Goal: Task Accomplishment & Management: Use online tool/utility

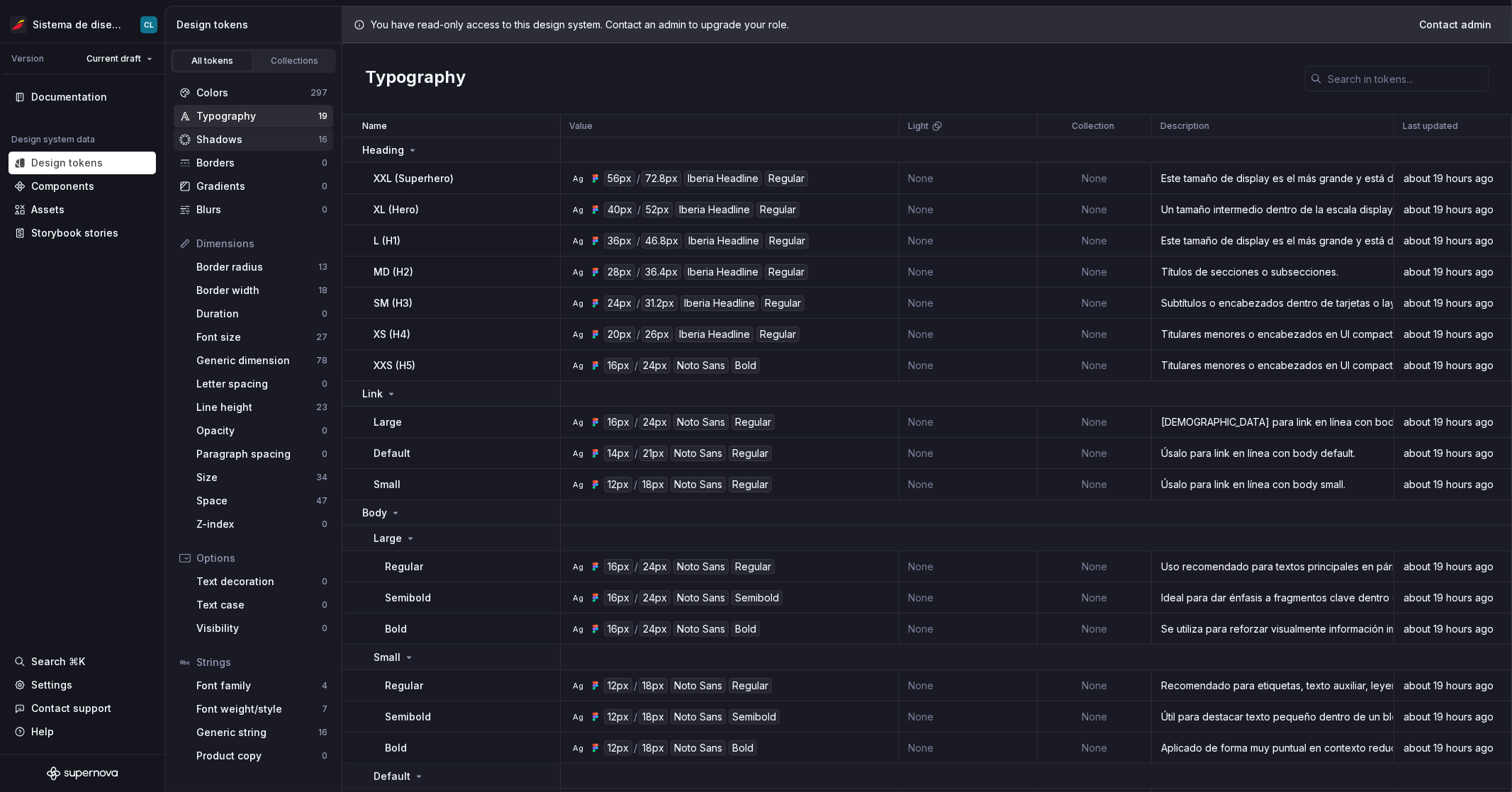
click at [245, 141] on div "Shadows" at bounding box center [257, 139] width 122 height 14
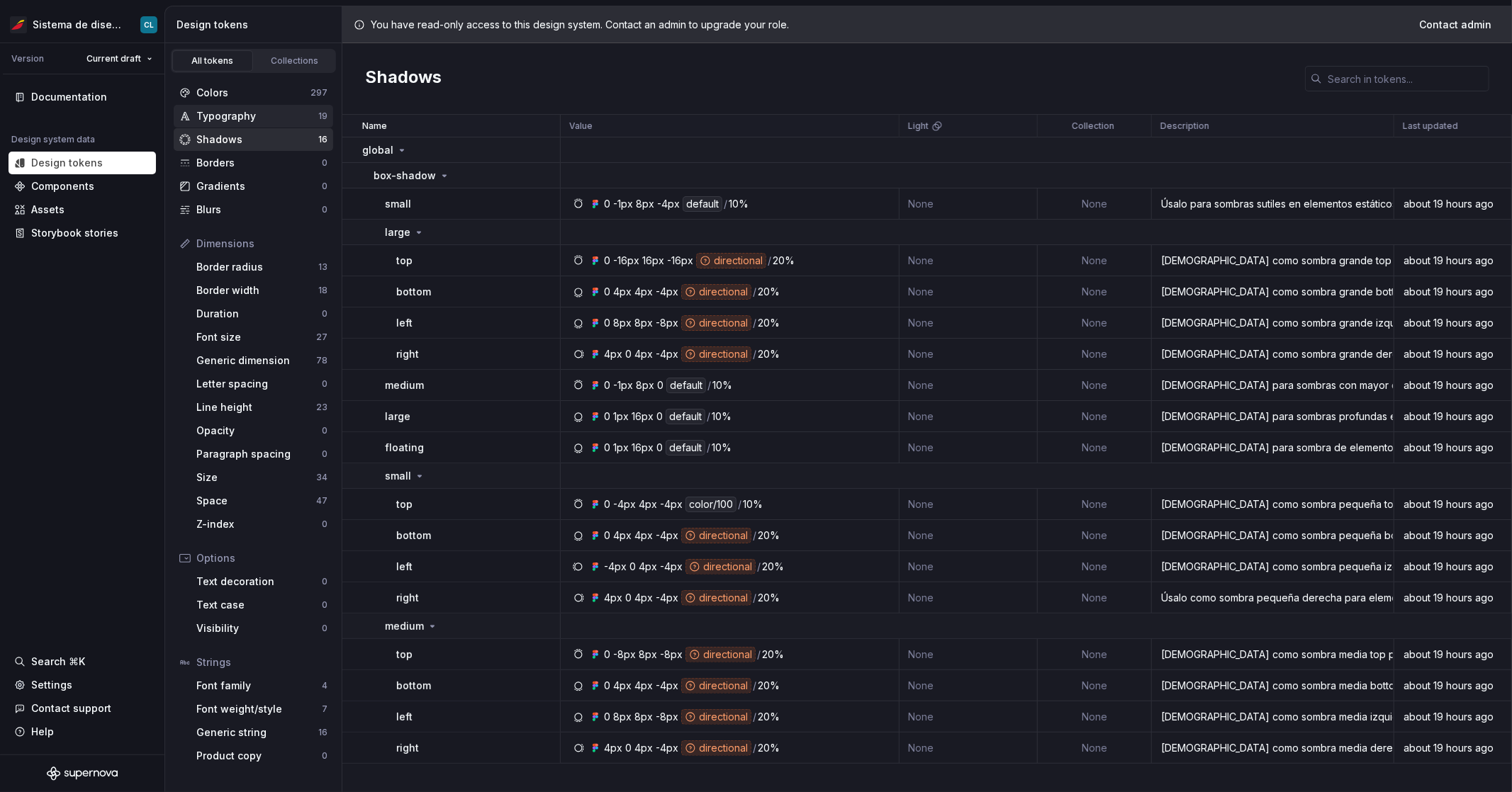
click at [227, 119] on div "Typography" at bounding box center [257, 116] width 122 height 14
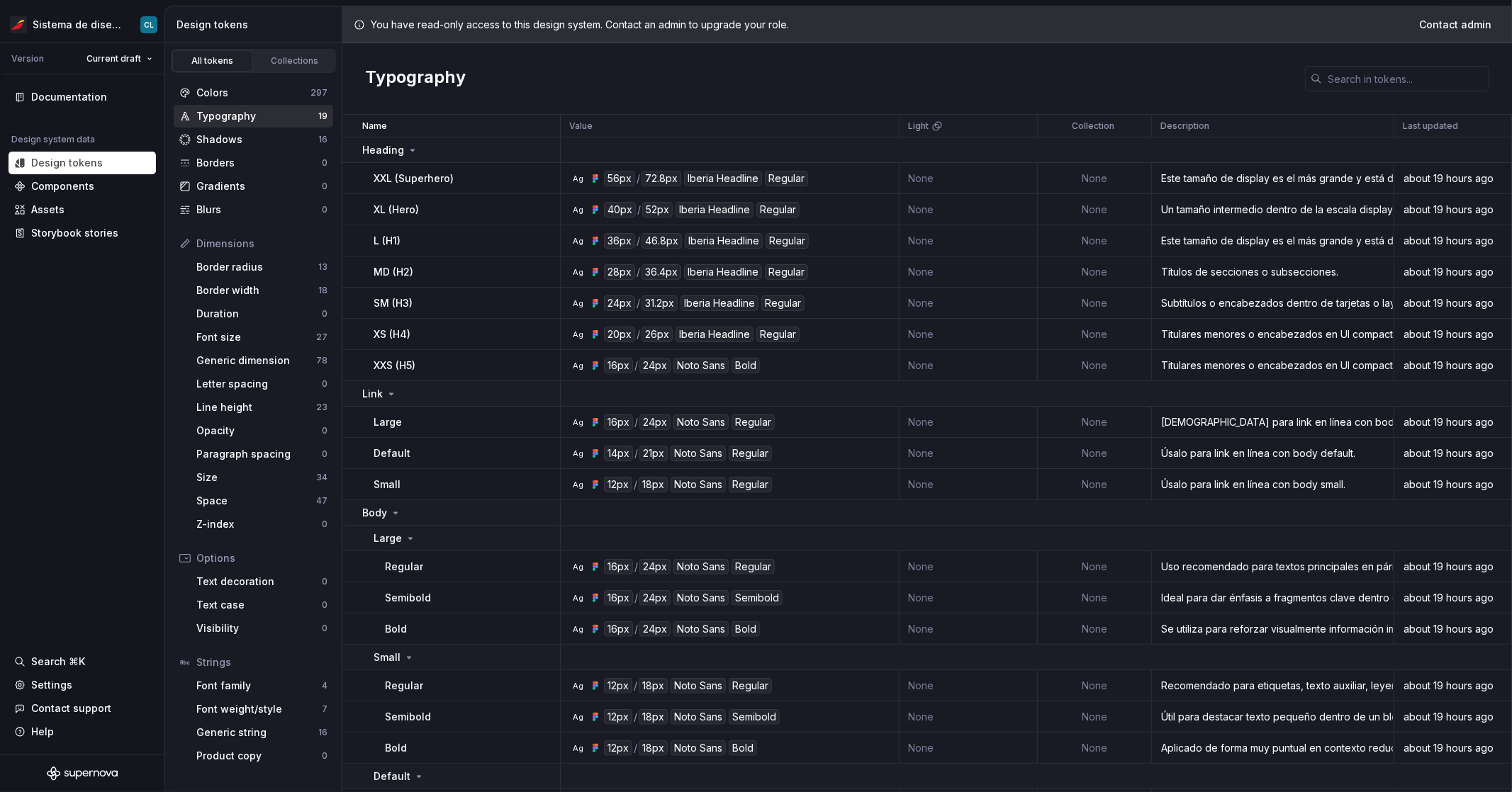
click at [226, 120] on div "Typography" at bounding box center [257, 116] width 122 height 14
click at [227, 712] on div "Font weight/style" at bounding box center [259, 709] width 125 height 14
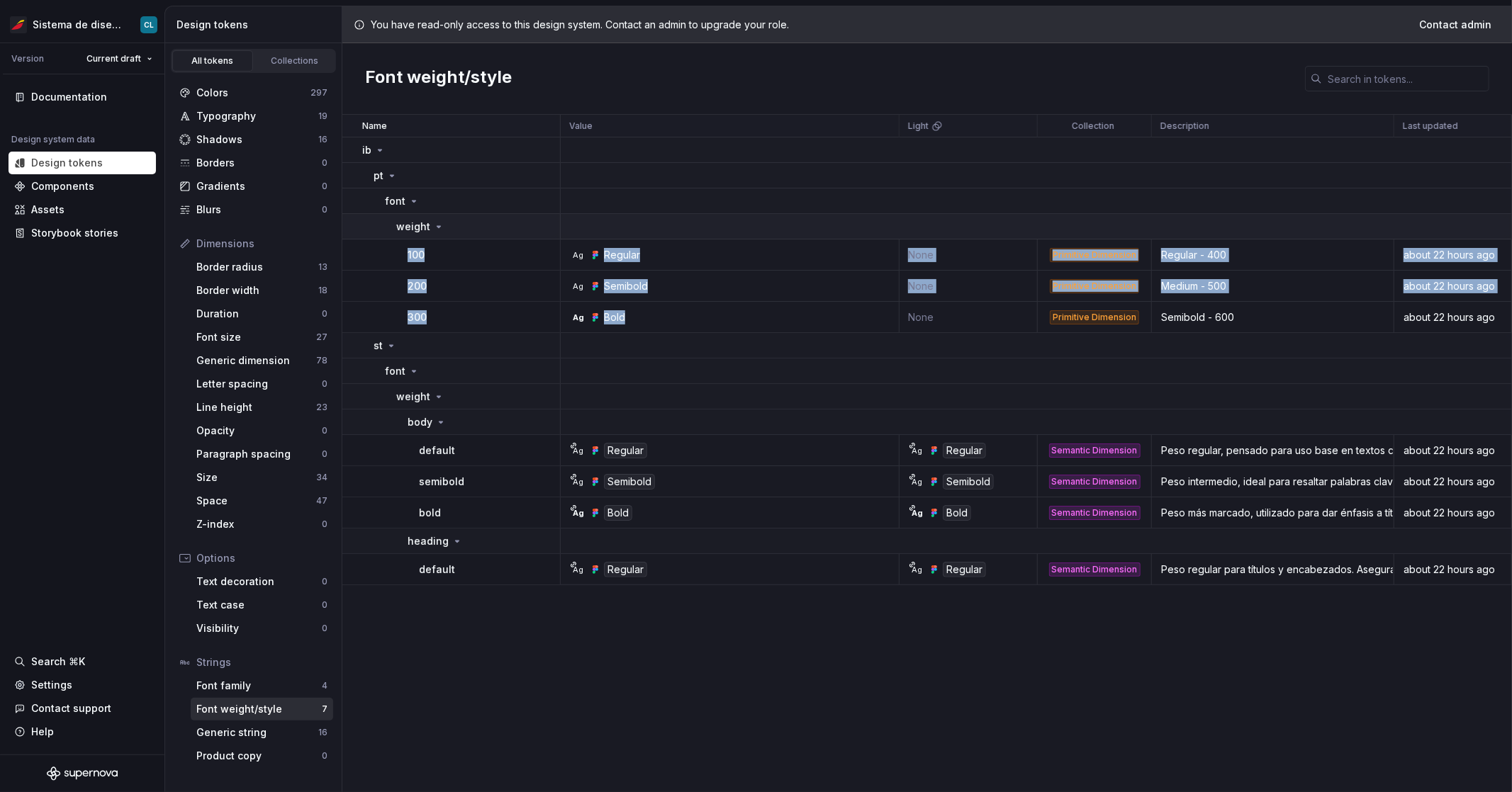
drag, startPoint x: 617, startPoint y: 311, endPoint x: 371, endPoint y: 239, distance: 256.3
click at [371, 239] on tbody "ib pt font weight 100 Ag Regular None Primitive Dimension Regular - 400 about 2…" at bounding box center [927, 361] width 1170 height 448
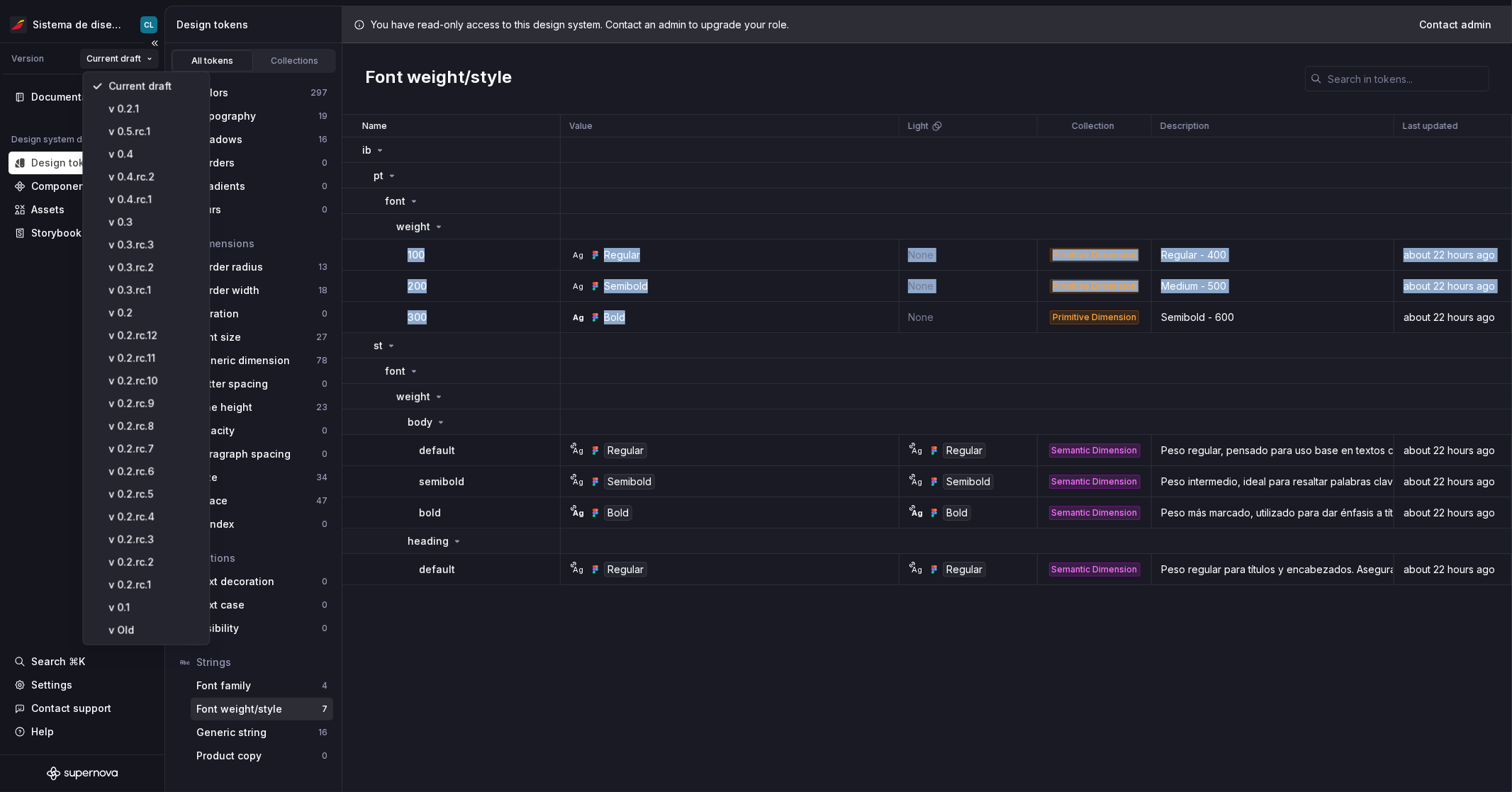
click at [126, 53] on html "Sistema de diseño Iberia CL Version Current draft Documentation Design system d…" at bounding box center [756, 396] width 1512 height 792
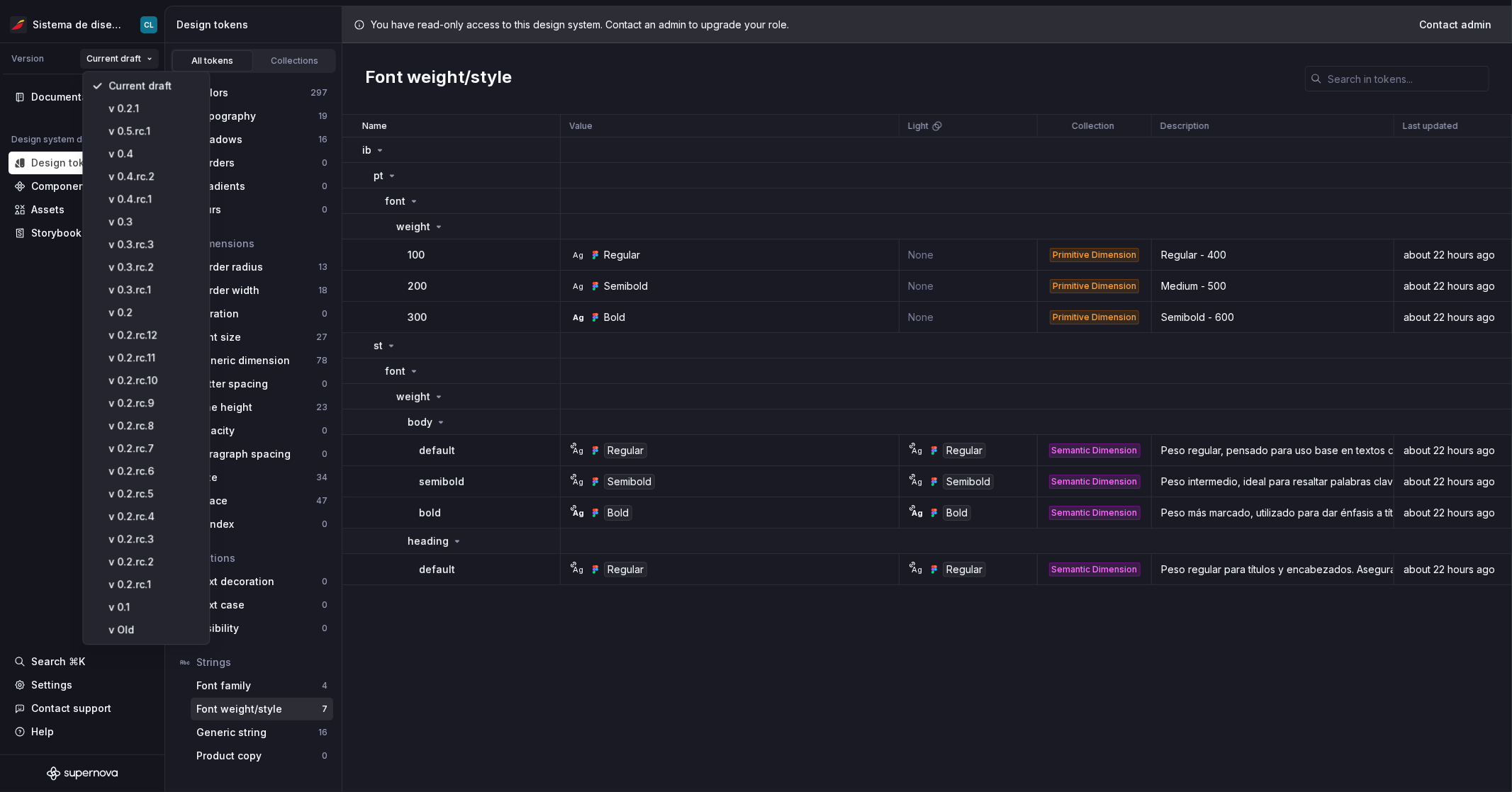
click at [89, 28] on html "Sistema de diseño Iberia CL Version Current draft Documentation Design system d…" at bounding box center [756, 396] width 1512 height 792
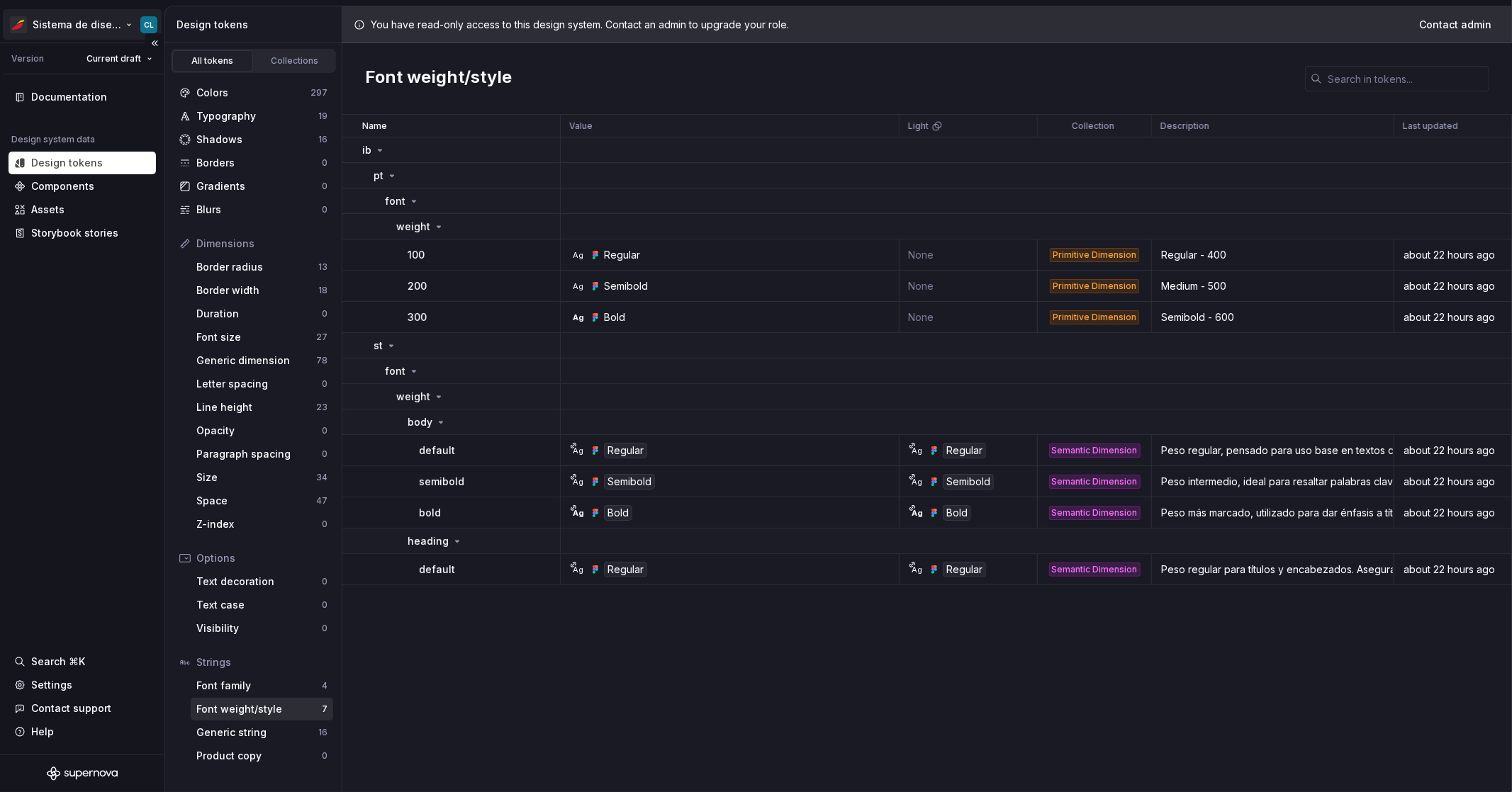
click at [115, 28] on html "Sistema de diseño Iberia CL Version Current draft Documentation Design system d…" at bounding box center [756, 396] width 1512 height 792
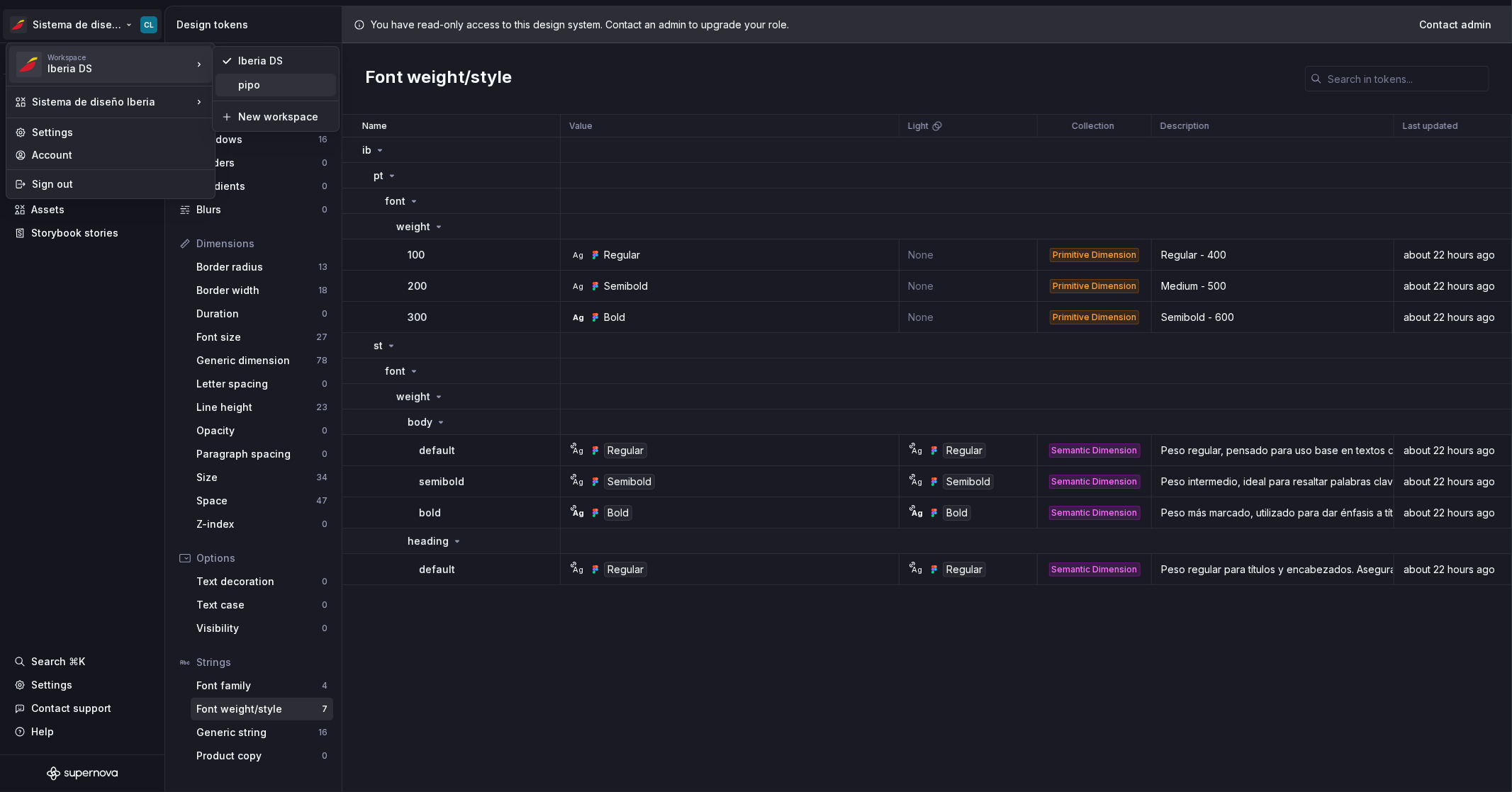
click at [248, 88] on div "pipo" at bounding box center [284, 85] width 93 height 14
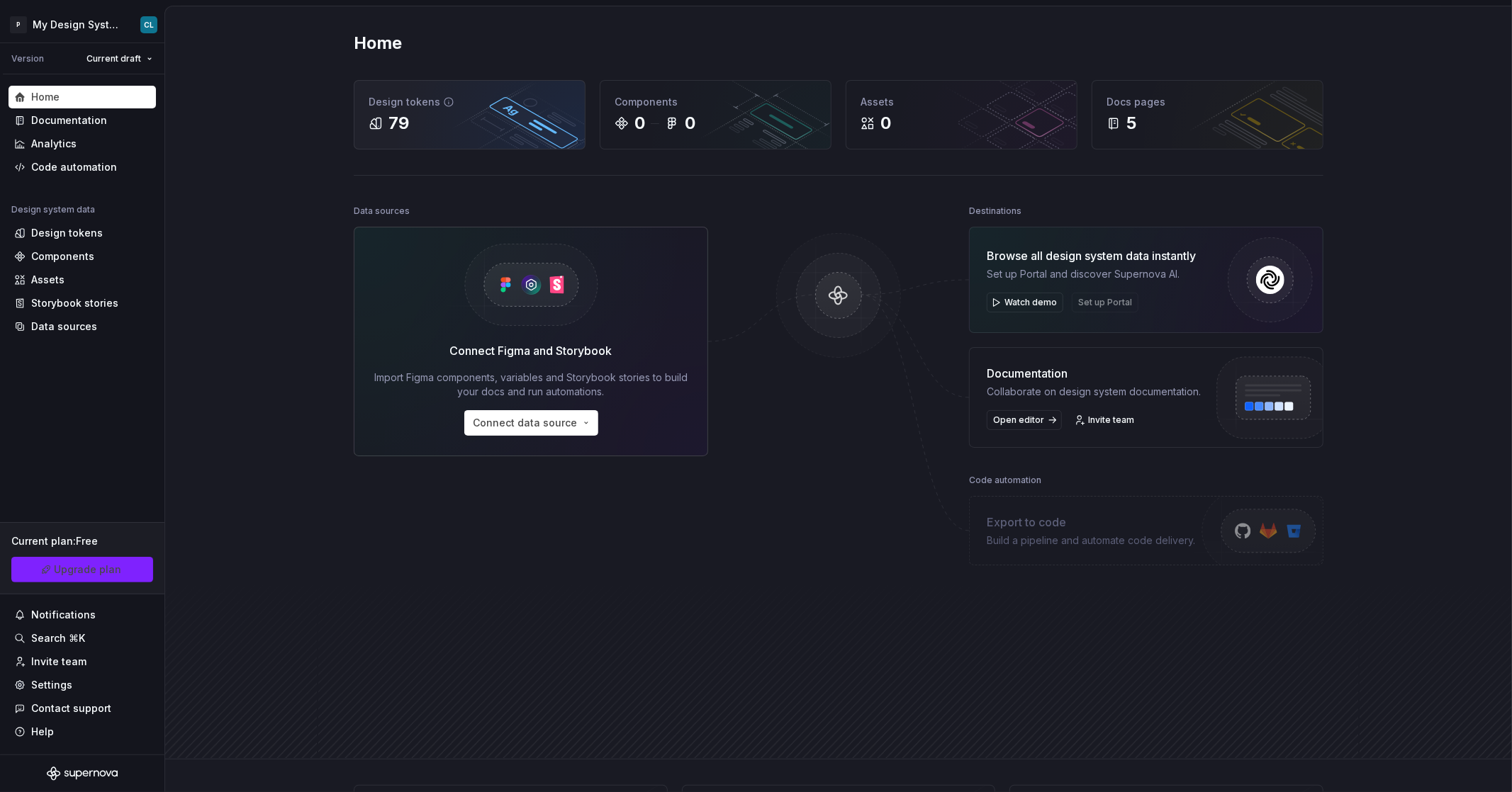
click at [439, 115] on div "79" at bounding box center [469, 123] width 202 height 23
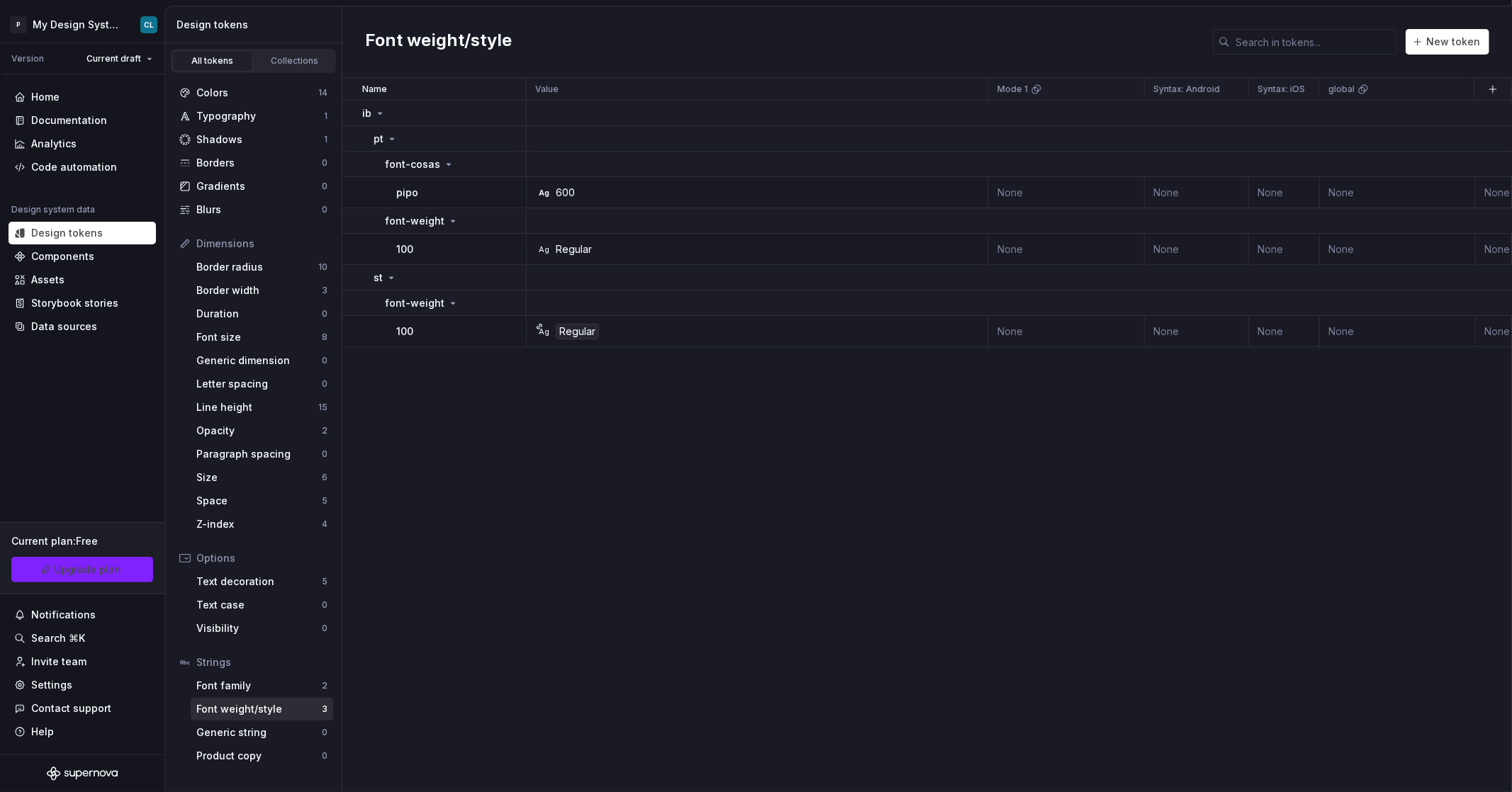
click at [490, 366] on div "Name Value Mode 1 Syntax: Android Syntax: iOS global Syntax: Web Mode 2 Mode 3 …" at bounding box center [927, 435] width 1170 height 714
click at [596, 194] on div "Ag 600" at bounding box center [761, 193] width 452 height 14
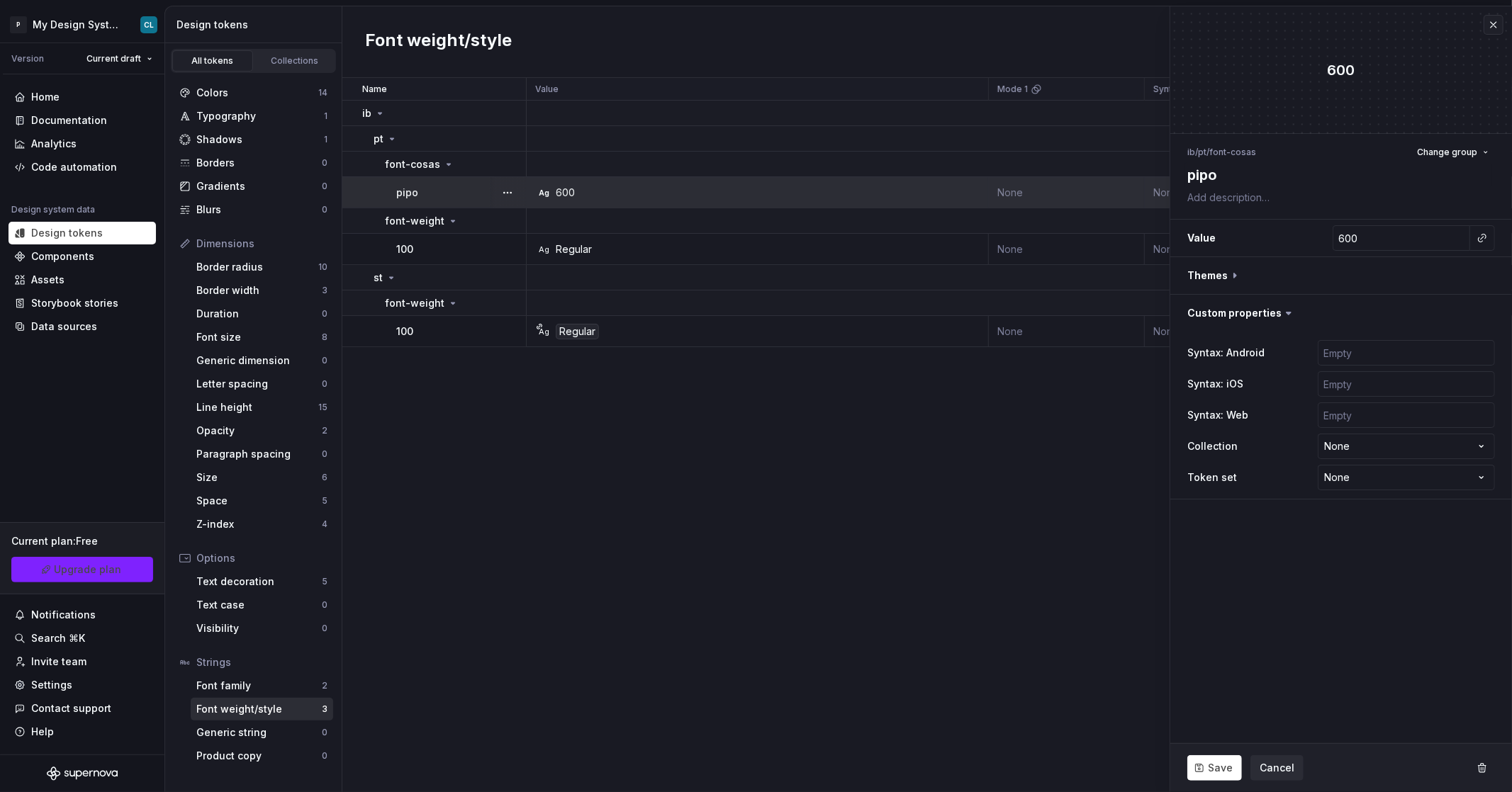
click at [594, 194] on div "Ag 600" at bounding box center [761, 193] width 452 height 14
type textarea "*"
click at [1396, 228] on input "600" at bounding box center [1402, 239] width 137 height 26
click at [1393, 239] on input "600" at bounding box center [1402, 239] width 137 height 26
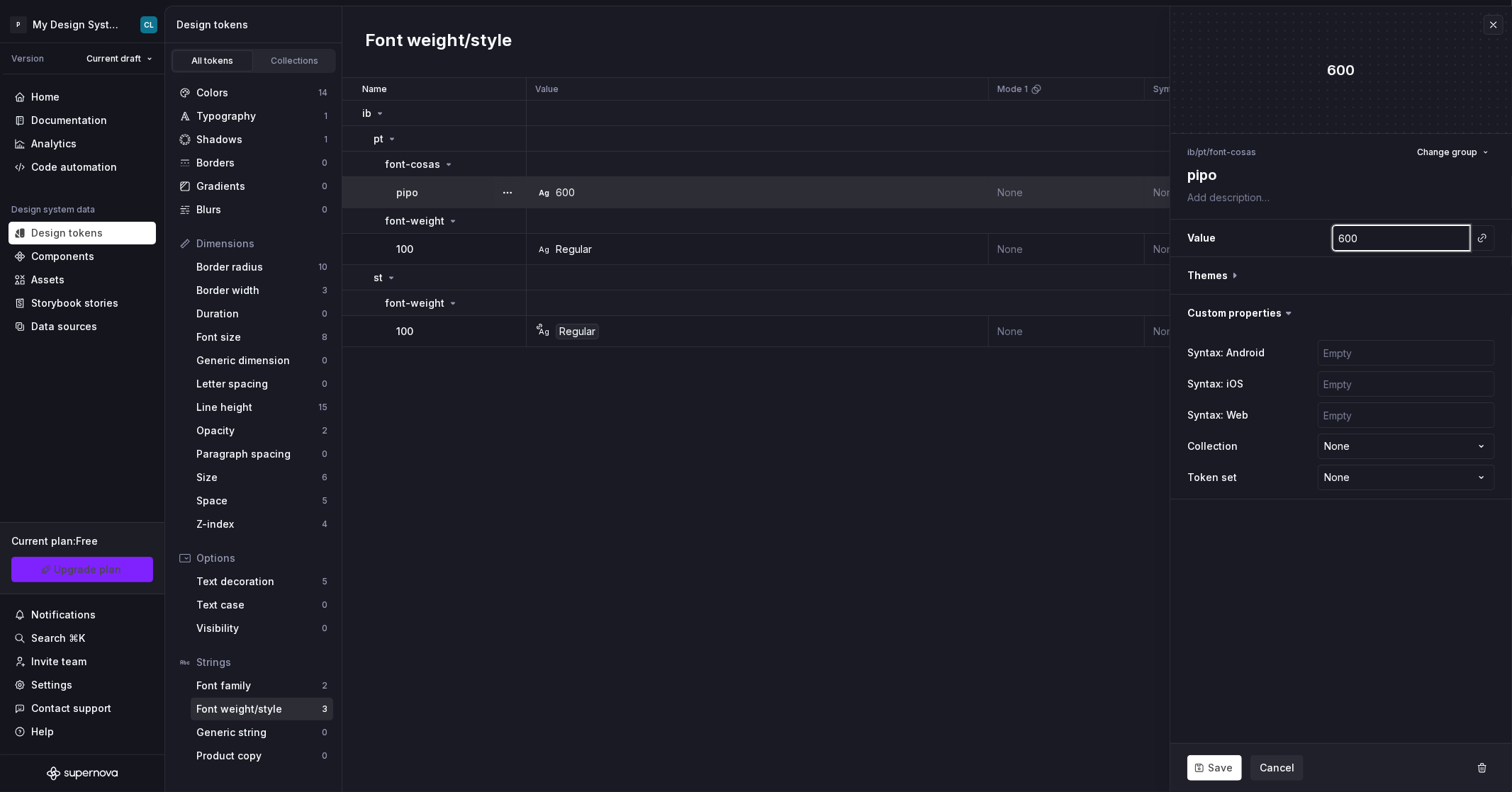
type input "h"
type textarea "*"
type input "ho"
type textarea "*"
type input "hol"
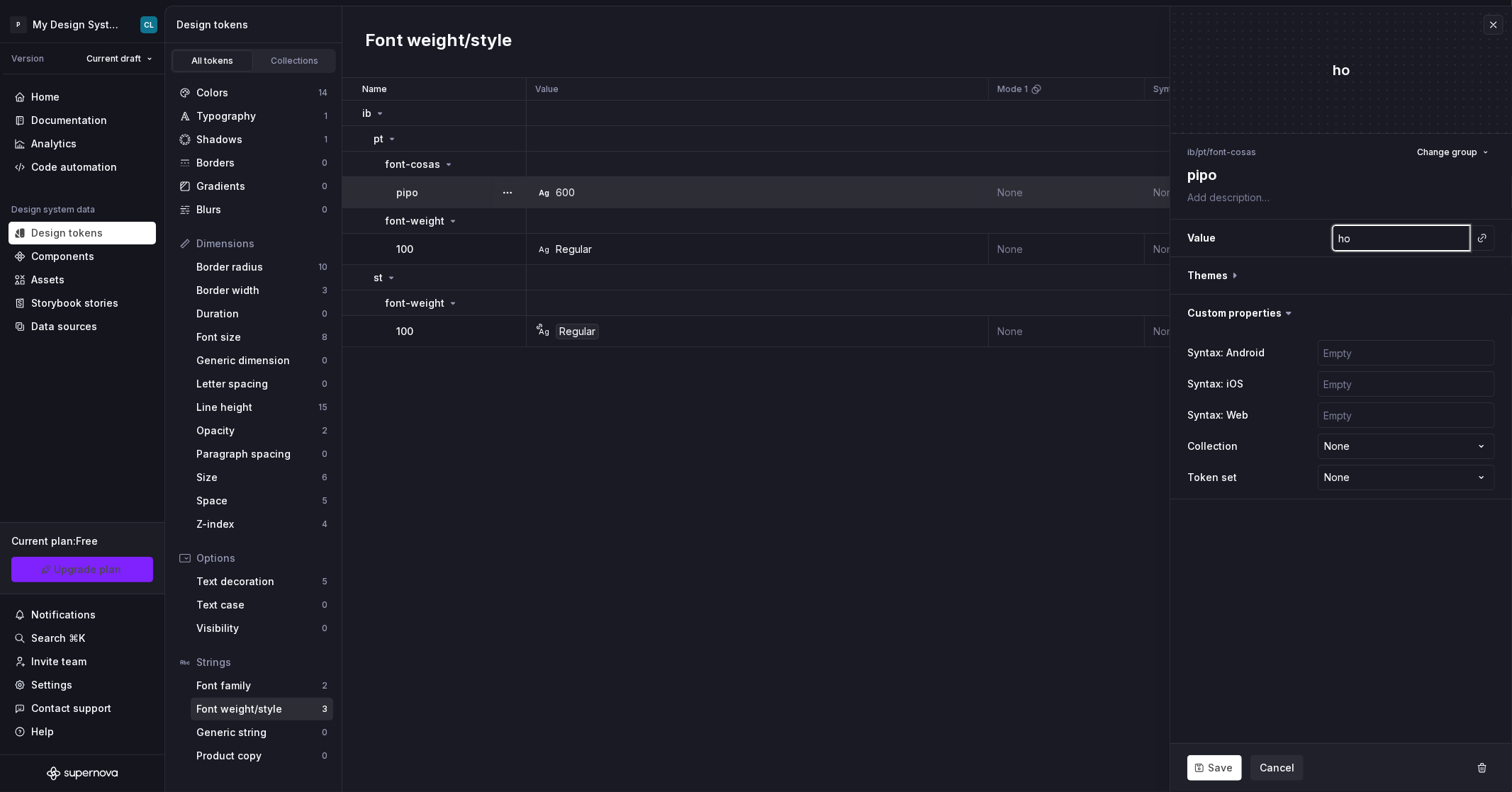
type textarea "*"
type input "hola"
type textarea "*"
type input "hola"
type textarea "*"
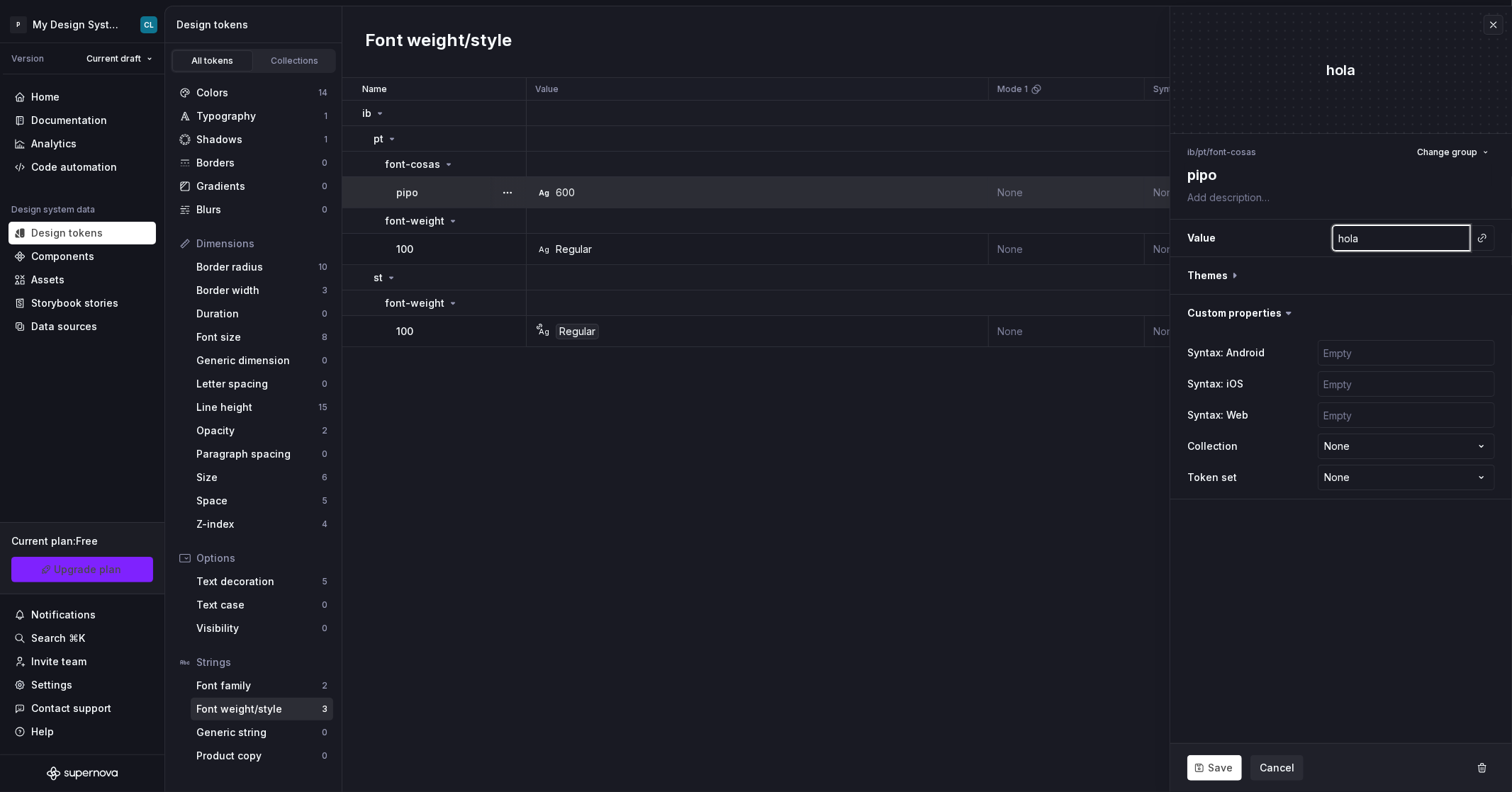
type input "hola h"
type textarea "*"
type input "hola ha"
type textarea "*"
type input "hola h"
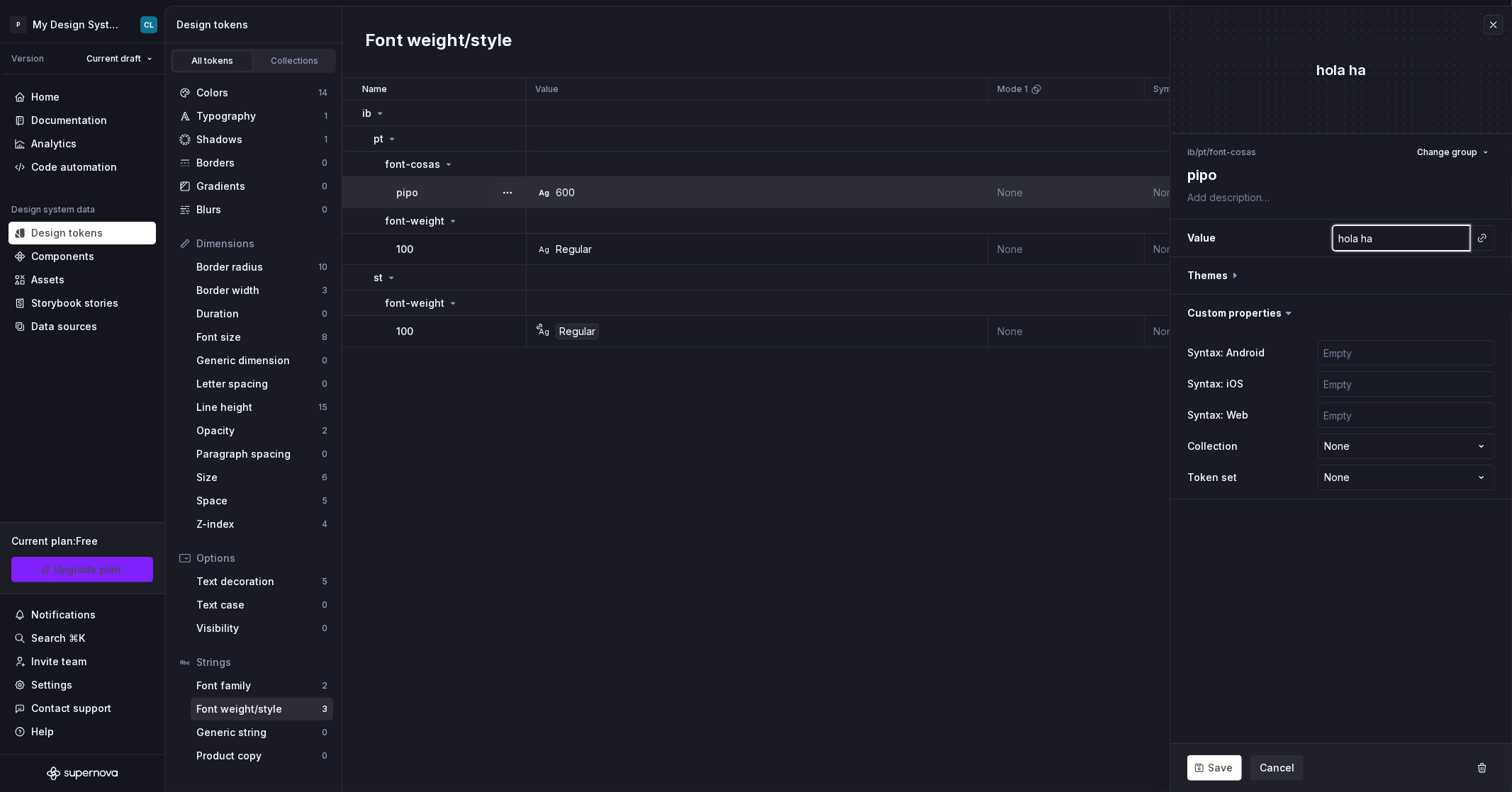
type textarea "*"
type input "hola"
type textarea "*"
type input "hola g"
type textarea "*"
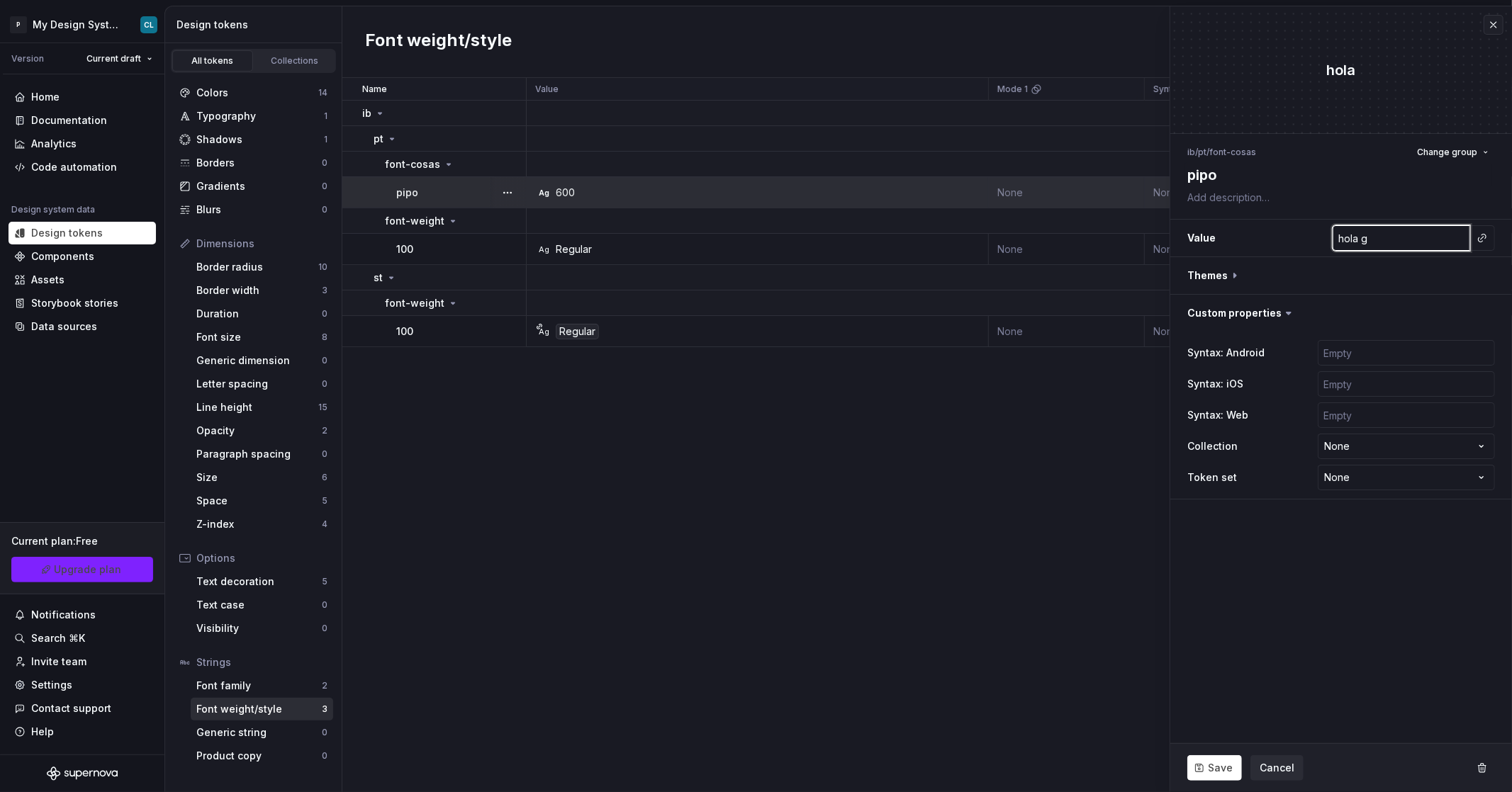
type input "hola gu"
type textarea "*"
type input "hola gua"
type textarea "*"
type input "hola guap"
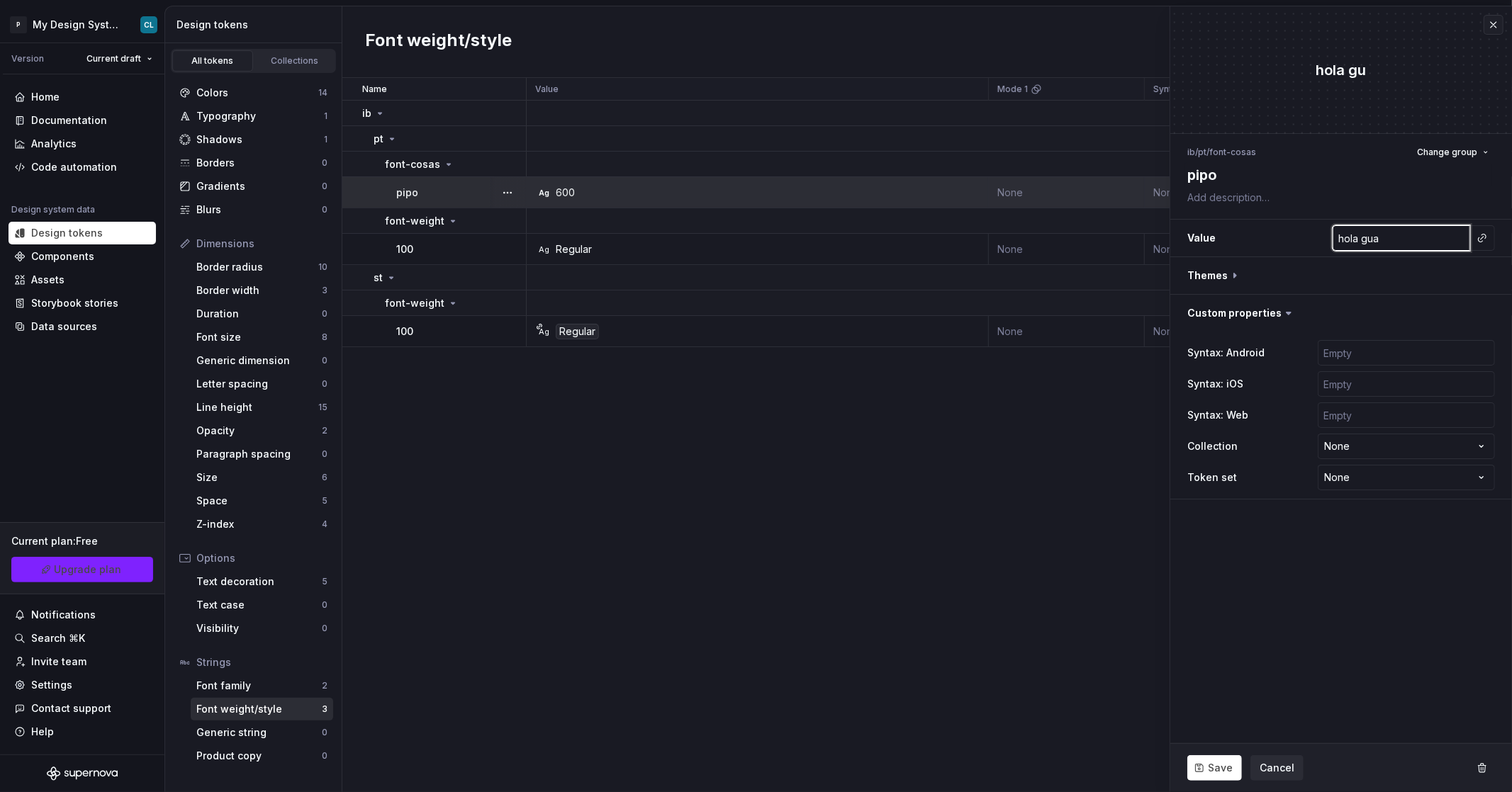
type textarea "*"
type input "hola guapo"
type textarea "*"
type input "hola guapo"
type textarea "*"
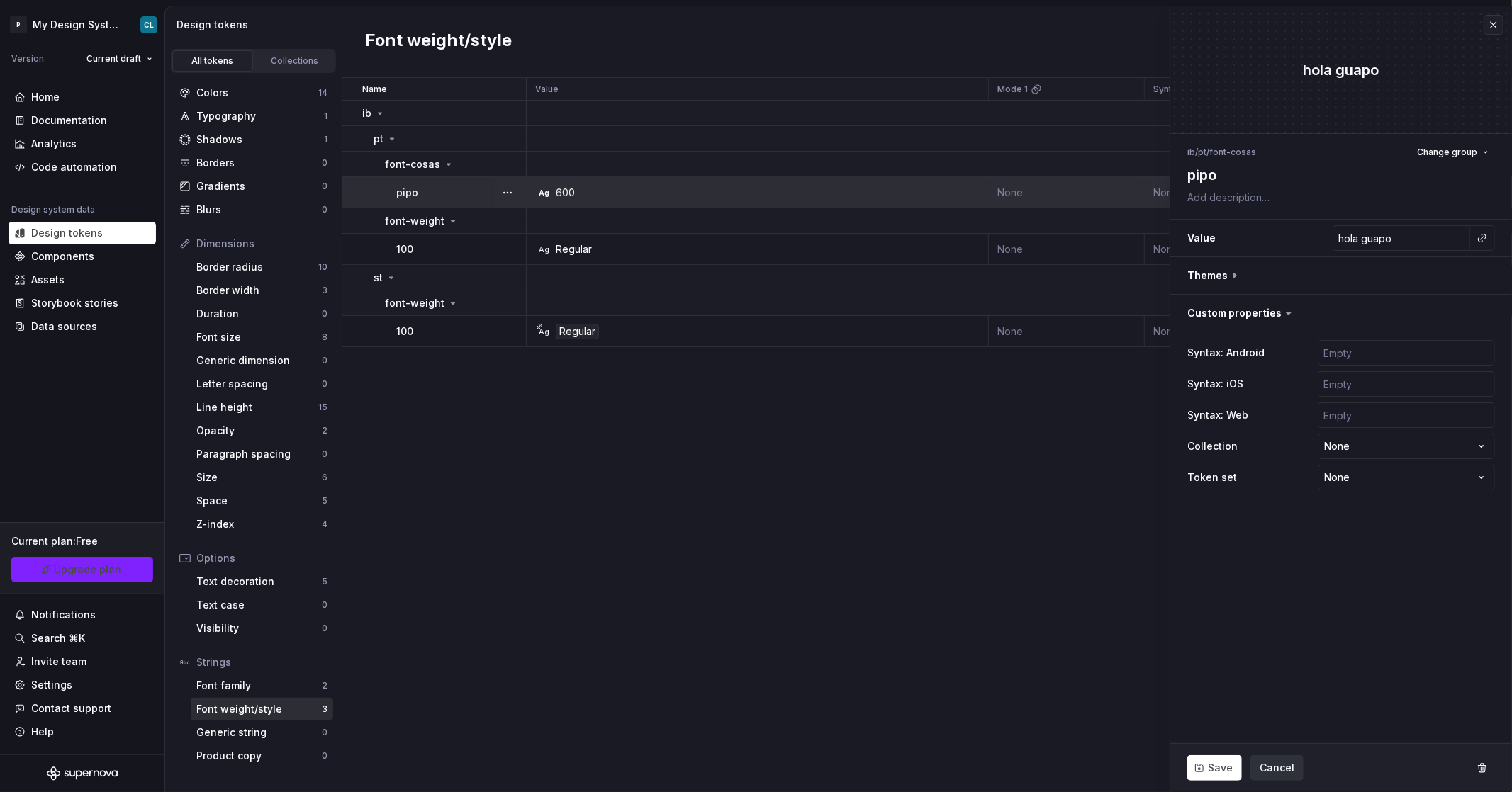
click at [1275, 765] on span "Cancel" at bounding box center [1277, 768] width 35 height 14
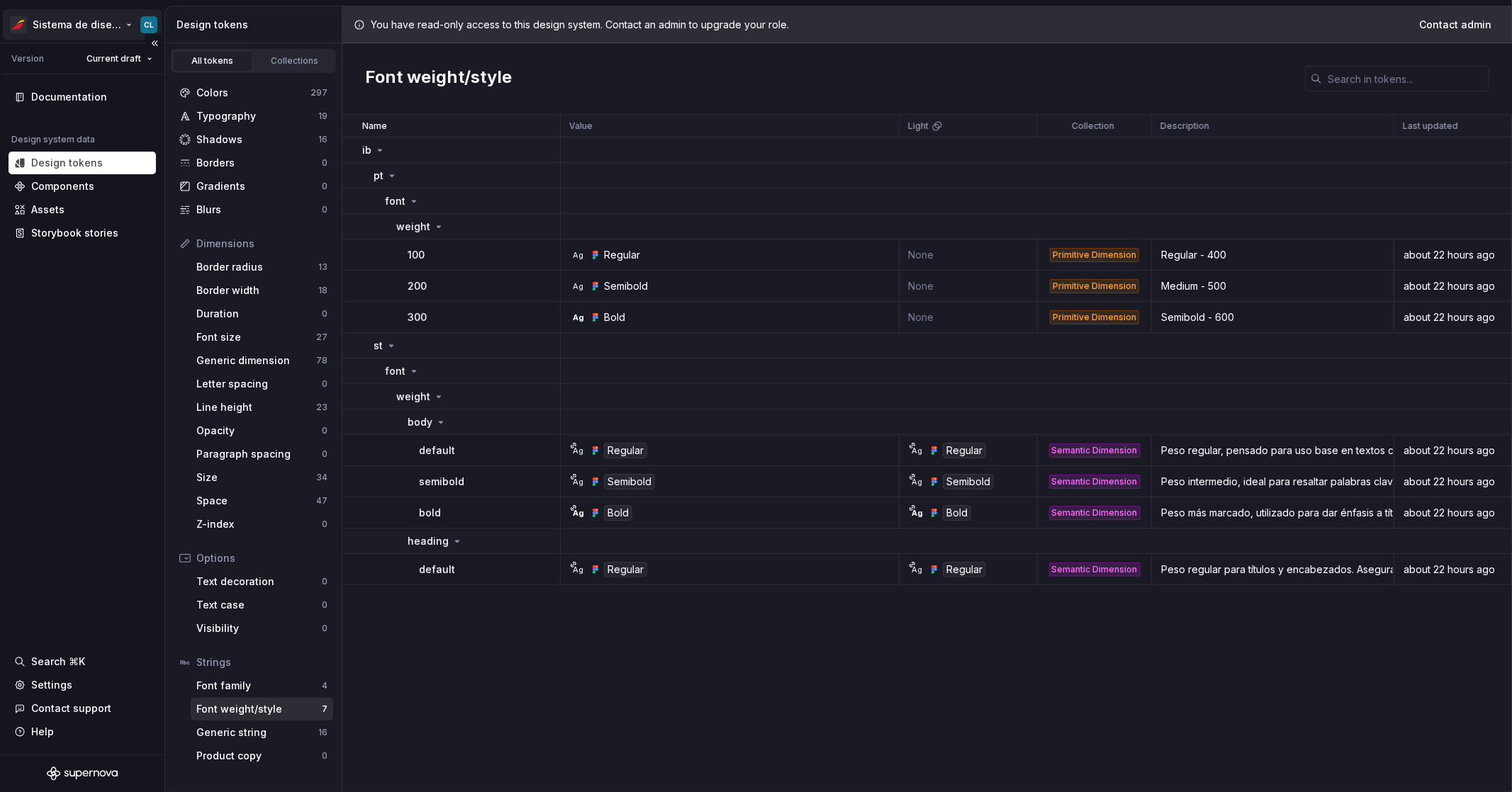
click at [109, 34] on html "Sistema de diseño Iberia CL Version Current draft Documentation Design system d…" at bounding box center [756, 396] width 1512 height 792
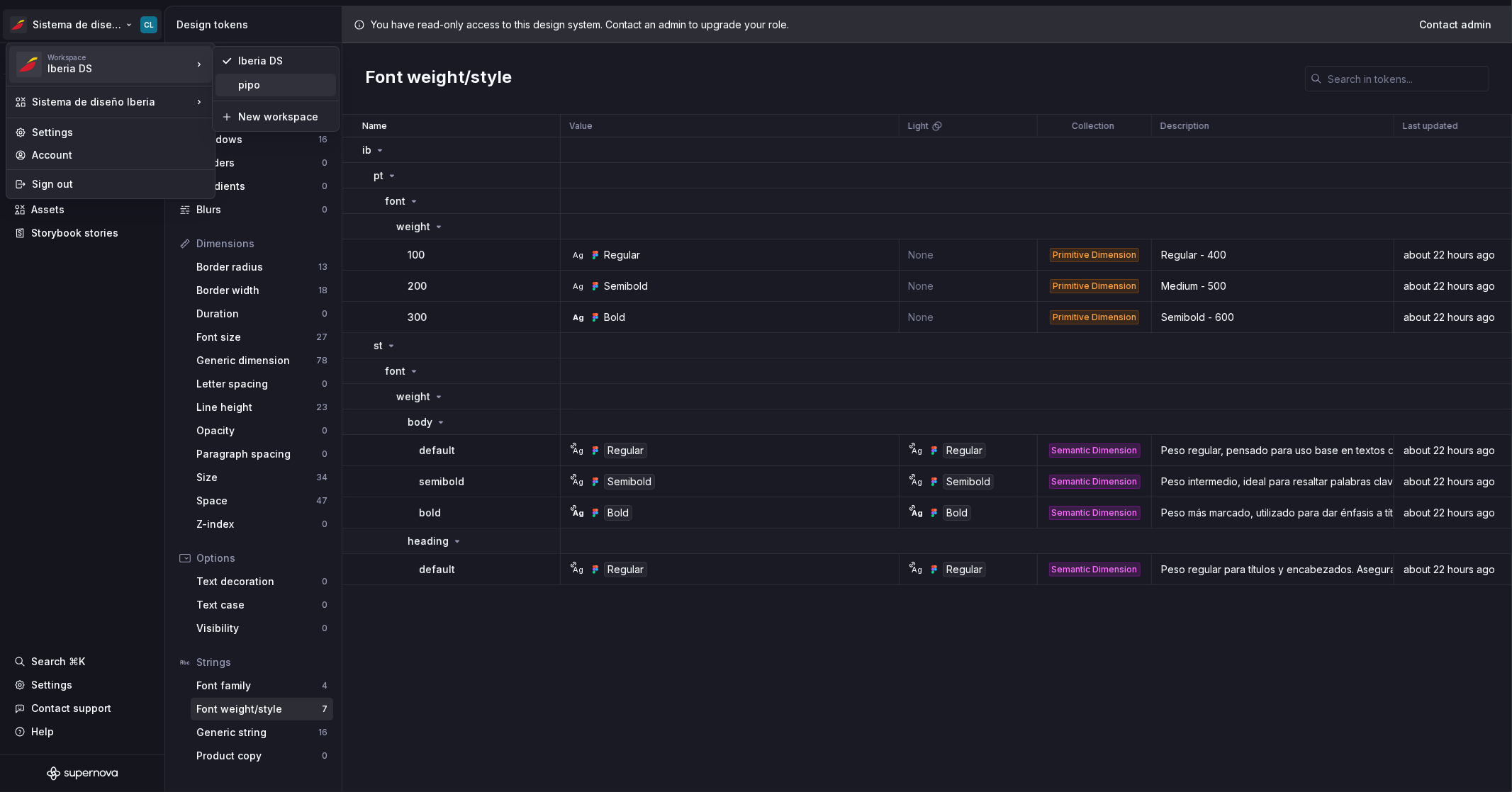
click at [245, 86] on div "pipo" at bounding box center [284, 85] width 93 height 14
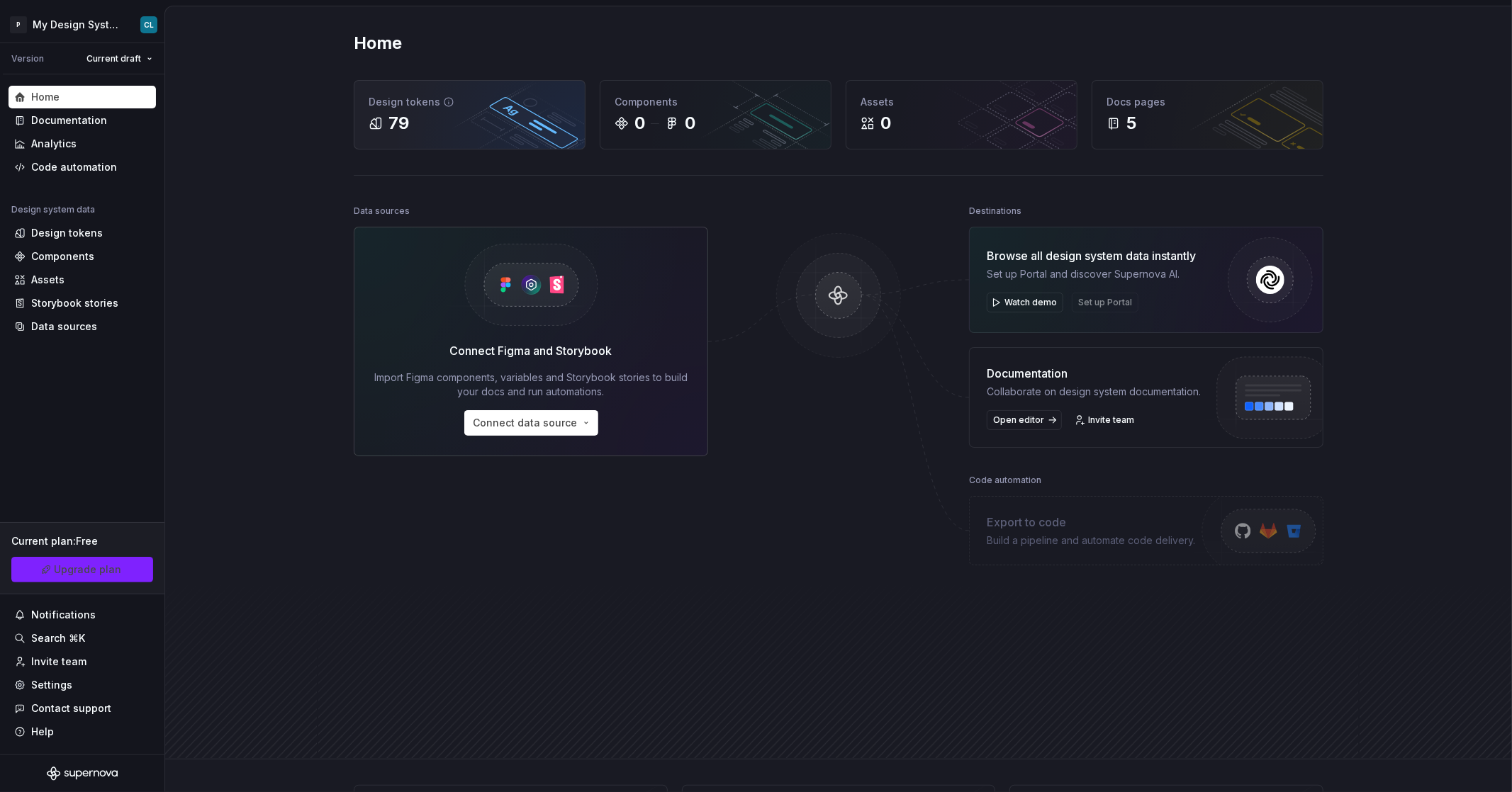
click at [370, 117] on icon at bounding box center [375, 123] width 14 height 14
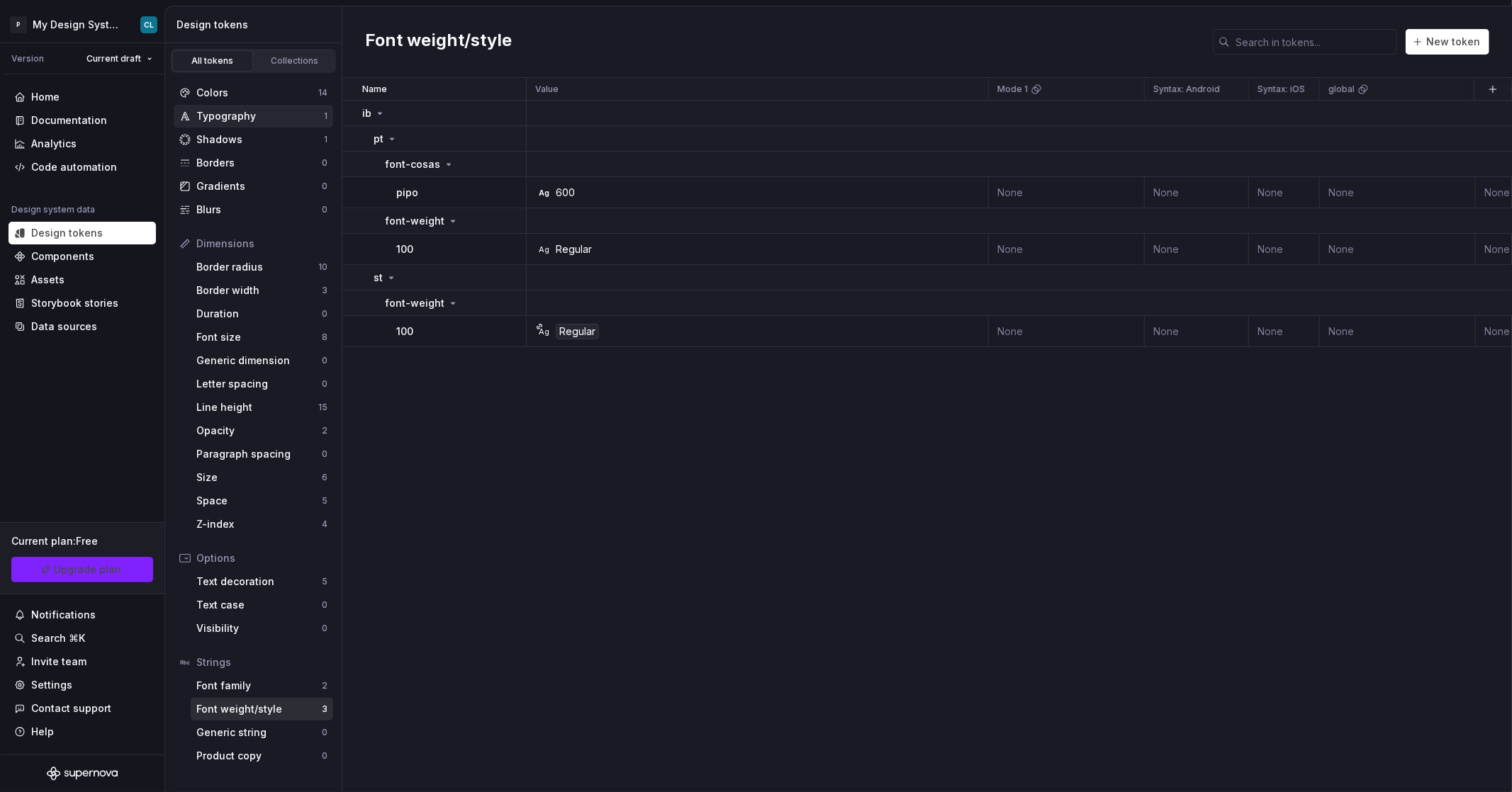
click at [257, 119] on div "Typography" at bounding box center [260, 116] width 127 height 14
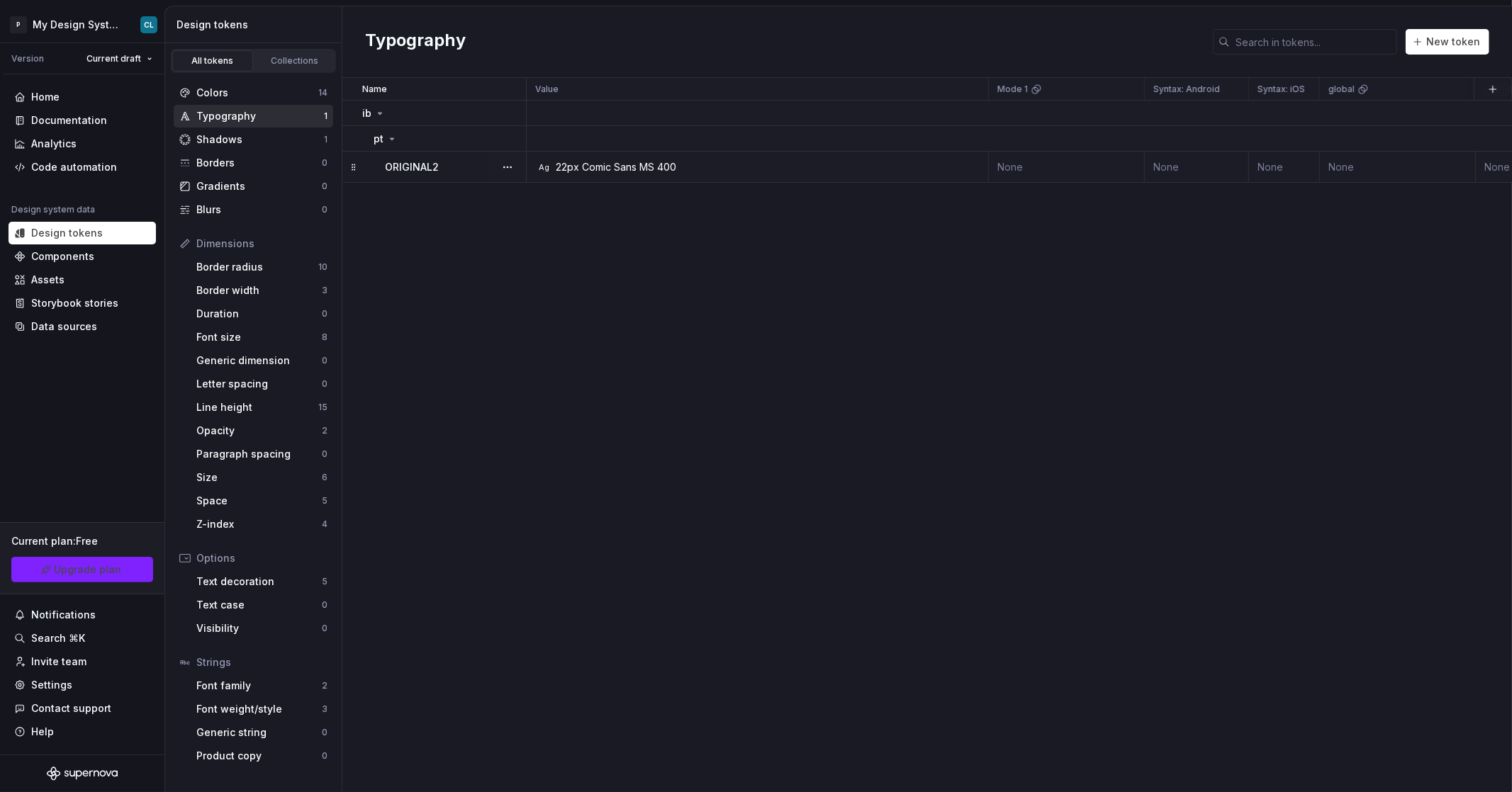
click at [812, 162] on div "Ag 22px Comic Sans MS 400" at bounding box center [761, 167] width 452 height 14
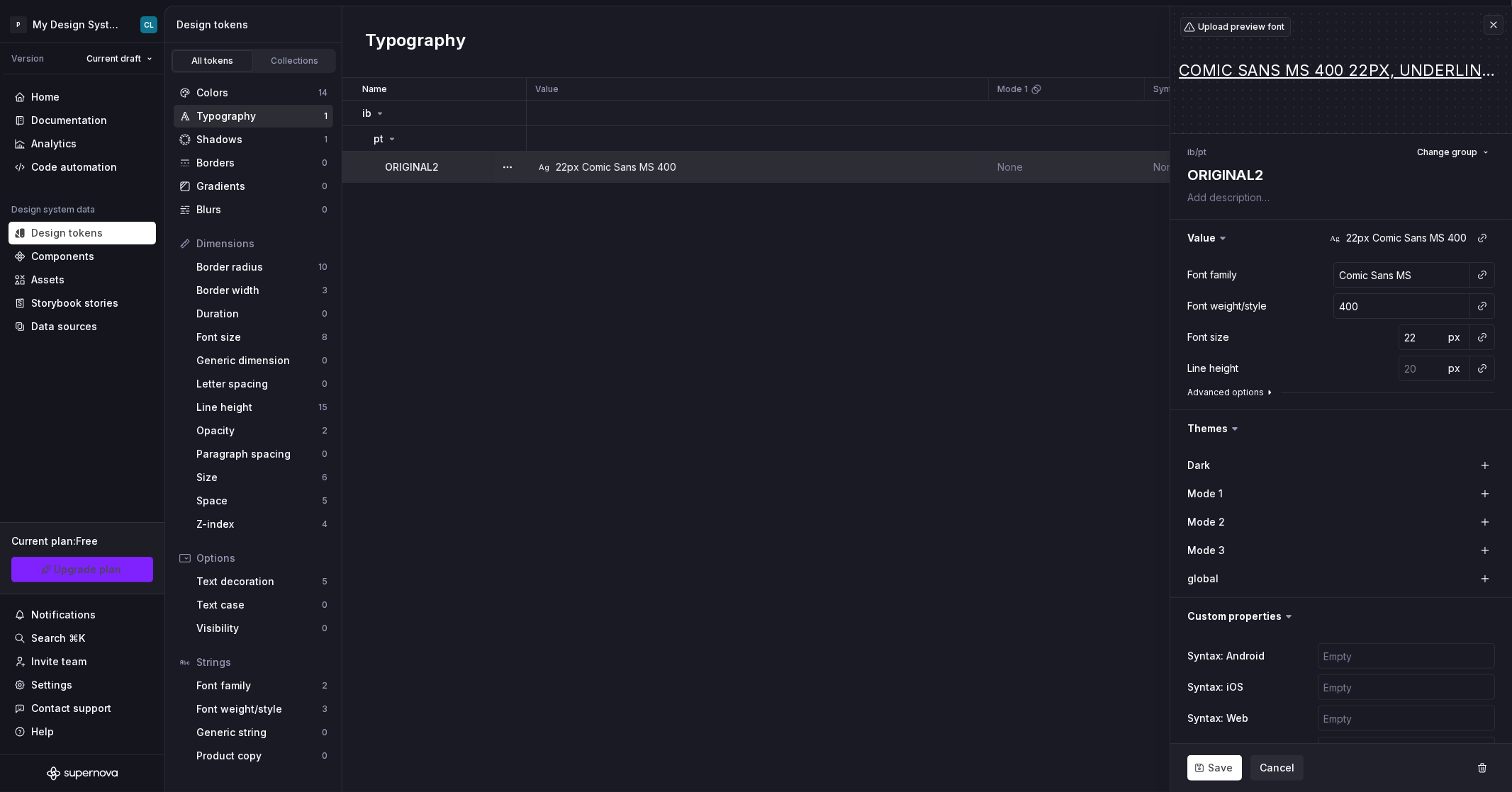
click at [1245, 391] on button "Advanced options" at bounding box center [1231, 392] width 88 height 11
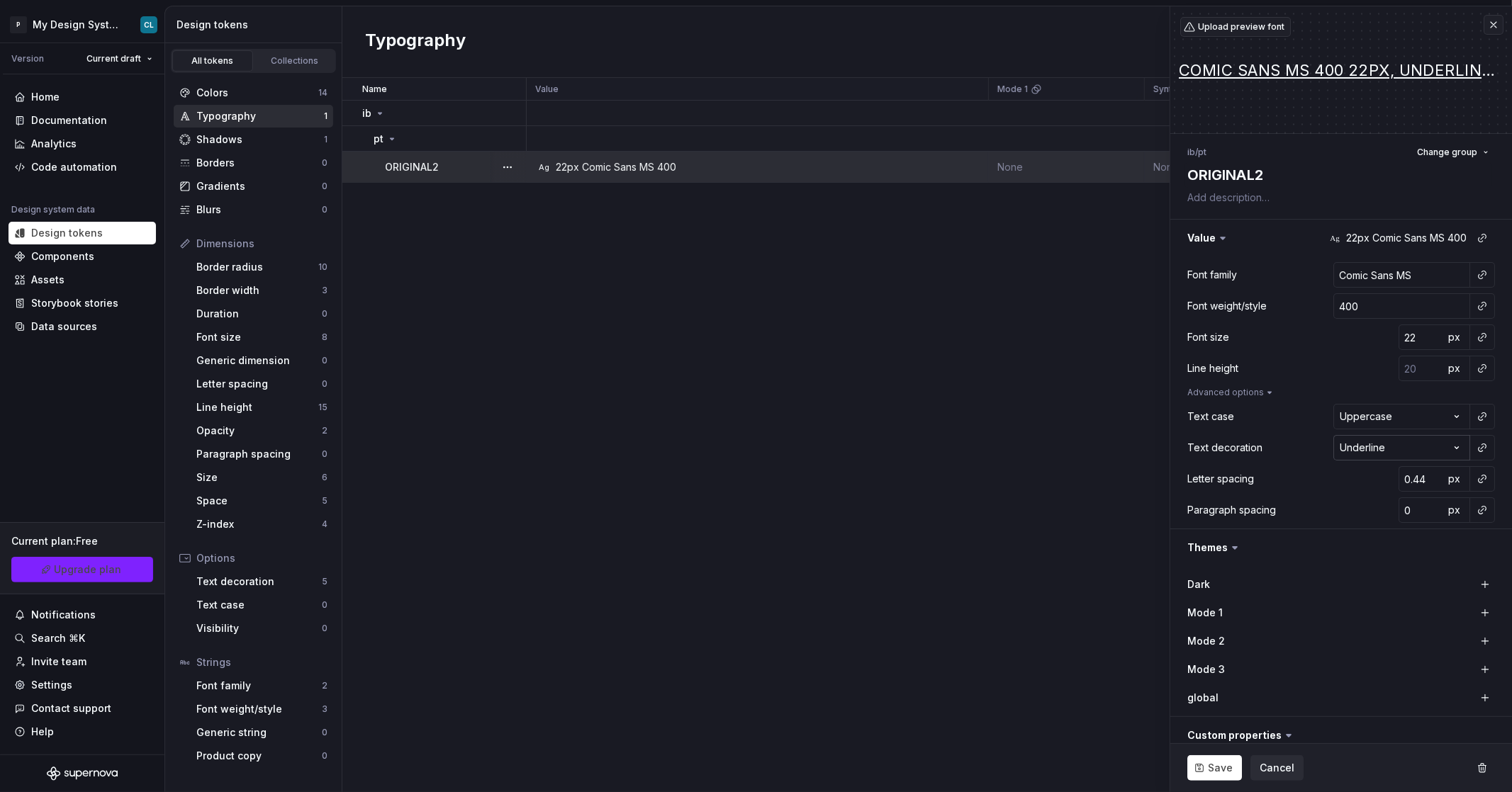
click at [1404, 447] on html "P My Design System CL Version Current draft Home Documentation Analytics Code a…" at bounding box center [756, 396] width 1512 height 792
click at [1391, 450] on html "P My Design System CL Version Current draft Home Documentation Analytics Code a…" at bounding box center [756, 396] width 1512 height 792
click at [1475, 448] on html "P My Design System CL Version Current draft Home Documentation Analytics Code a…" at bounding box center [756, 396] width 1512 height 792
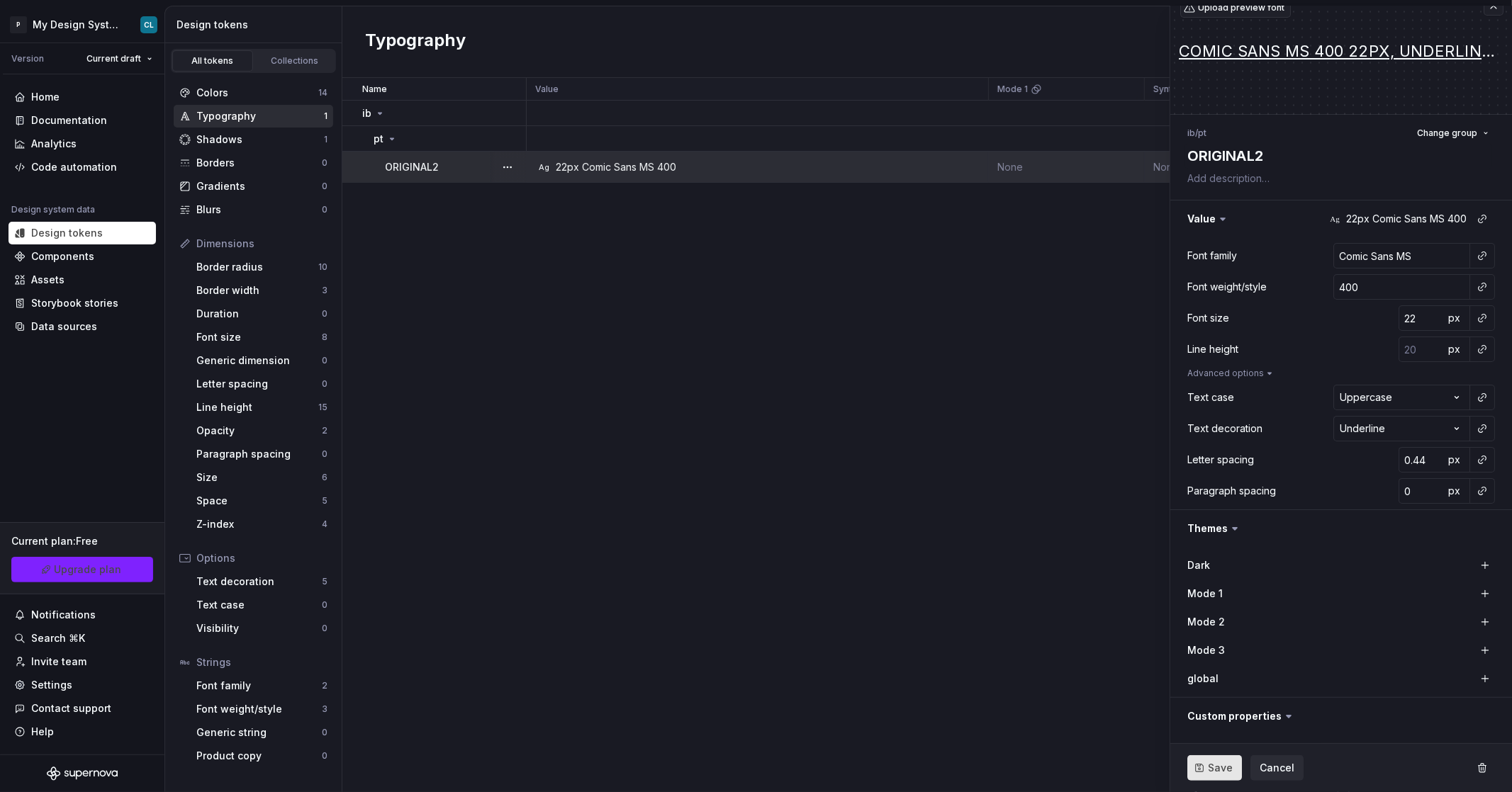
click at [1224, 774] on span "Save" at bounding box center [1220, 768] width 25 height 14
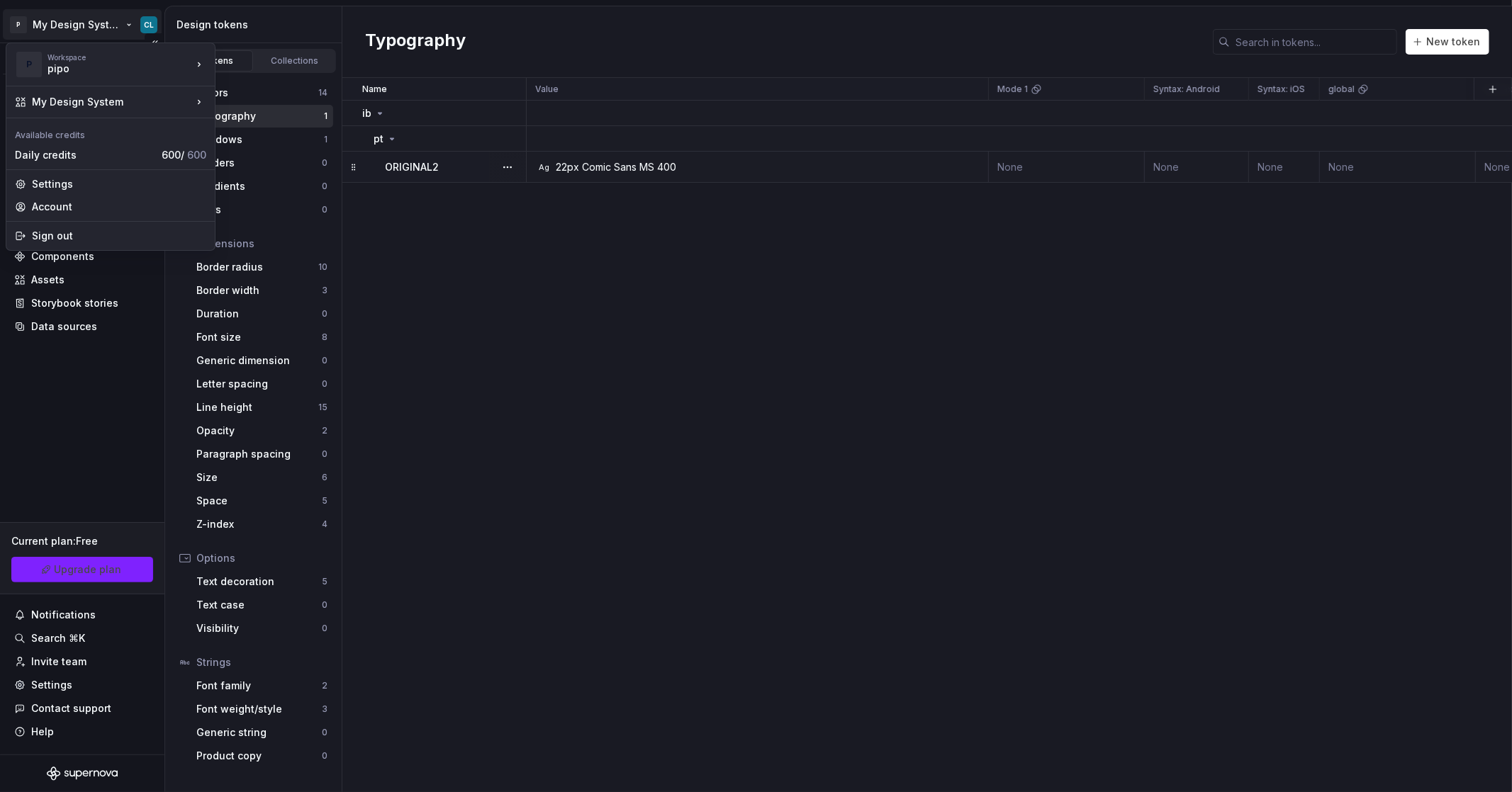
click at [109, 28] on html "P My Design System CL Version Current draft Home Documentation Analytics Code a…" at bounding box center [756, 396] width 1512 height 792
click at [240, 62] on div "Iberia DS" at bounding box center [284, 61] width 93 height 14
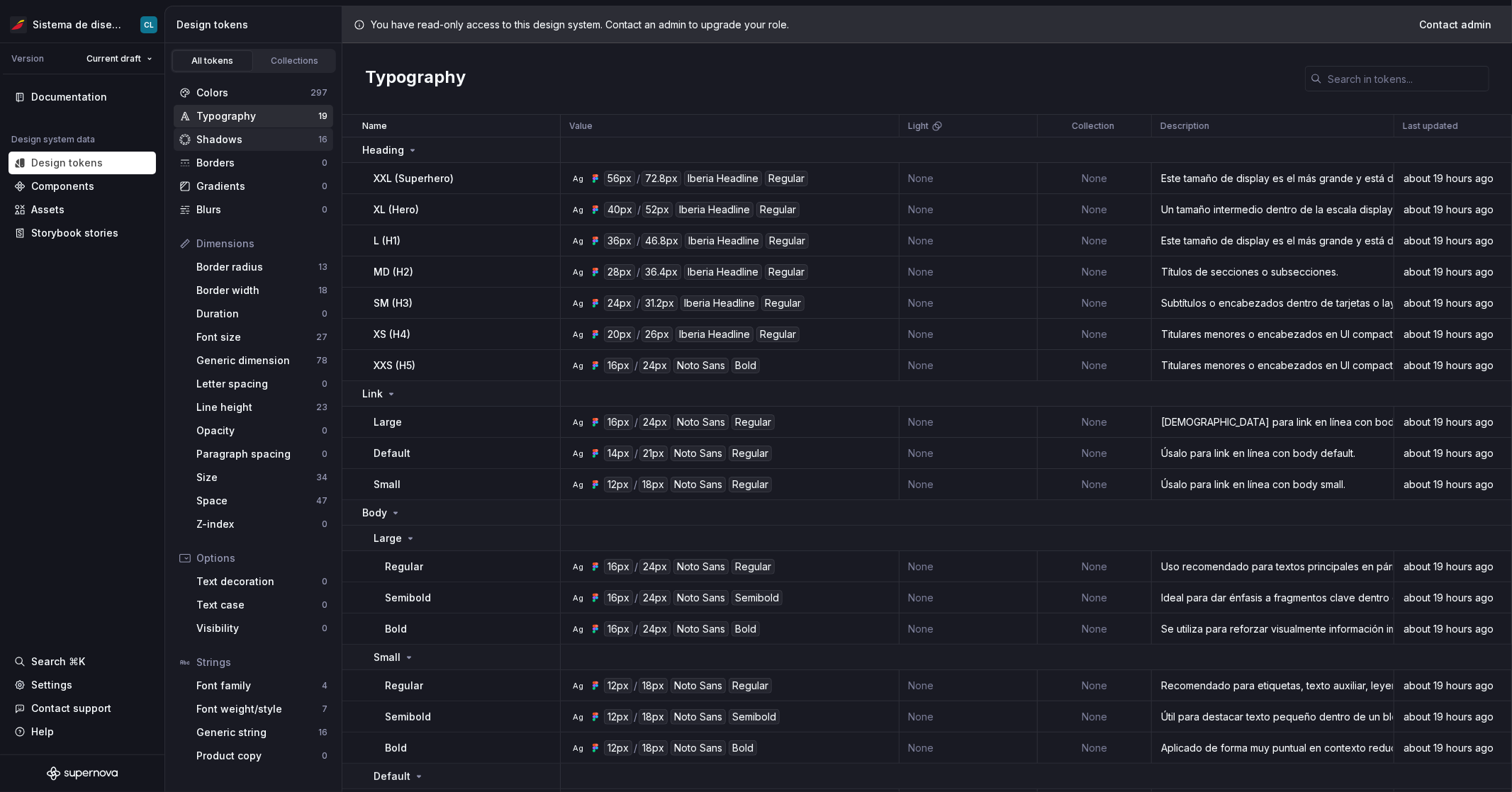
click at [245, 138] on div "Shadows" at bounding box center [257, 139] width 122 height 14
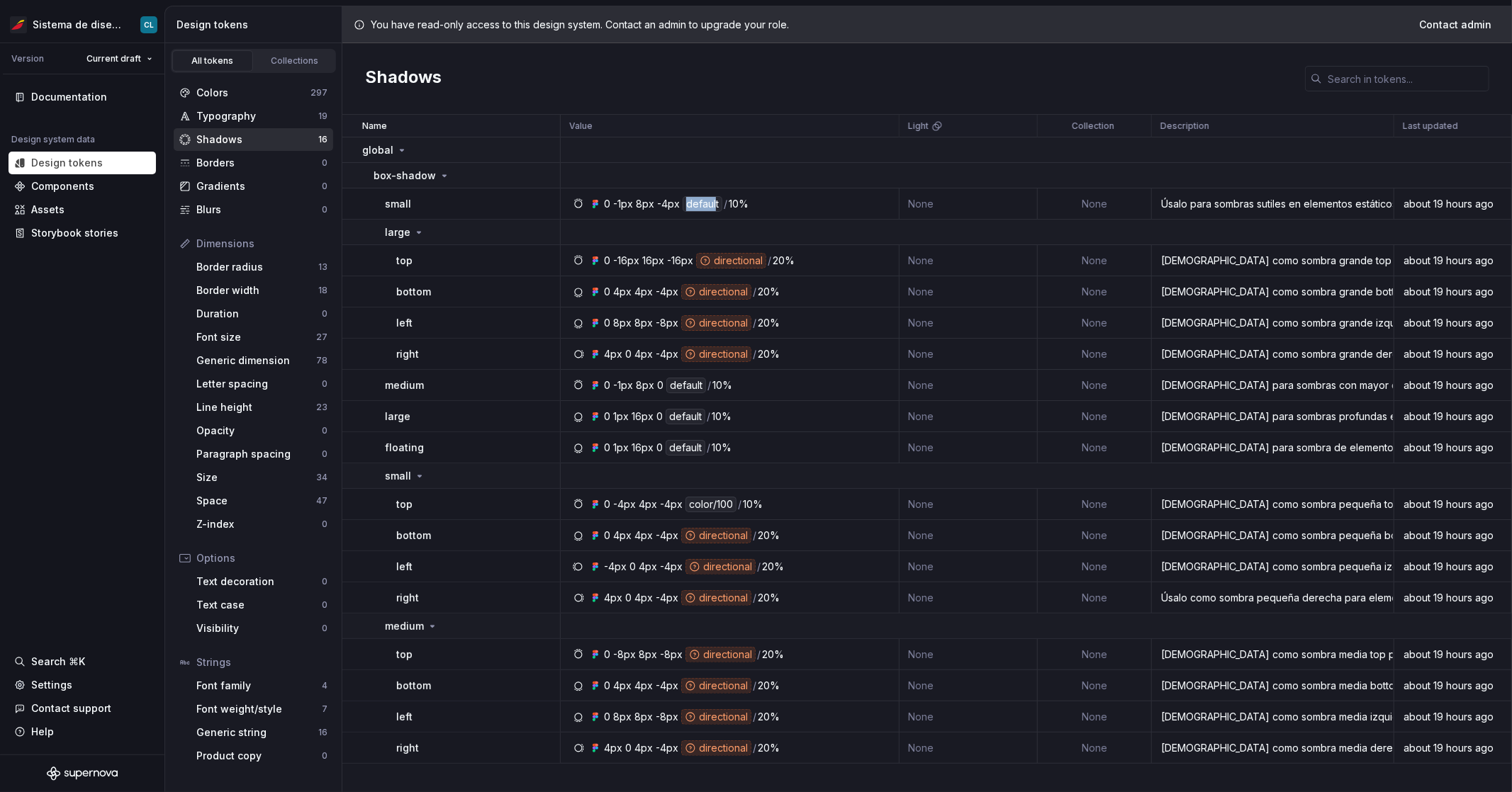
drag, startPoint x: 686, startPoint y: 208, endPoint x: 711, endPoint y: 206, distance: 25.1
click at [712, 206] on div "default" at bounding box center [703, 204] width 40 height 16
drag, startPoint x: 607, startPoint y: 203, endPoint x: 678, endPoint y: 208, distance: 71.2
click at [678, 208] on div "0 -1px 8px -4px default / 10%" at bounding box center [670, 204] width 159 height 16
click at [610, 207] on div "0" at bounding box center [607, 204] width 6 height 16
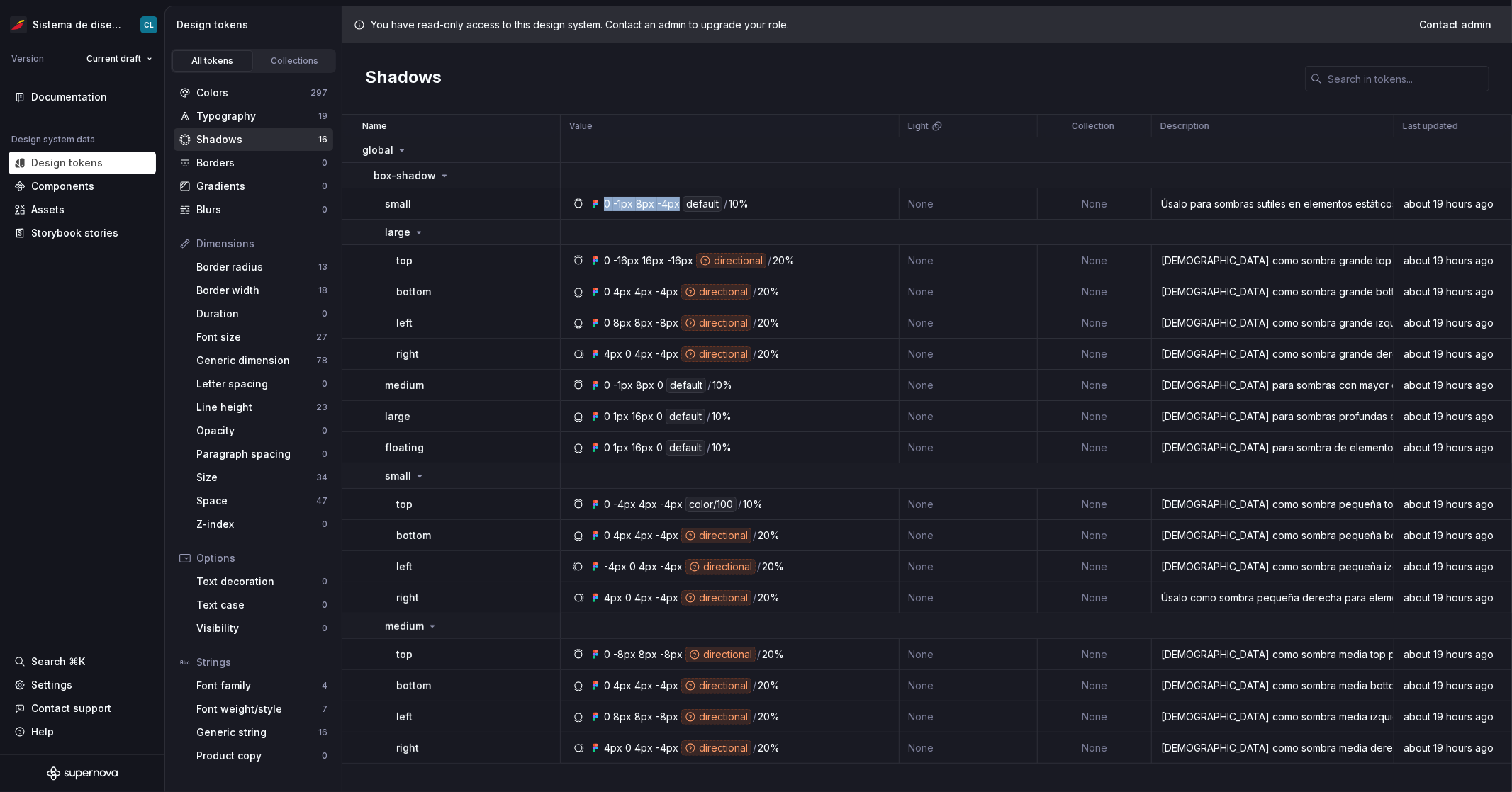
drag, startPoint x: 677, startPoint y: 203, endPoint x: 597, endPoint y: 202, distance: 80.0
click at [597, 202] on div "0 -1px 8px -4px default / 10%" at bounding box center [670, 204] width 159 height 16
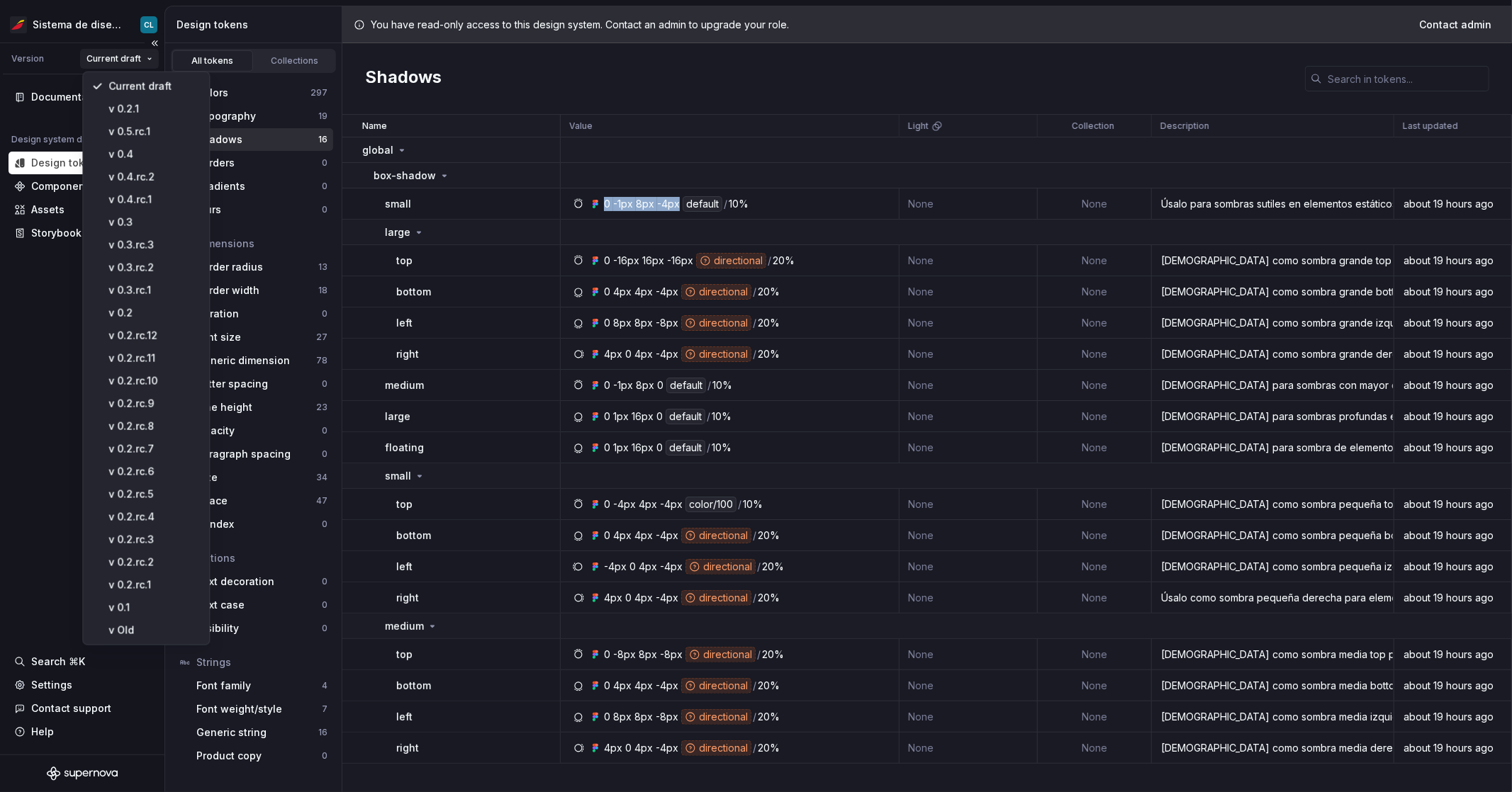
click at [122, 63] on html "Sistema de diseño Iberia CL Version Current draft Documentation Design system d…" at bounding box center [756, 396] width 1512 height 792
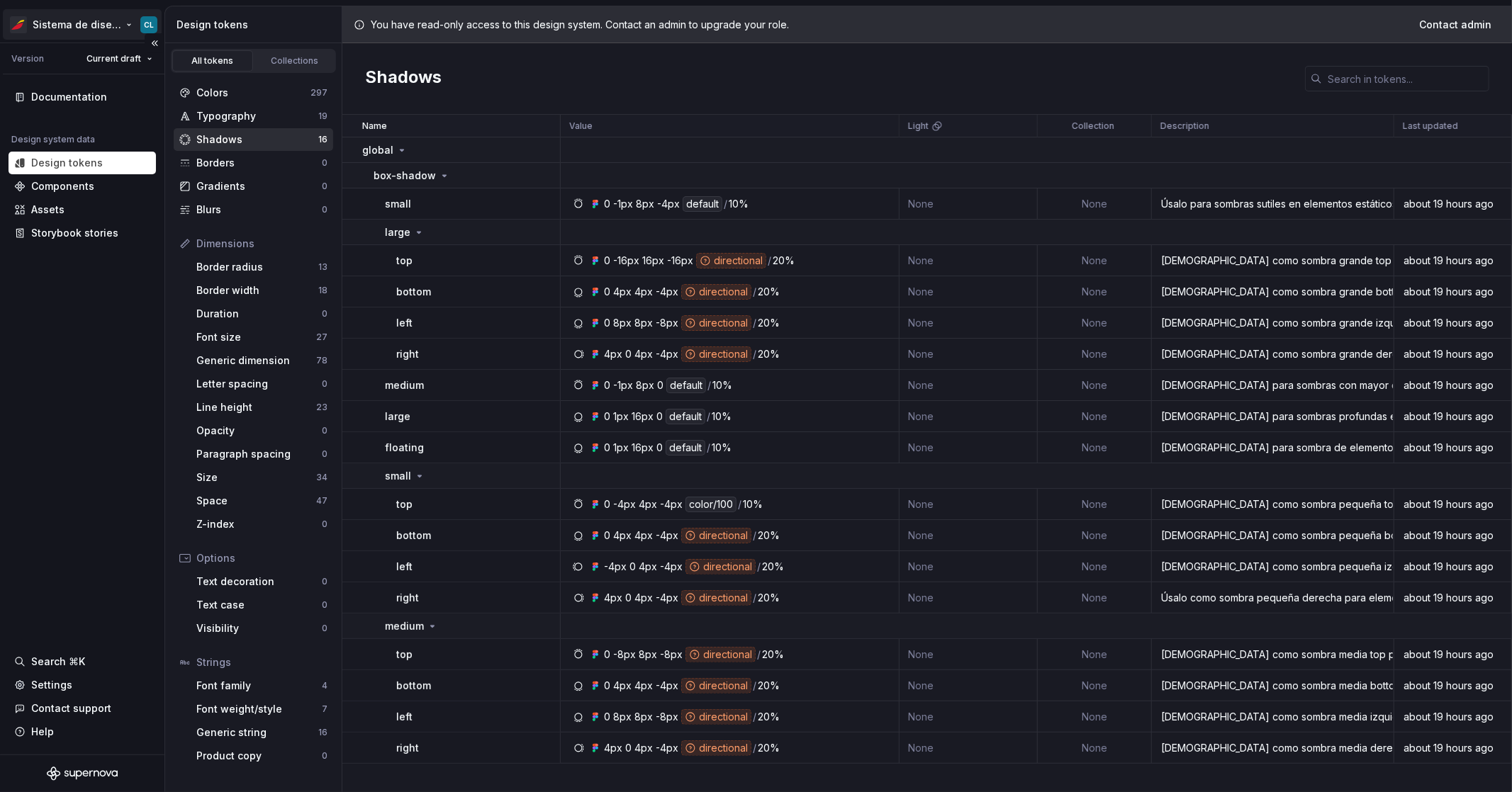
click at [115, 31] on html "Sistema de diseño Iberia CL Version Current draft Documentation Design system d…" at bounding box center [756, 396] width 1512 height 792
click at [115, 30] on html "Sistema de diseño Iberia CL Version Current draft Documentation Design system d…" at bounding box center [756, 396] width 1512 height 792
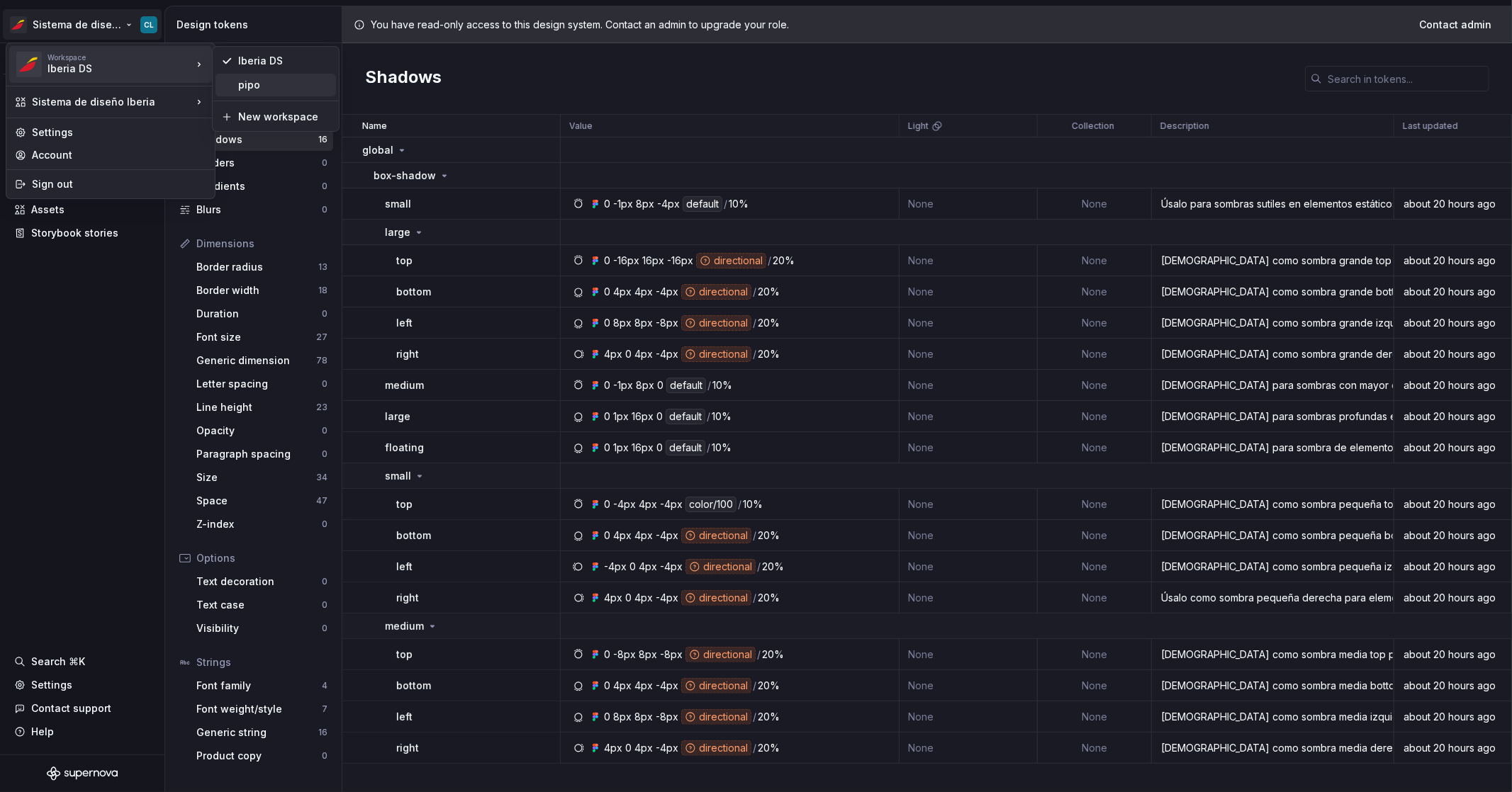
click at [244, 94] on div "pipo" at bounding box center [276, 85] width 120 height 23
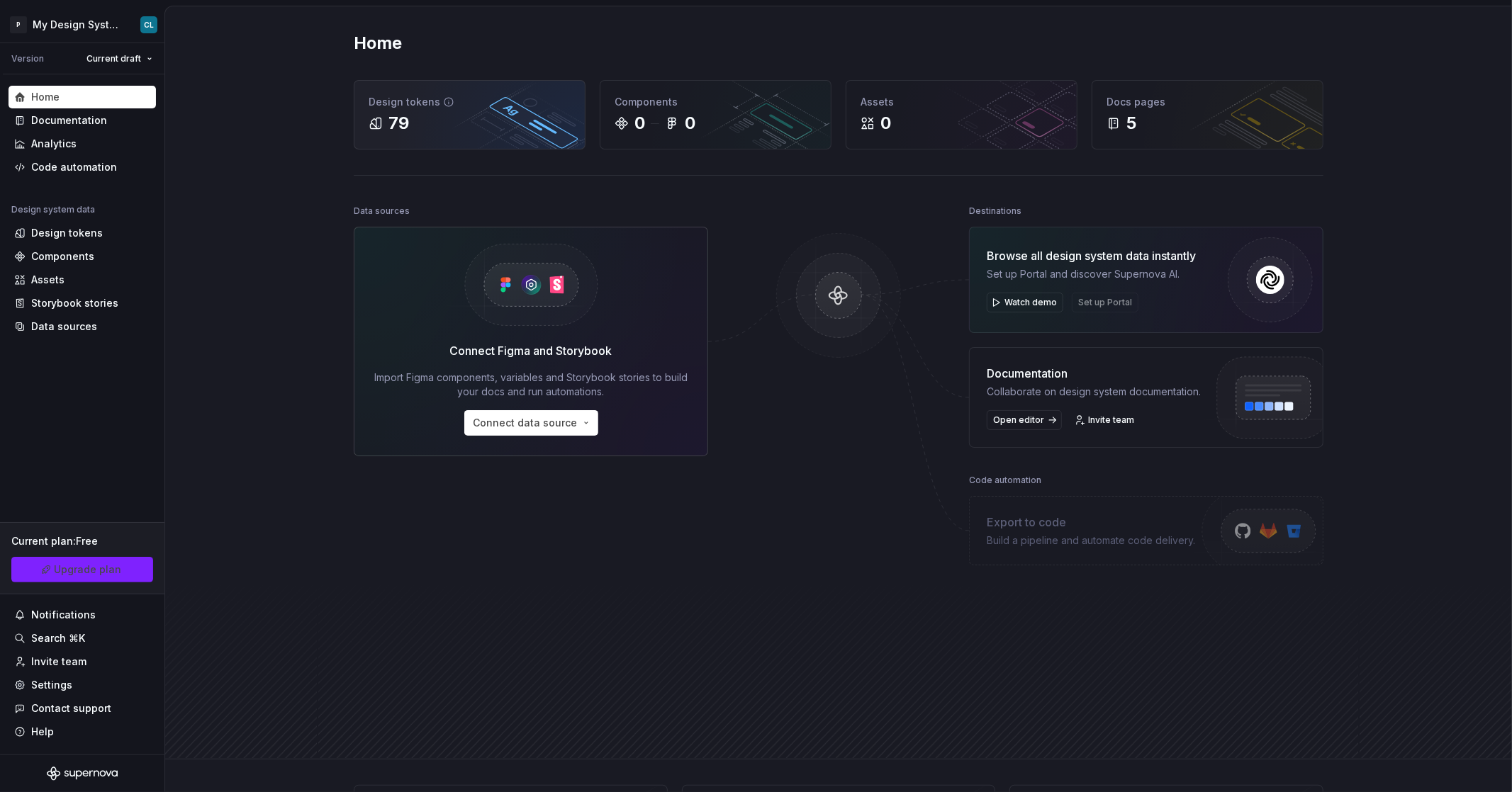
click at [420, 104] on div "Design tokens" at bounding box center [469, 101] width 202 height 14
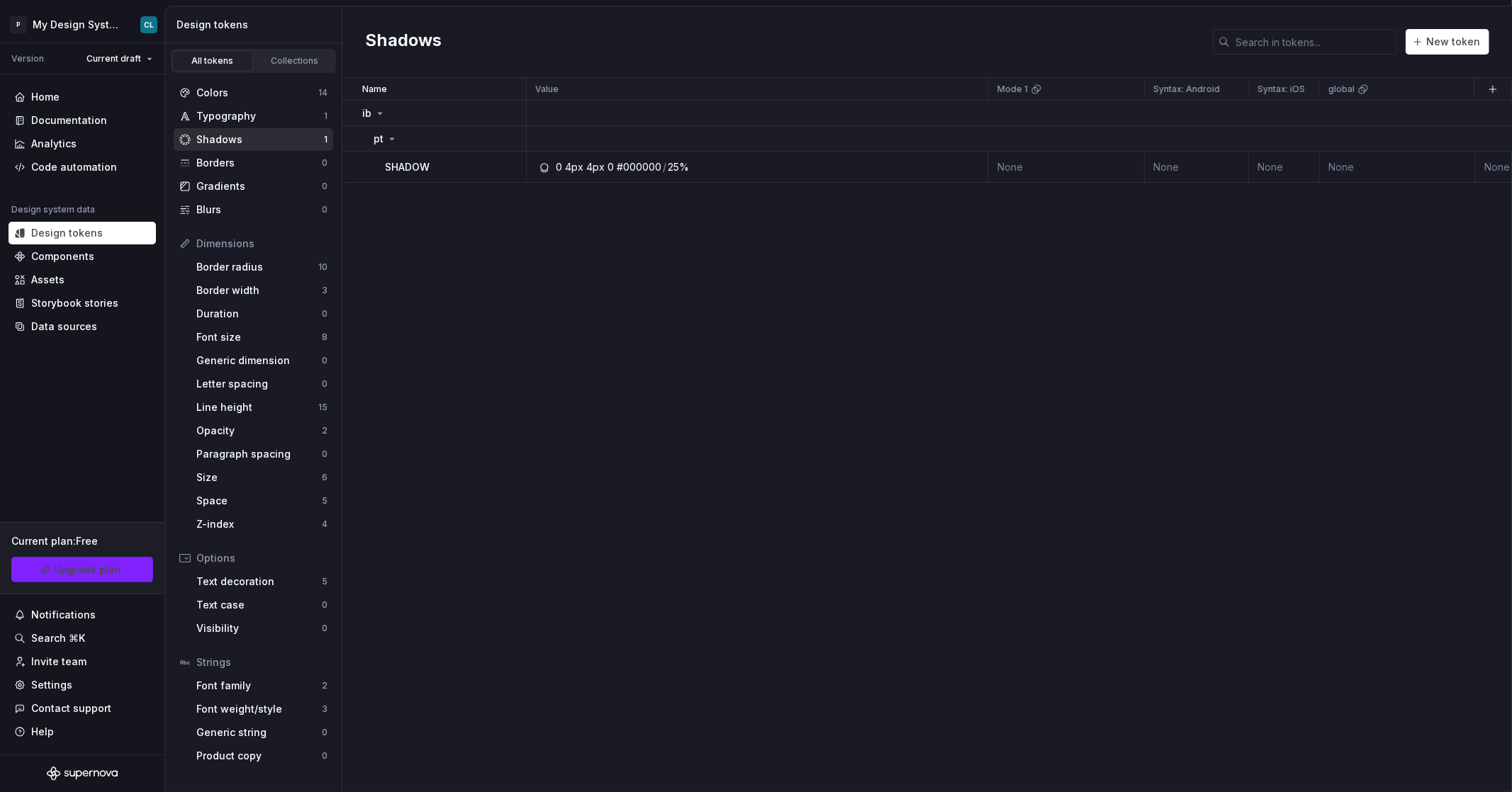
click at [795, 186] on div "Name Value Mode 1 Syntax: Android Syntax: iOS global Syntax: Web Mode 2 Mode 3 …" at bounding box center [927, 435] width 1170 height 714
click at [764, 177] on td "0 4px 4px 0 #000000 / 25%" at bounding box center [757, 166] width 462 height 31
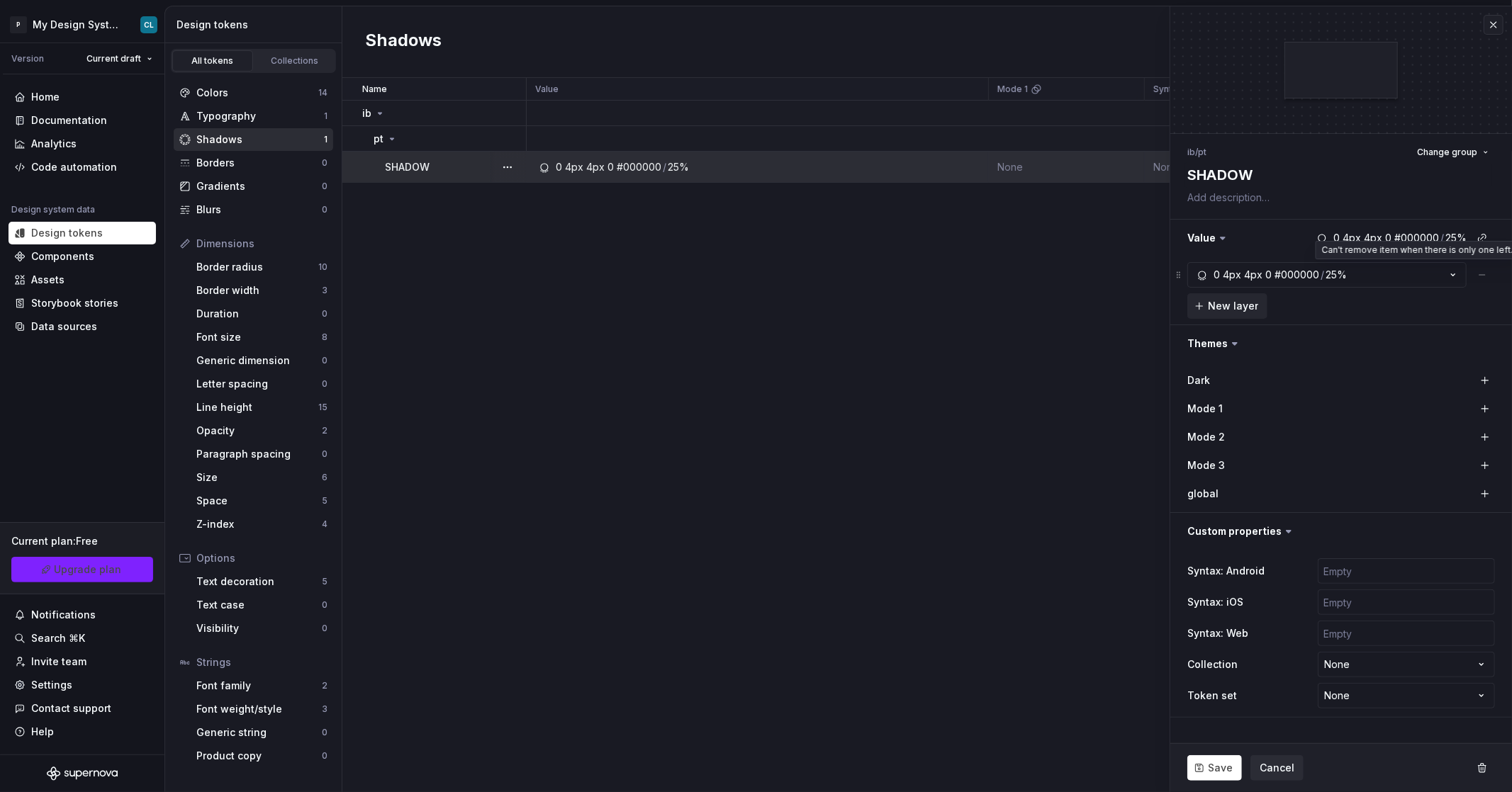
click at [1482, 275] on span at bounding box center [1483, 276] width 26 height 26
click at [1182, 277] on span at bounding box center [1179, 276] width 11 height 26
click at [1203, 309] on button "New layer" at bounding box center [1227, 306] width 80 height 26
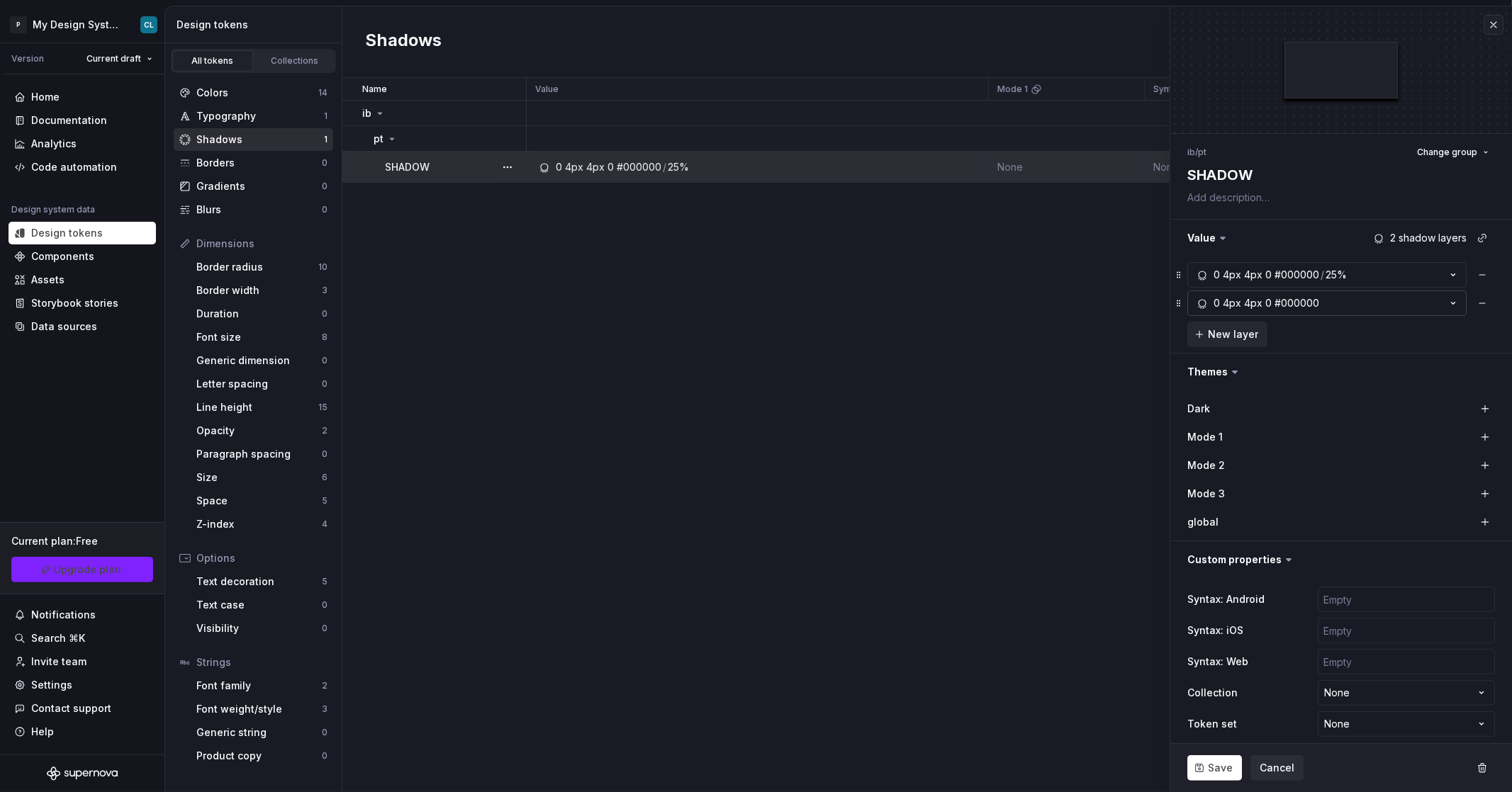
click at [1223, 301] on div "4px" at bounding box center [1232, 303] width 19 height 14
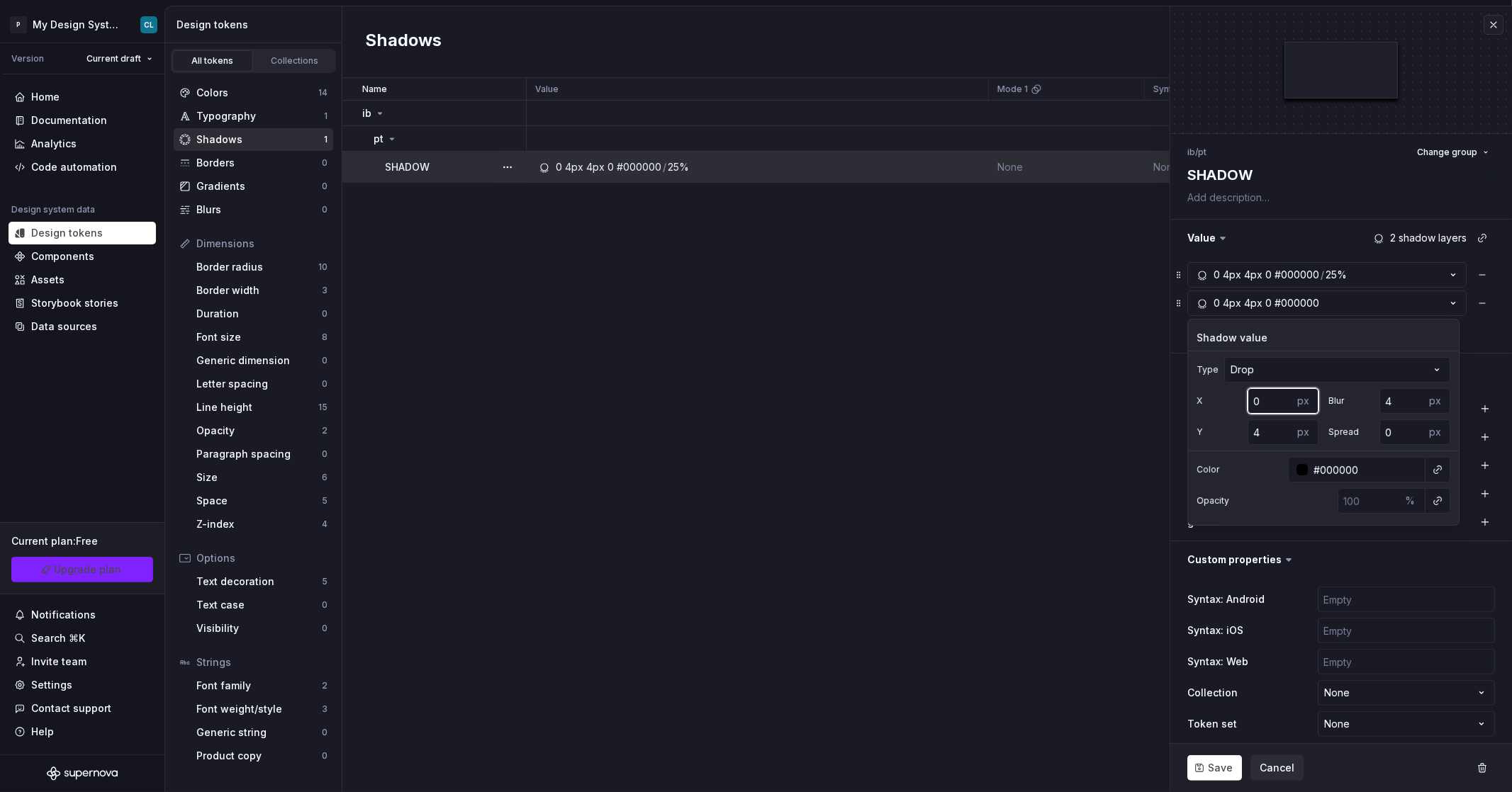
click at [1252, 402] on input "0" at bounding box center [1271, 401] width 46 height 26
type textarea "*"
click at [1437, 479] on button "button" at bounding box center [1438, 470] width 20 height 20
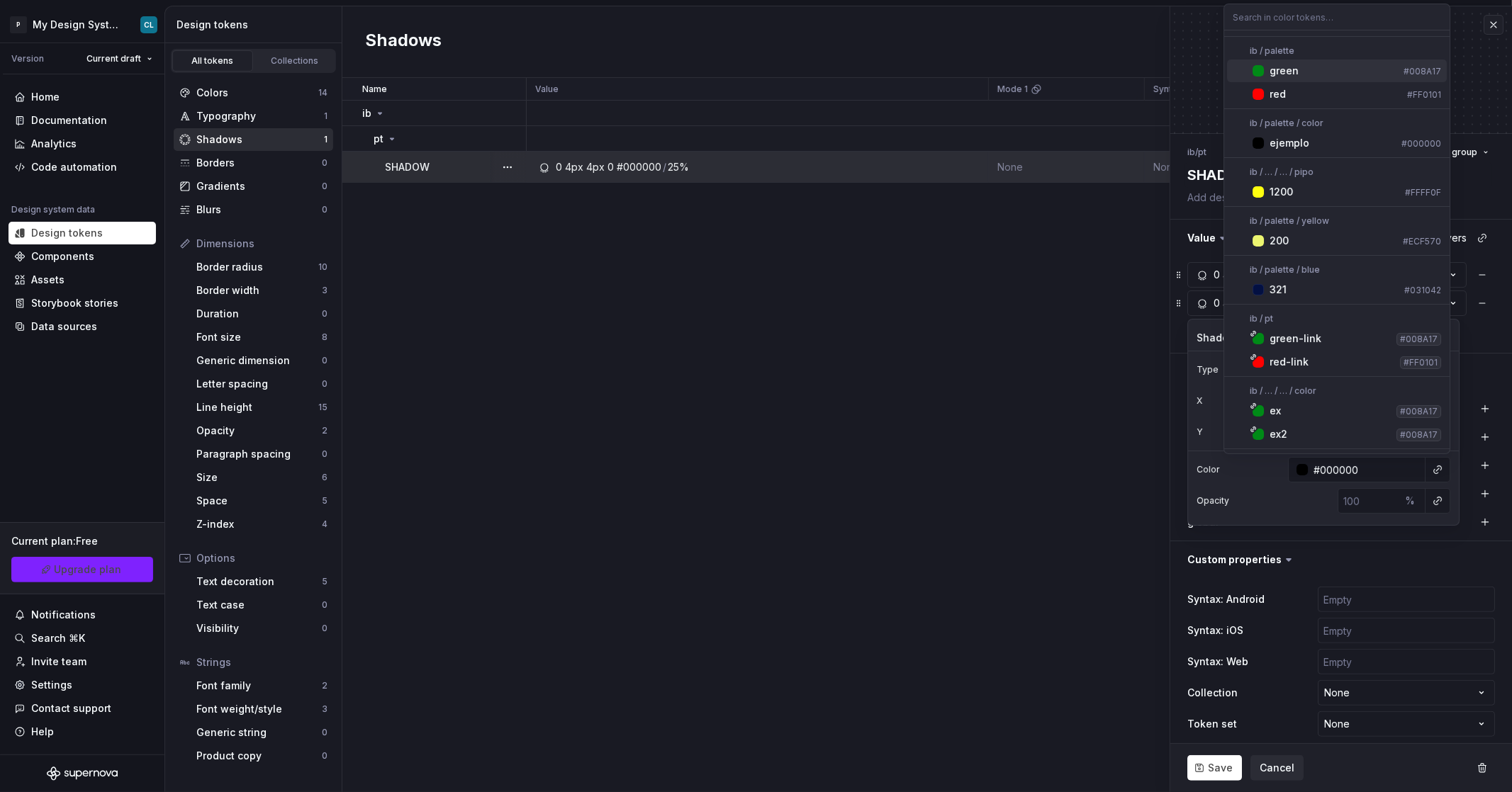
click at [1438, 472] on html "P My Design System CL Version Current draft Home Documentation Analytics Code a…" at bounding box center [756, 396] width 1512 height 792
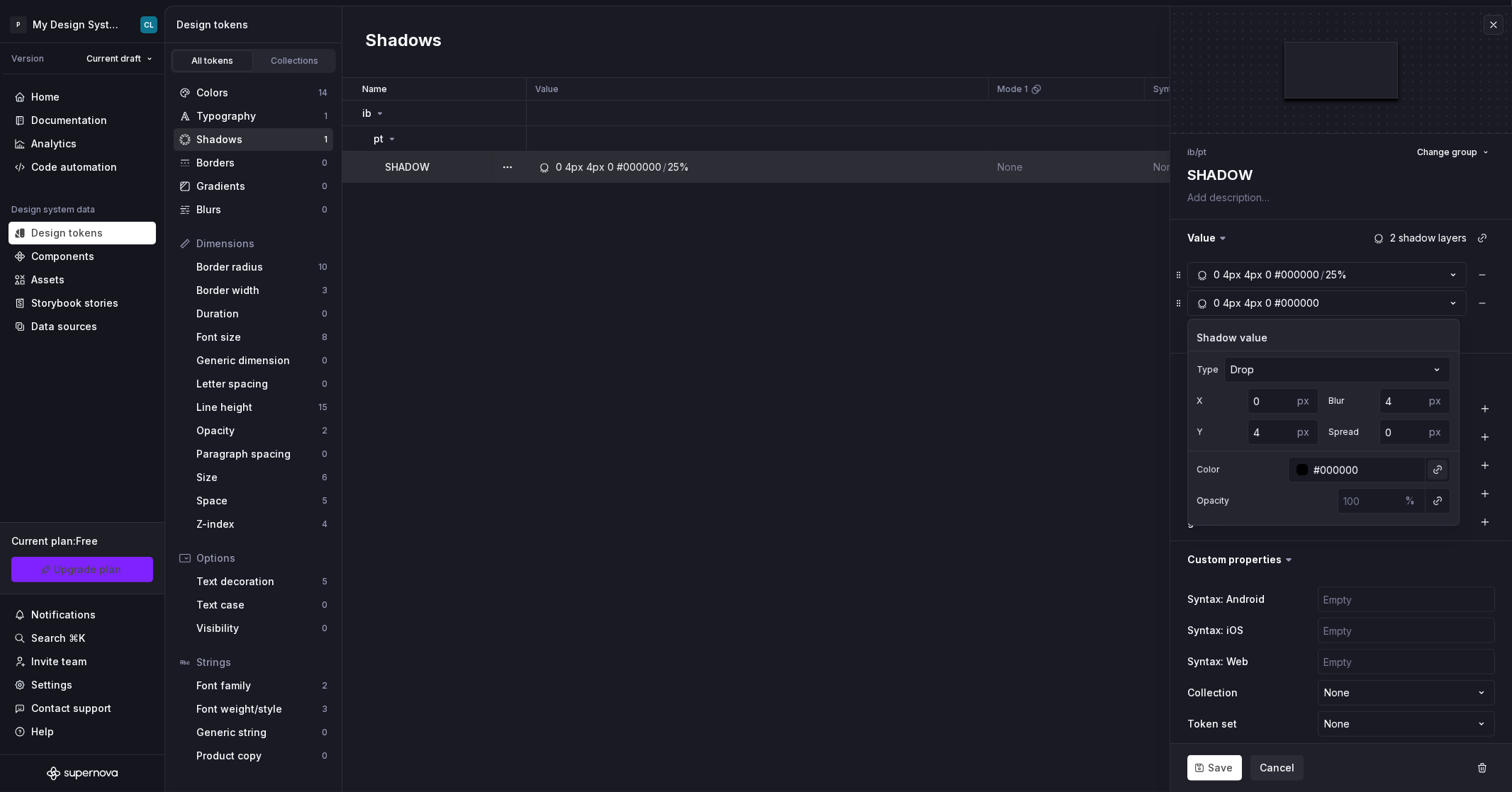
click at [1439, 474] on button "button" at bounding box center [1438, 470] width 20 height 20
click at [277, 213] on html "P My Design System CL Version Current draft Home Documentation Analytics Code a…" at bounding box center [756, 396] width 1512 height 792
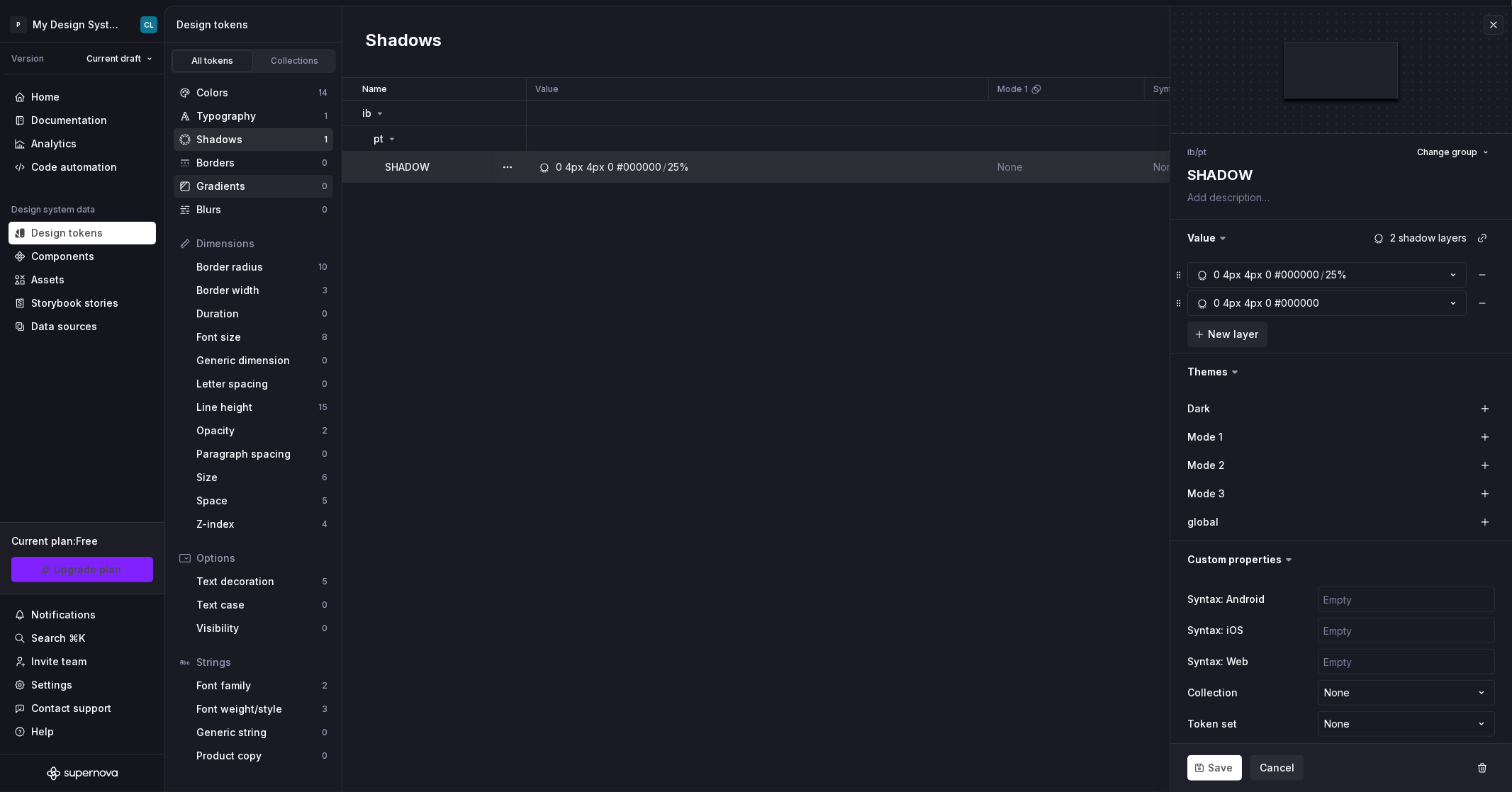
click at [272, 193] on div "Gradients" at bounding box center [259, 186] width 125 height 14
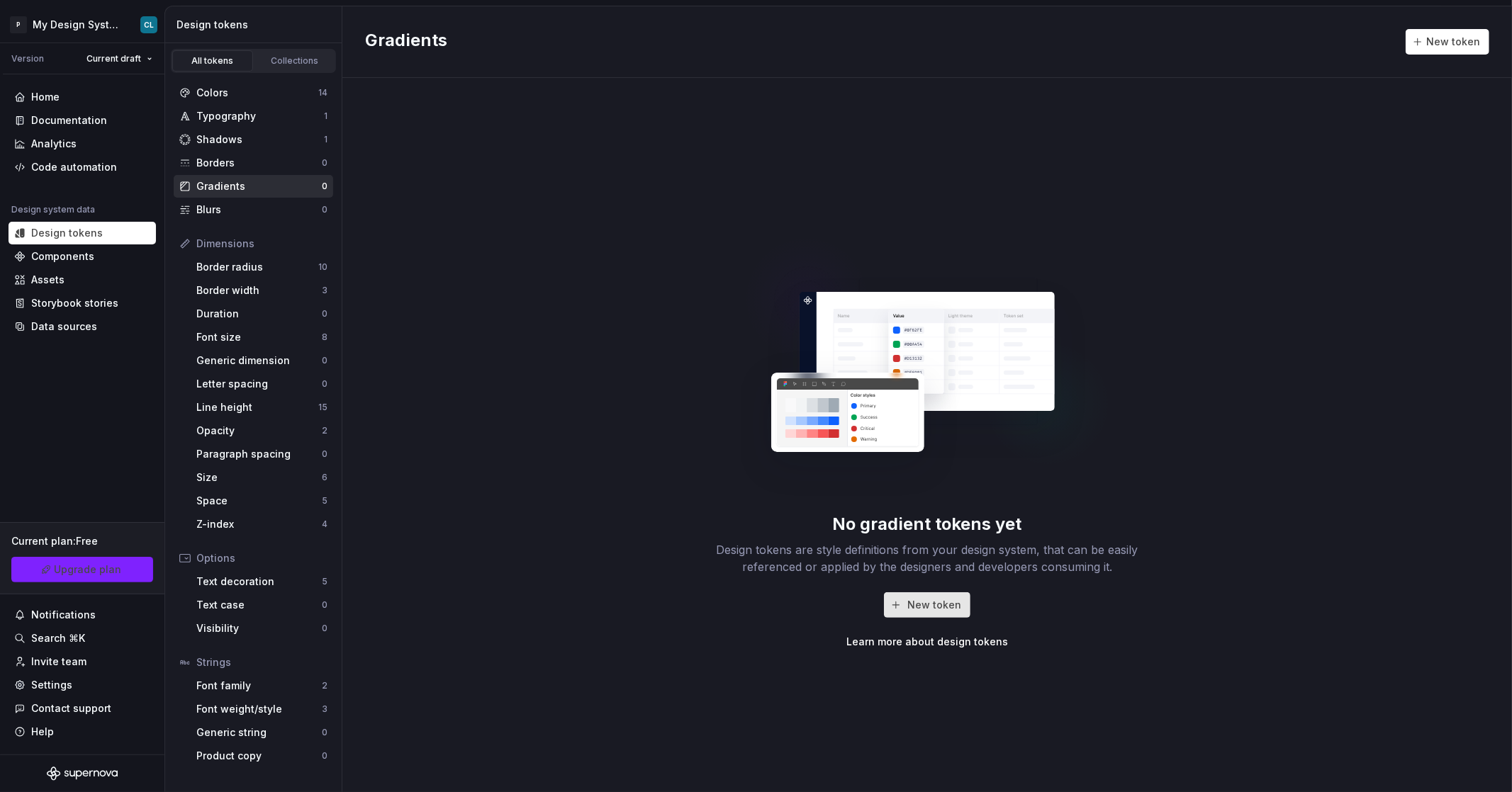
click at [949, 605] on span "New token" at bounding box center [935, 605] width 54 height 14
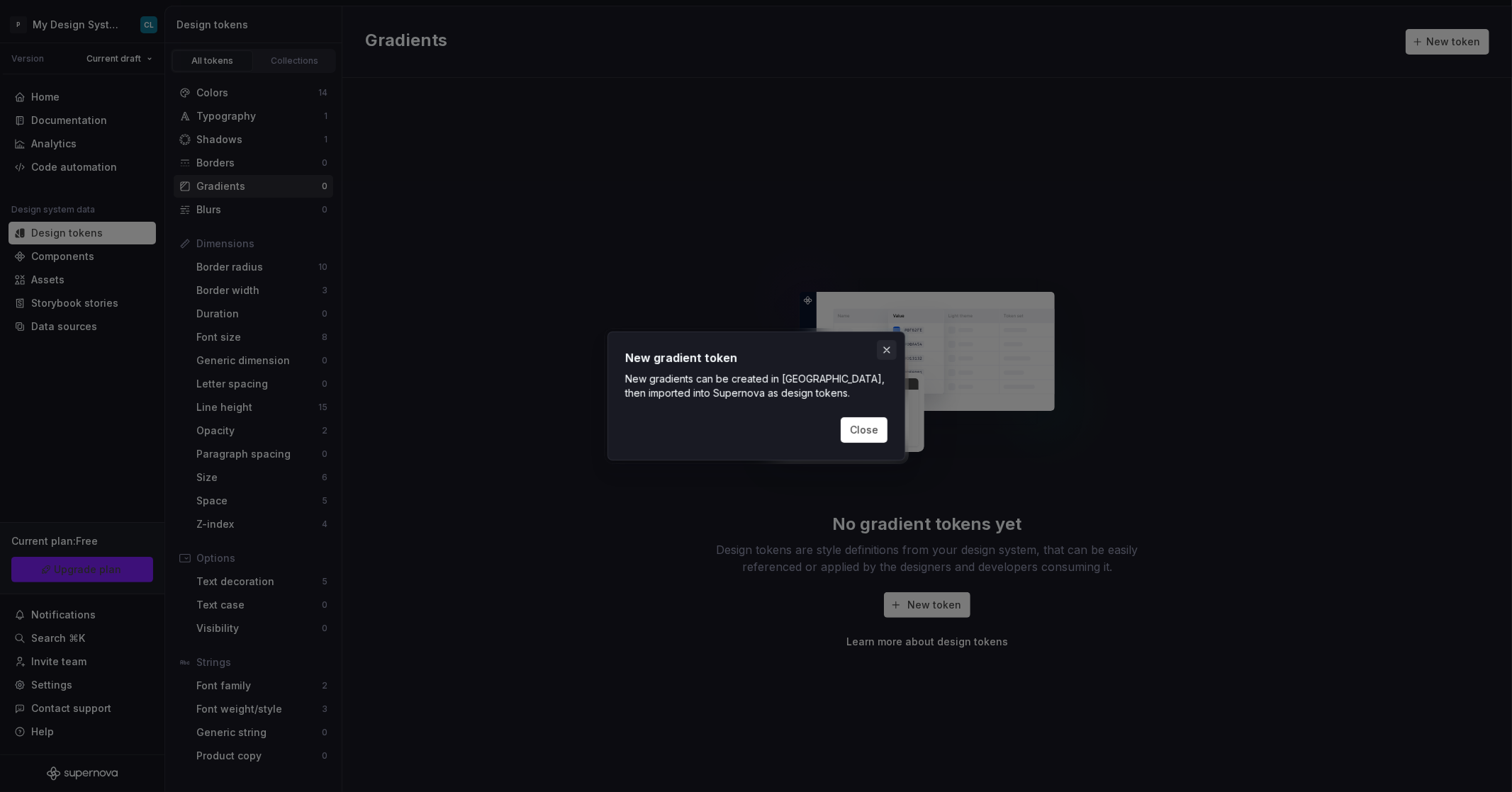
click at [891, 350] on button "button" at bounding box center [887, 350] width 20 height 20
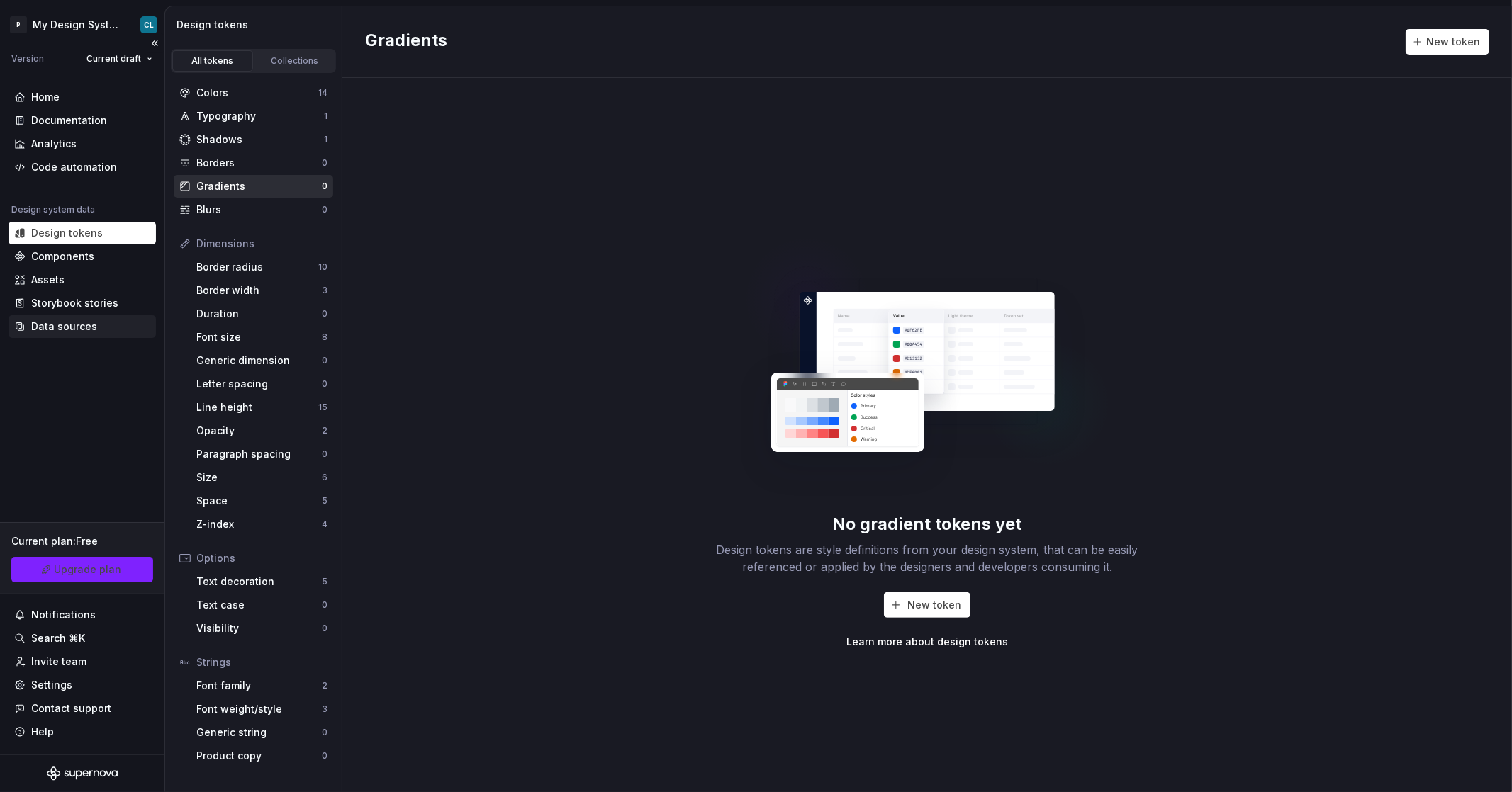
click at [57, 324] on div "Data sources" at bounding box center [64, 326] width 66 height 14
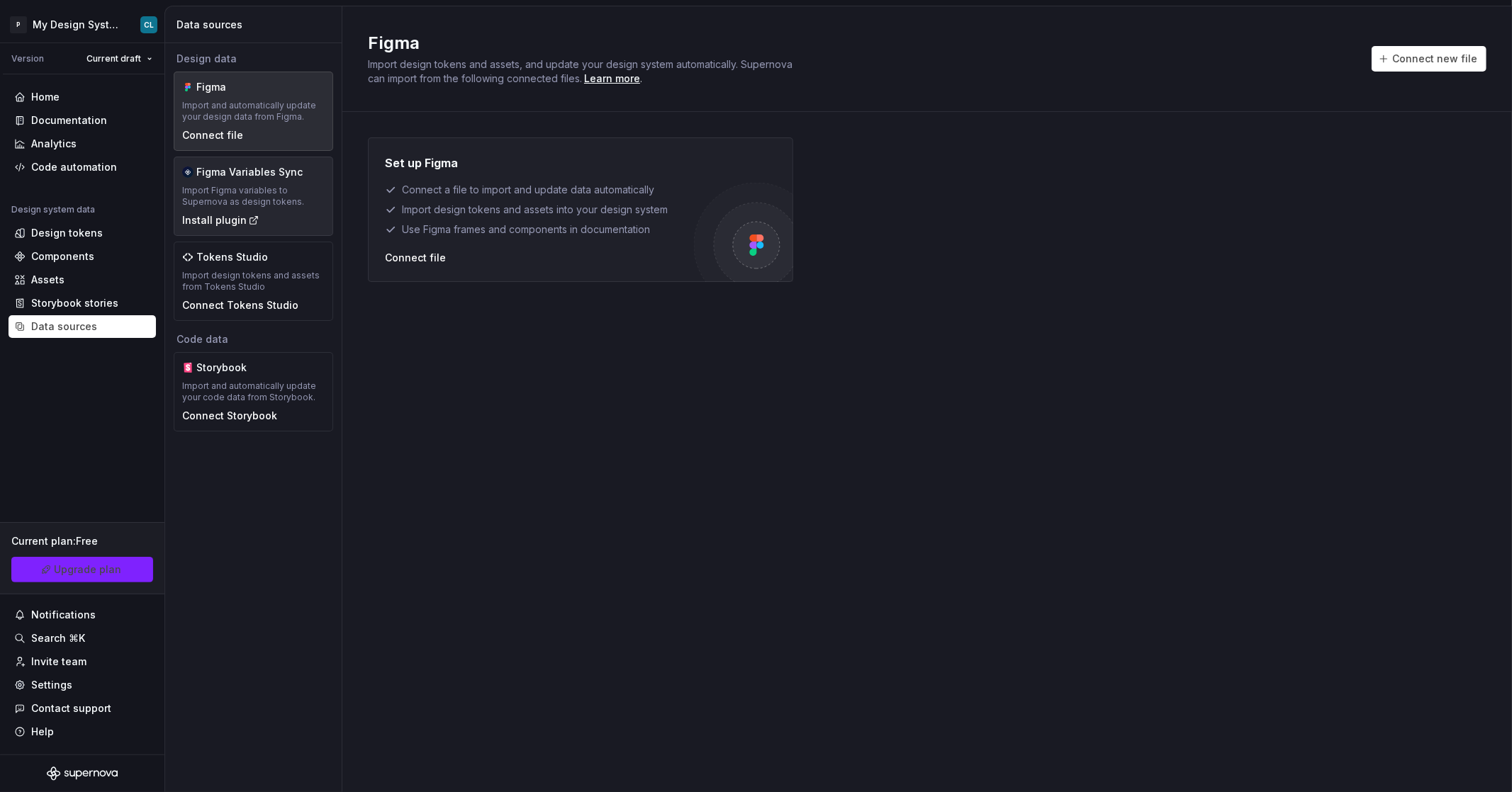
click at [268, 165] on div "Figma Variables Sync" at bounding box center [249, 172] width 107 height 14
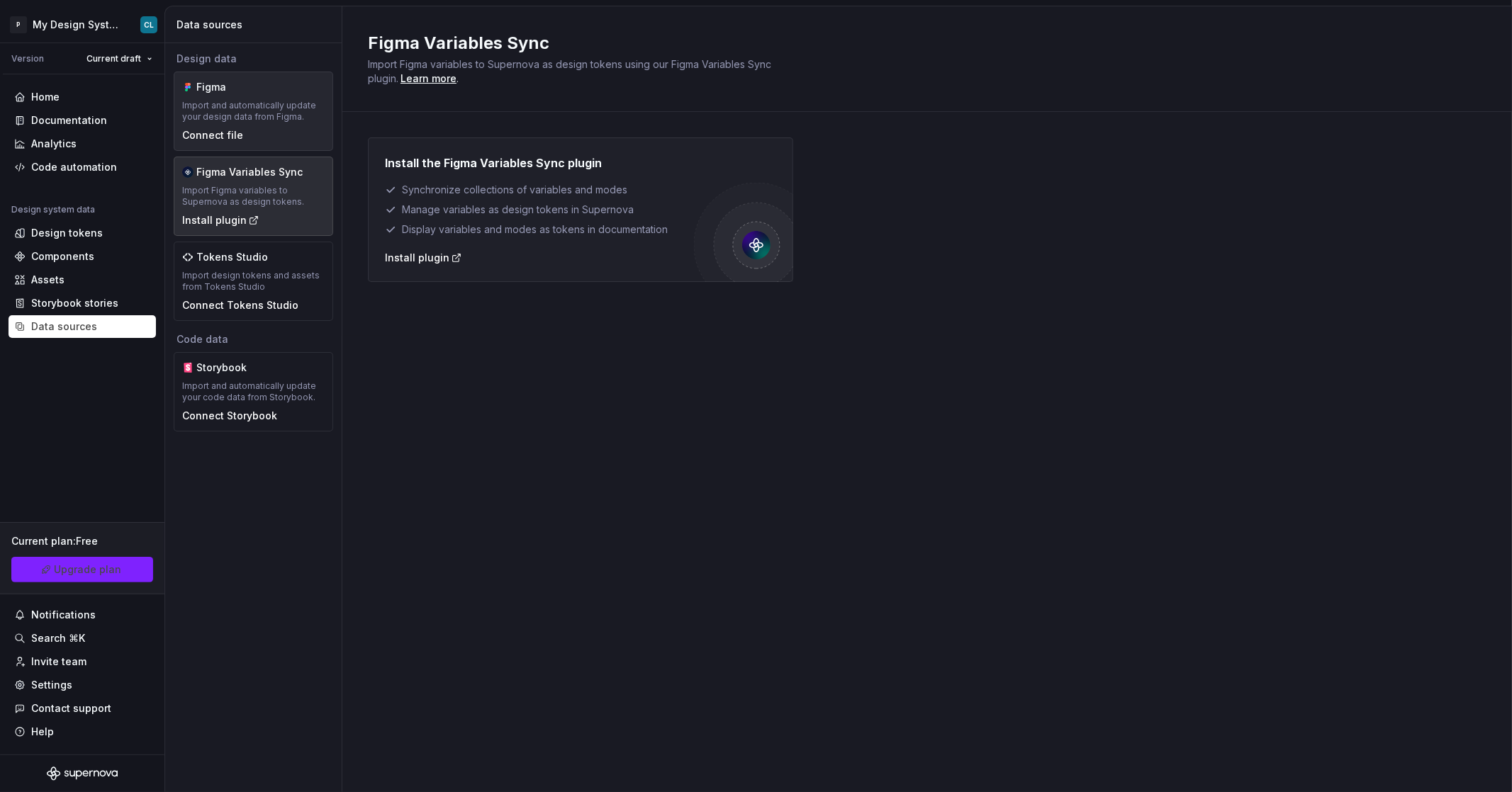
click at [253, 93] on div "Figma" at bounding box center [230, 87] width 68 height 14
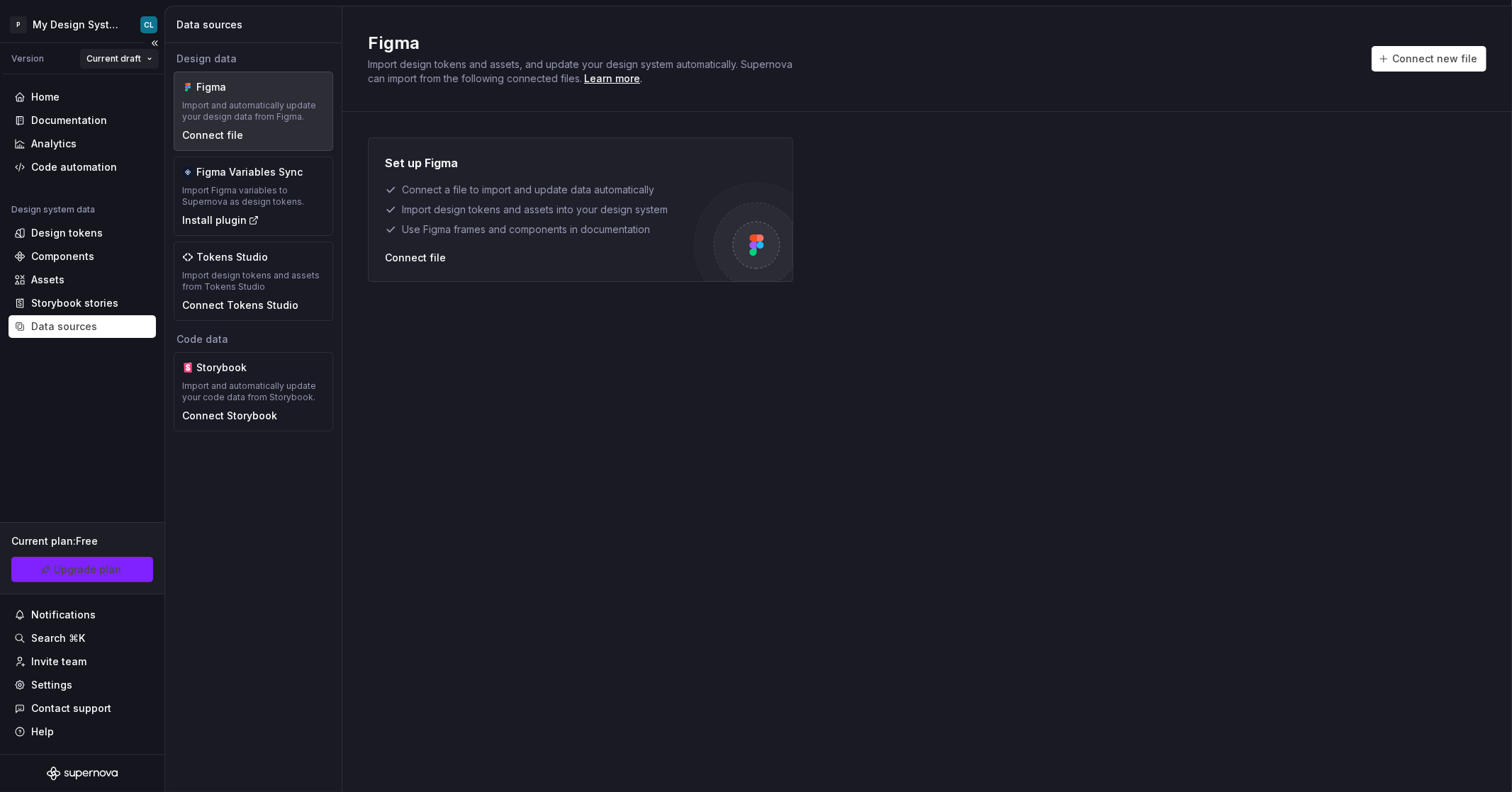
click at [106, 65] on html "P My Design System CL Version Current draft Home Documentation Analytics Code a…" at bounding box center [756, 396] width 1512 height 792
click at [592, 428] on html "P My Design System CL Version Current draft Home Documentation Analytics Code a…" at bounding box center [756, 396] width 1512 height 792
click at [282, 198] on div "Import Figma variables to Supernova as design tokens." at bounding box center [253, 196] width 142 height 23
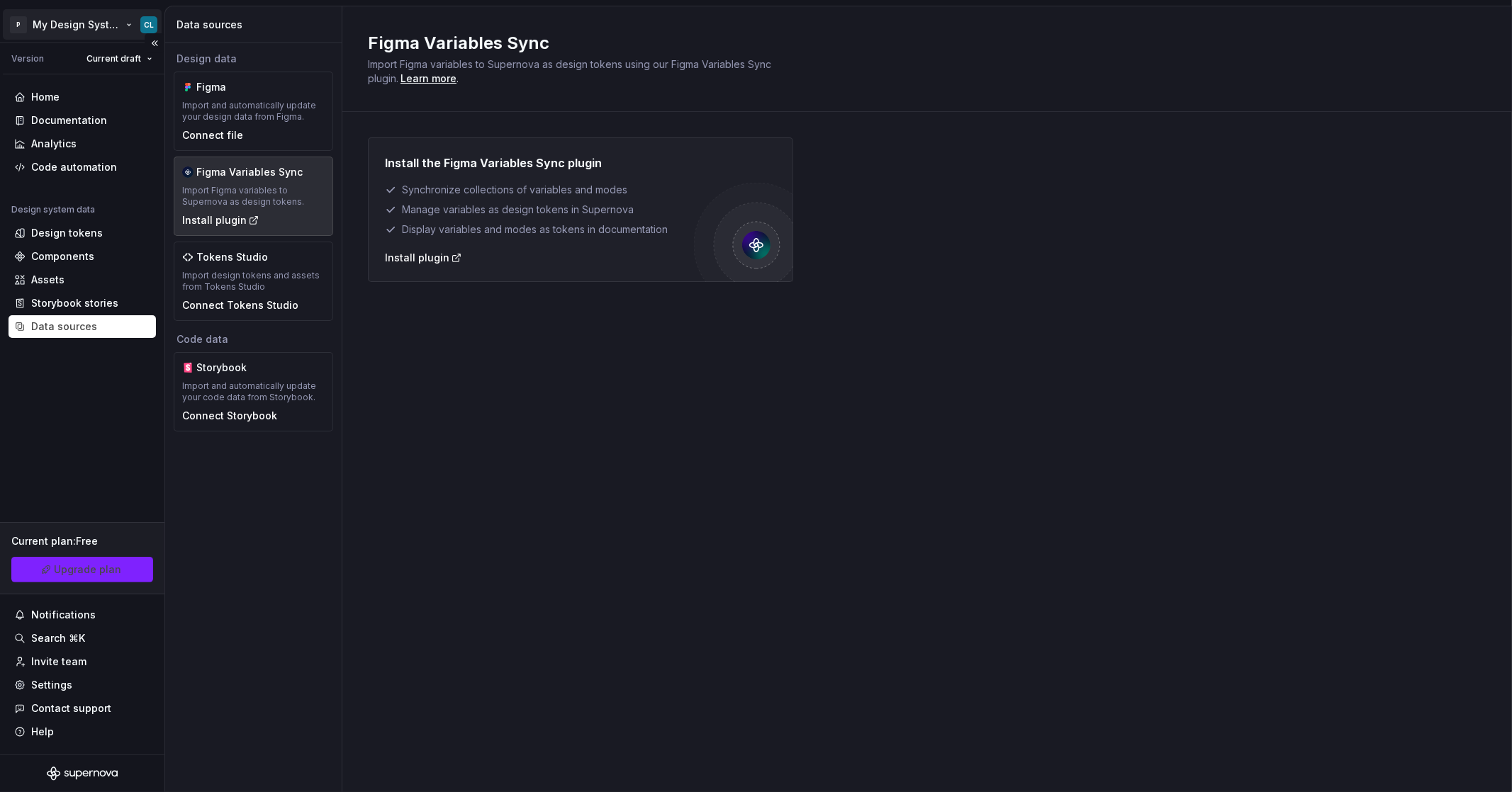
click at [90, 16] on html "P My Design System CL Version Current draft Home Documentation Analytics Code a…" at bounding box center [756, 396] width 1512 height 792
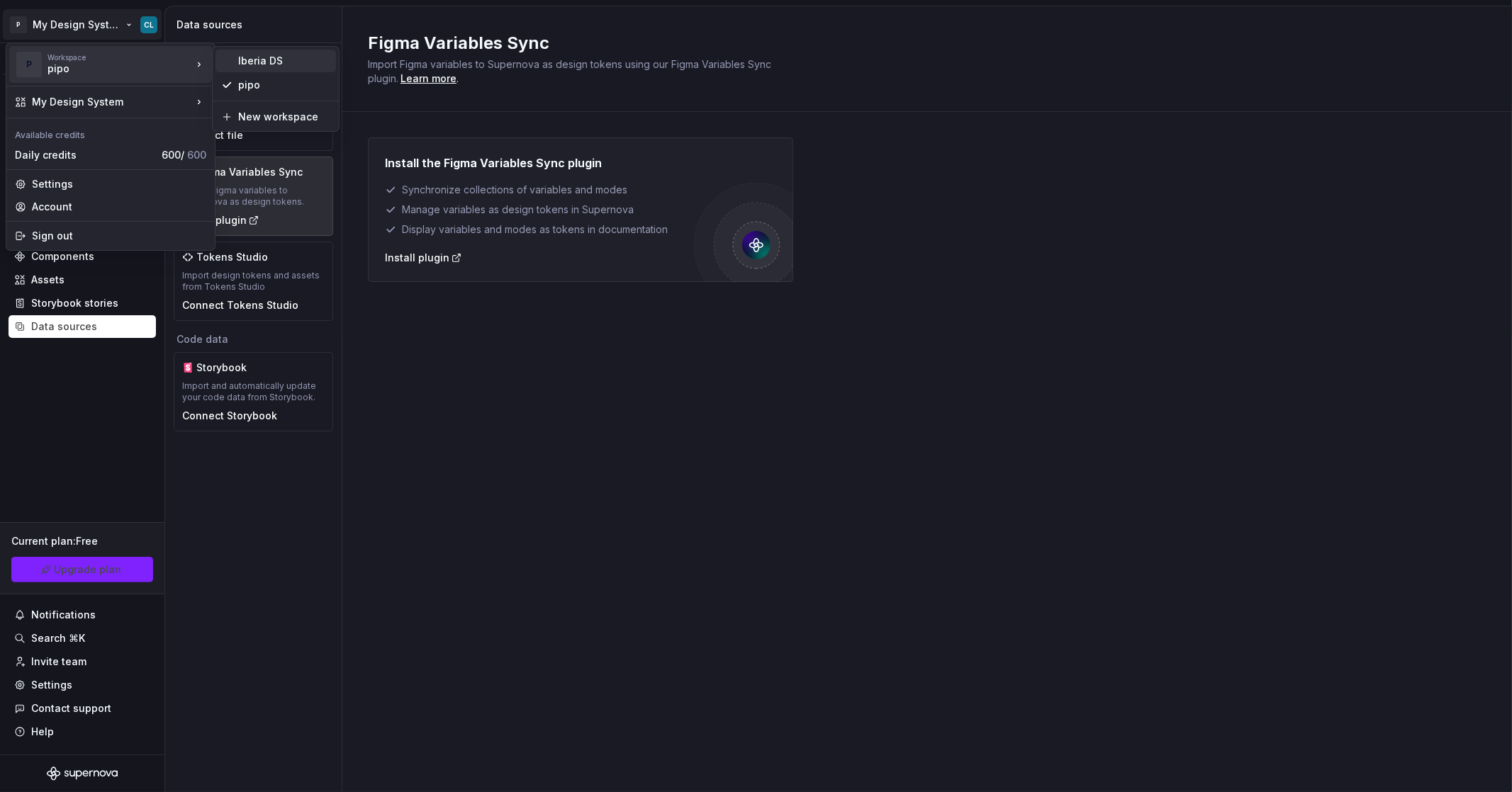
click at [233, 62] on div "Iberia DS" at bounding box center [276, 61] width 120 height 23
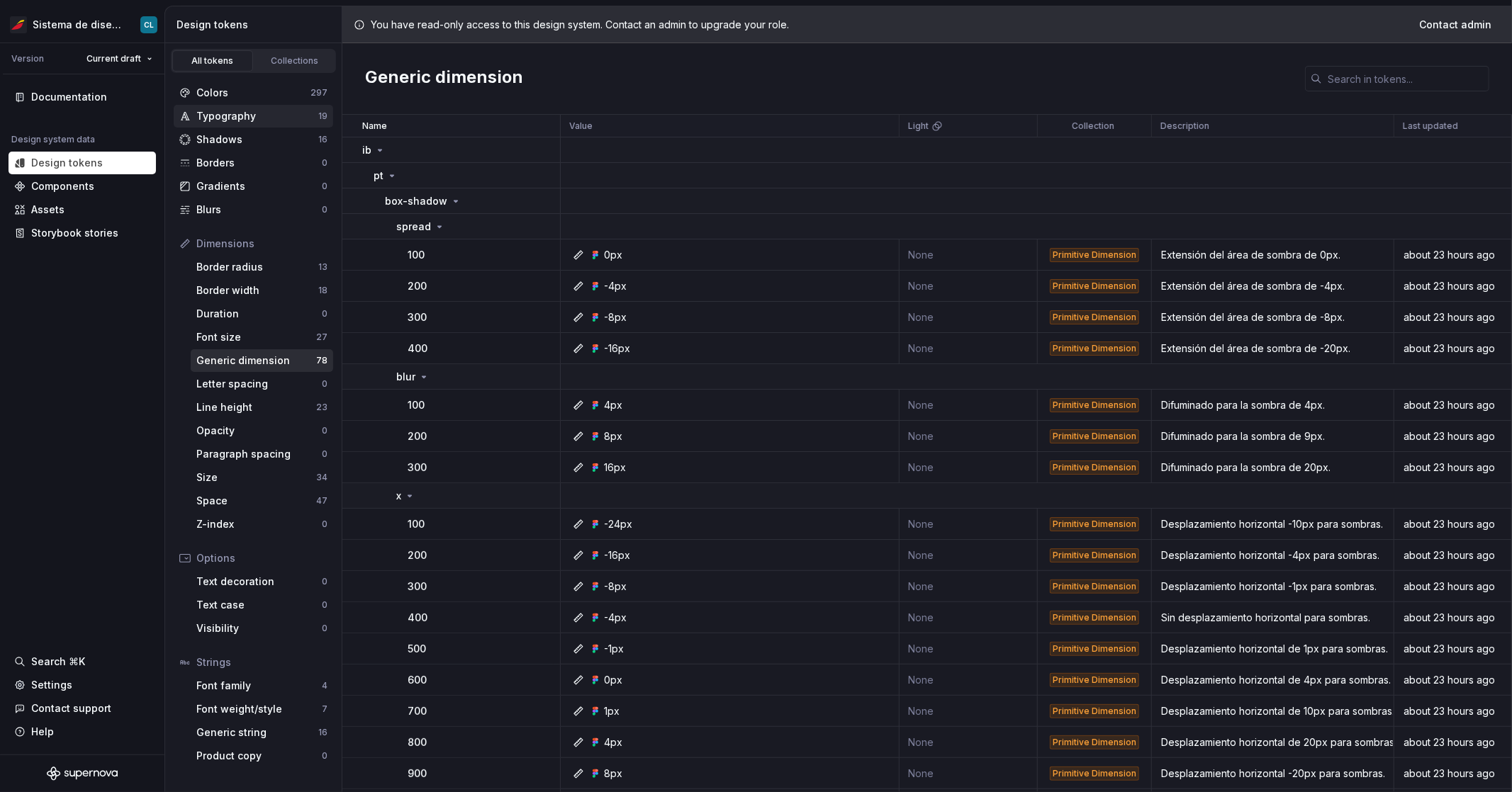
click at [237, 118] on div "Typography" at bounding box center [257, 116] width 122 height 14
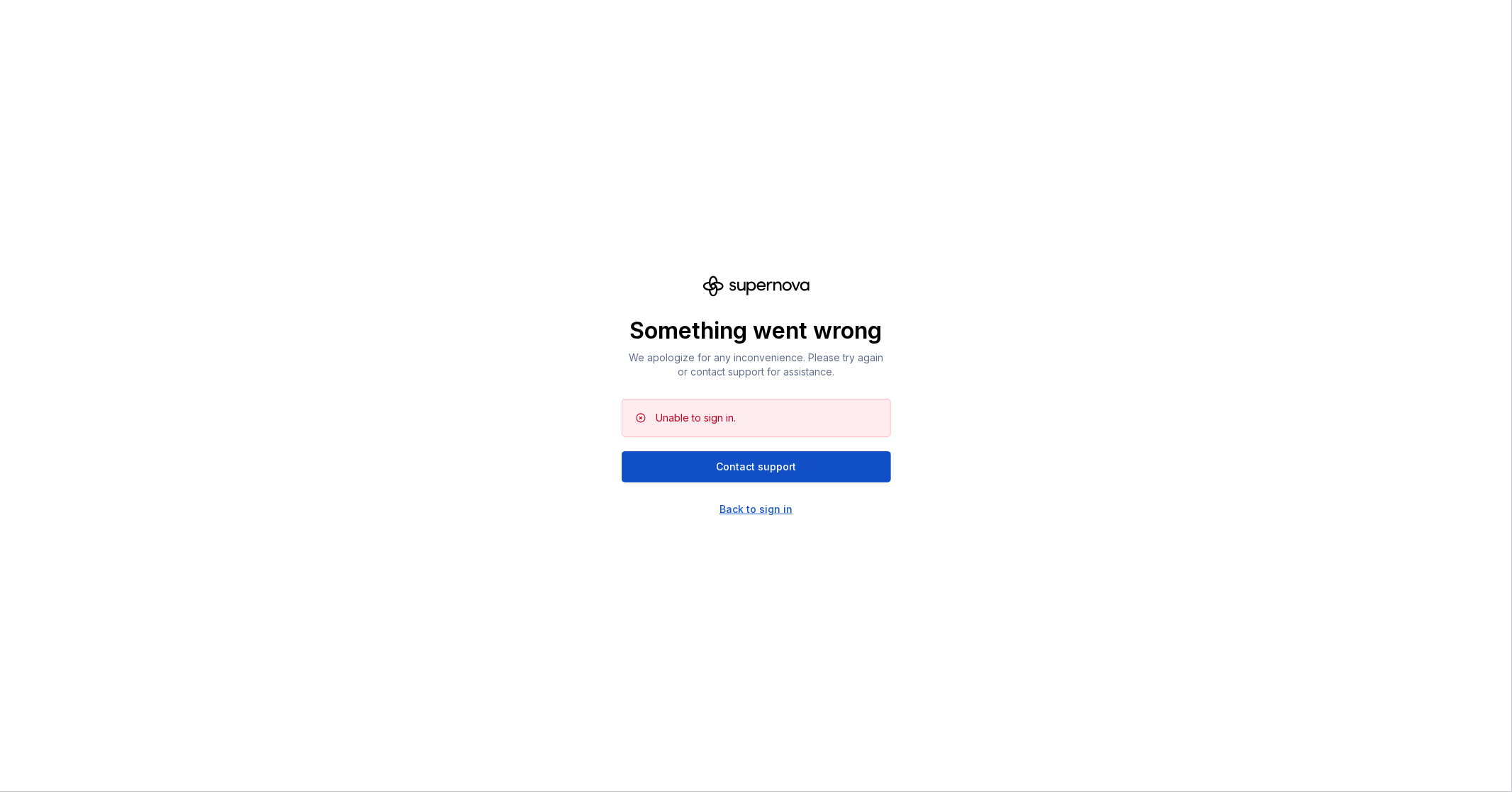
click at [783, 521] on div "Something went wrong We apologize for any inconvenience. Please try again or co…" at bounding box center [756, 396] width 1512 height 792
click at [783, 511] on div "Back to sign in" at bounding box center [756, 509] width 73 height 14
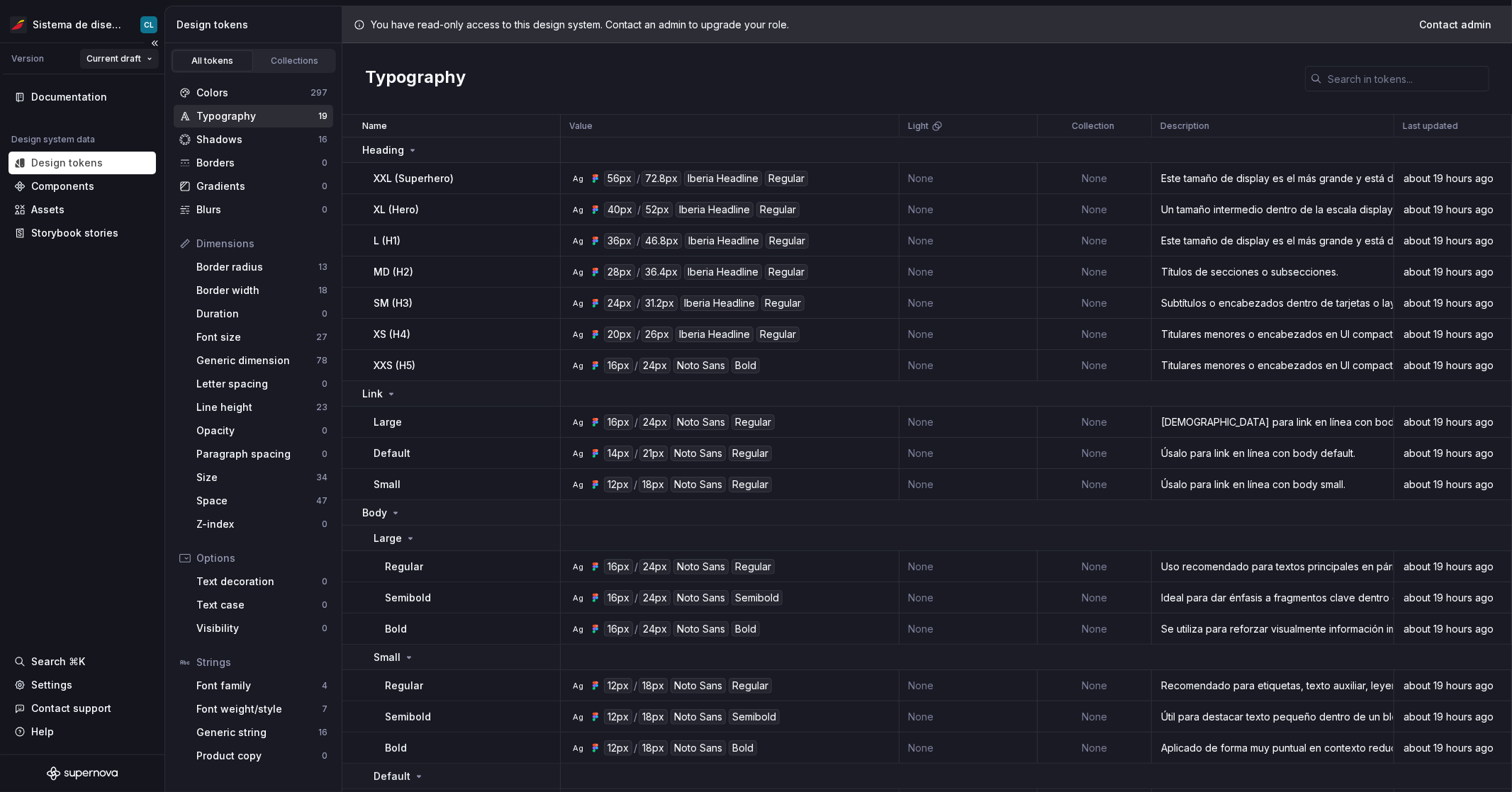
click at [136, 61] on html "Sistema de diseño Iberia CL Version Current draft Documentation Design system d…" at bounding box center [756, 396] width 1512 height 792
click at [425, 95] on html "Sistema de diseño Iberia CL Version Current draft Documentation Design system d…" at bounding box center [756, 396] width 1512 height 792
click at [240, 354] on div "Generic dimension" at bounding box center [256, 360] width 119 height 14
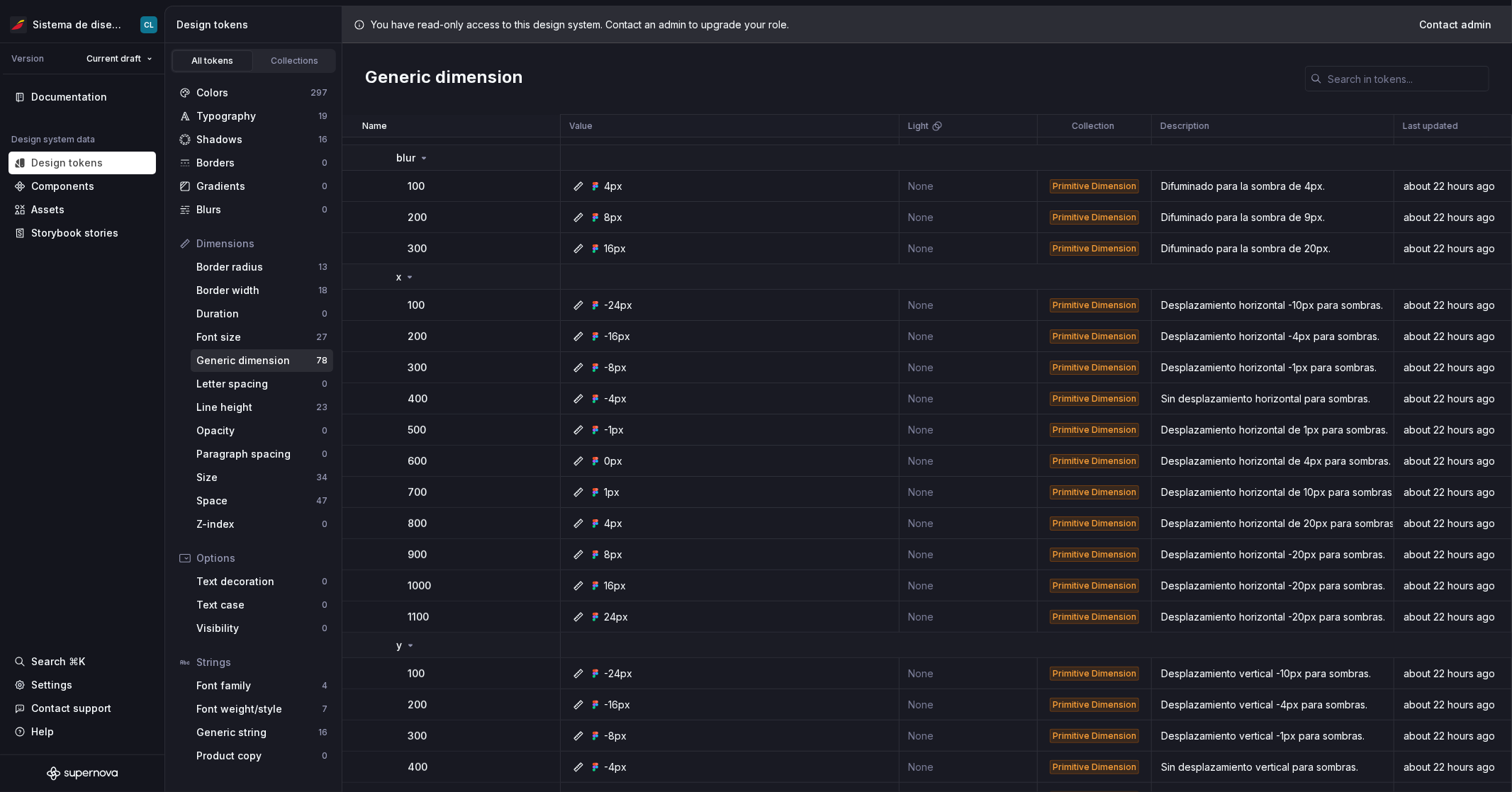
scroll to position [226, 0]
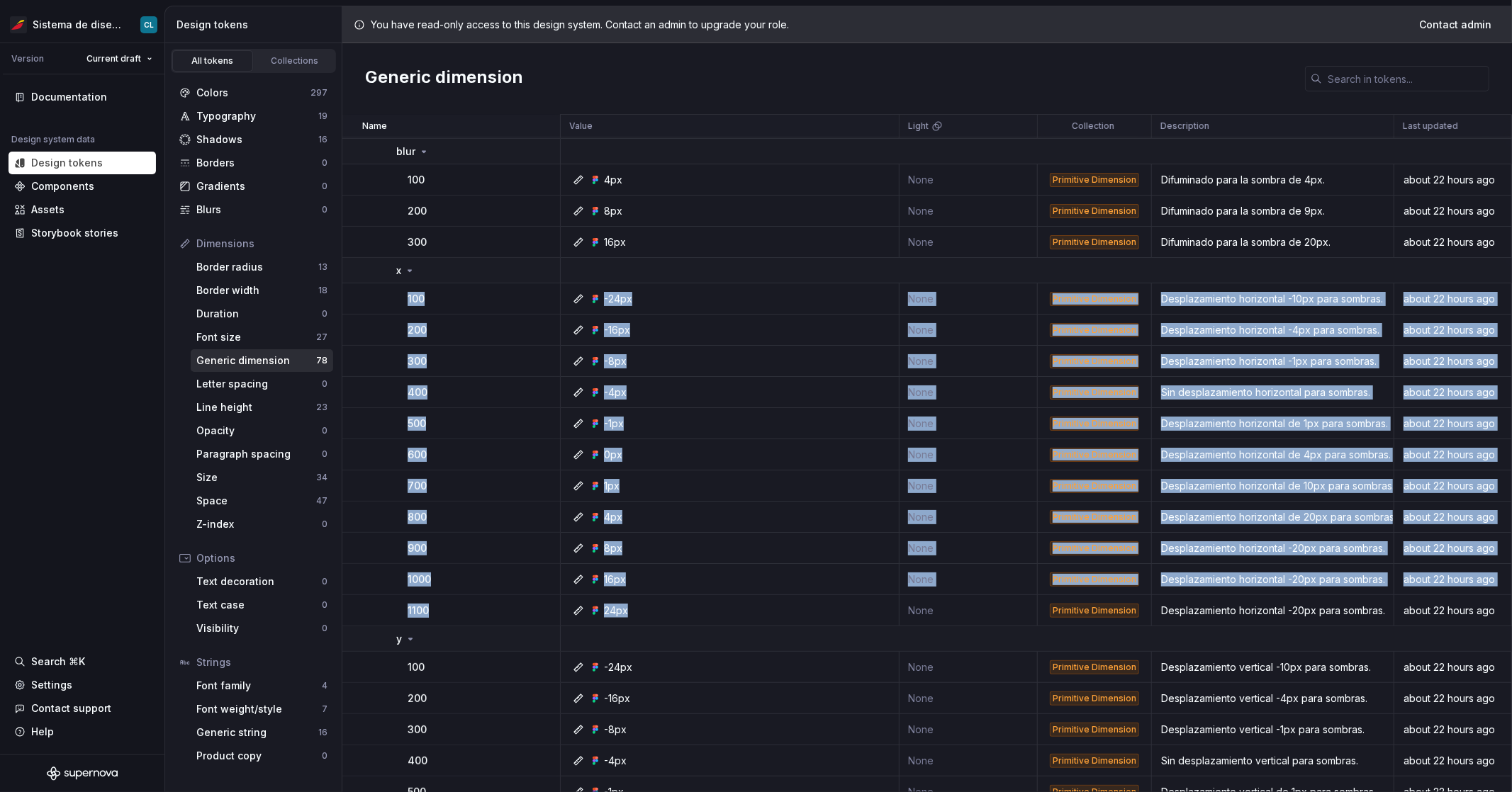
drag, startPoint x: 643, startPoint y: 619, endPoint x: 382, endPoint y: 294, distance: 416.8
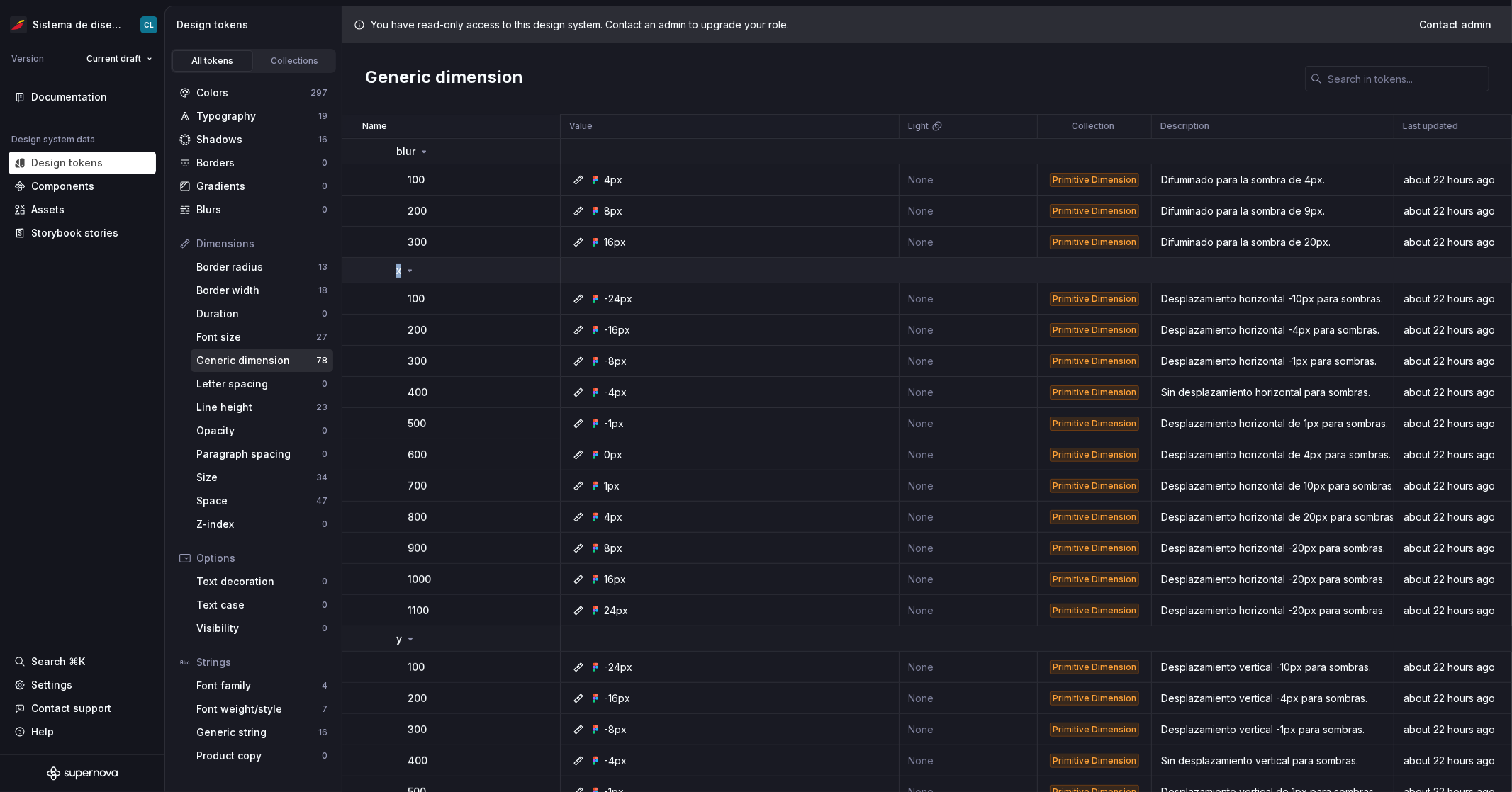
drag, startPoint x: 376, startPoint y: 270, endPoint x: 412, endPoint y: 273, distance: 36.1
click at [419, 275] on td "x" at bounding box center [451, 271] width 218 height 26
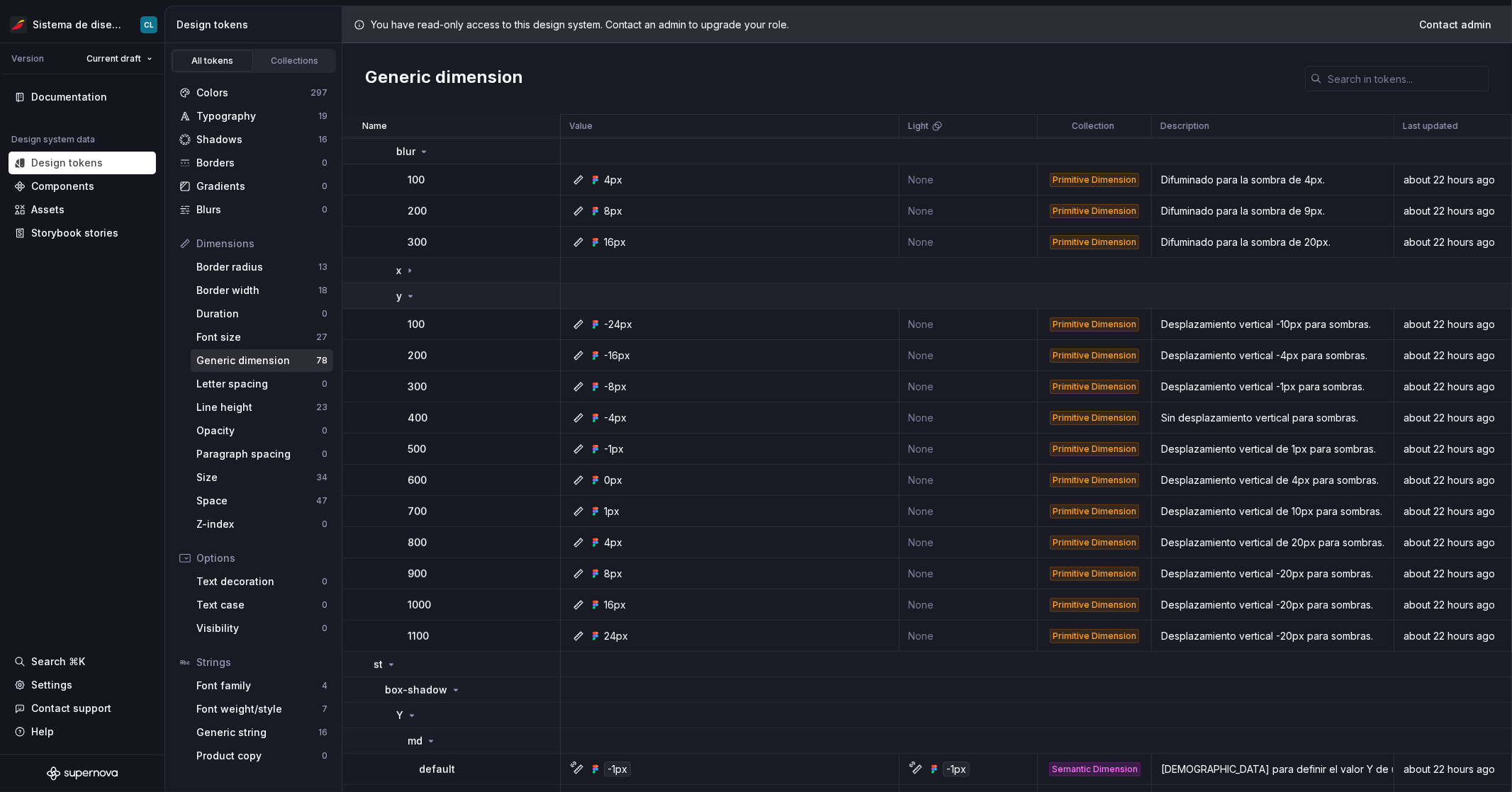
click at [408, 298] on icon at bounding box center [410, 296] width 11 height 11
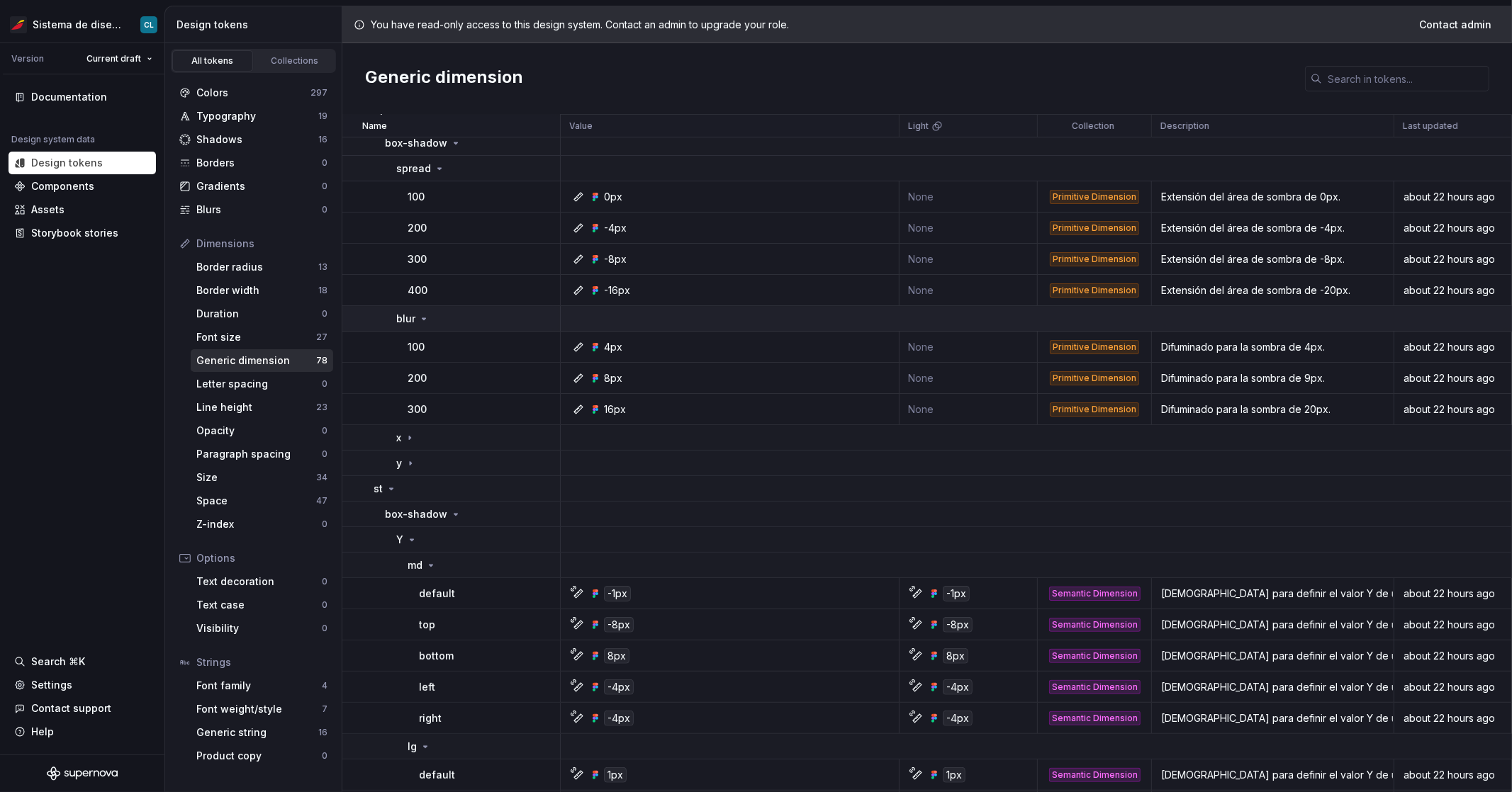
scroll to position [0, 0]
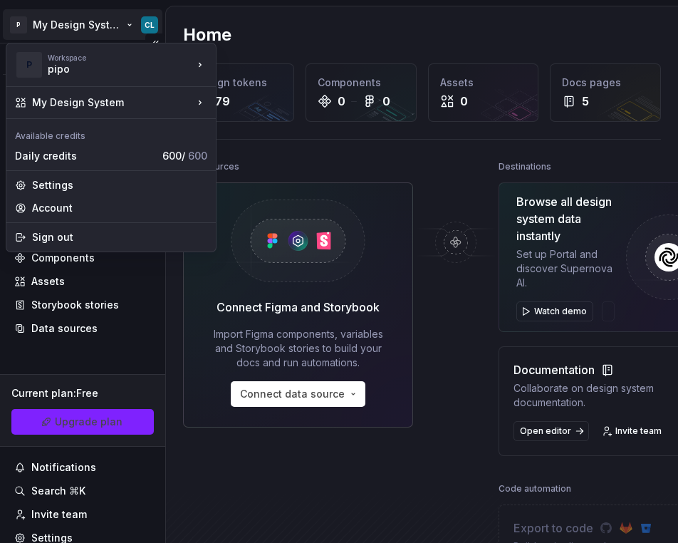
click at [90, 31] on html "P My Design System CL Version Current draft Home Documentation Analytics Code a…" at bounding box center [339, 271] width 678 height 543
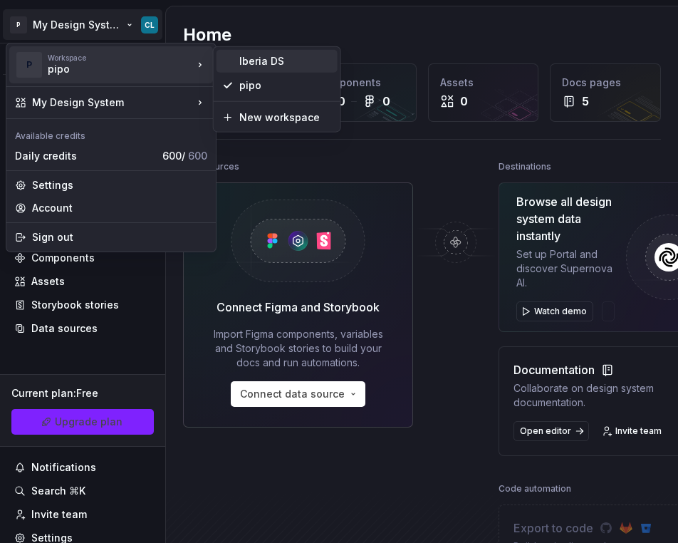
click at [251, 60] on div "Iberia DS" at bounding box center [285, 61] width 93 height 14
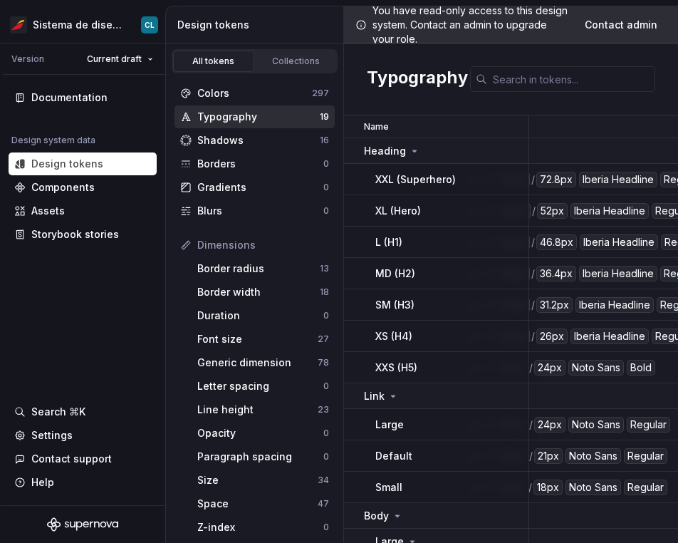
scroll to position [0, 74]
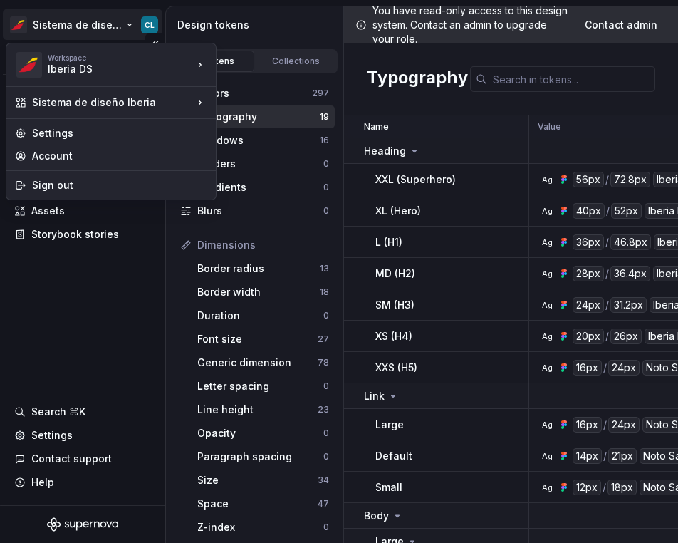
click at [127, 30] on html "Sistema de diseño Iberia CL Version Current draft Documentation Design system d…" at bounding box center [339, 271] width 678 height 543
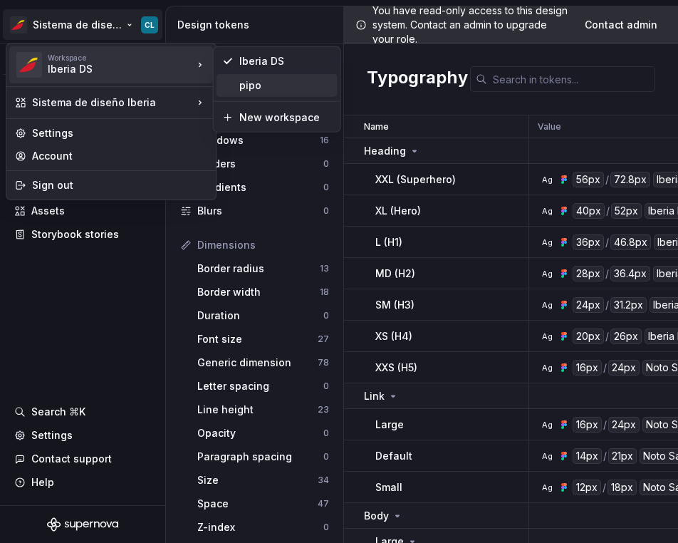
click at [236, 78] on div "pipo" at bounding box center [277, 85] width 121 height 23
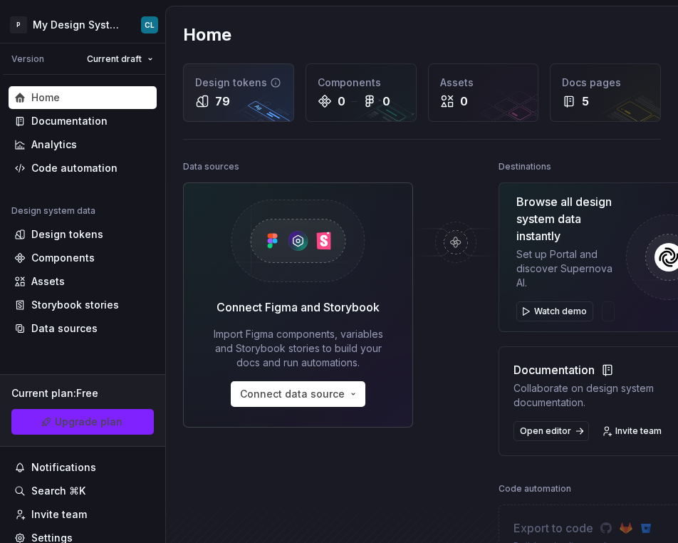
click at [241, 107] on div "79" at bounding box center [238, 101] width 87 height 17
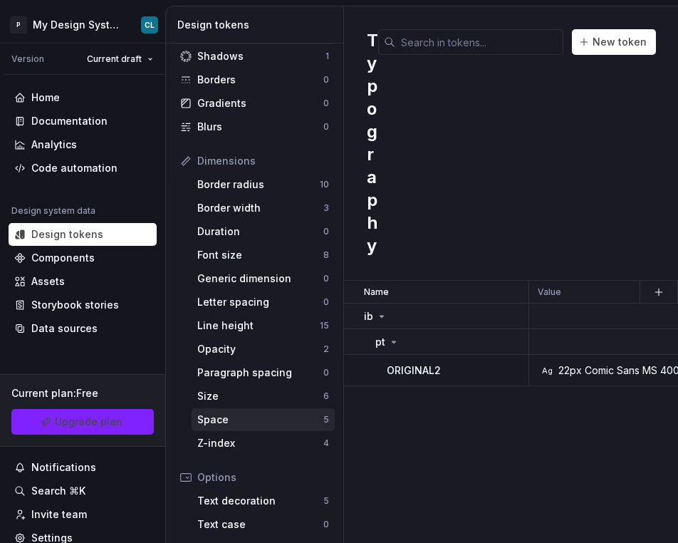
scroll to position [236, 0]
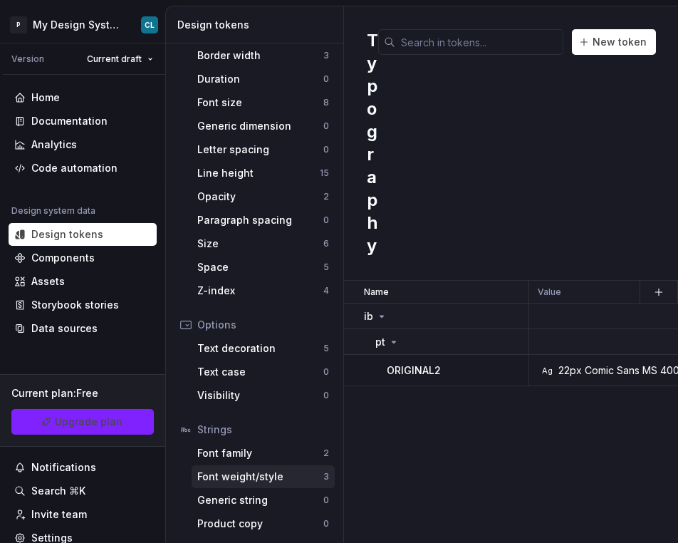
click at [280, 467] on div "Font weight/style 3" at bounding box center [263, 476] width 143 height 23
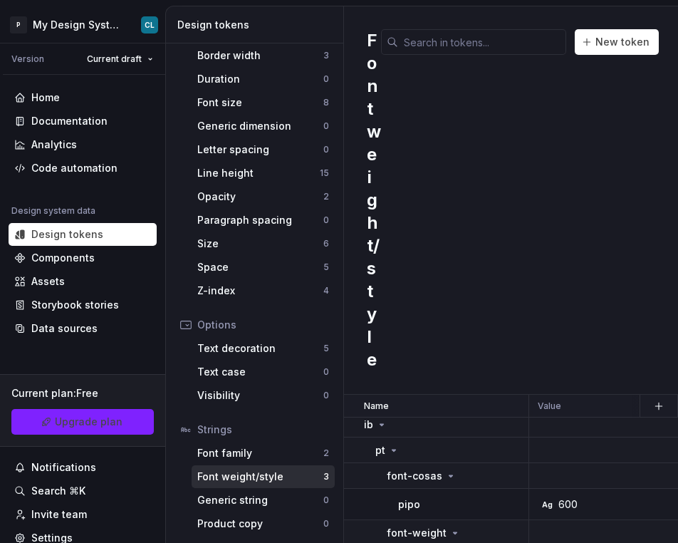
scroll to position [82, 0]
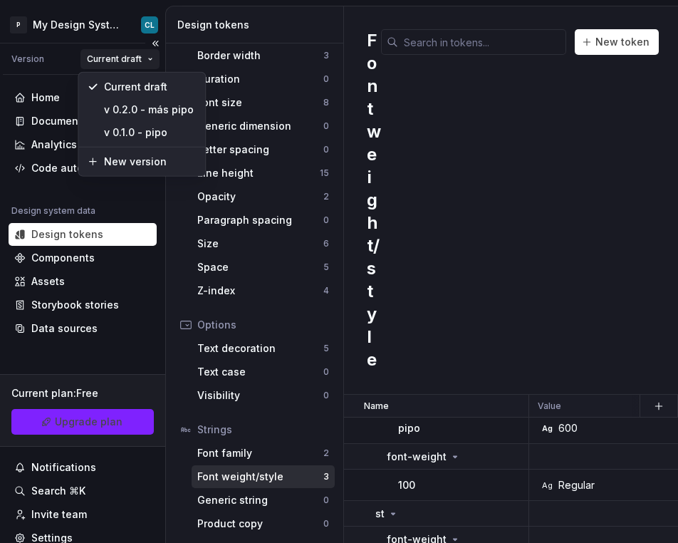
click at [138, 56] on html "P My Design System CL Version Current draft Home Documentation Analytics Code a…" at bounding box center [339, 271] width 678 height 543
click at [125, 29] on html "P My Design System CL Version Current draft Home Documentation Analytics Code a…" at bounding box center [339, 271] width 678 height 543
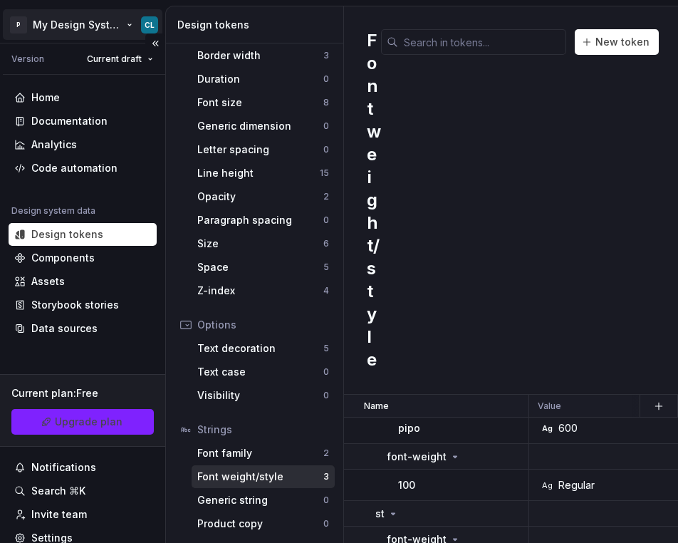
click at [129, 27] on html "P My Design System CL Version Current draft Home Documentation Analytics Code a…" at bounding box center [339, 271] width 678 height 543
click at [525, 222] on html "P My Design System CL Version Current draft Home Documentation Analytics Code a…" at bounding box center [339, 271] width 678 height 543
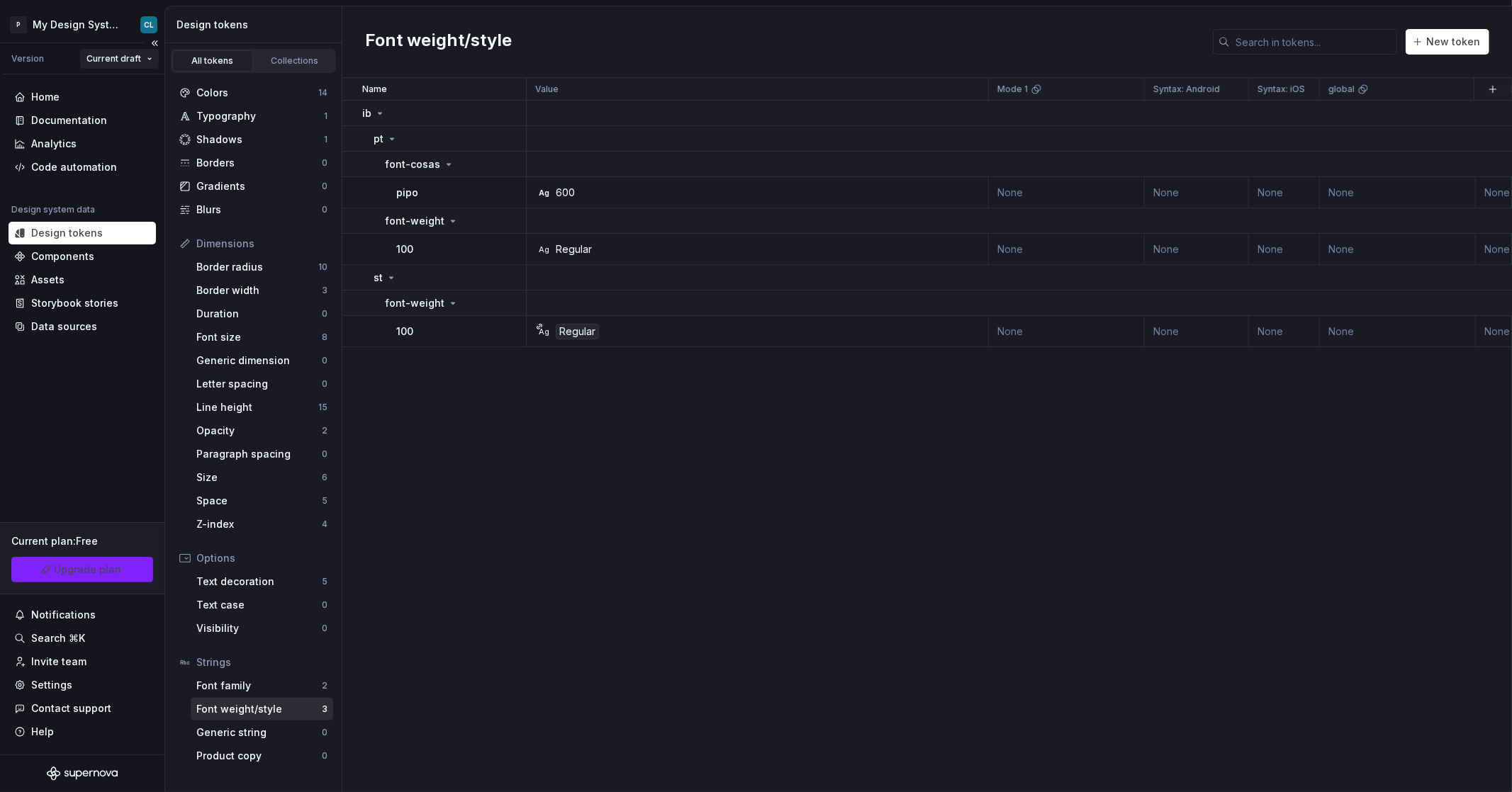
click at [128, 68] on html "P My Design System CL Version Current draft Home Documentation Analytics Code a…" at bounding box center [756, 396] width 1512 height 792
click at [113, 37] on html "P My Design System CL Version Current draft Home Documentation Analytics Code a…" at bounding box center [756, 396] width 1512 height 792
click at [119, 31] on html "P My Design System CL Version Current draft Home Documentation Analytics Code a…" at bounding box center [756, 396] width 1512 height 792
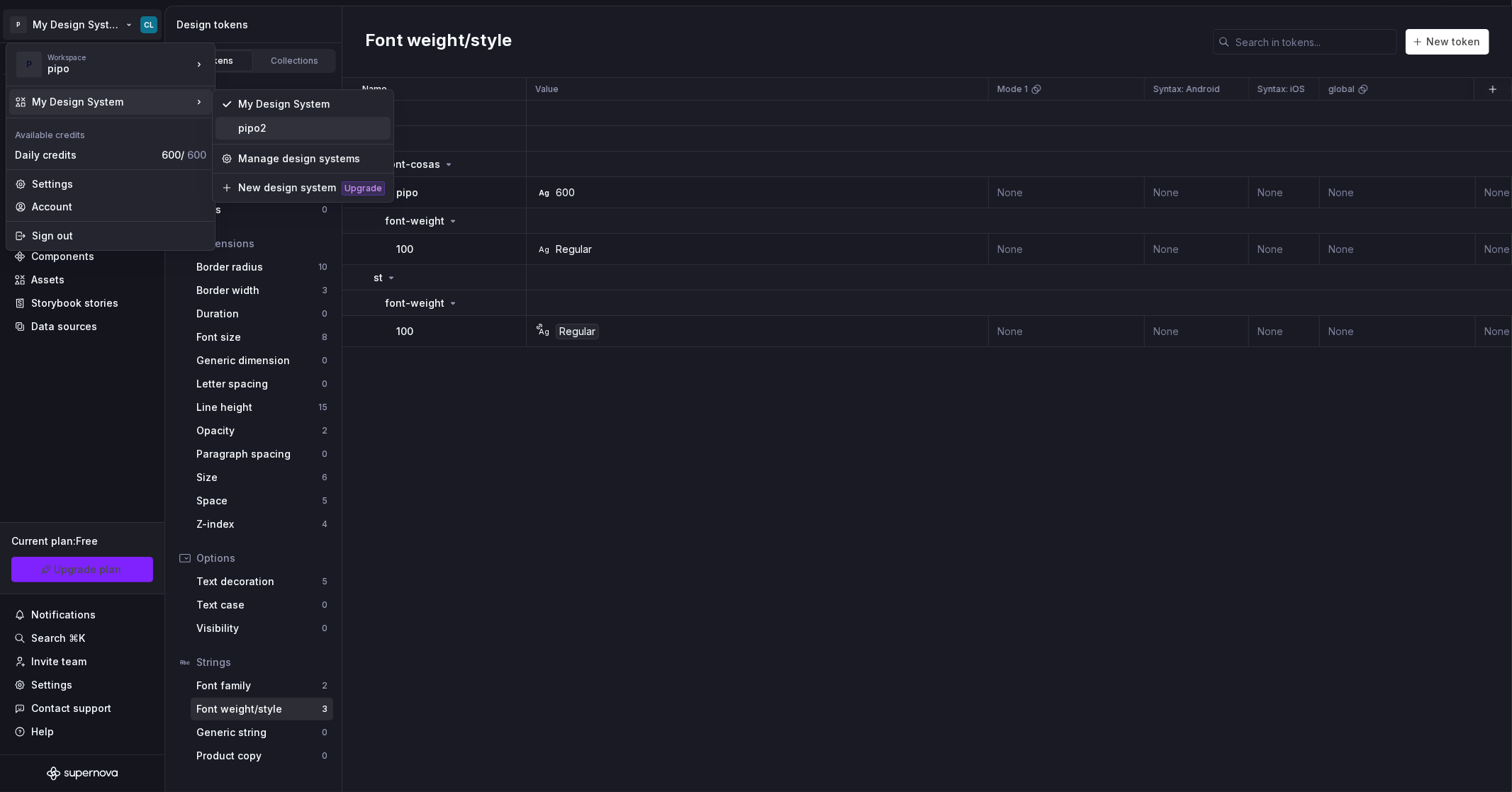
click at [295, 132] on div "pipo2" at bounding box center [311, 128] width 146 height 14
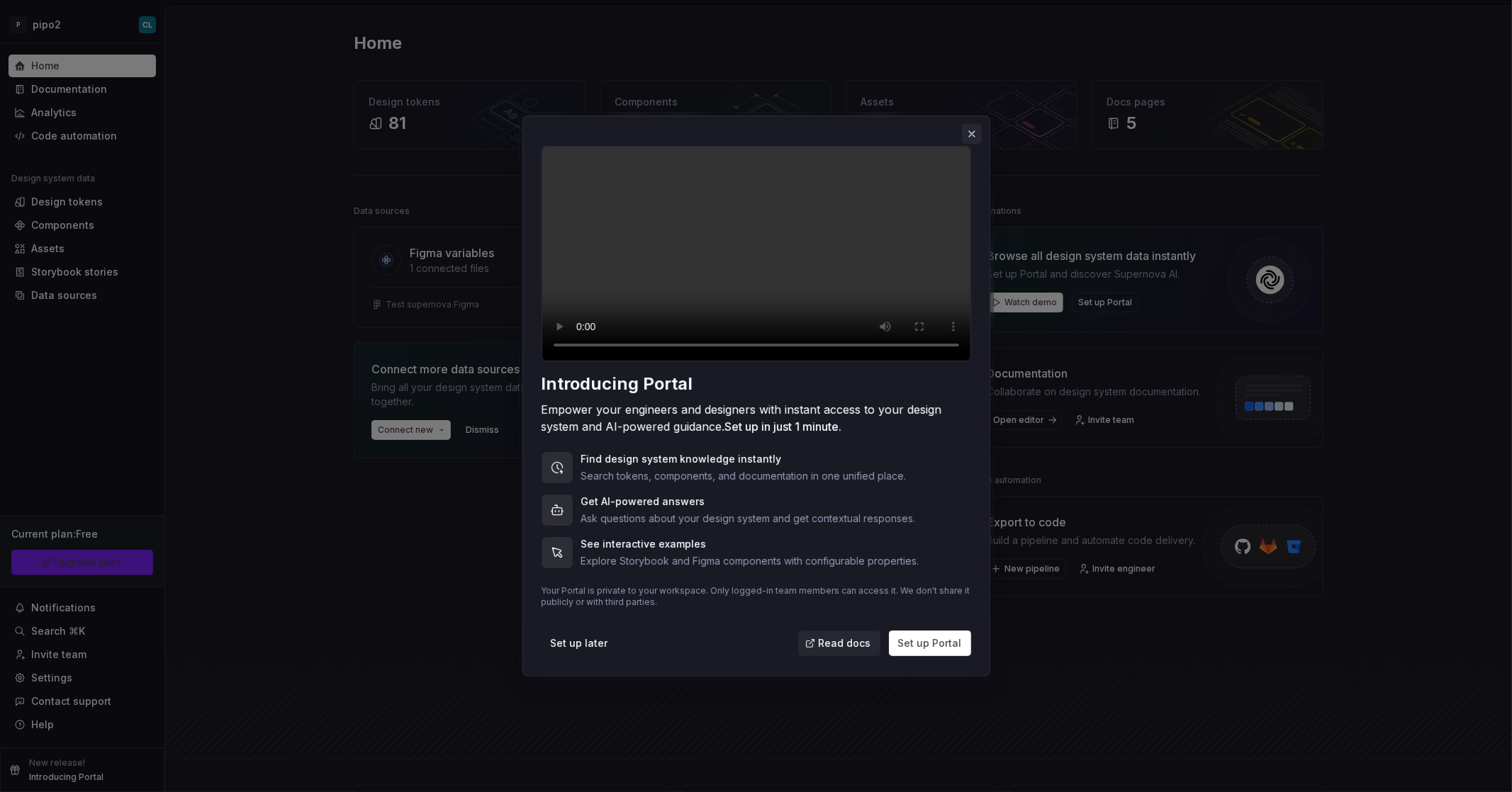
click at [674, 124] on button "button" at bounding box center [972, 134] width 20 height 20
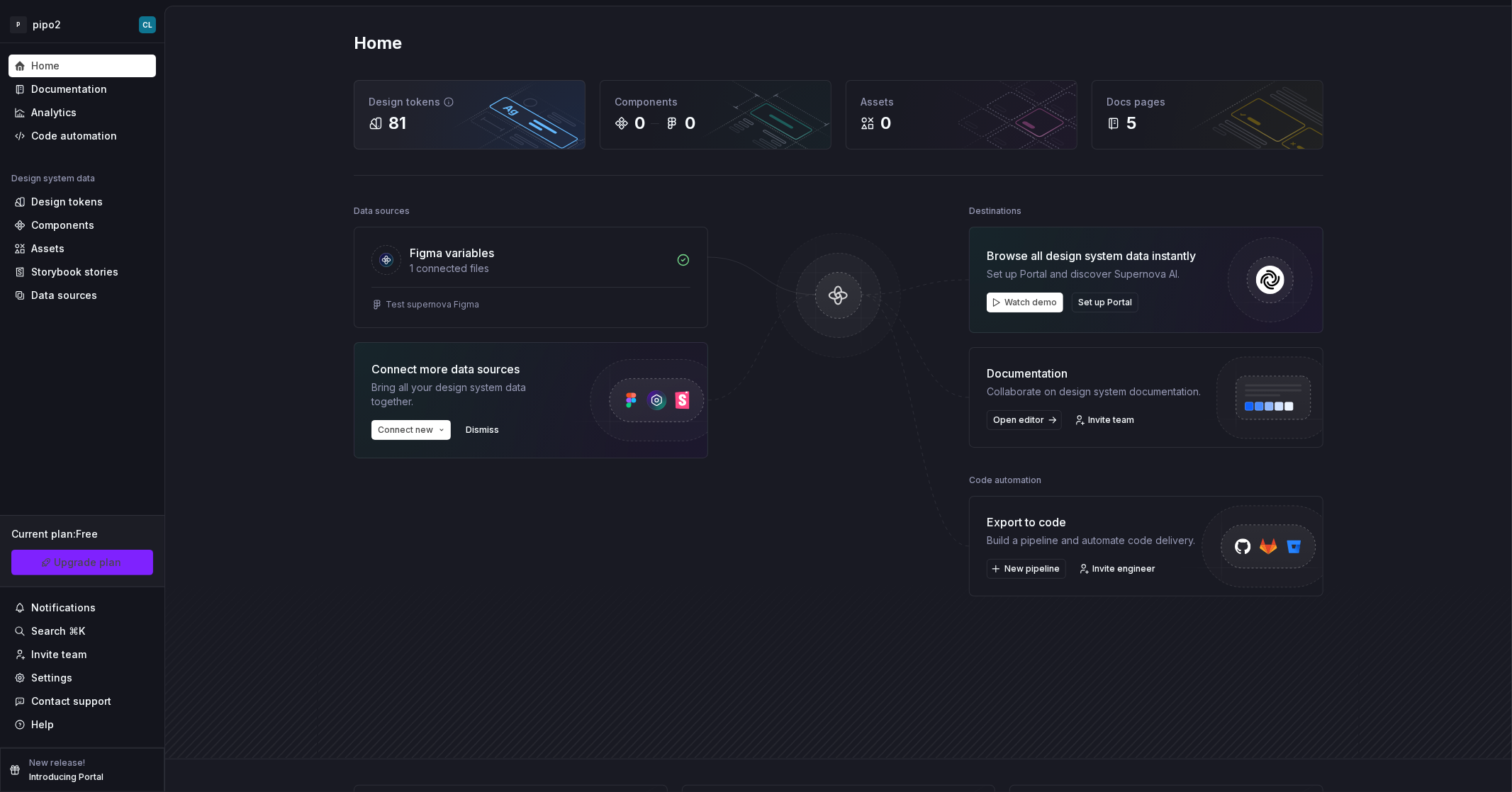
drag, startPoint x: 328, startPoint y: 154, endPoint x: 359, endPoint y: 124, distance: 43.1
click at [328, 152] on div "Home Design tokens 81 Components 0 0 Assets 0 Docs pages 5 Data sources Figma v…" at bounding box center [839, 382] width 1021 height 752
click at [373, 120] on icon at bounding box center [376, 123] width 11 height 11
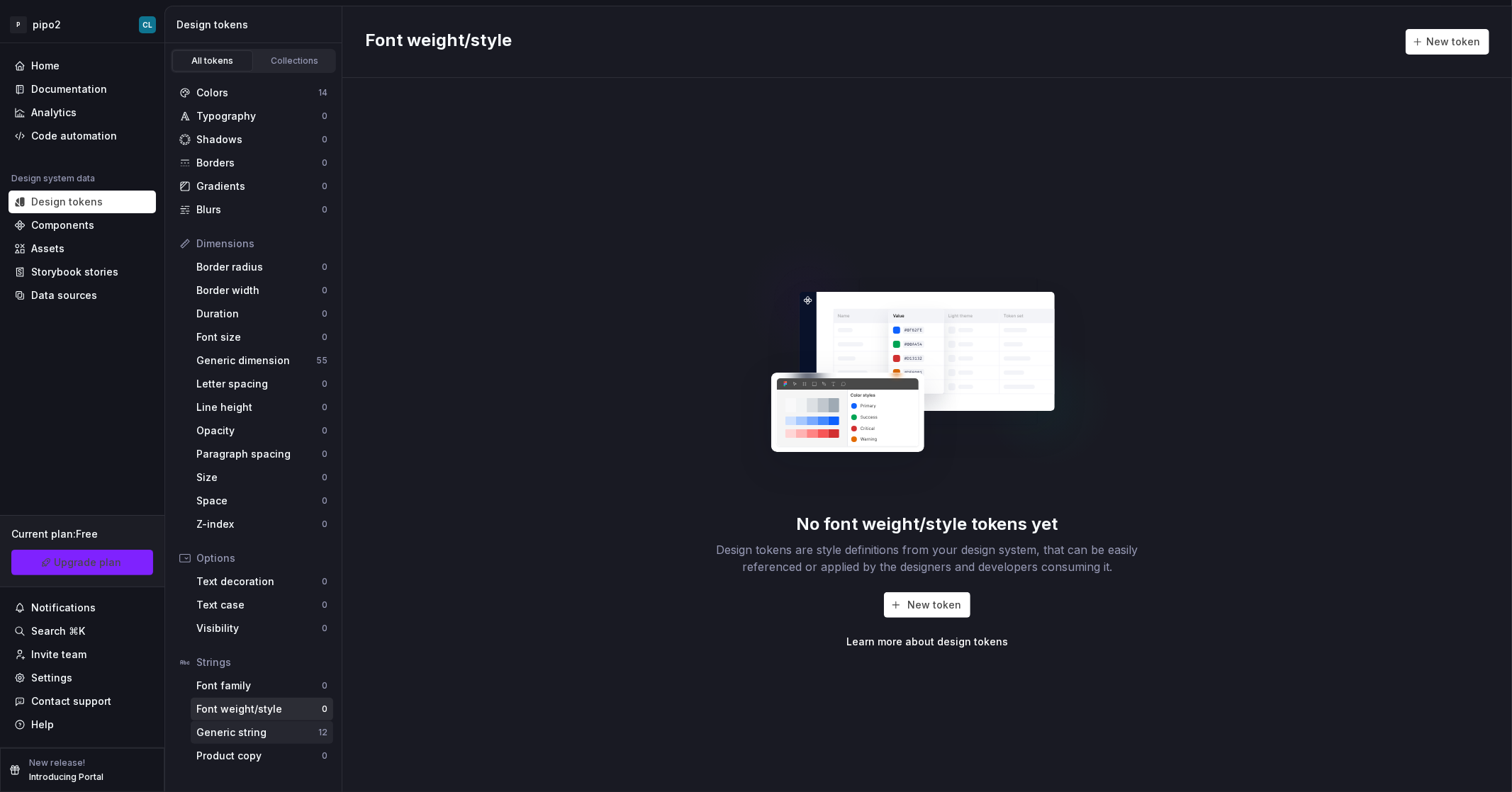
click at [247, 539] on div "Generic string" at bounding box center [257, 732] width 122 height 14
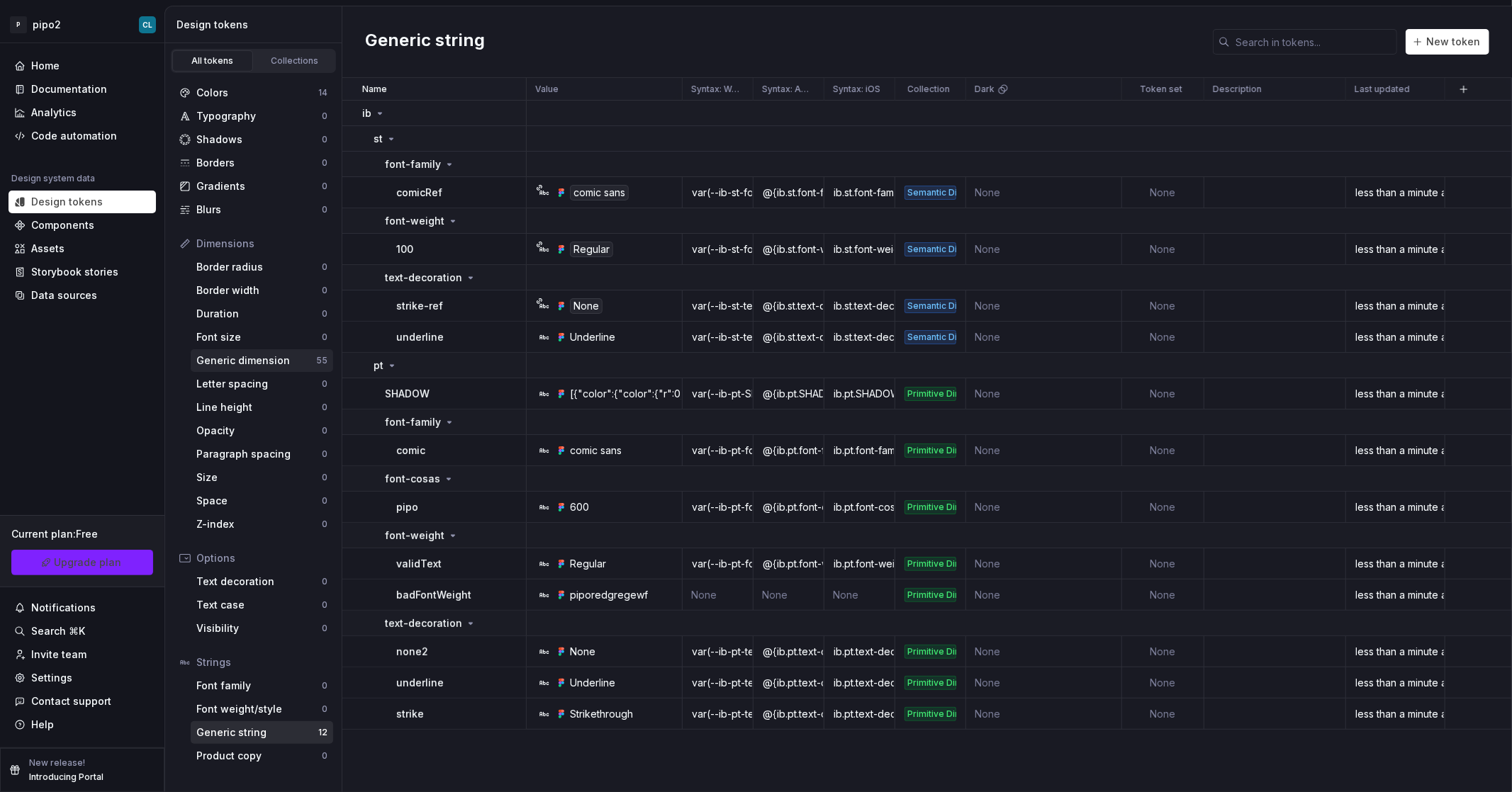
click at [257, 357] on div "Generic dimension" at bounding box center [256, 360] width 119 height 14
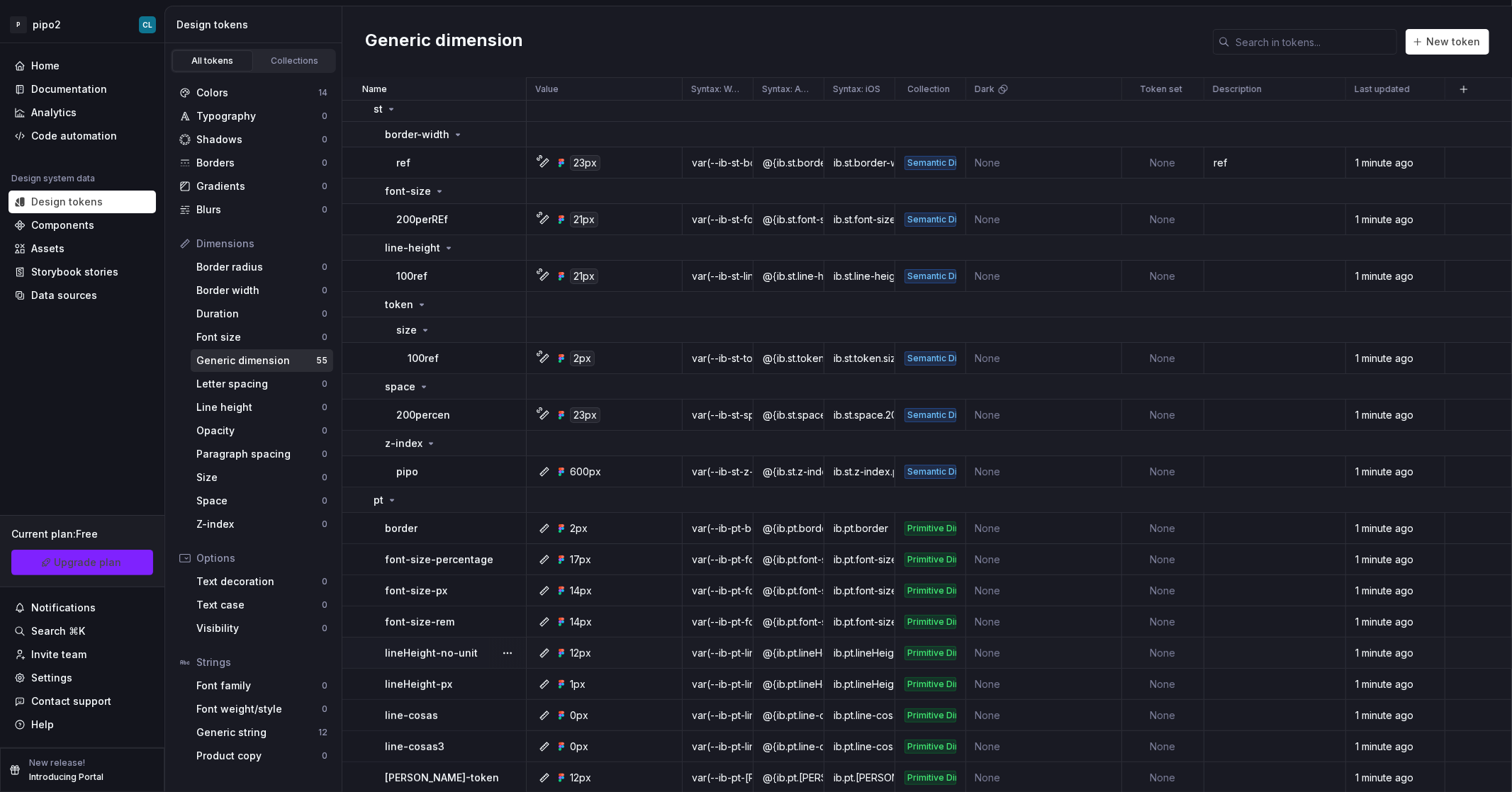
scroll to position [216, 0]
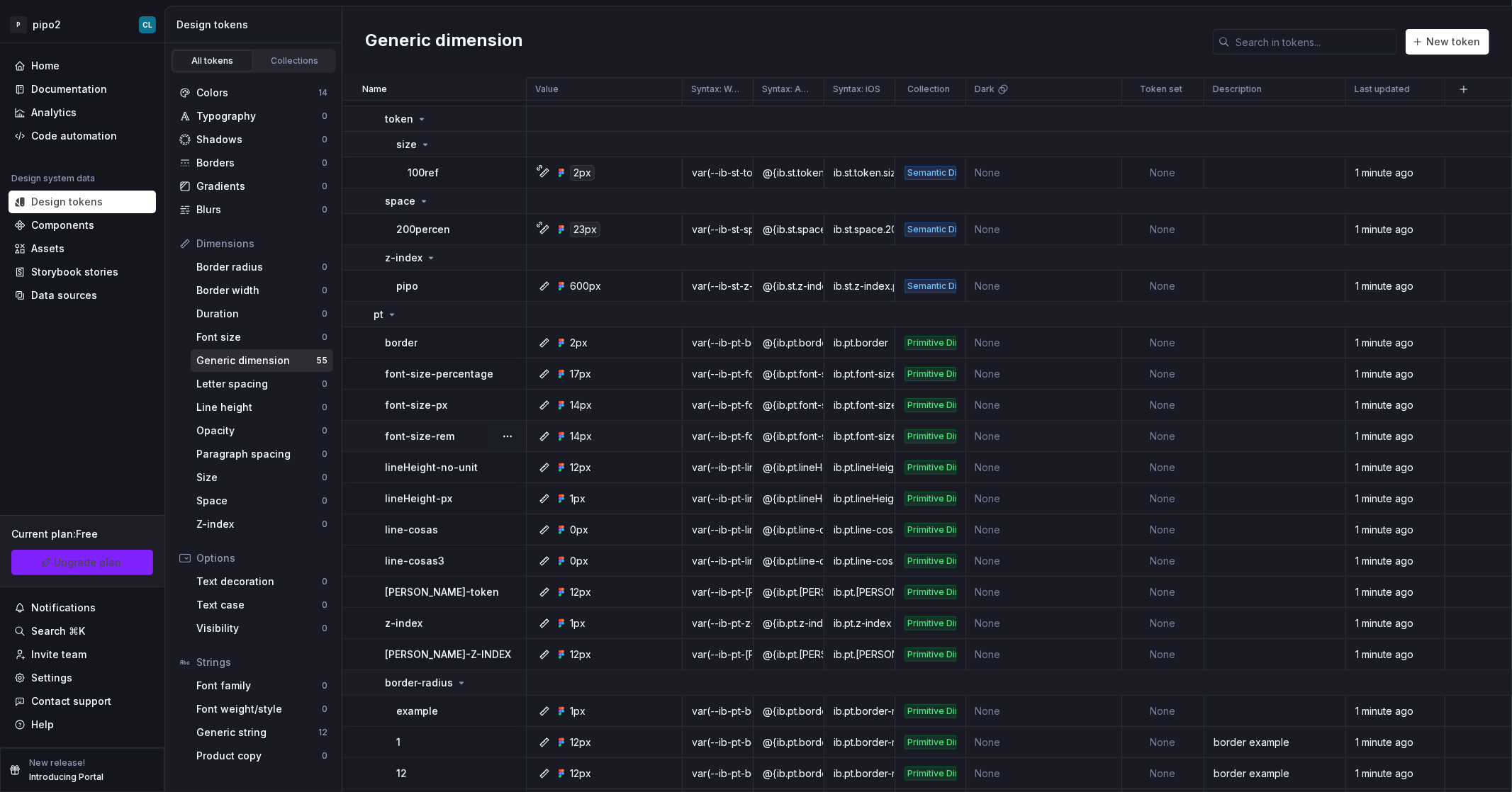
click at [542, 433] on icon at bounding box center [543, 436] width 11 height 11
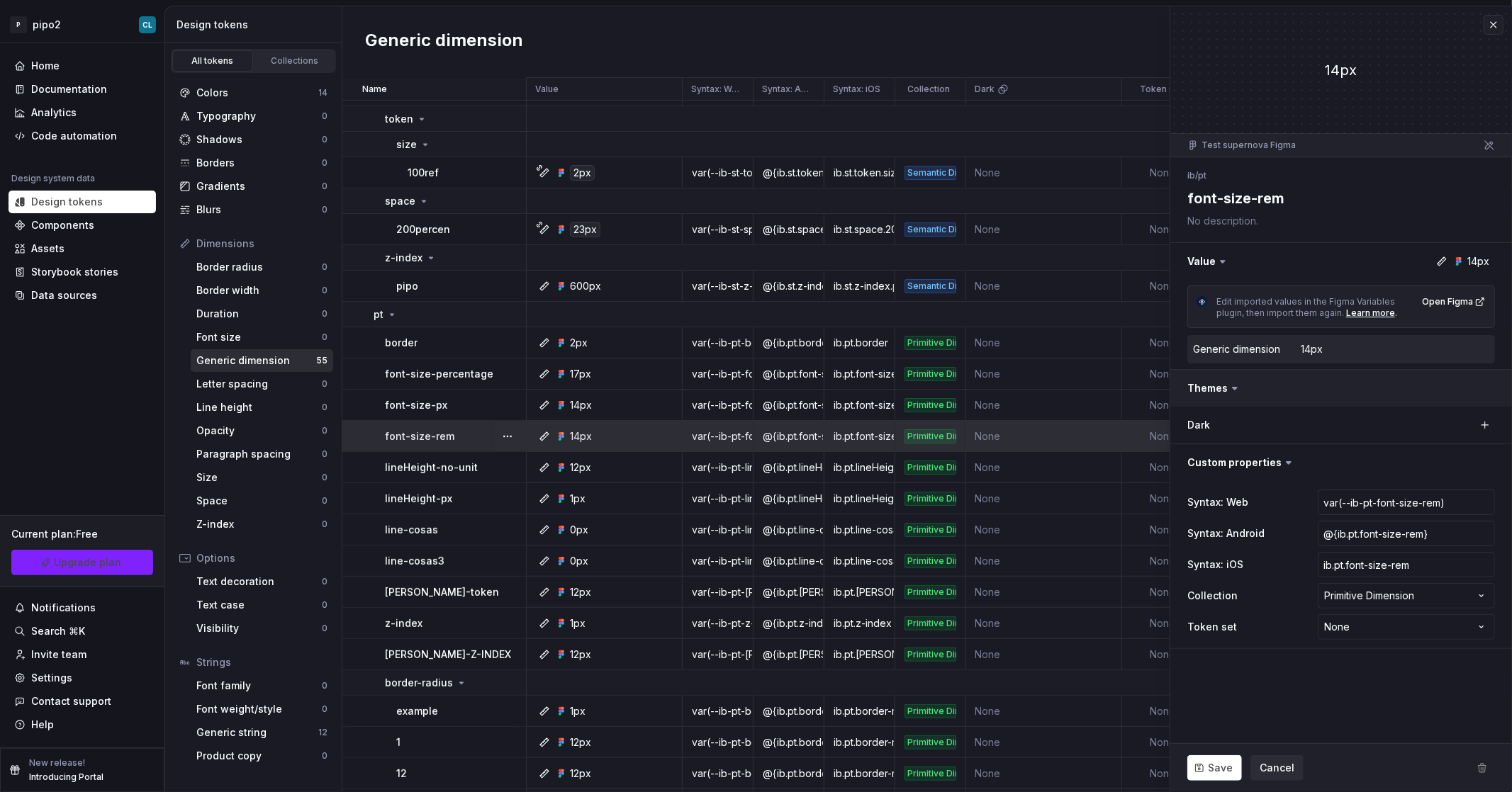
click at [674, 390] on button "button" at bounding box center [1341, 388] width 341 height 37
type textarea "*"
click at [674, 420] on label "Dark" at bounding box center [1198, 425] width 23 height 14
click at [674, 264] on icon at bounding box center [1441, 261] width 11 height 11
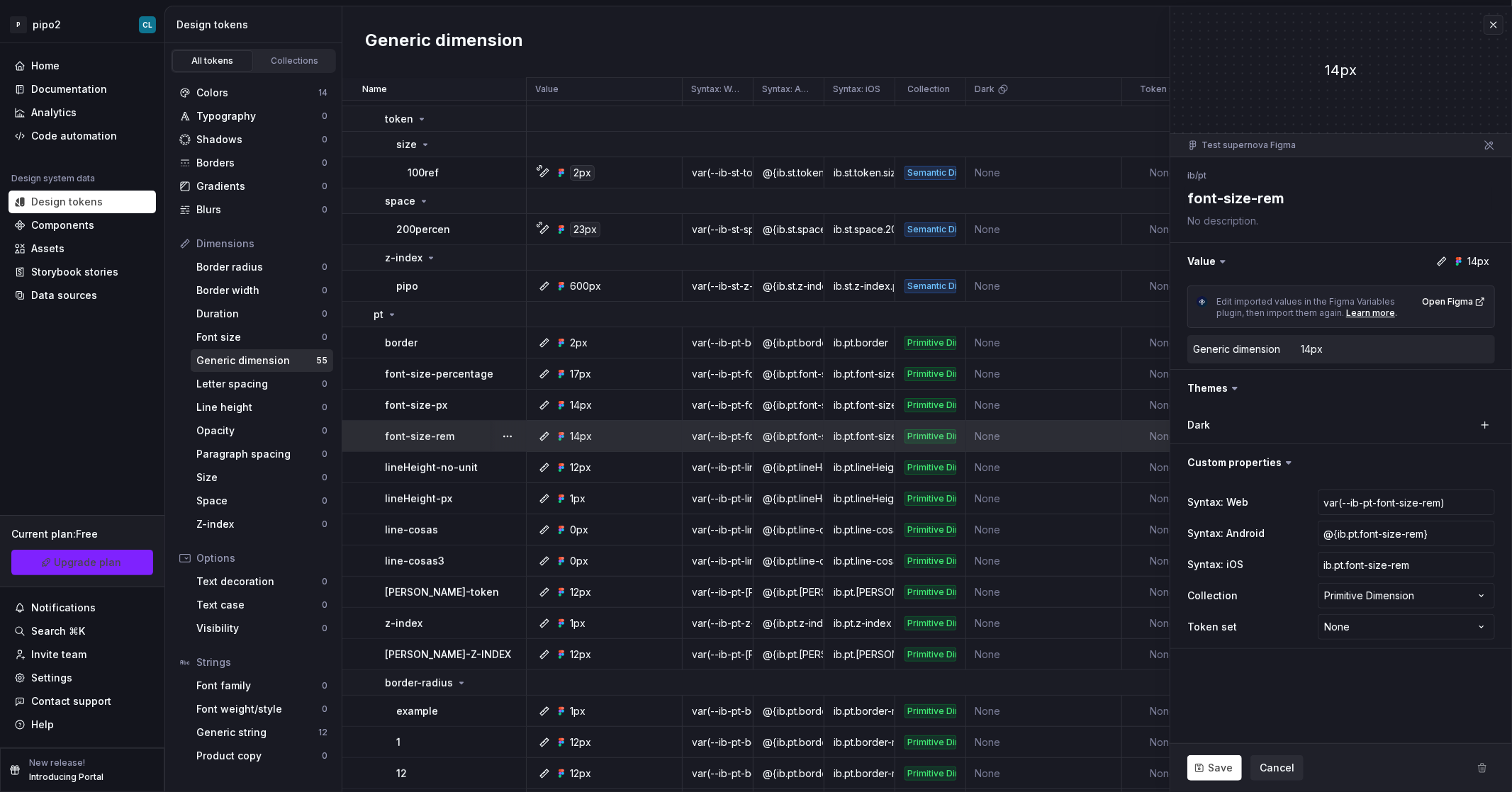
click at [674, 340] on div "Generic dimension 14px" at bounding box center [1341, 349] width 308 height 28
drag, startPoint x: 1244, startPoint y: 152, endPoint x: 1334, endPoint y: 149, distance: 90.0
click at [674, 152] on div "Test supernova Figma" at bounding box center [1341, 146] width 341 height 24
click at [674, 148] on div "Test supernova Figma" at bounding box center [1341, 146] width 341 height 24
click at [674, 146] on icon at bounding box center [1489, 145] width 9 height 9
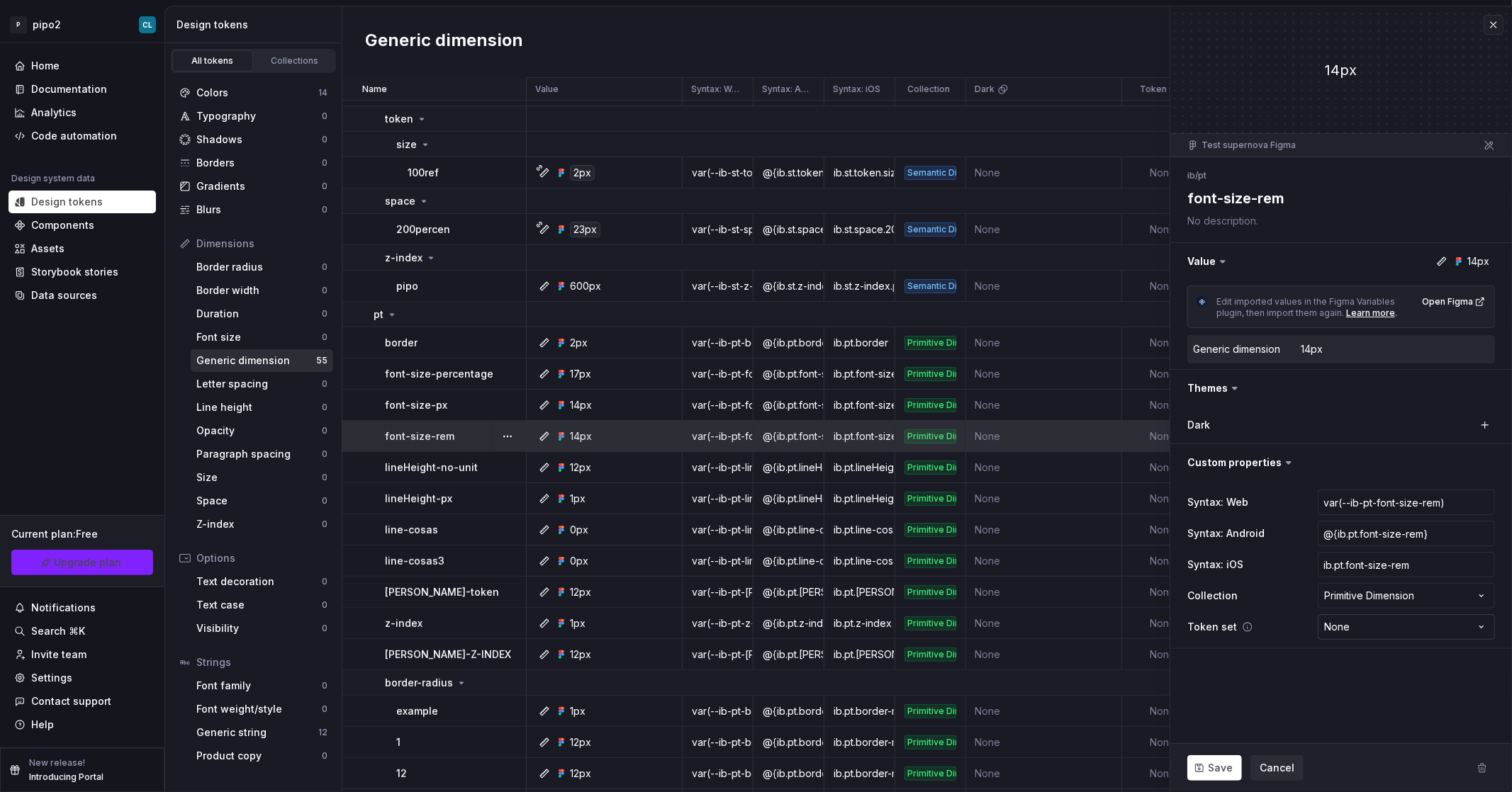
click at [674, 539] on html "P pipo2 CL Home Documentation Analytics Code automation Design system data Desi…" at bounding box center [756, 396] width 1512 height 792
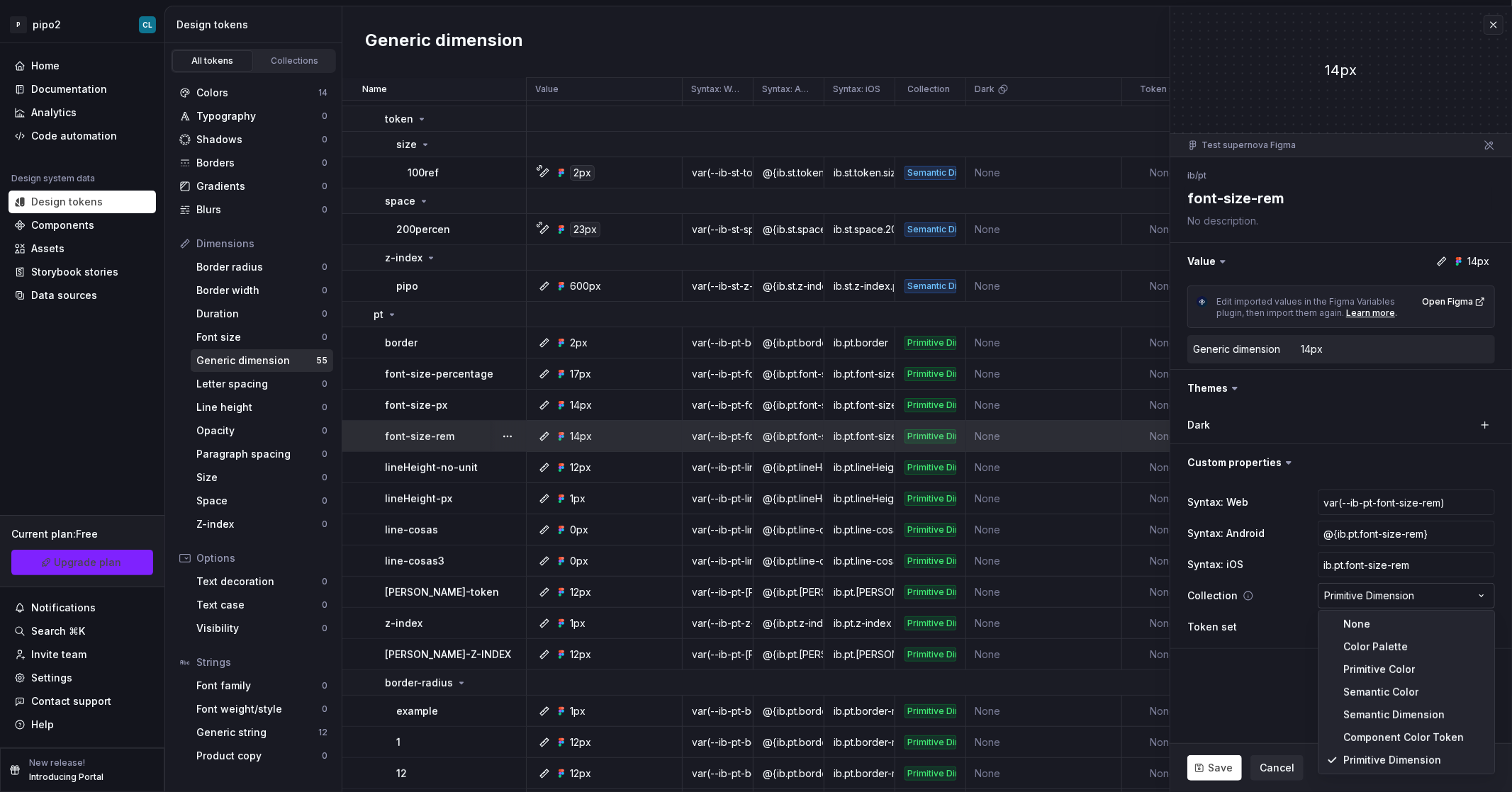
click at [674, 539] on html "P pipo2 CL Home Documentation Analytics Code automation Design system data Desi…" at bounding box center [756, 396] width 1512 height 792
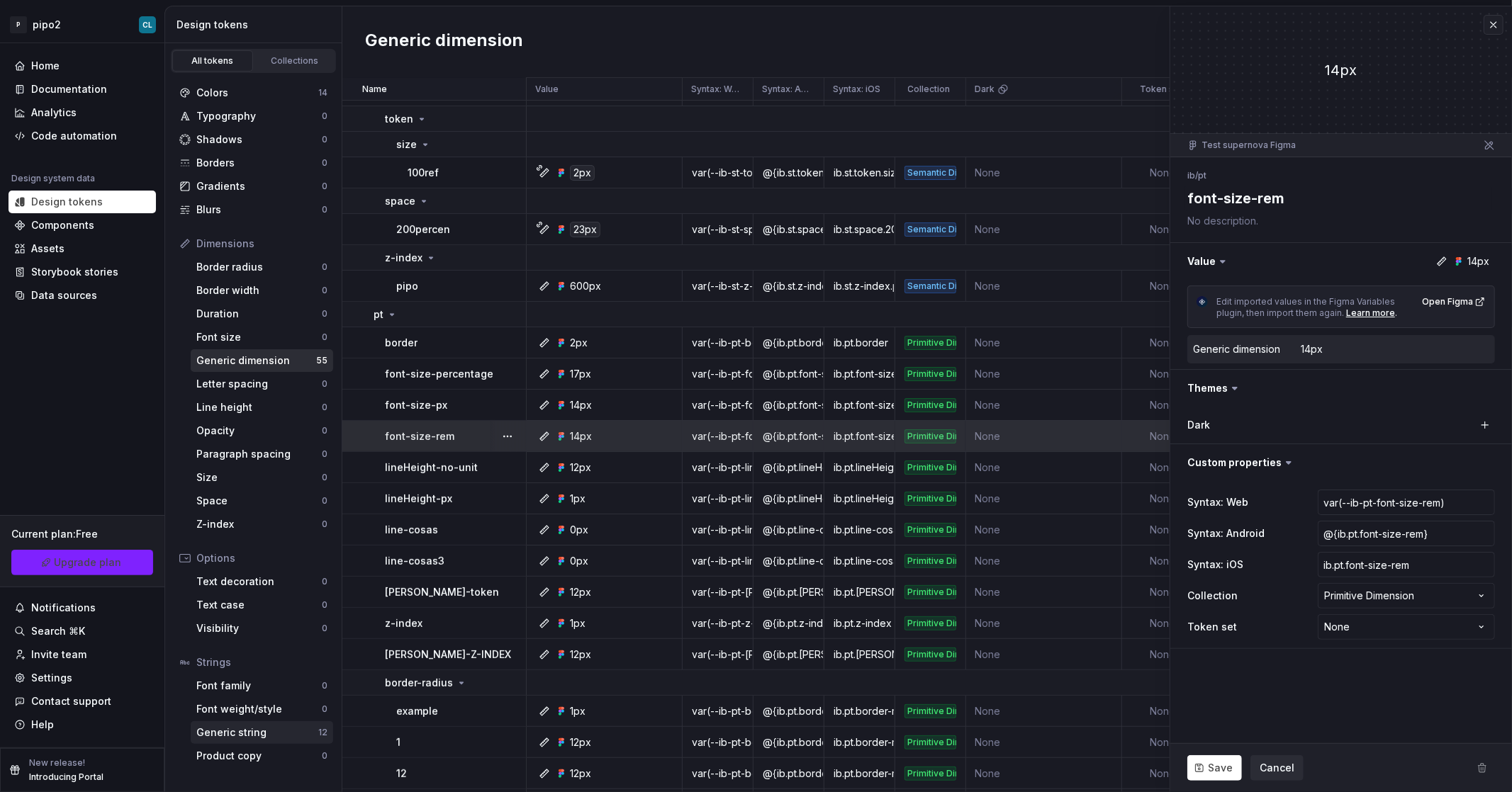
click at [271, 539] on div "Generic string" at bounding box center [257, 732] width 122 height 14
click at [240, 539] on div "Generic string" at bounding box center [257, 732] width 122 height 14
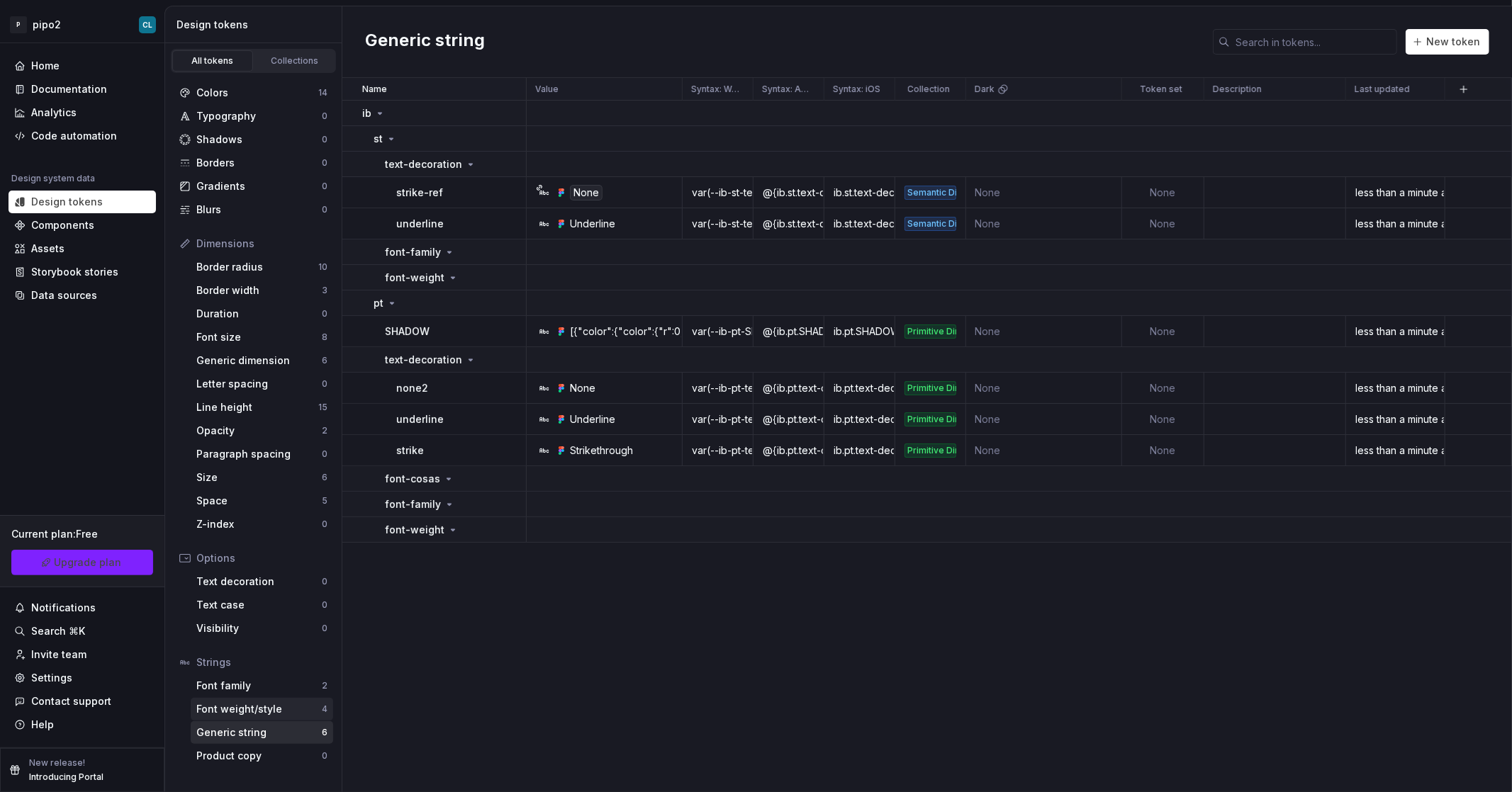
click at [256, 714] on div "Font weight/style" at bounding box center [259, 709] width 125 height 14
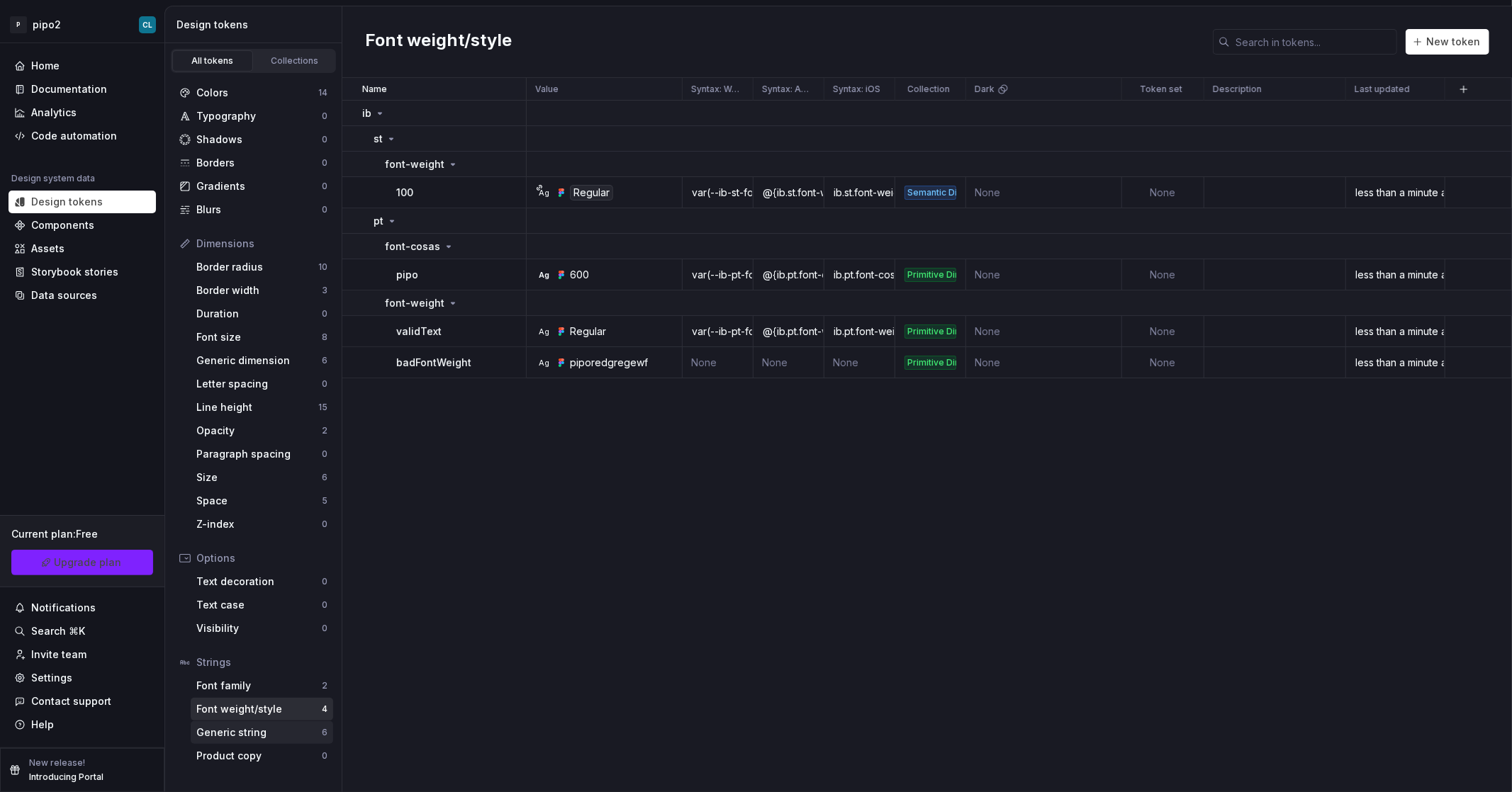
click at [248, 739] on div "Generic string" at bounding box center [259, 732] width 125 height 14
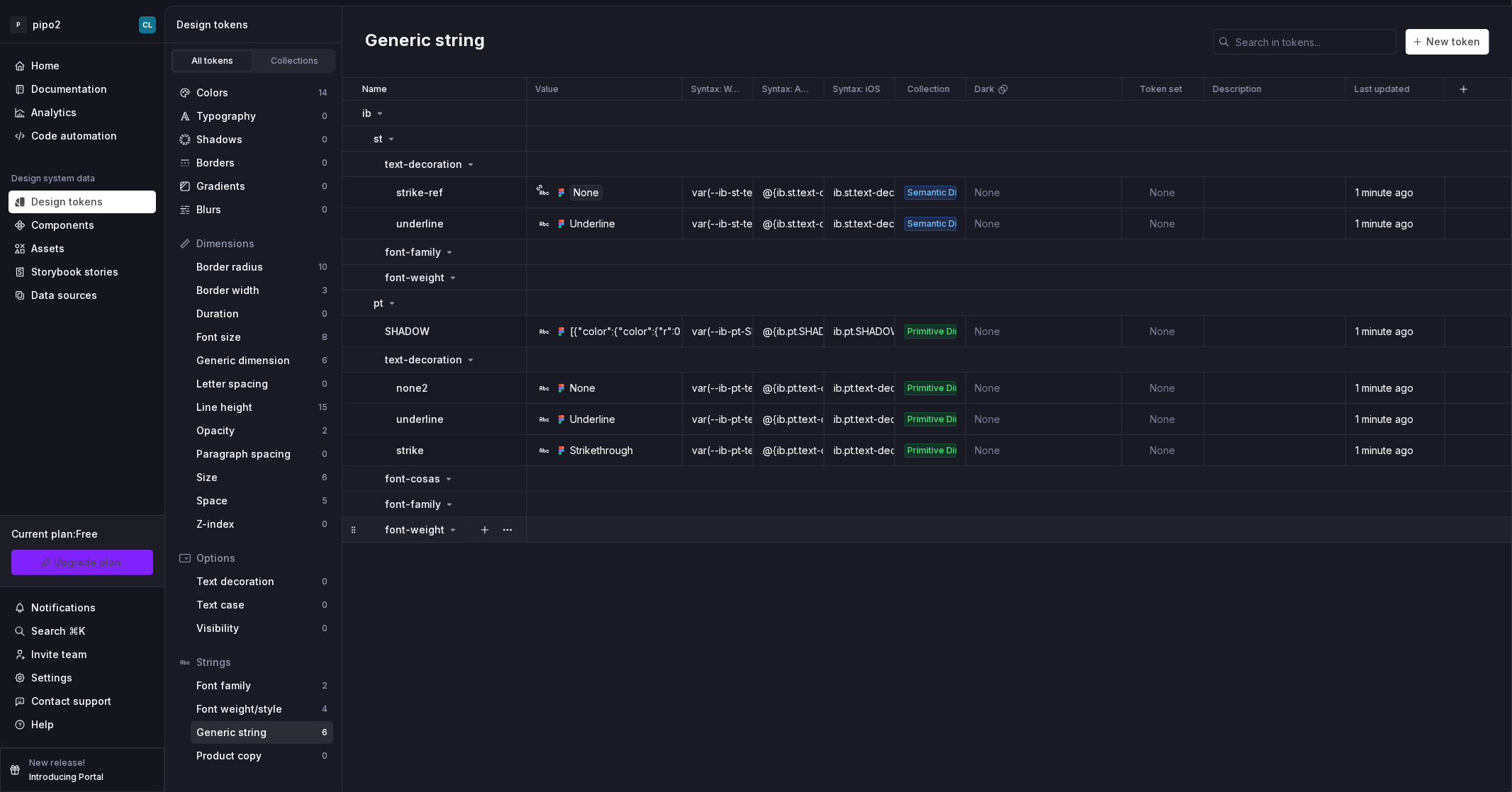
click at [435, 531] on p "font-weight" at bounding box center [415, 530] width 60 height 14
click at [242, 483] on div "Size" at bounding box center [259, 478] width 125 height 14
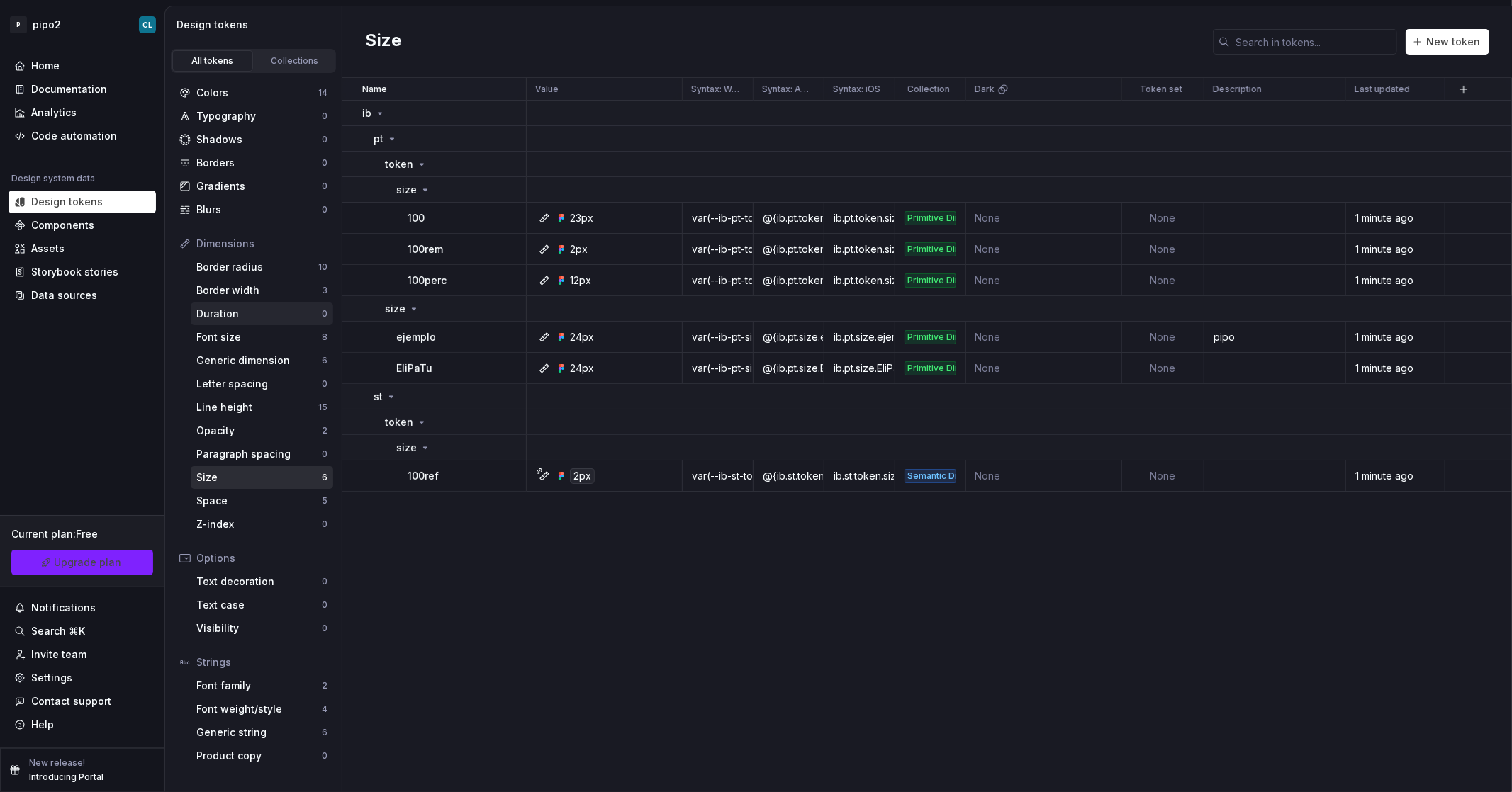
click at [252, 324] on div "Duration 0" at bounding box center [262, 313] width 142 height 23
click at [240, 336] on div "Font size" at bounding box center [259, 337] width 125 height 14
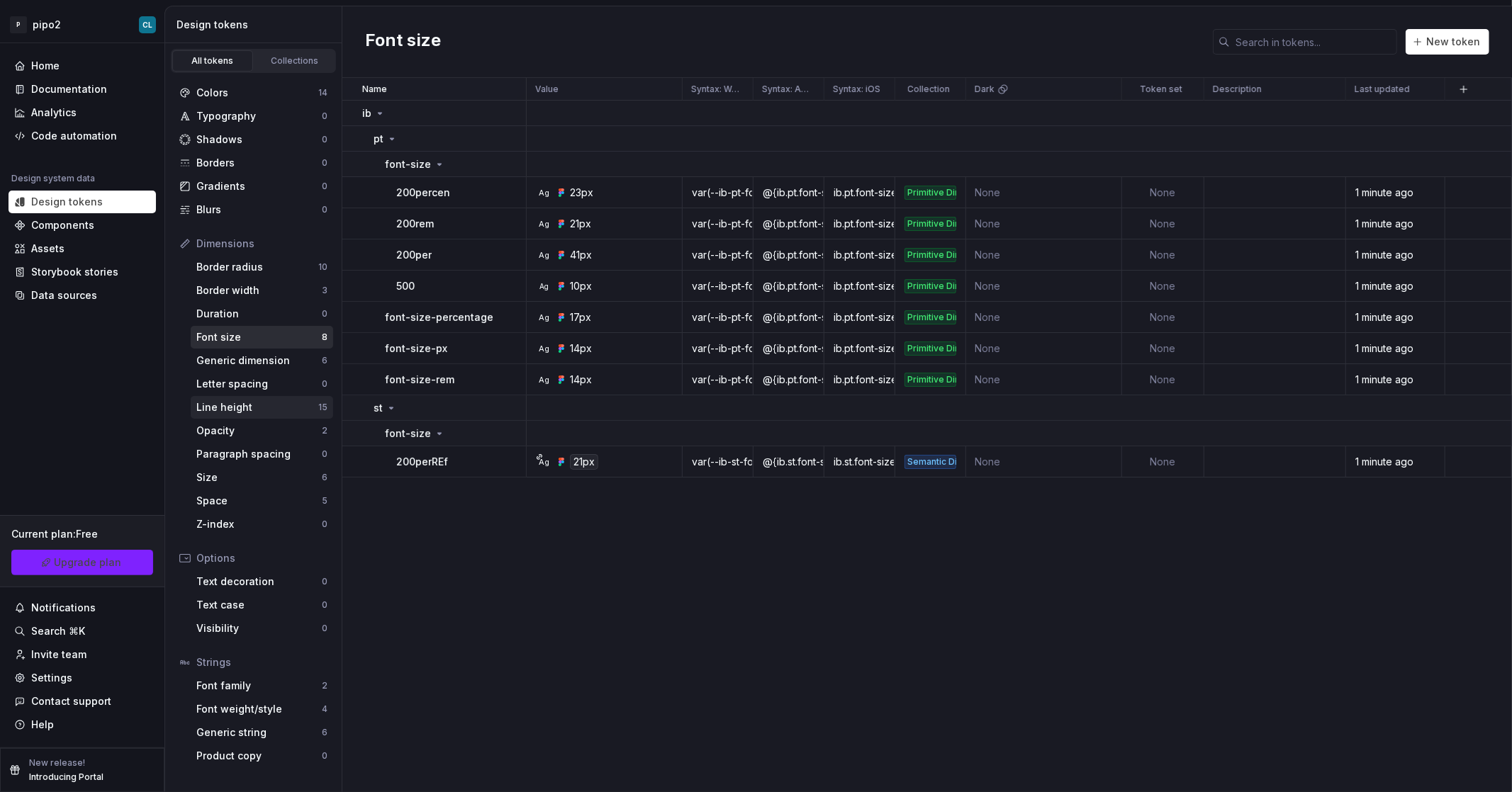
click at [277, 405] on div "Line height" at bounding box center [257, 407] width 122 height 14
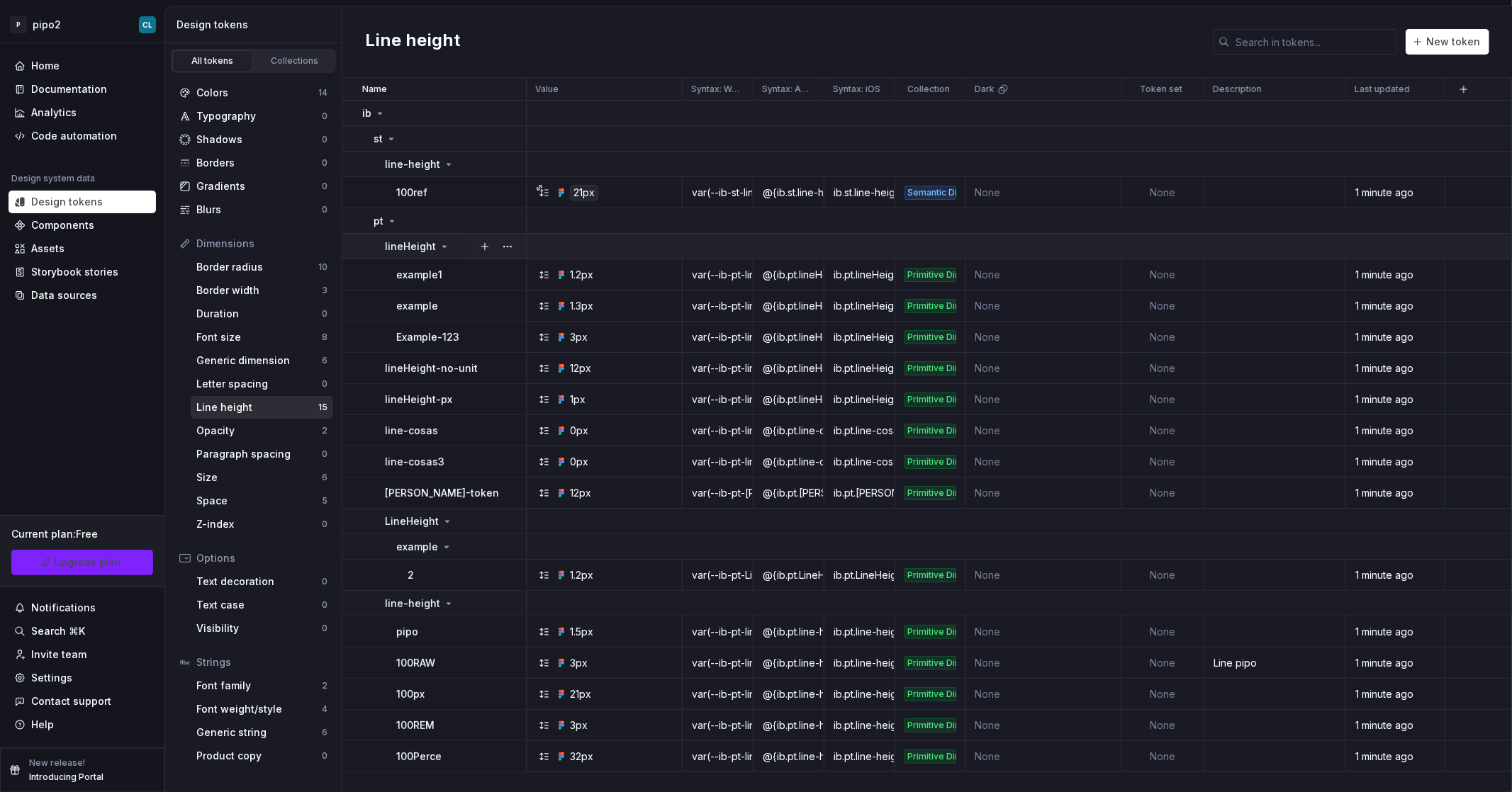
click at [443, 247] on icon at bounding box center [445, 246] width 4 height 1
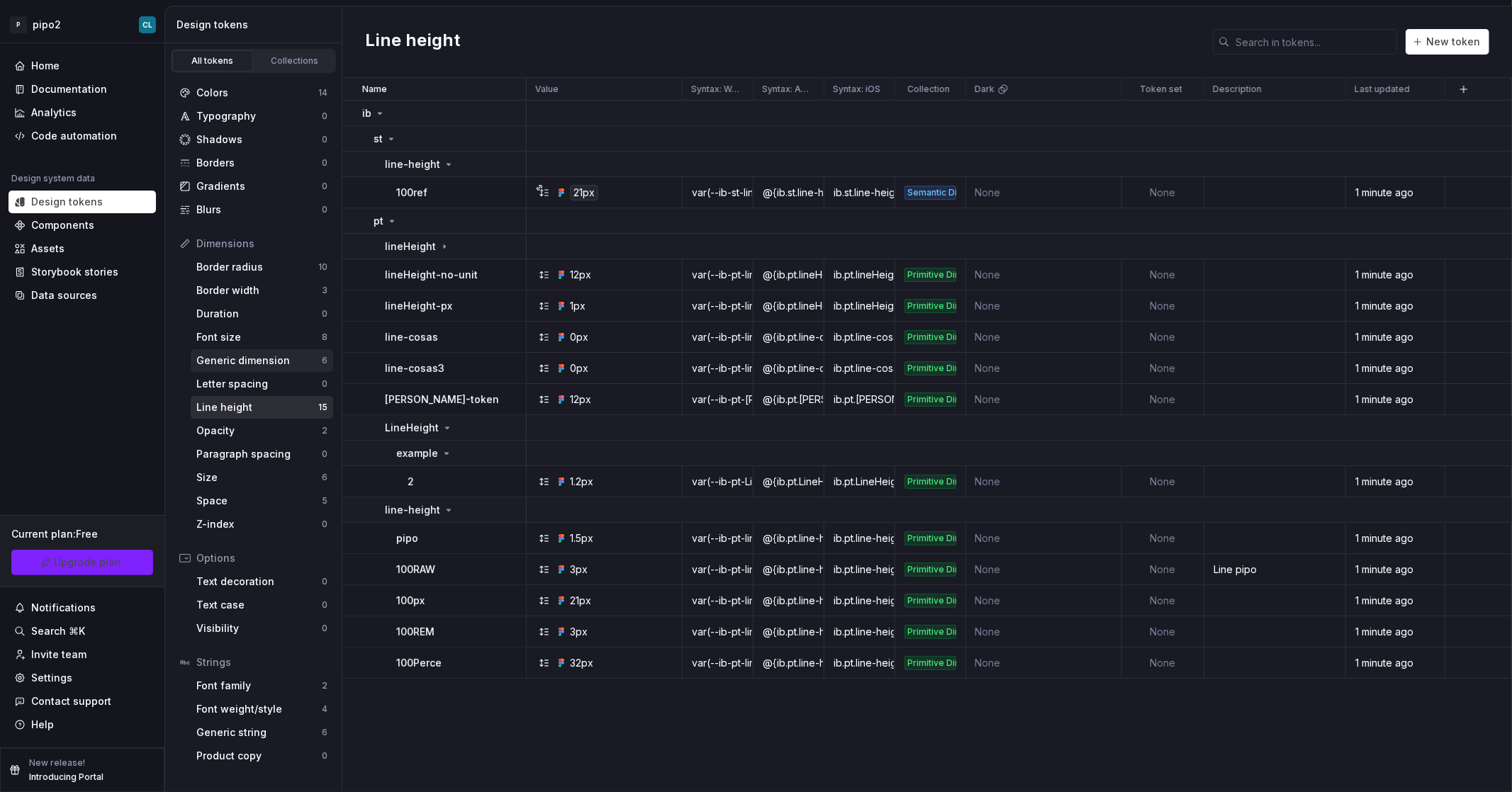
click at [240, 356] on div "Generic dimension" at bounding box center [259, 360] width 125 height 14
click at [231, 361] on div "Generic dimension" at bounding box center [259, 360] width 125 height 14
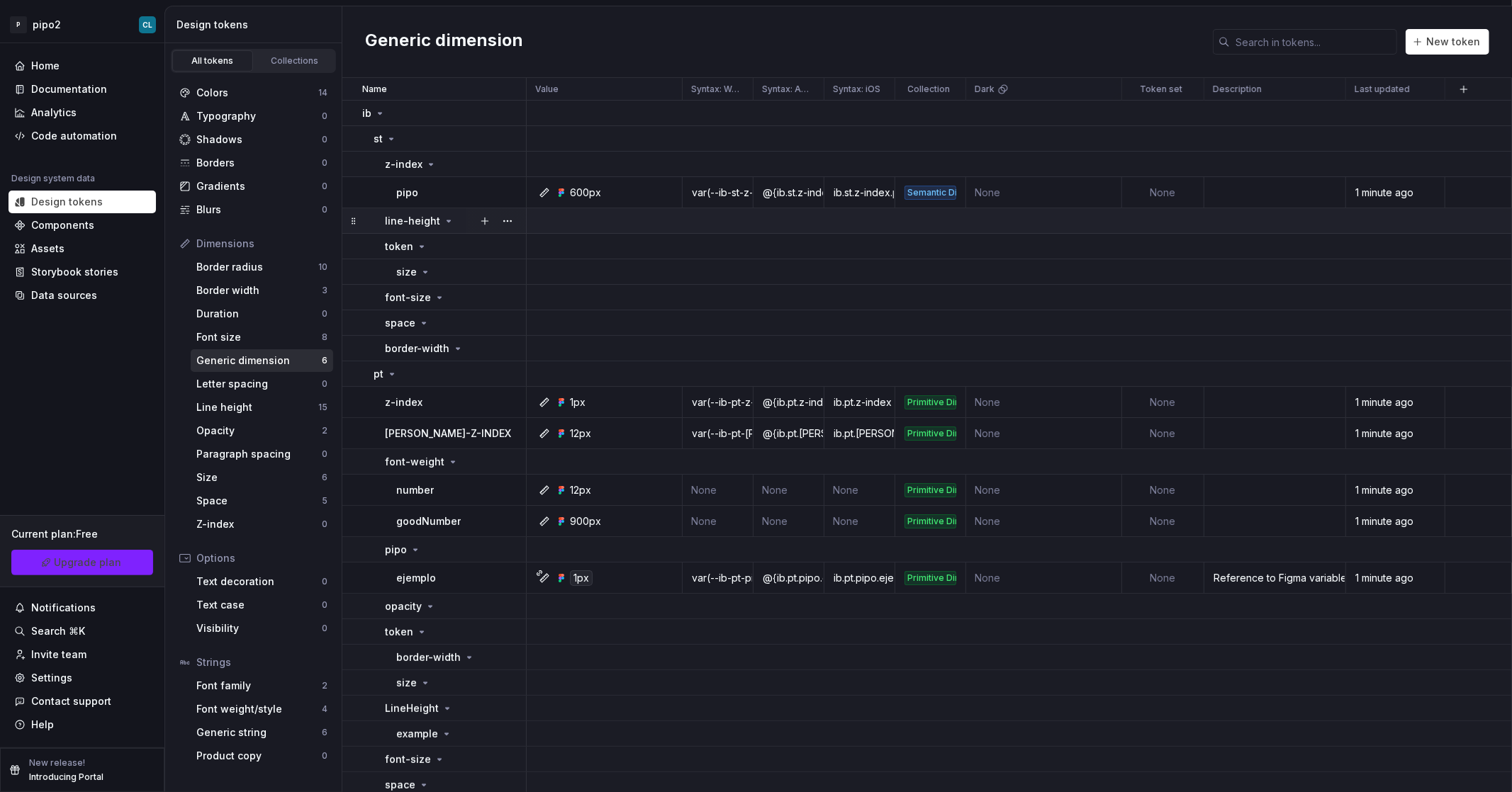
click at [447, 221] on icon at bounding box center [449, 221] width 4 height 1
click at [448, 221] on icon at bounding box center [448, 221] width 1 height 4
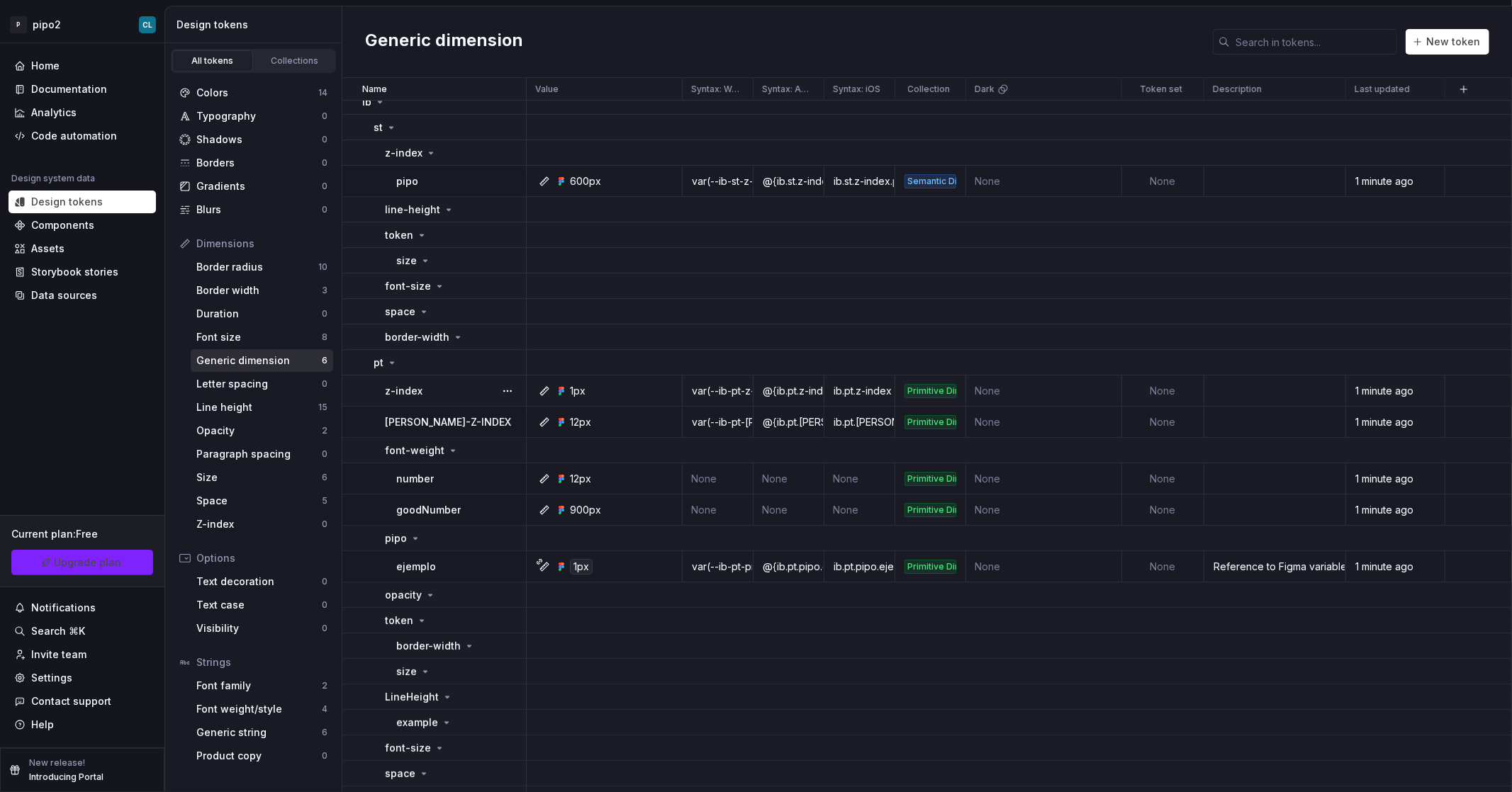
scroll to position [31, 0]
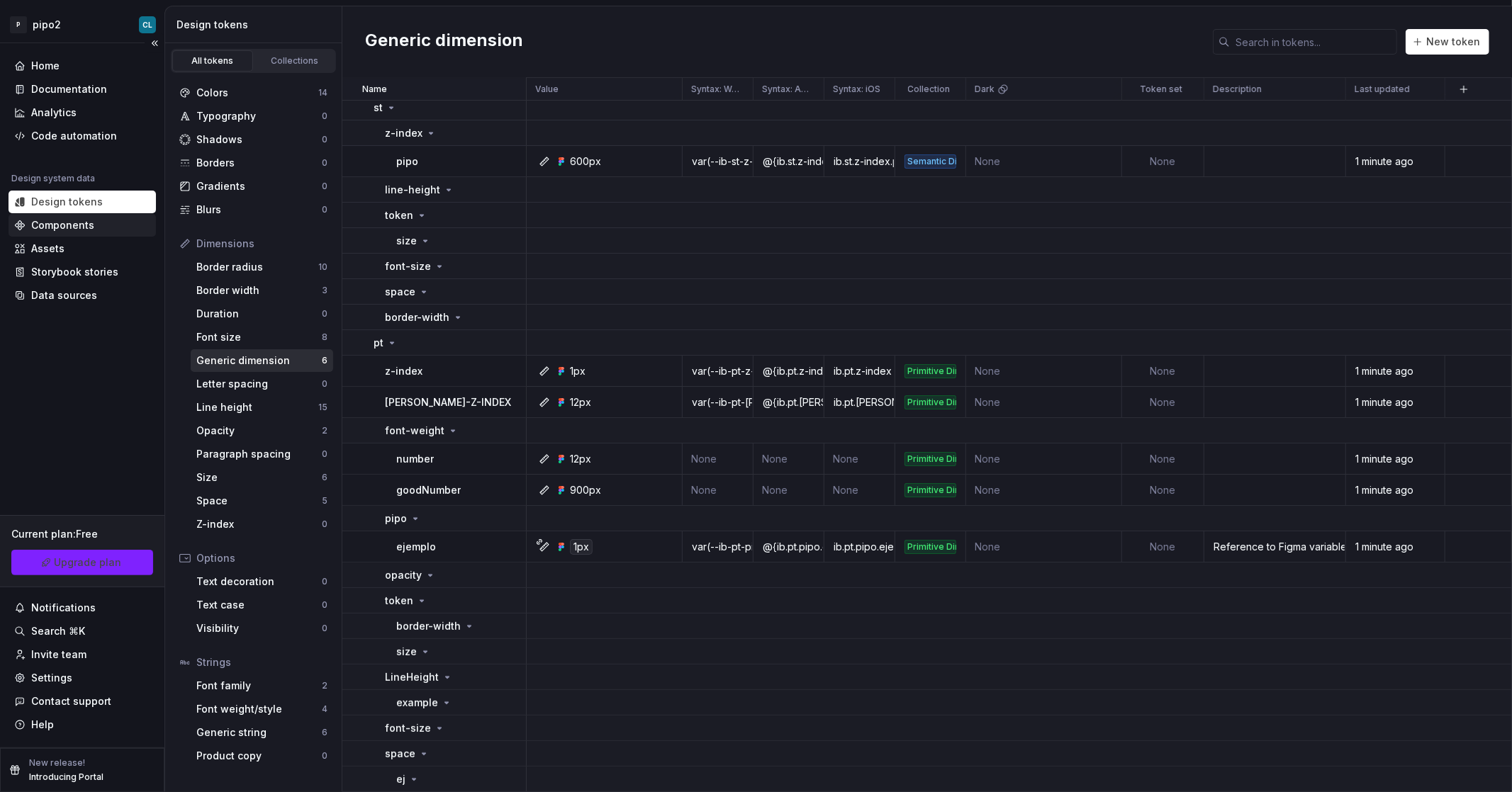
click at [56, 230] on div "Components" at bounding box center [62, 225] width 63 height 14
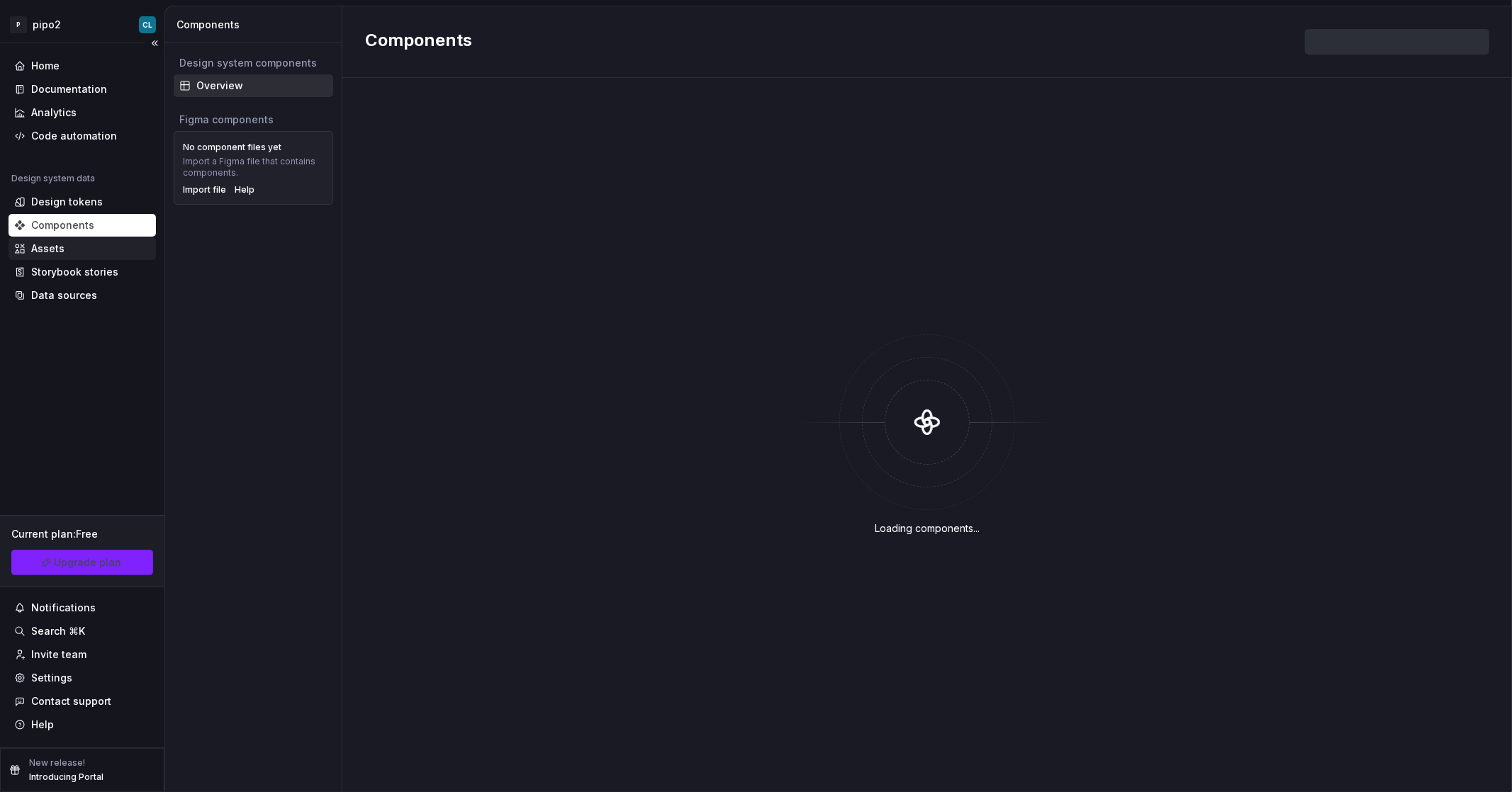
click at [53, 251] on div "Assets" at bounding box center [47, 249] width 33 height 14
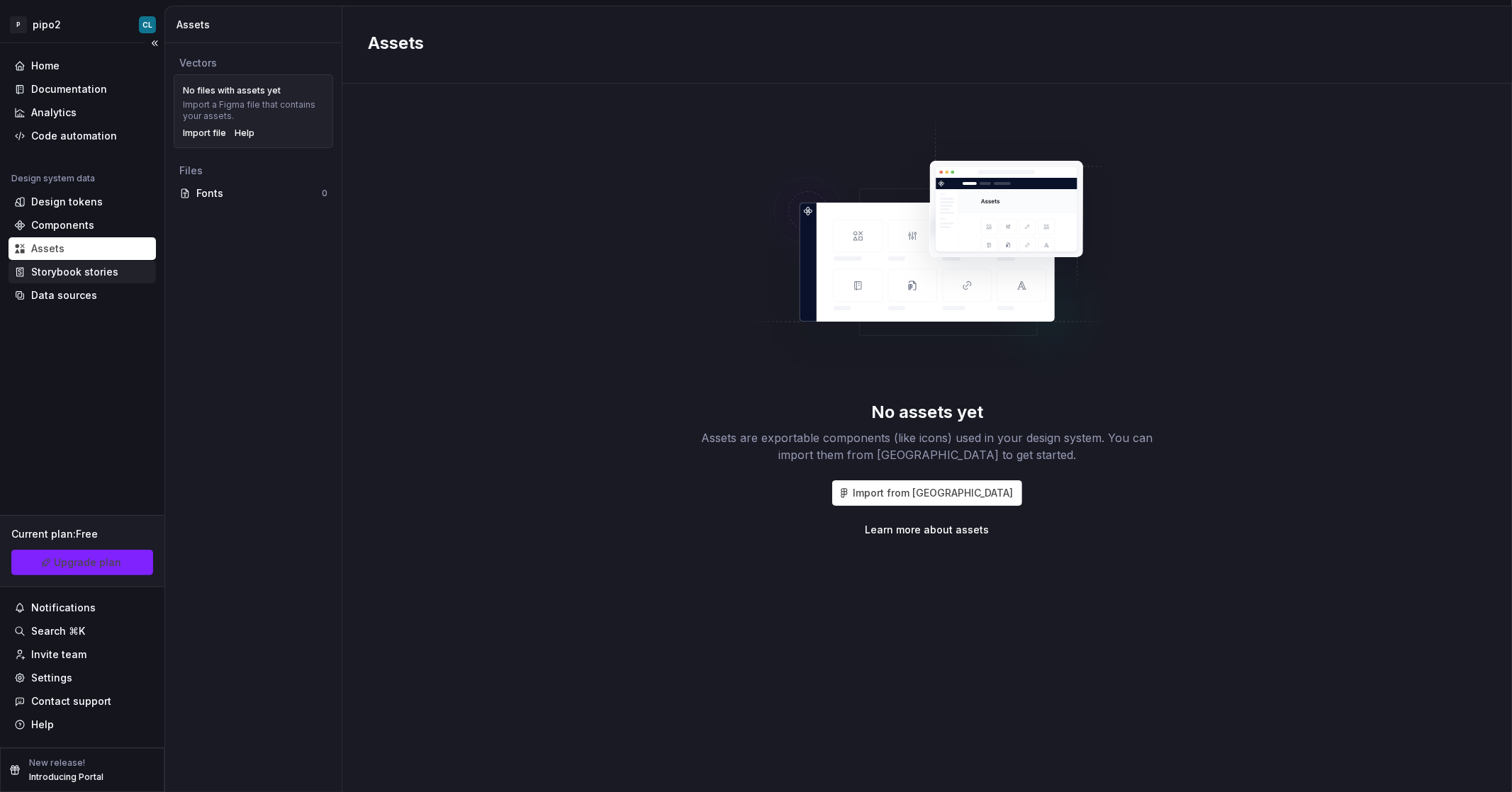
click at [66, 270] on div "Storybook stories" at bounding box center [75, 272] width 88 height 14
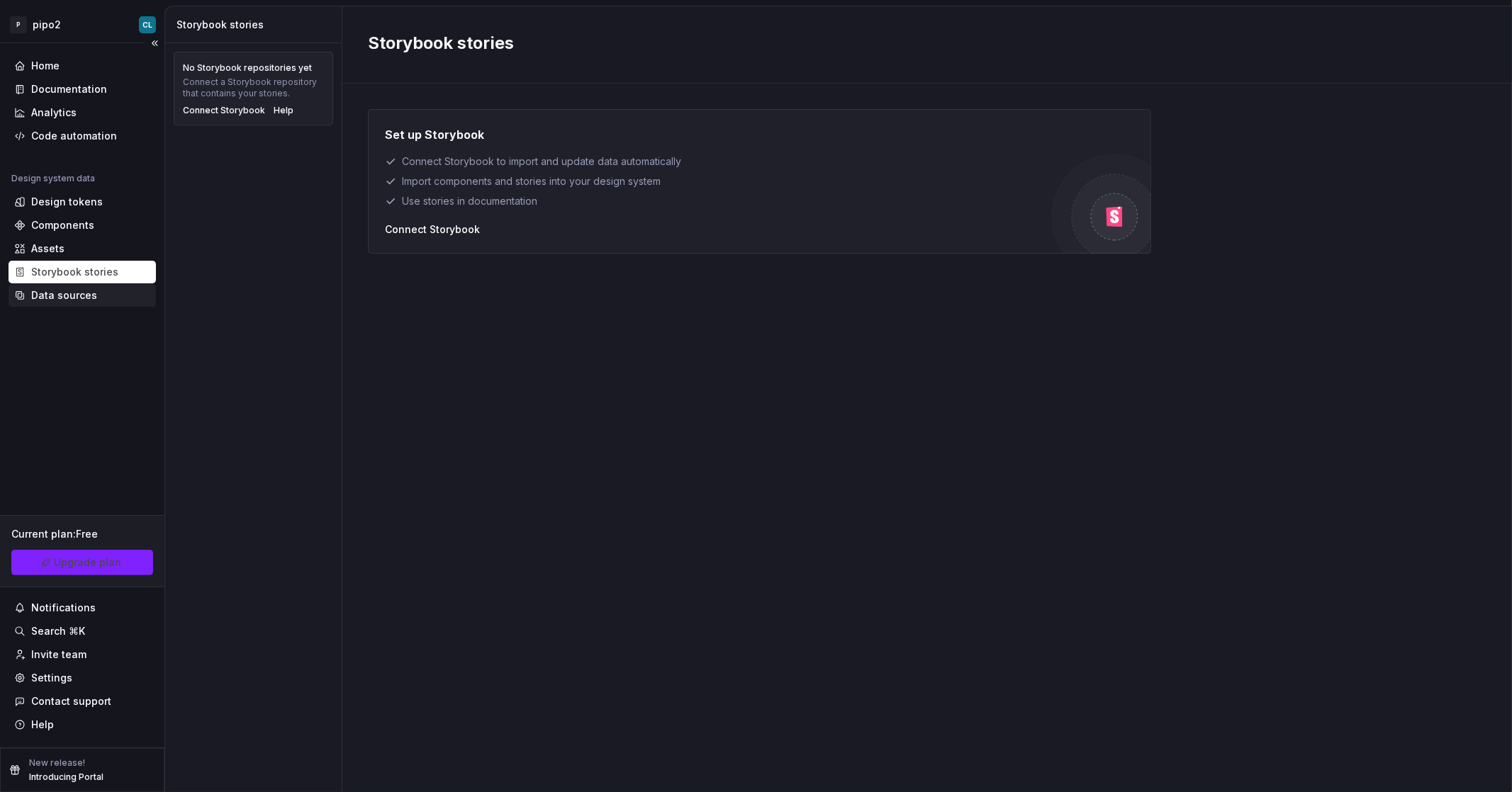
click at [76, 297] on div "Data sources" at bounding box center [64, 296] width 66 height 14
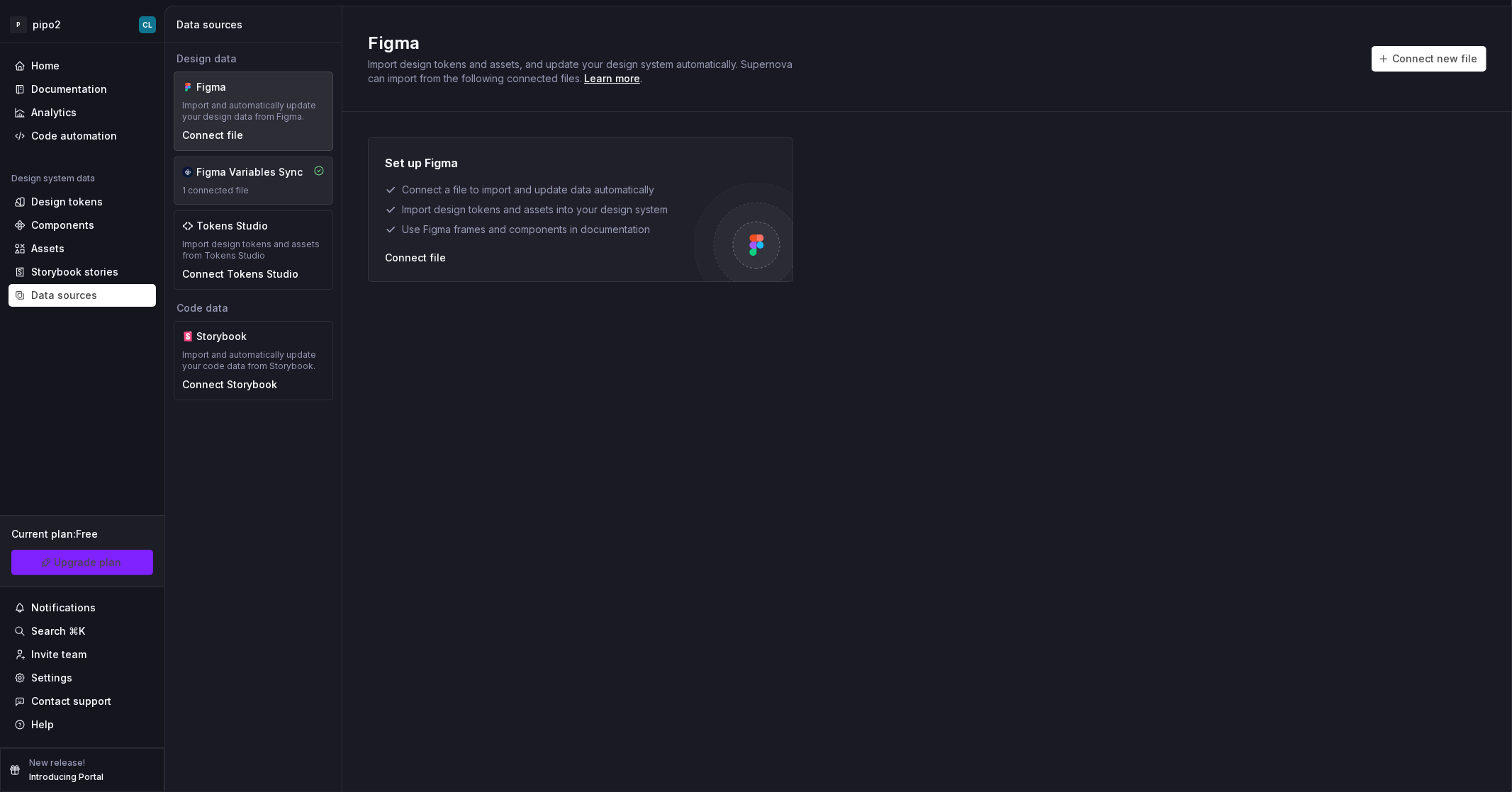
click at [213, 190] on div "1 connected file" at bounding box center [253, 190] width 142 height 11
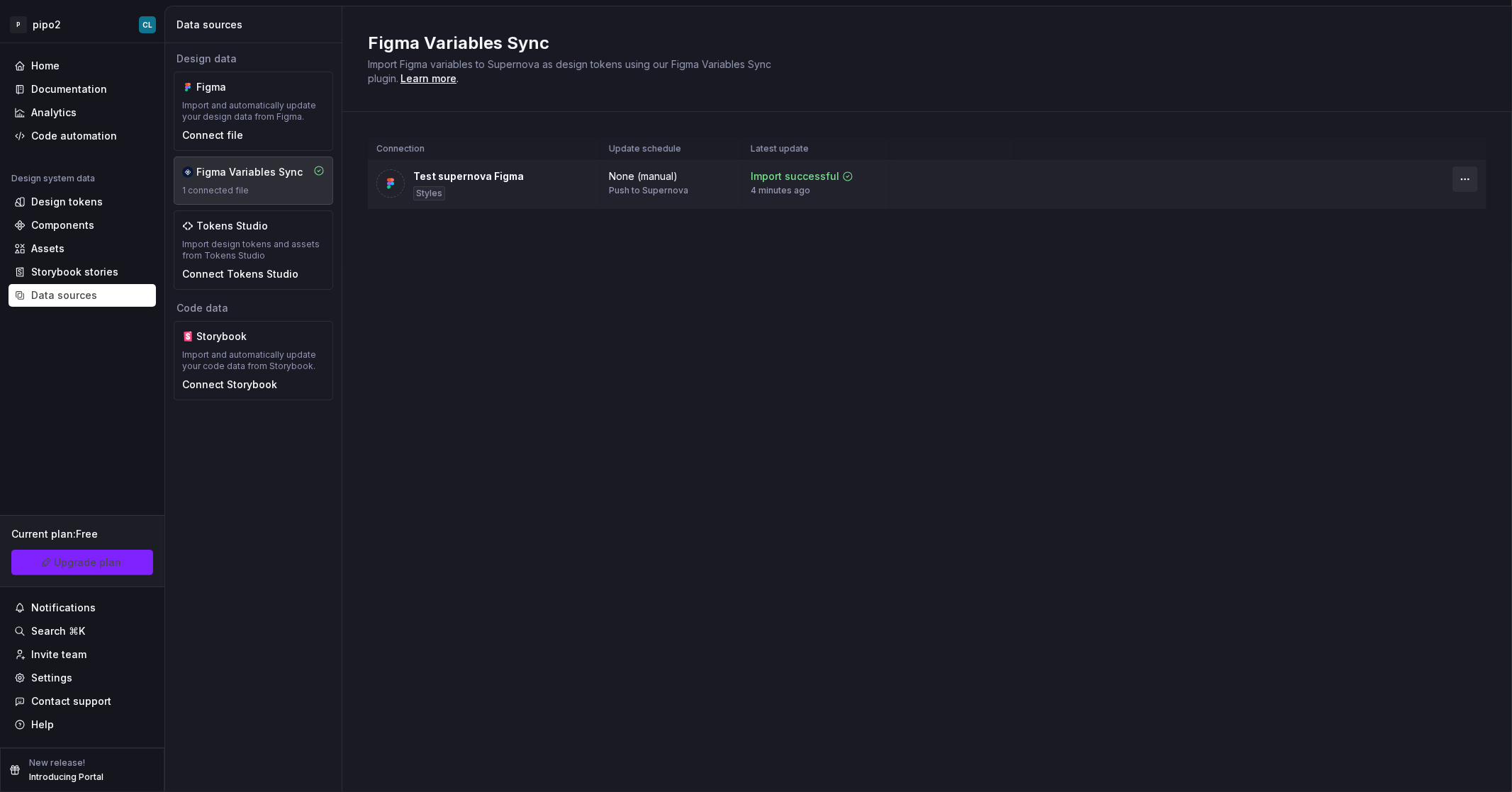
click at [1466, 178] on html "P pipo2 CL Home Documentation Analytics Code automation Design system data Desi…" at bounding box center [756, 396] width 1512 height 792
click at [1450, 209] on div "Disconnect plugin" at bounding box center [1456, 210] width 93 height 14
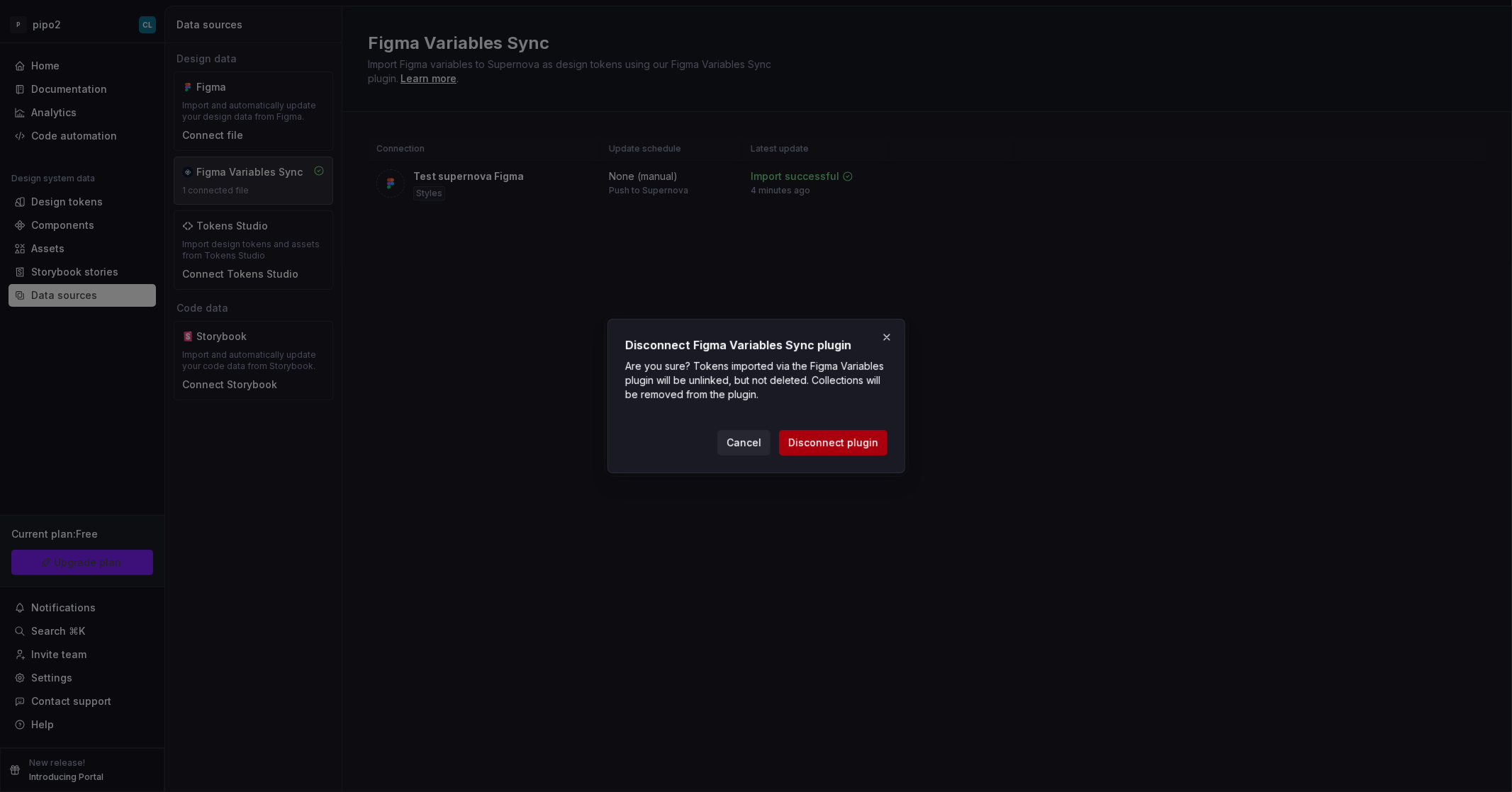
click at [844, 432] on button "Disconnect plugin" at bounding box center [833, 443] width 108 height 26
click at [845, 442] on div "Cancel Disconnect plugin" at bounding box center [802, 443] width 170 height 26
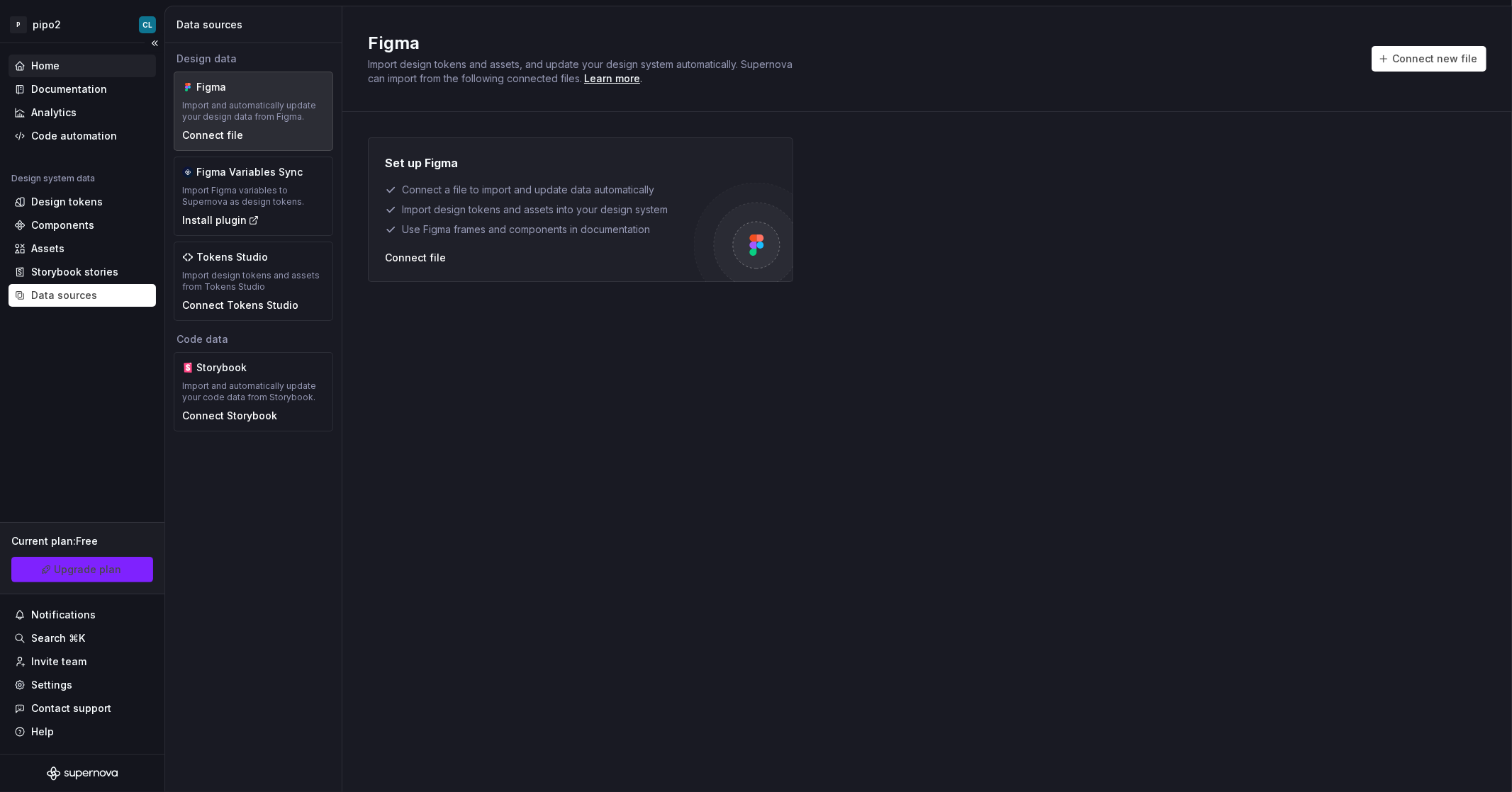
click at [95, 72] on div "Home" at bounding box center [82, 66] width 136 height 14
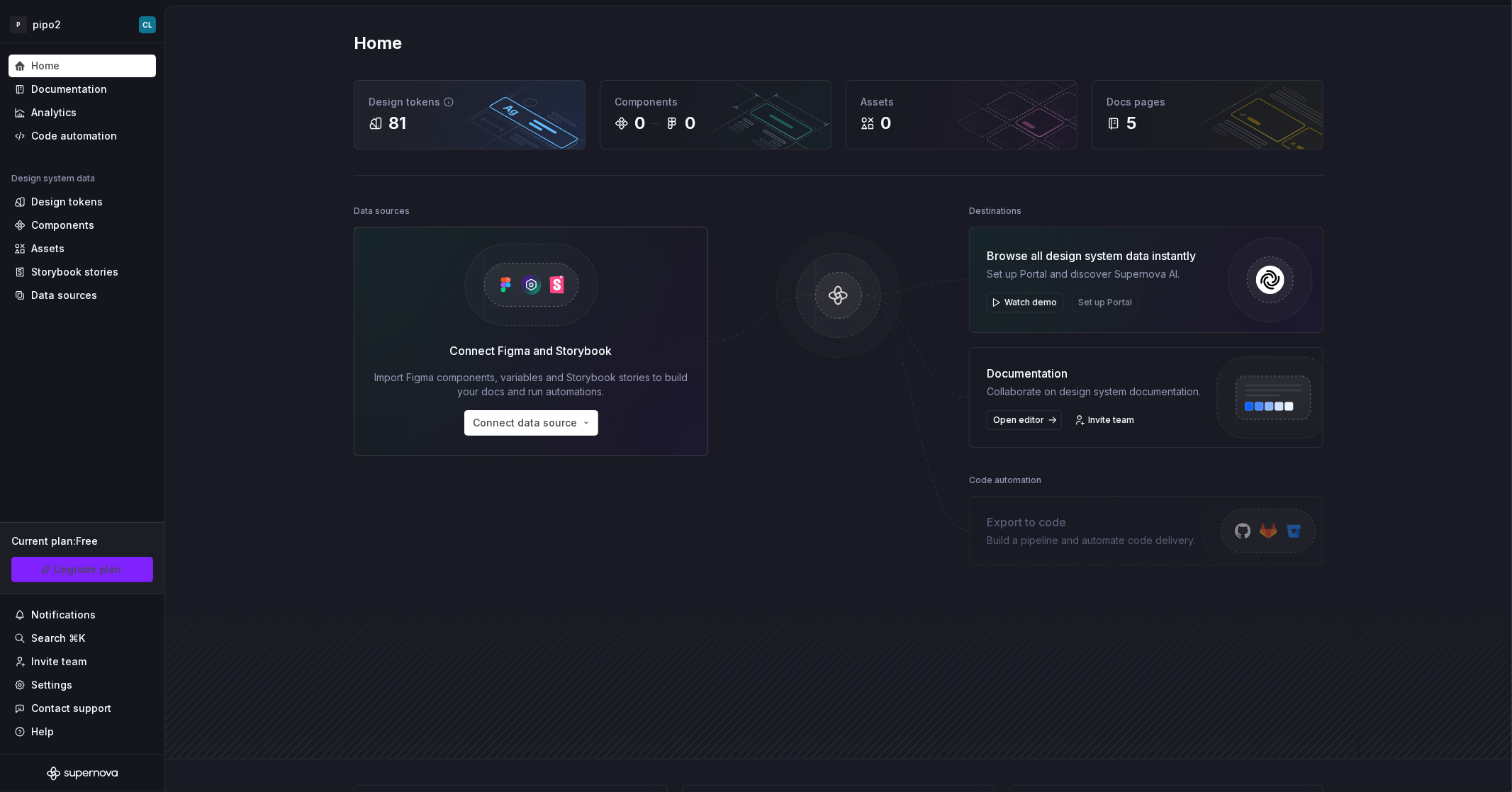
click at [354, 134] on div "Design tokens 81" at bounding box center [469, 114] width 230 height 68
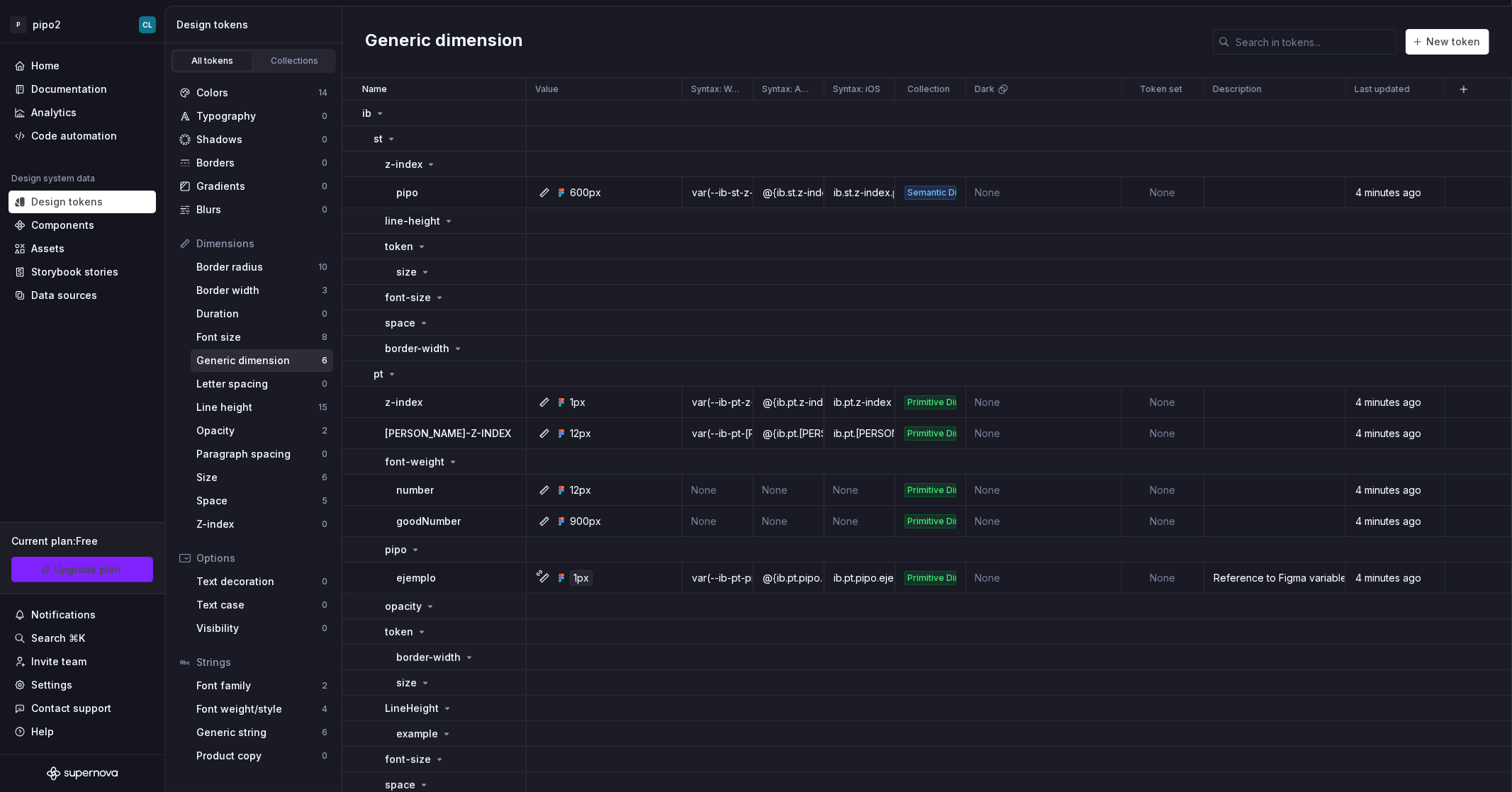
click at [386, 129] on td "st" at bounding box center [434, 139] width 184 height 26
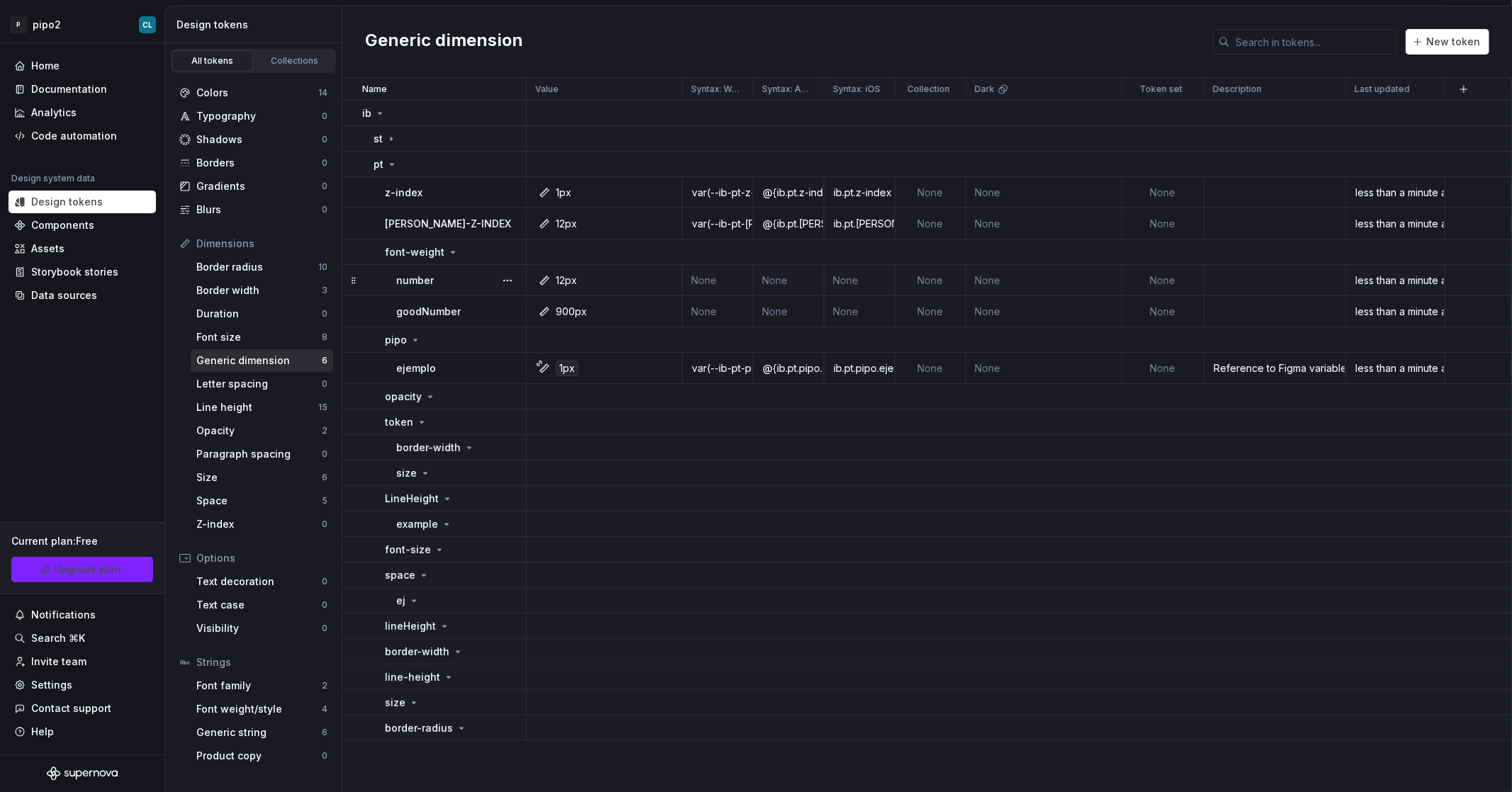
drag, startPoint x: 581, startPoint y: 284, endPoint x: 571, endPoint y: 282, distance: 10.2
click at [575, 283] on div "12px" at bounding box center [608, 281] width 145 height 14
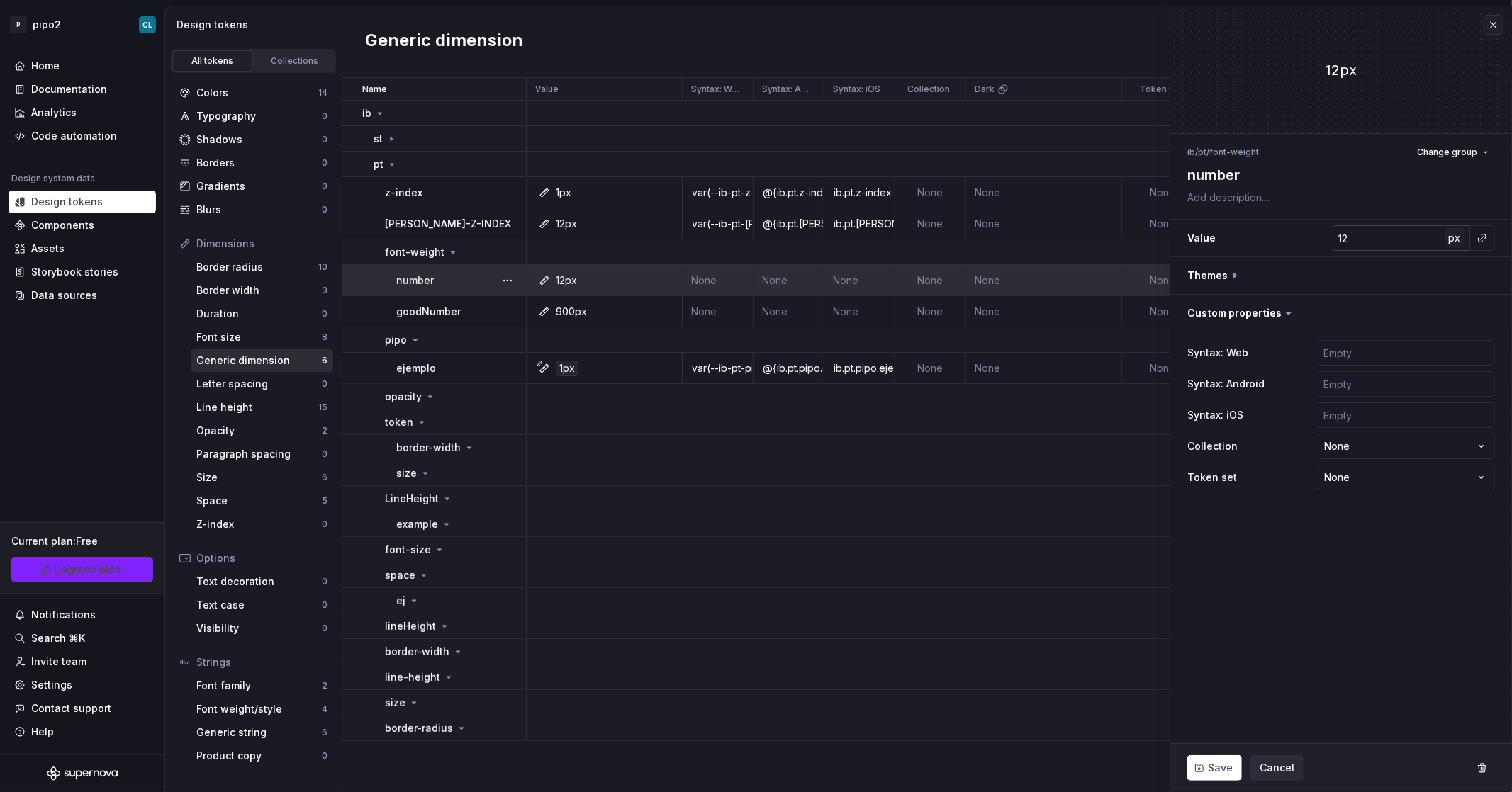
click at [1457, 238] on span "px" at bounding box center [1455, 238] width 12 height 12
click at [1457, 240] on span "rem" at bounding box center [1455, 238] width 18 height 12
click at [1457, 240] on span "%" at bounding box center [1455, 238] width 10 height 12
click at [1457, 240] on span "–" at bounding box center [1454, 238] width 5 height 12
click at [1457, 240] on span "px" at bounding box center [1455, 238] width 12 height 12
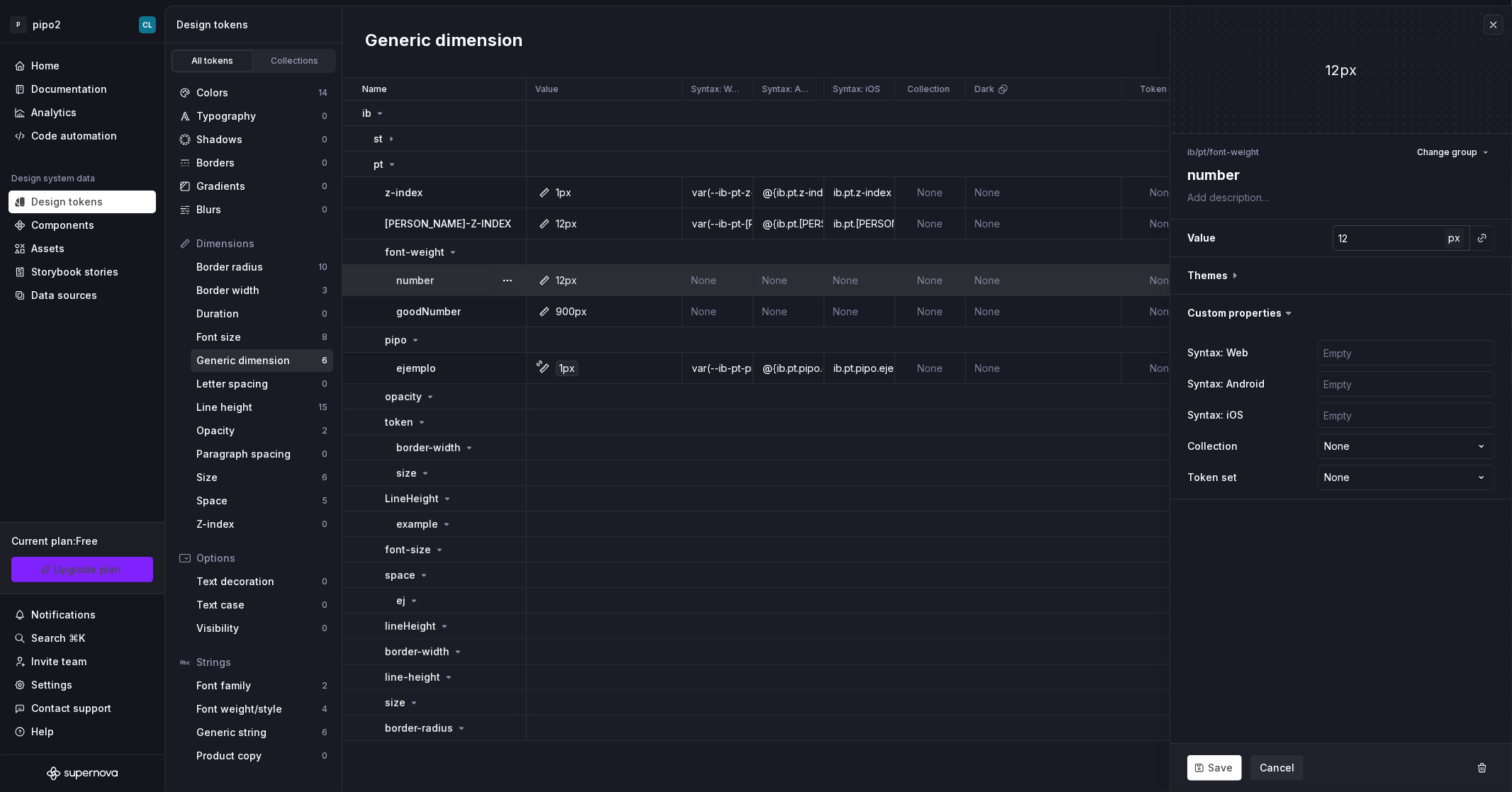
click at [1457, 240] on span "px" at bounding box center [1455, 238] width 12 height 12
click at [1457, 240] on span "%" at bounding box center [1455, 238] width 10 height 12
click at [1471, 152] on span "Change group" at bounding box center [1447, 151] width 61 height 11
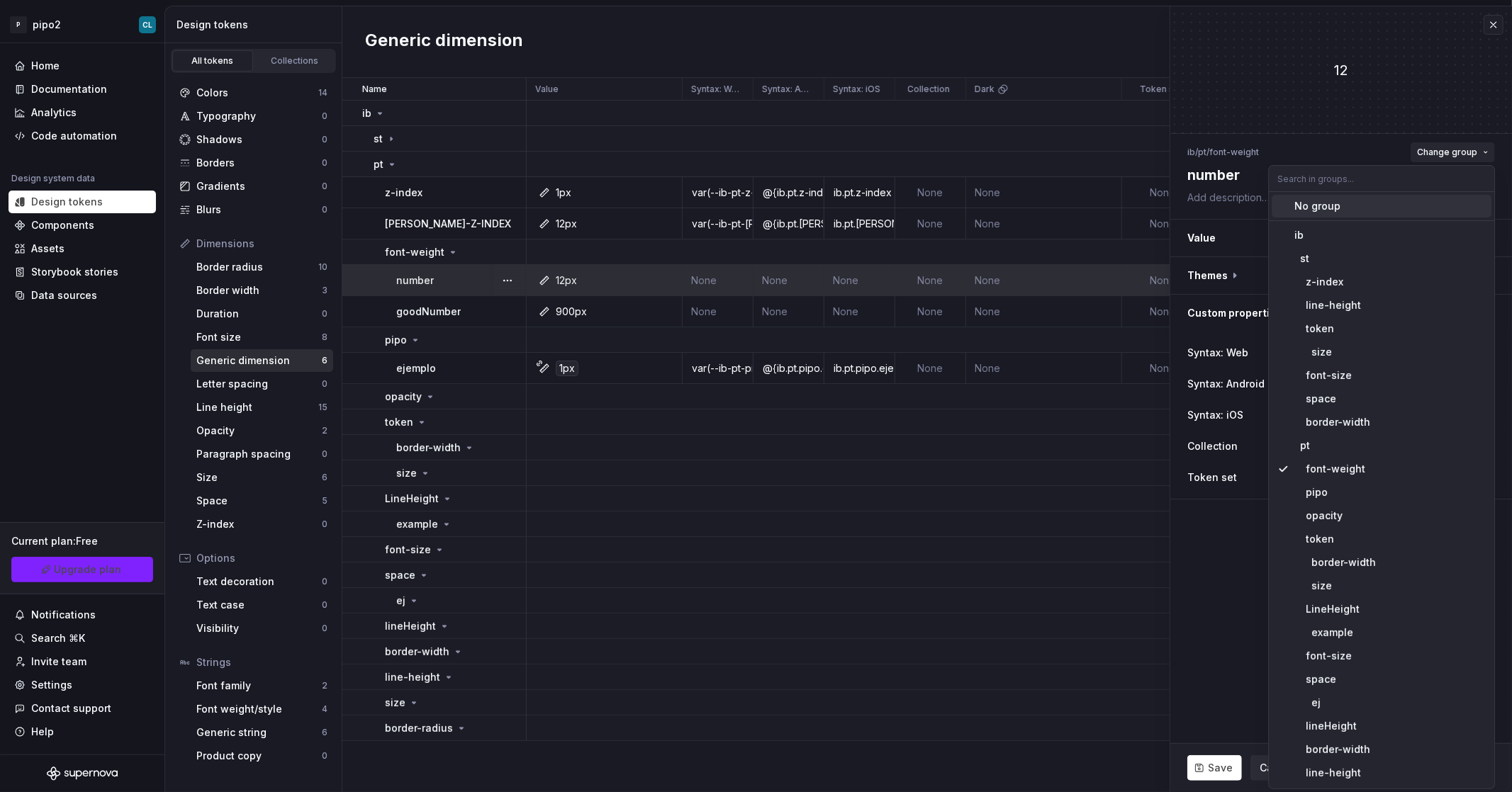
click at [1471, 153] on span "Change group" at bounding box center [1447, 151] width 61 height 11
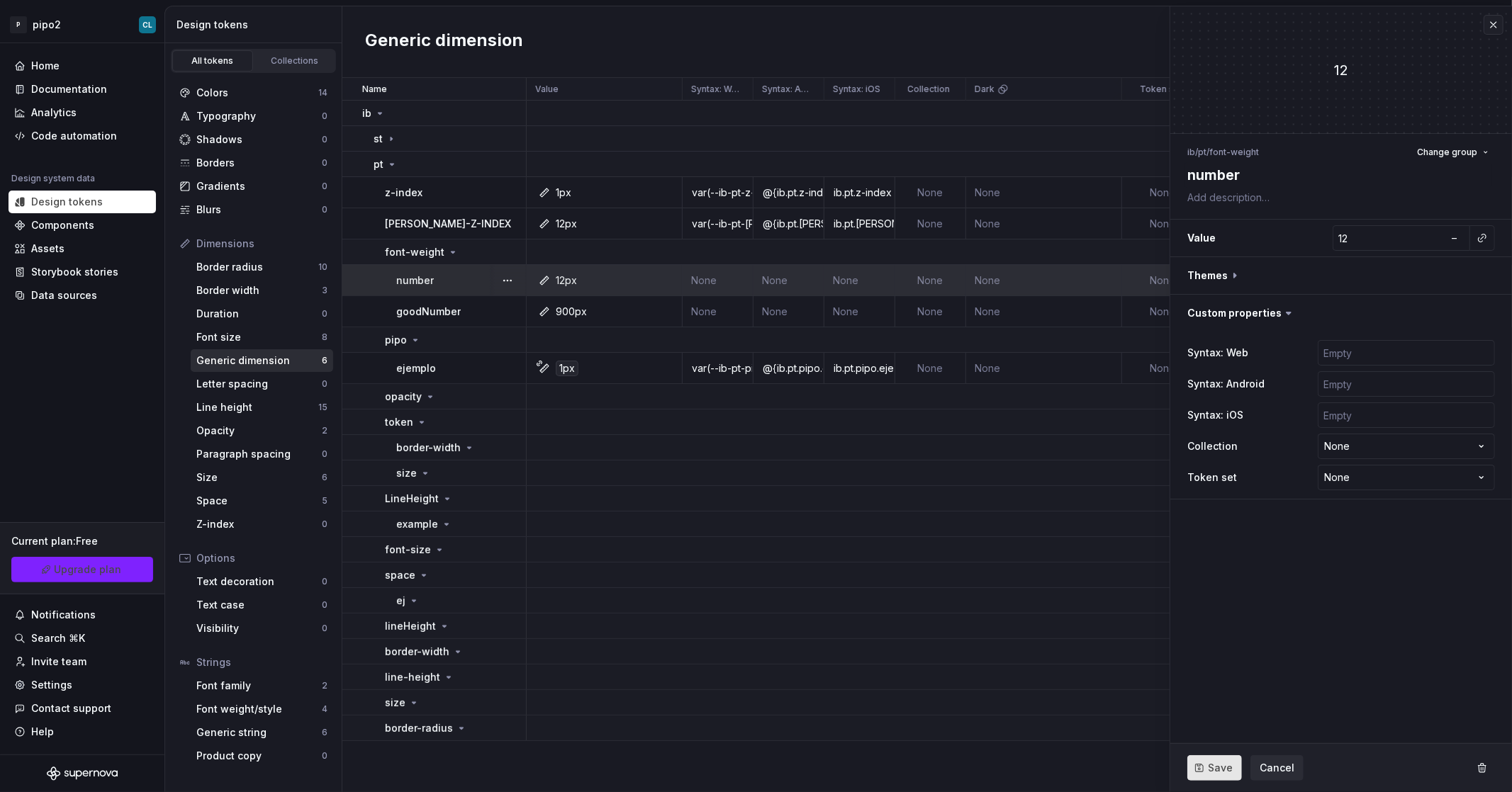
click at [1221, 771] on span "Save" at bounding box center [1220, 768] width 25 height 14
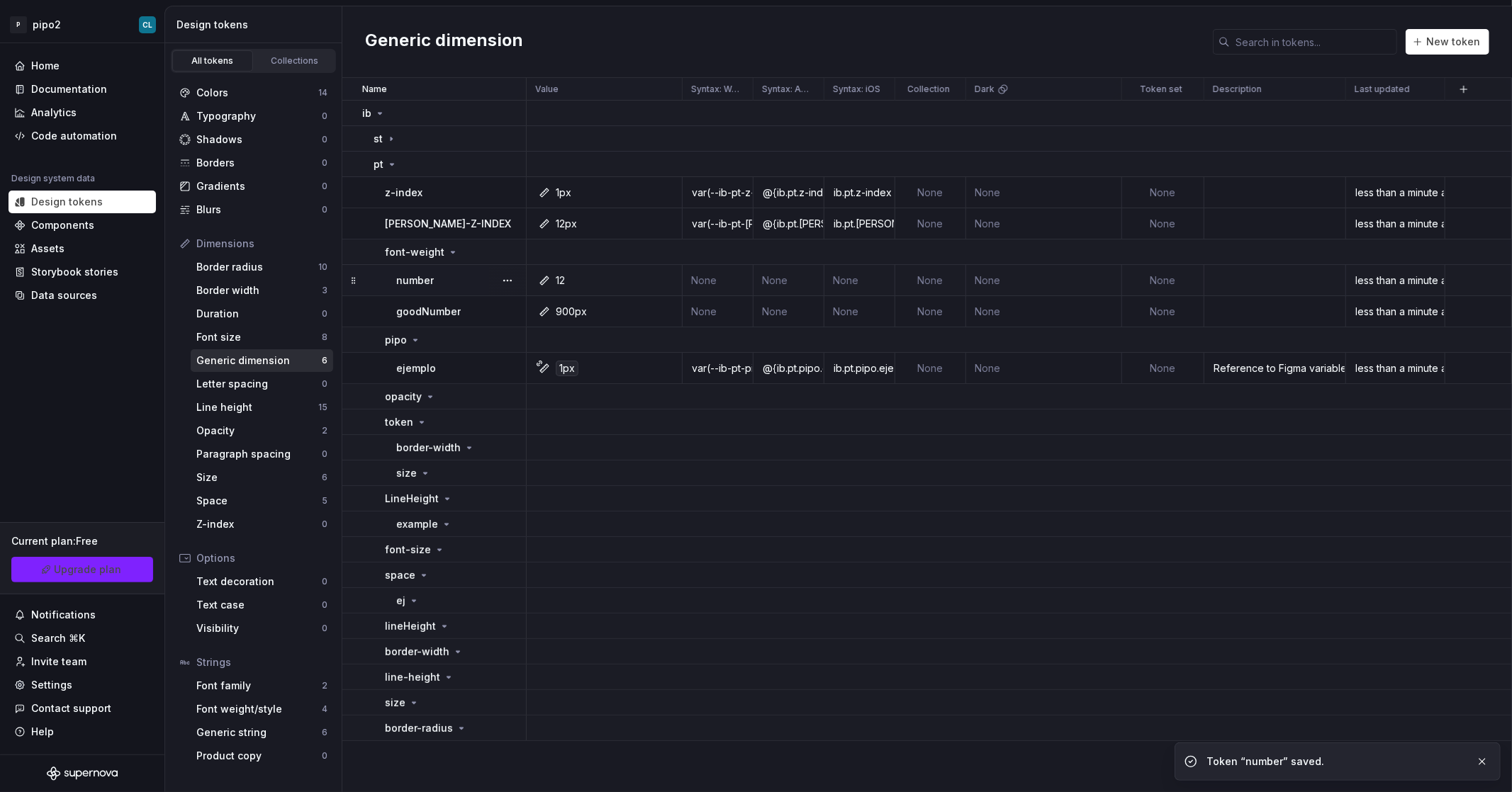
click at [416, 277] on p "number" at bounding box center [415, 281] width 38 height 14
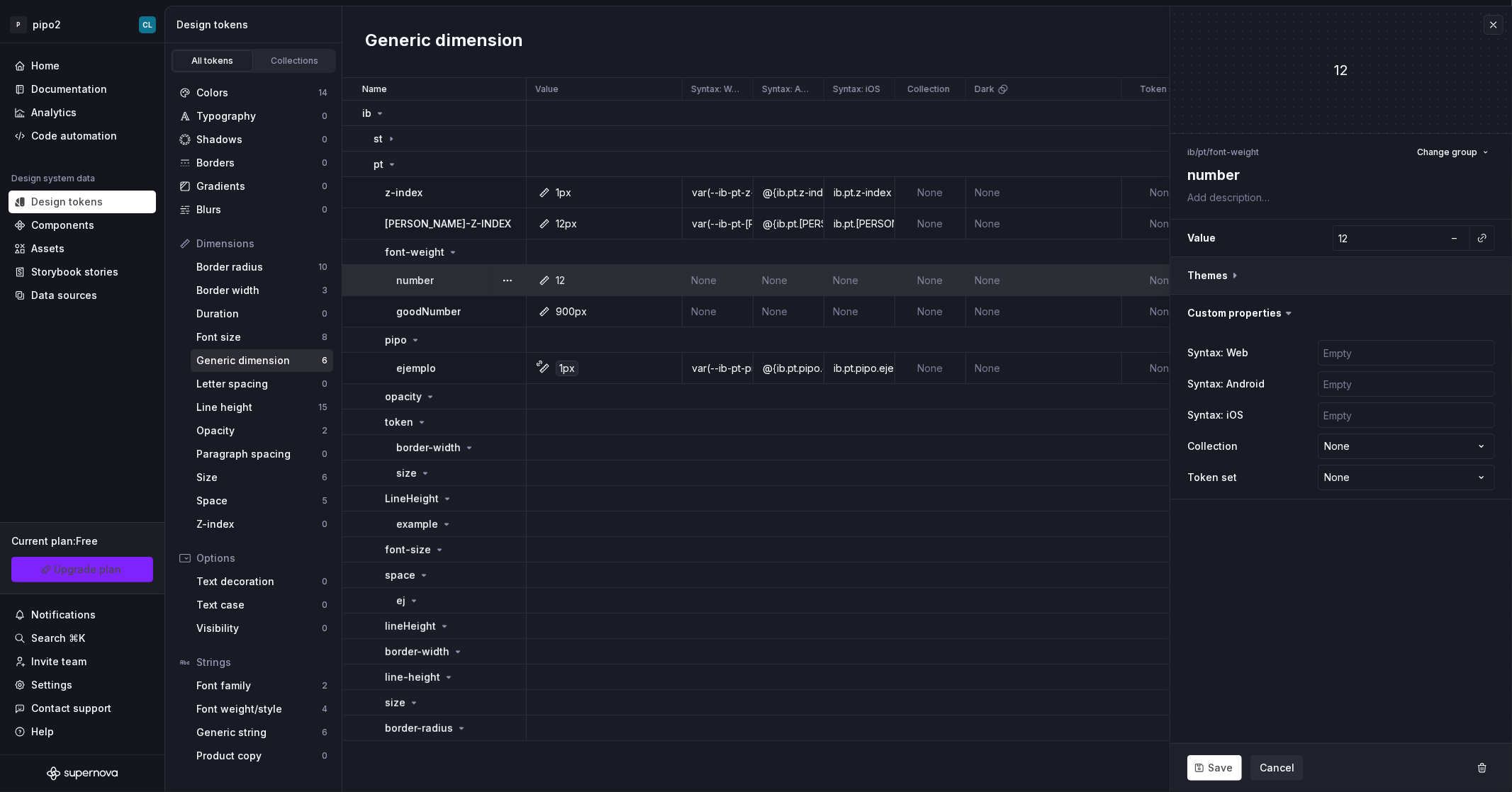
click at [1225, 285] on button "button" at bounding box center [1341, 276] width 341 height 37
click at [1224, 278] on button "button" at bounding box center [1341, 276] width 341 height 37
click at [1379, 475] on html "P pipo2 CL Home Documentation Analytics Code automation Design system data Desi…" at bounding box center [756, 396] width 1512 height 792
click at [1378, 460] on div "Syntax: Web Syntax: Android Syntax: iOS Collection None **** Token set None ***…" at bounding box center [1341, 415] width 308 height 156
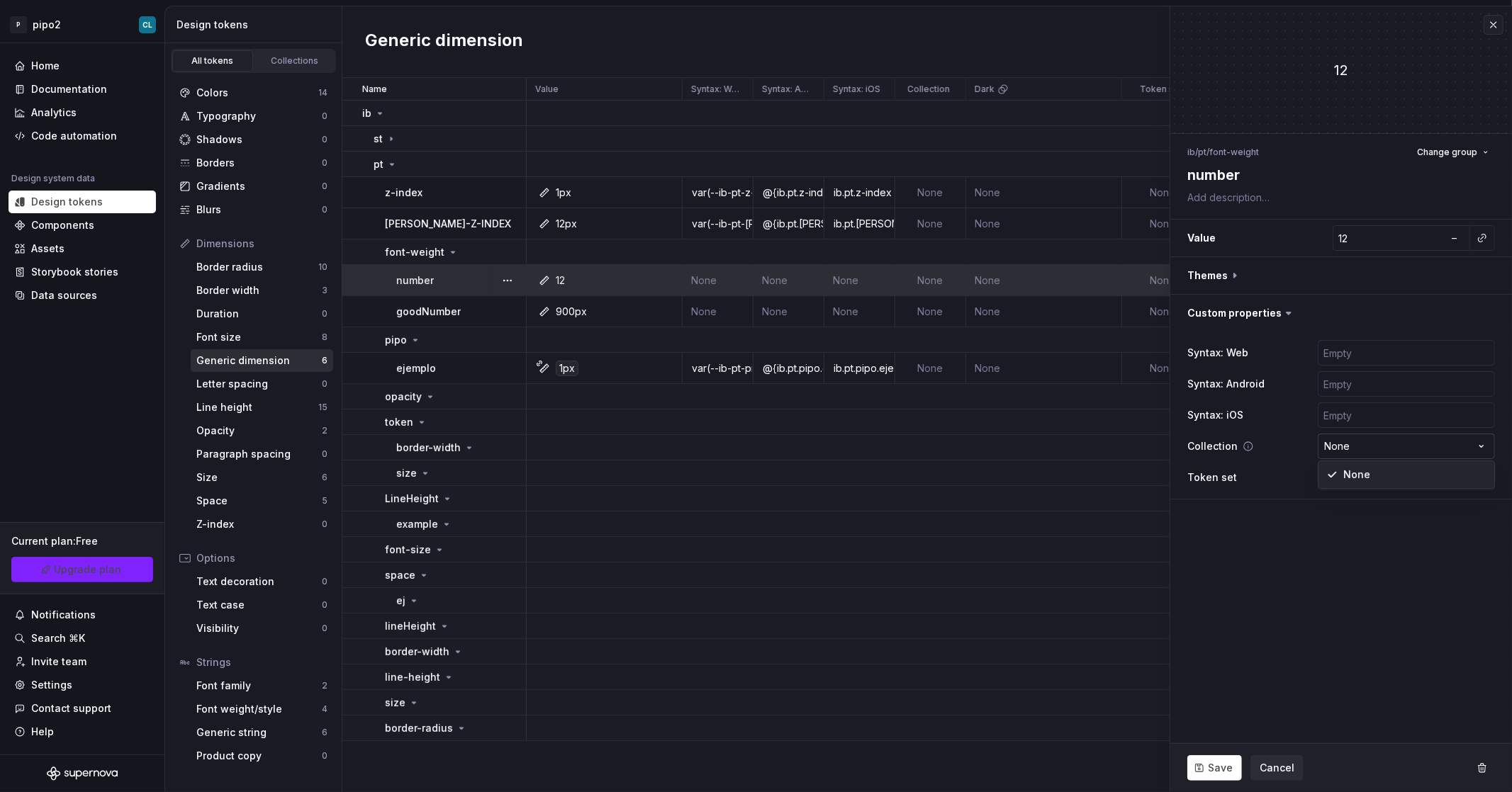
click at [1377, 455] on html "P pipo2 CL Home Documentation Analytics Code automation Design system data Desi…" at bounding box center [756, 396] width 1512 height 792
click at [1361, 594] on html "P pipo2 CL Home Documentation Analytics Code automation Design system data Desi…" at bounding box center [756, 396] width 1512 height 792
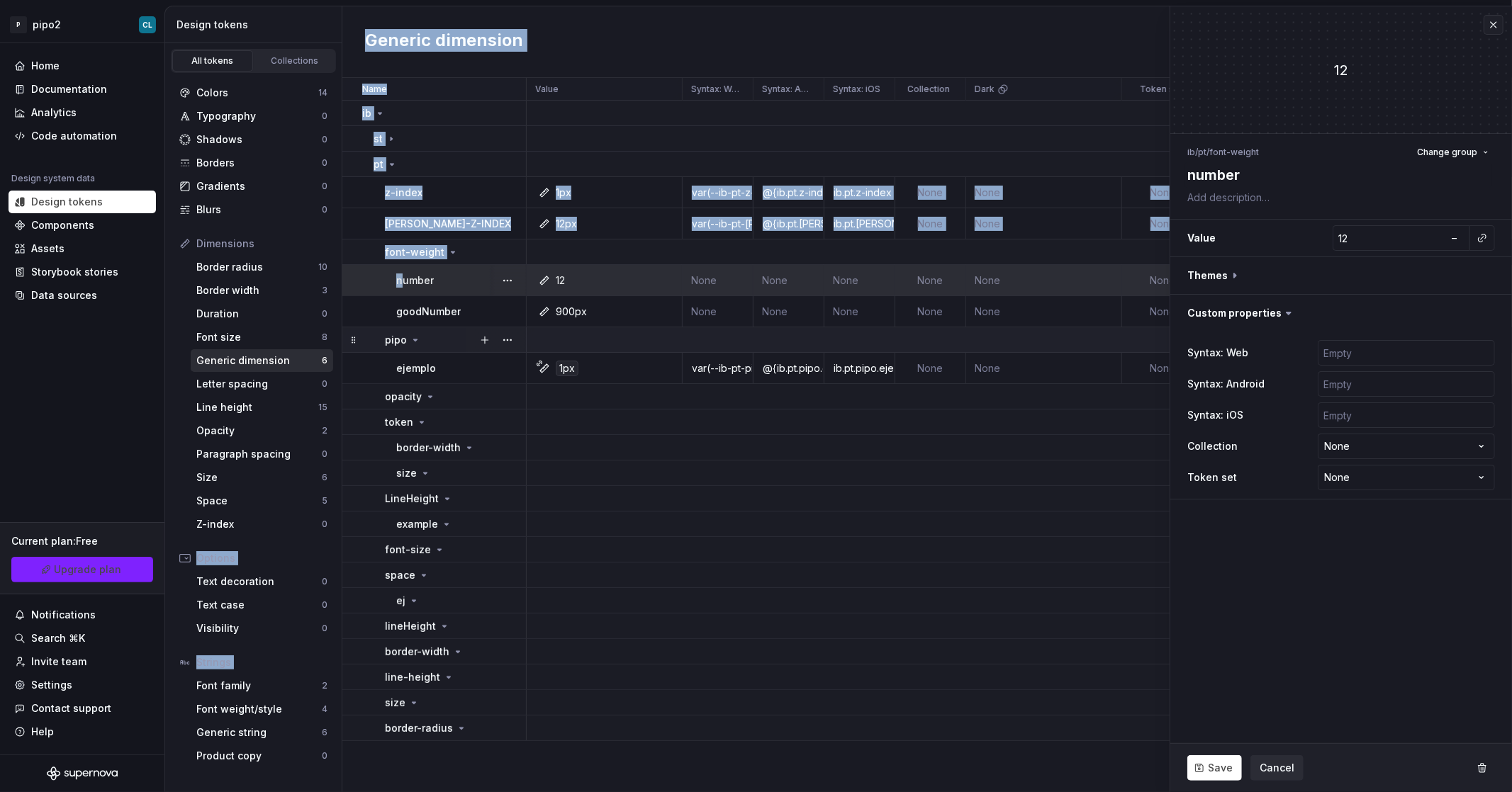
drag, startPoint x: 400, startPoint y: 282, endPoint x: 479, endPoint y: 306, distance: 82.6
click at [358, 331] on tbody "ib st pt z-index 1px var(--ib-pt-z-index) @{ib.pt.z-index} ib.pt.z-index None N…" at bounding box center [927, 421] width 1170 height 641
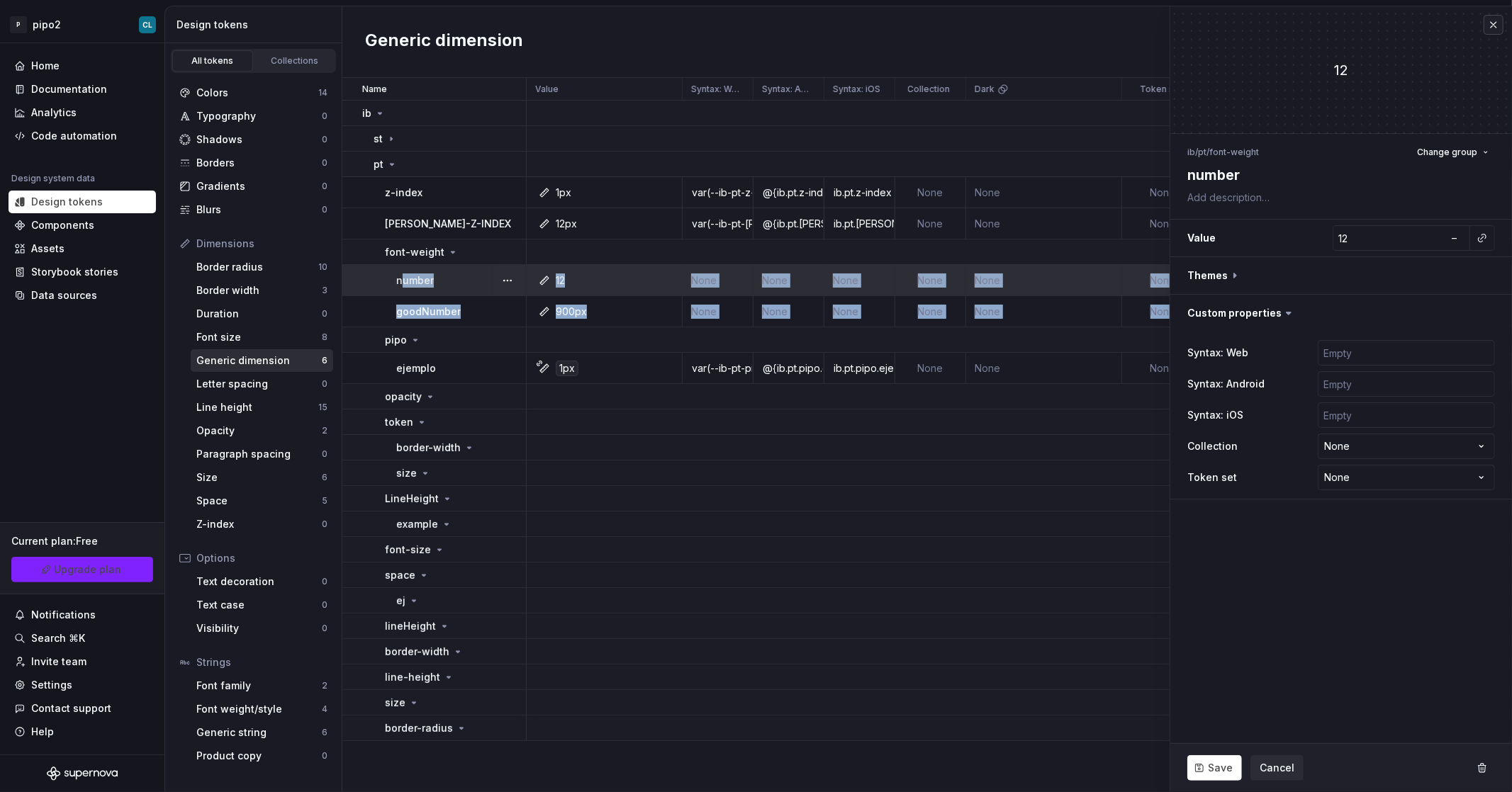
click at [1489, 24] on button "button" at bounding box center [1494, 25] width 20 height 20
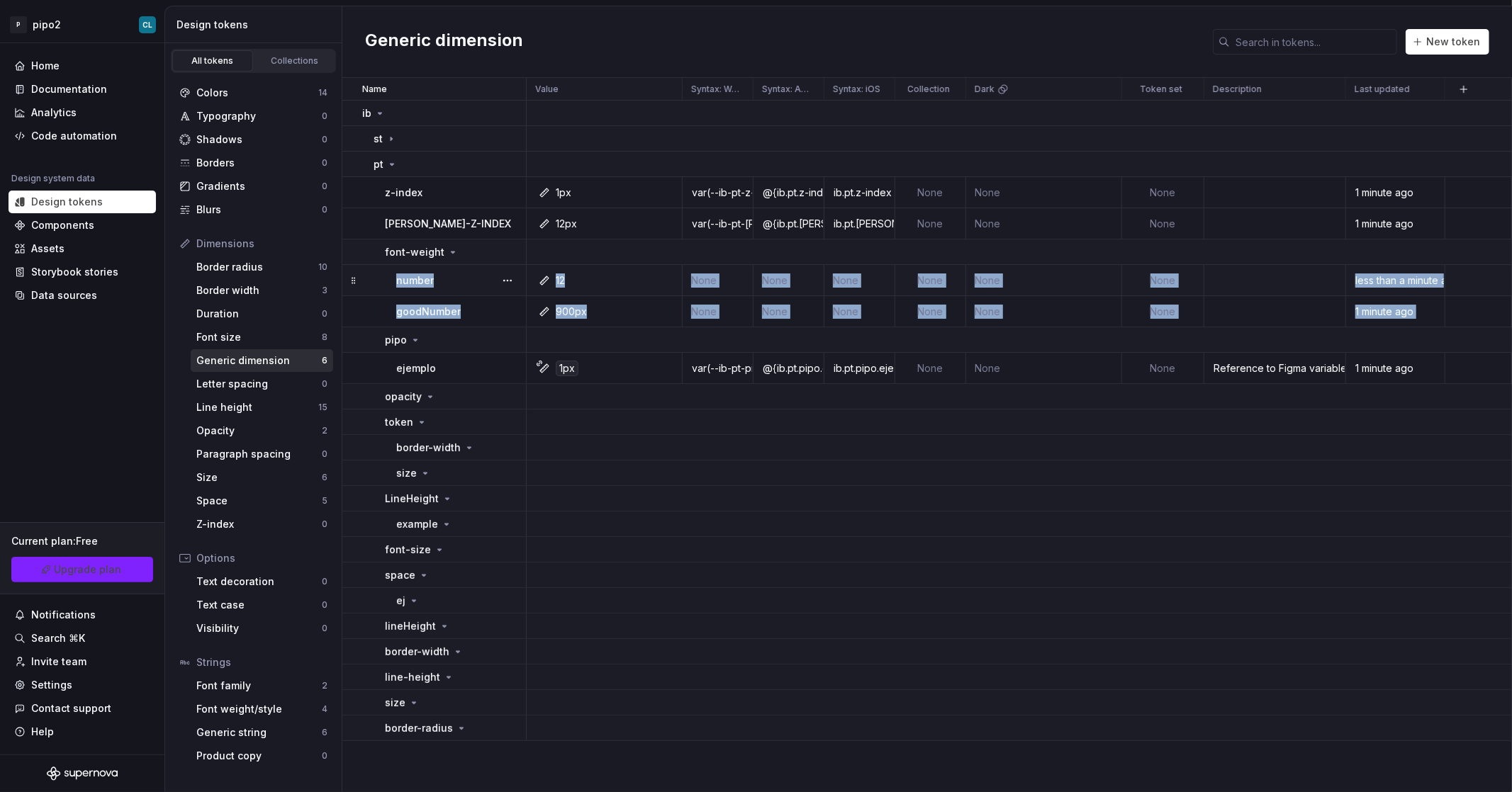
click at [646, 287] on div "12" at bounding box center [608, 281] width 145 height 14
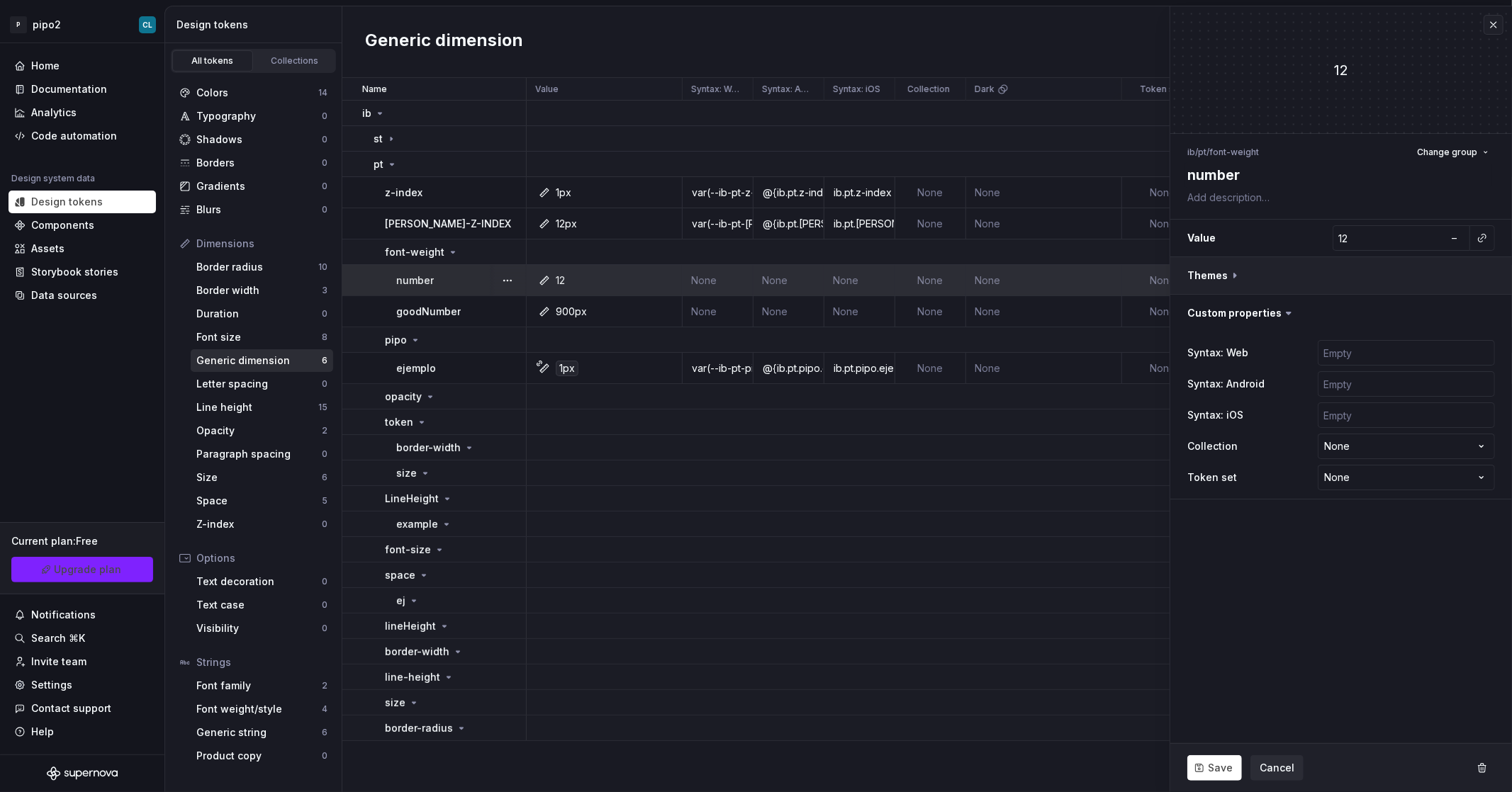
click at [1234, 271] on button "button" at bounding box center [1341, 276] width 341 height 37
click at [1372, 489] on html "P pipo2 CL Home Documentation Analytics Code automation Design system data Desi…" at bounding box center [756, 396] width 1512 height 792
click at [1372, 487] on html "P pipo2 CL Home Documentation Analytics Code automation Design system data Desi…" at bounding box center [756, 396] width 1512 height 792
click at [1243, 175] on textarea "number" at bounding box center [1338, 175] width 308 height 26
click at [1450, 156] on span "Change group" at bounding box center [1447, 151] width 61 height 11
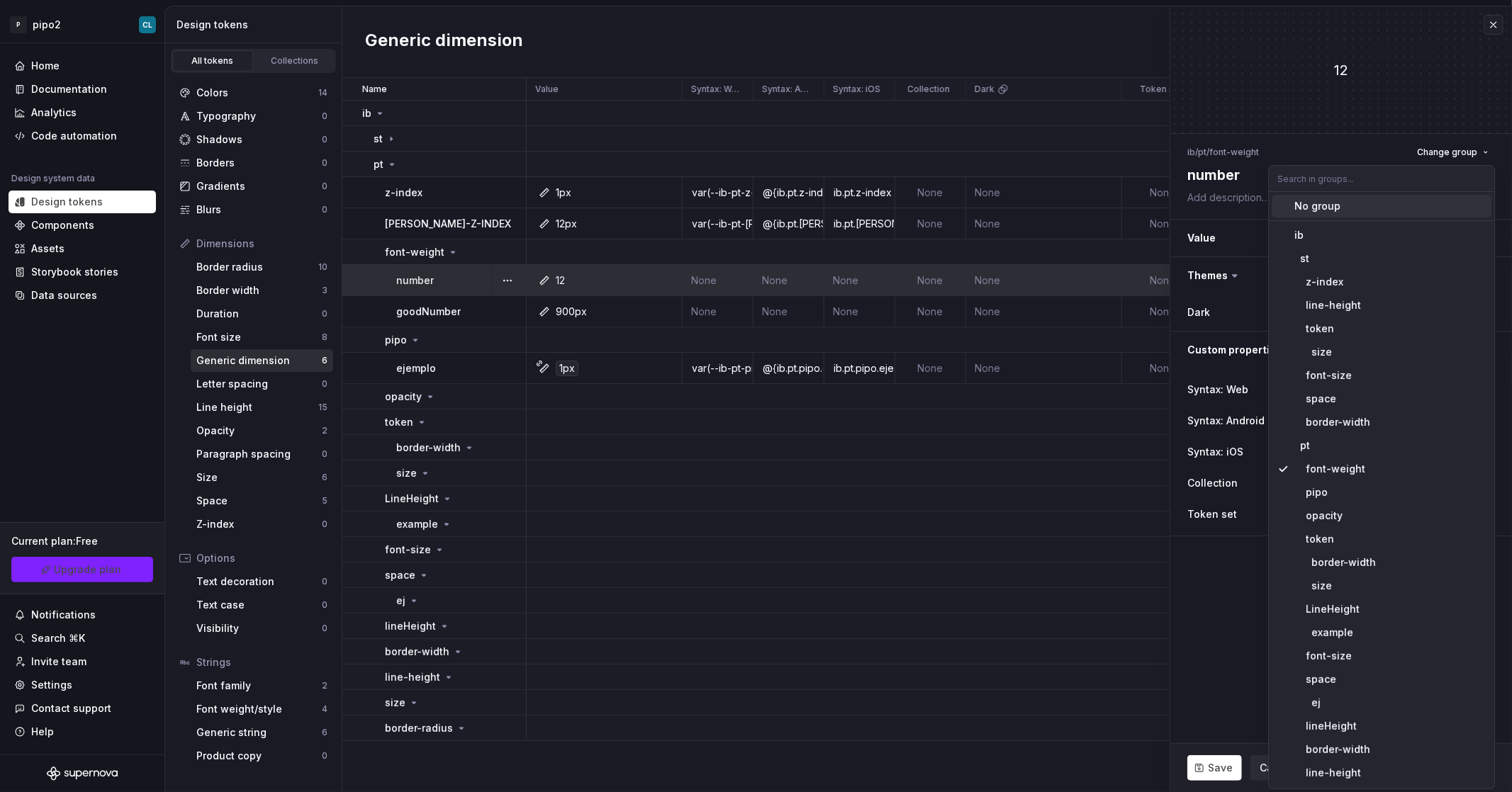
click at [1213, 208] on div "ib / pt / font-weight Change group number Value 12 – Themes Dark Custom propert…" at bounding box center [1341, 339] width 341 height 411
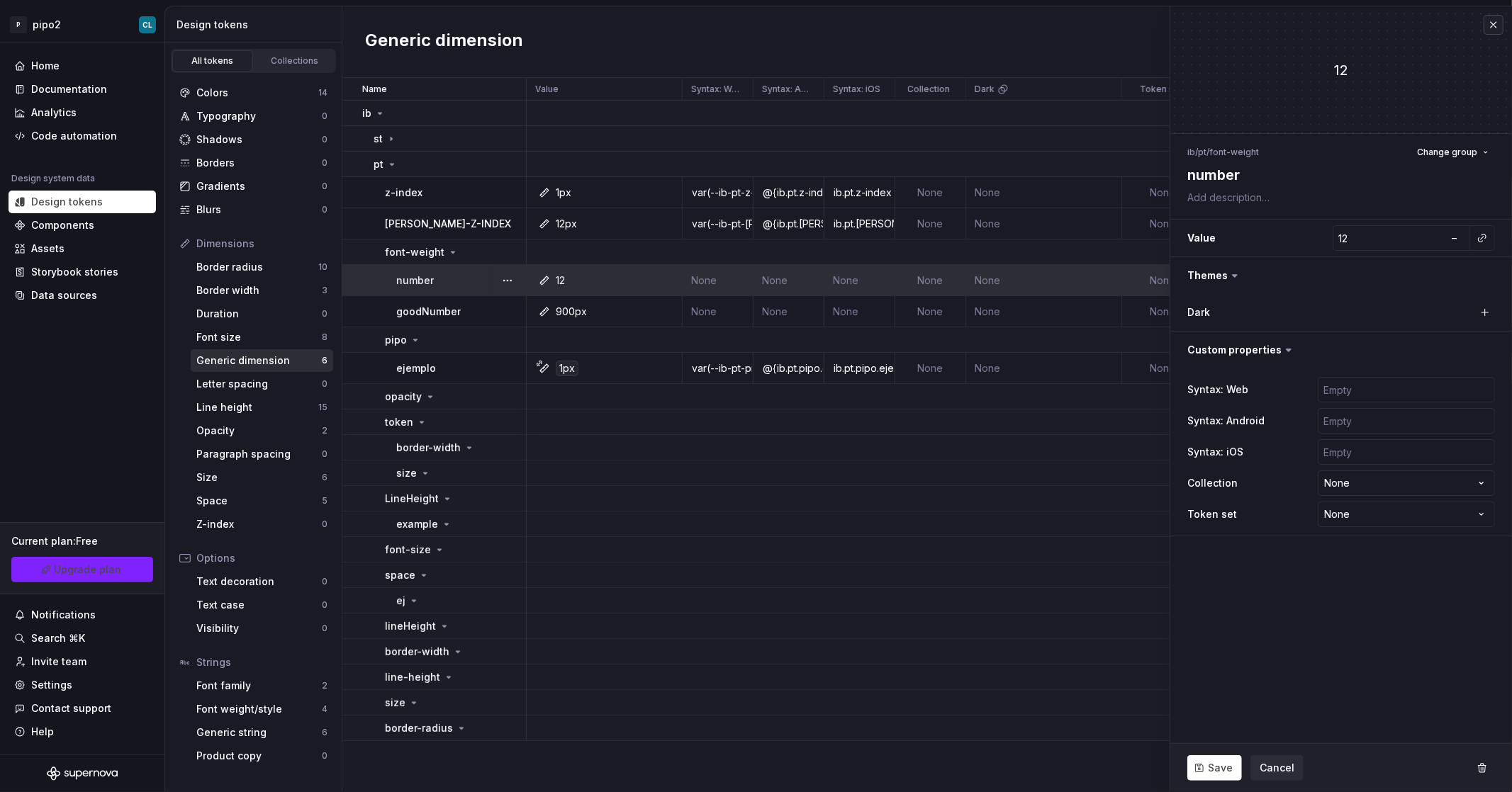
click at [1500, 21] on button "button" at bounding box center [1494, 25] width 20 height 20
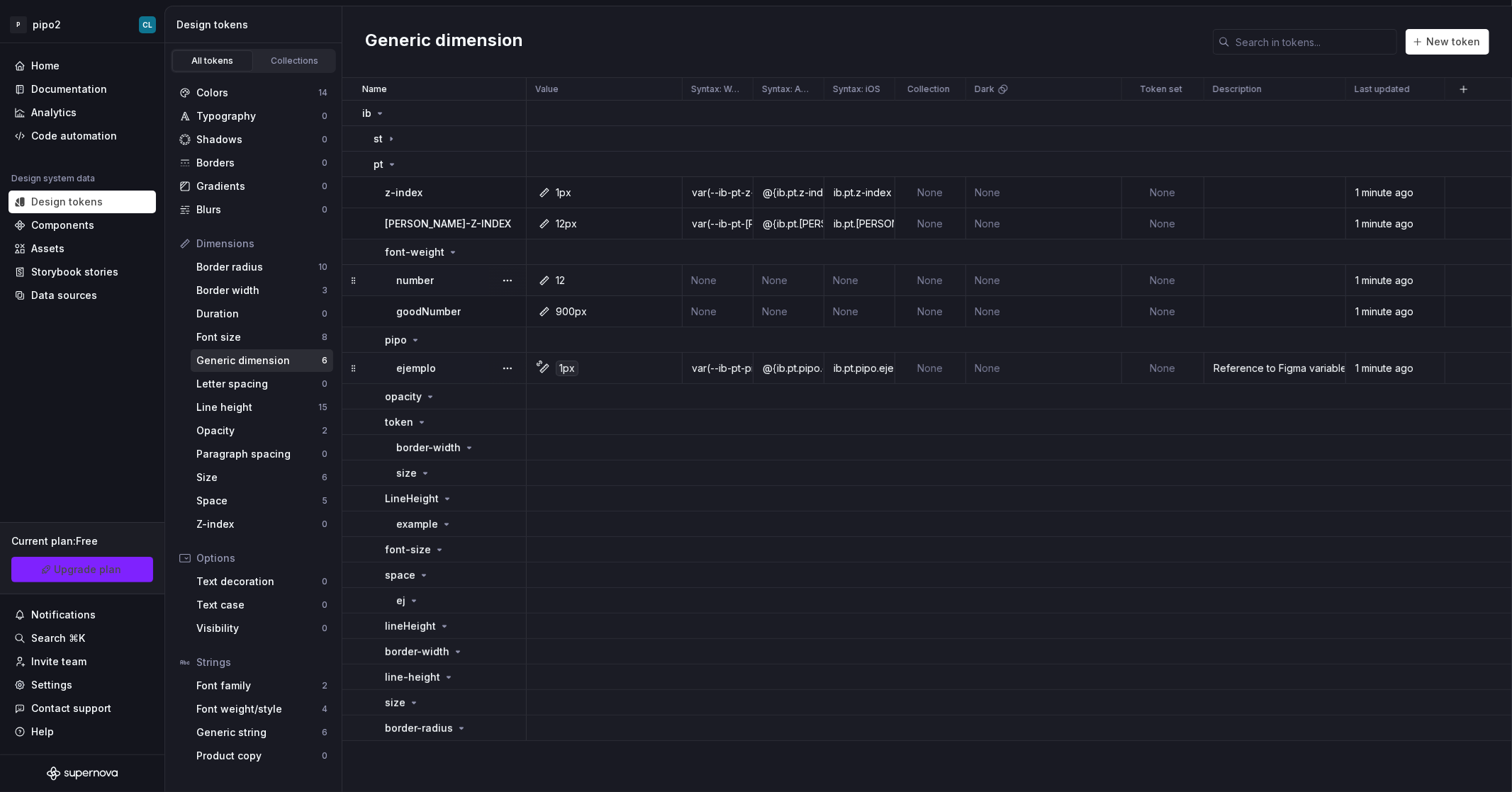
click at [422, 367] on p "ejemplo" at bounding box center [416, 368] width 40 height 14
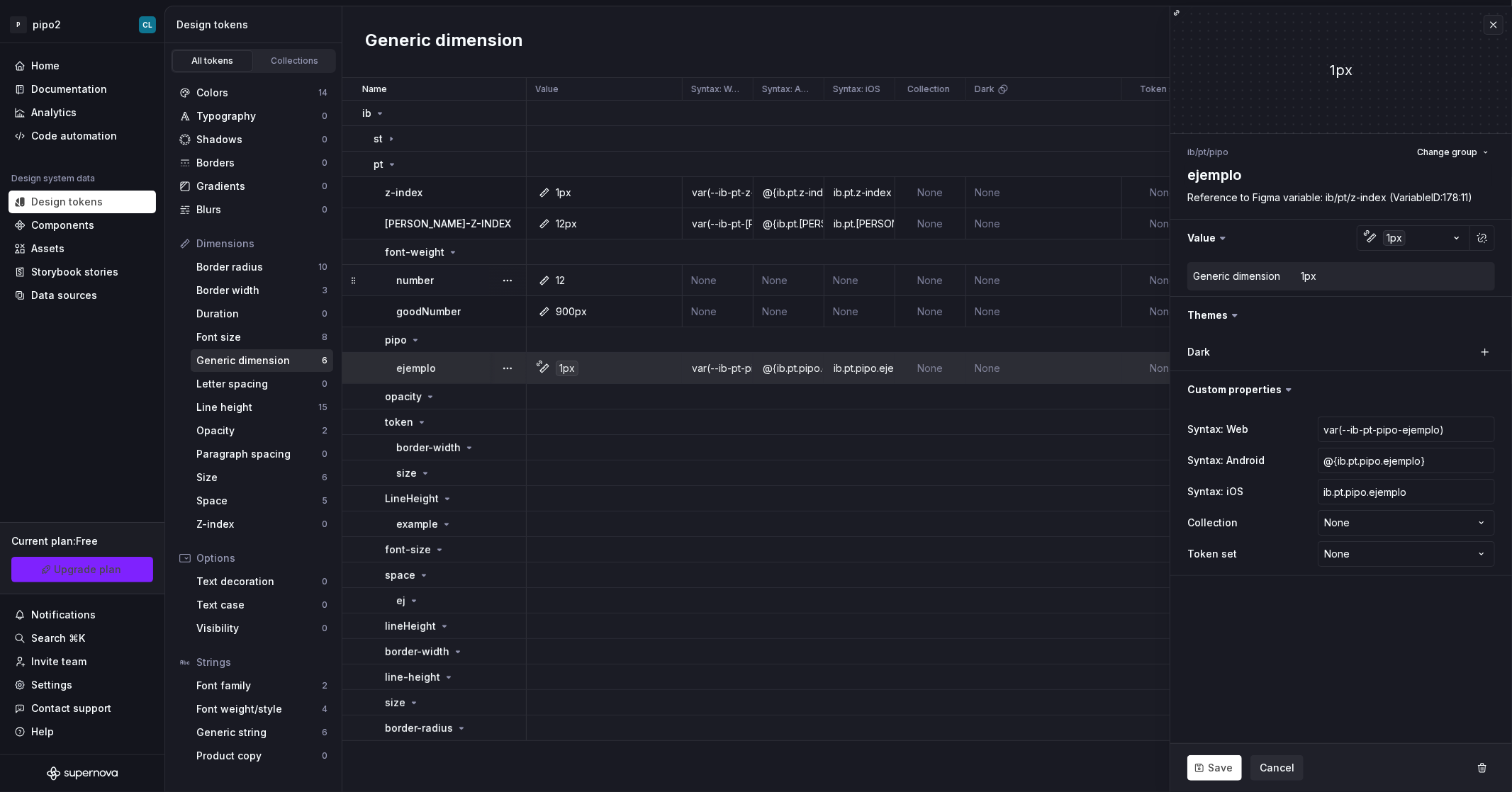
click at [509, 369] on button "button" at bounding box center [508, 368] width 20 height 20
click at [423, 362] on html "P pipo2 CL Home Documentation Analytics Code automation Design system data Desi…" at bounding box center [756, 396] width 1512 height 792
click at [409, 362] on p "ejemplo" at bounding box center [416, 368] width 40 height 14
click at [254, 710] on div "Font weight/style" at bounding box center [259, 709] width 125 height 14
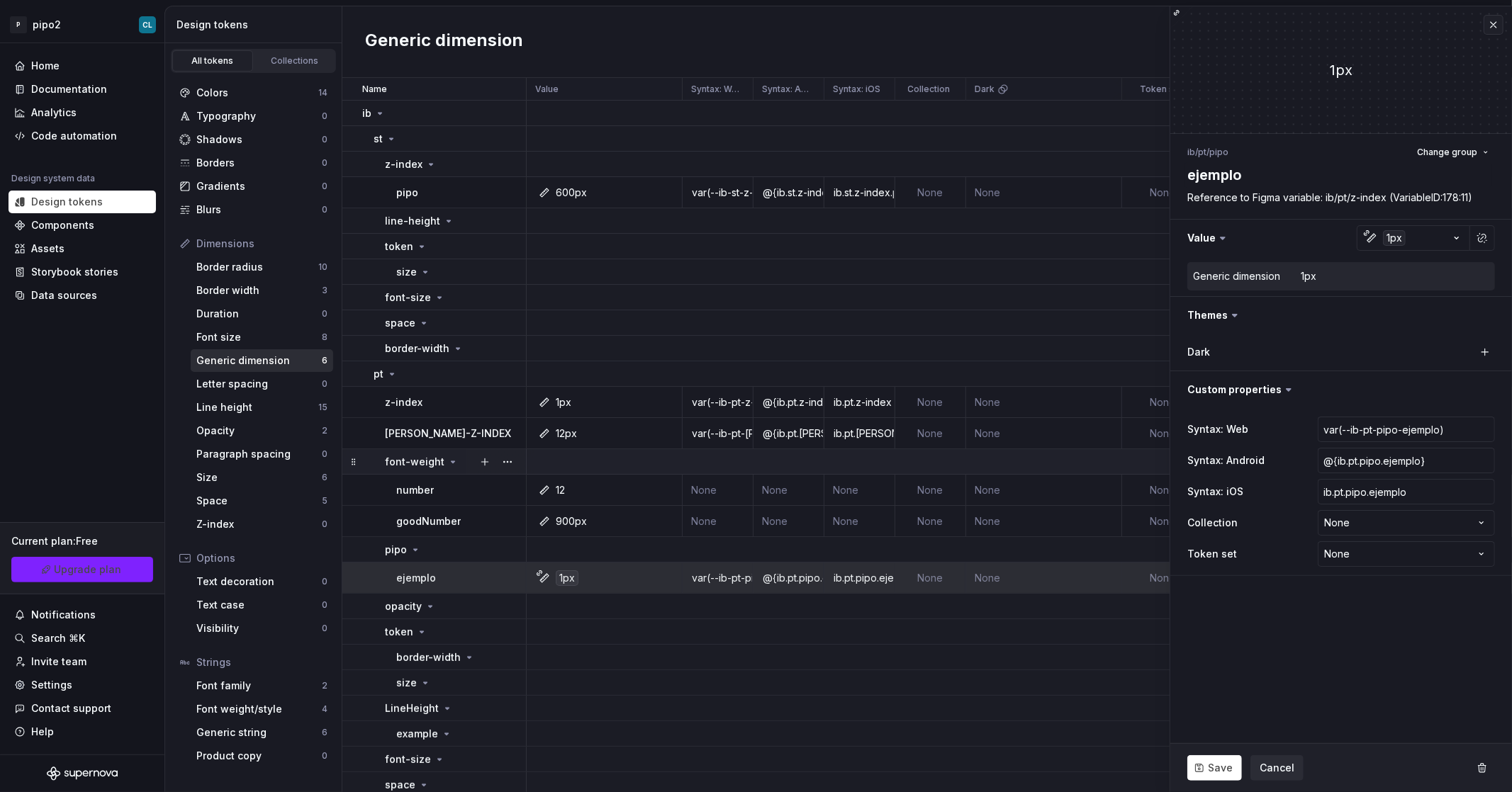
click at [461, 474] on tbody "ib st z-index pipo 600px var(--ib-st-z-index-pipo) @{ib.st.z-index.pipo} ib.st.…" at bounding box center [927, 525] width 1170 height 851
click at [447, 466] on icon at bounding box center [452, 462] width 11 height 11
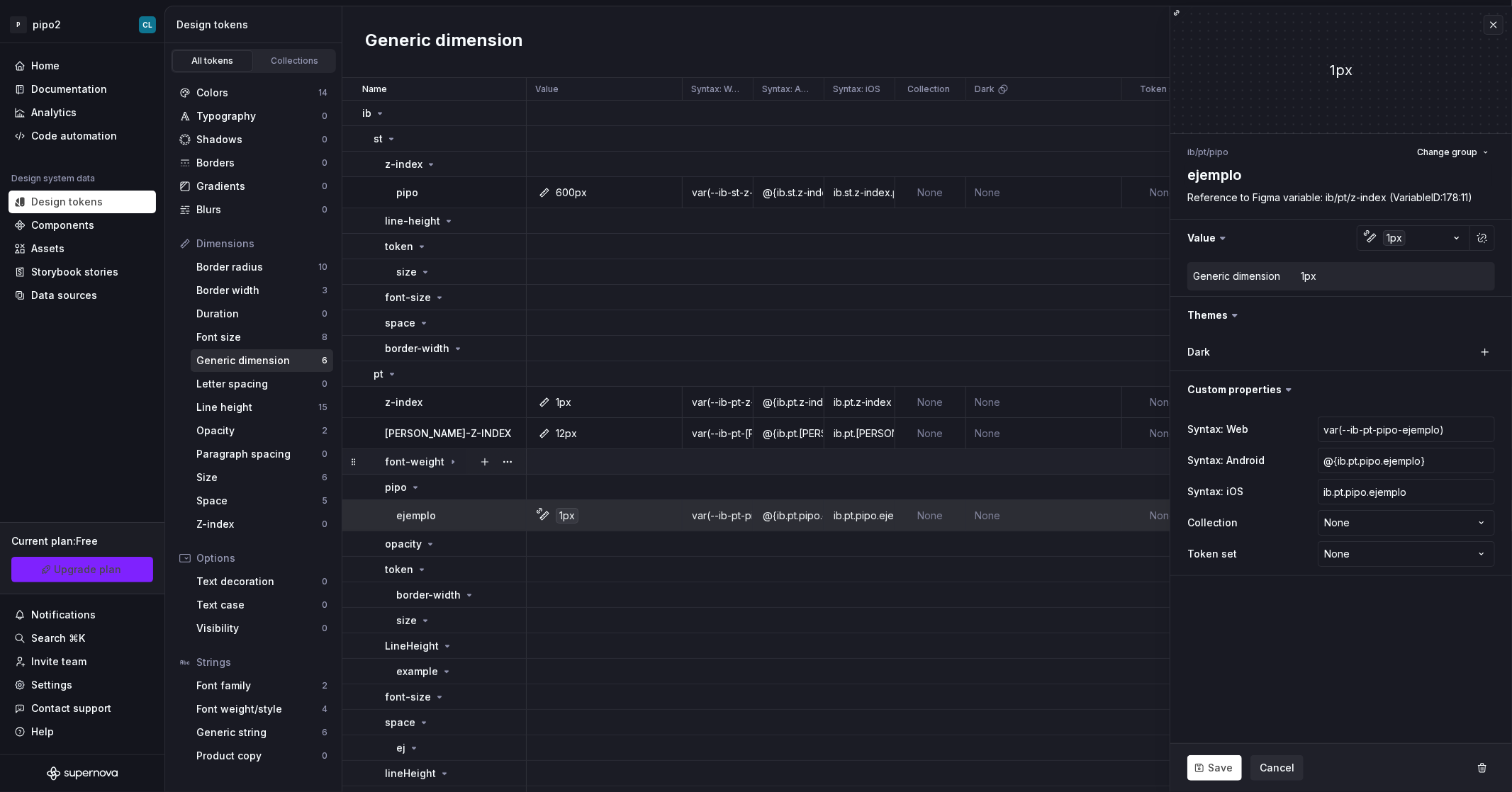
click at [447, 466] on icon at bounding box center [452, 462] width 11 height 11
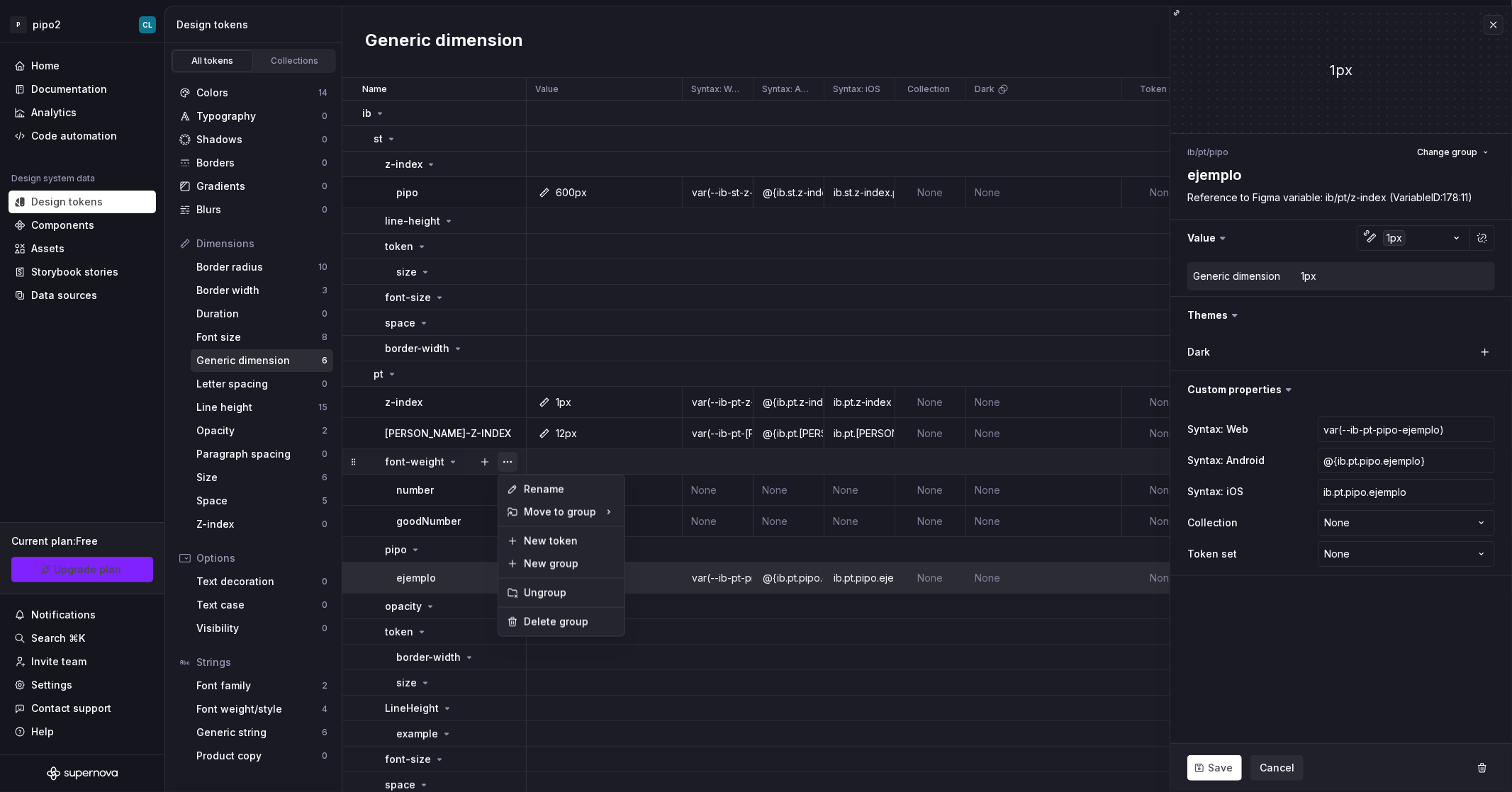
click at [507, 460] on button "button" at bounding box center [508, 462] width 20 height 20
click at [414, 463] on html "P pipo2 CL Home Documentation Analytics Code automation Design system data Desi…" at bounding box center [756, 396] width 1512 height 792
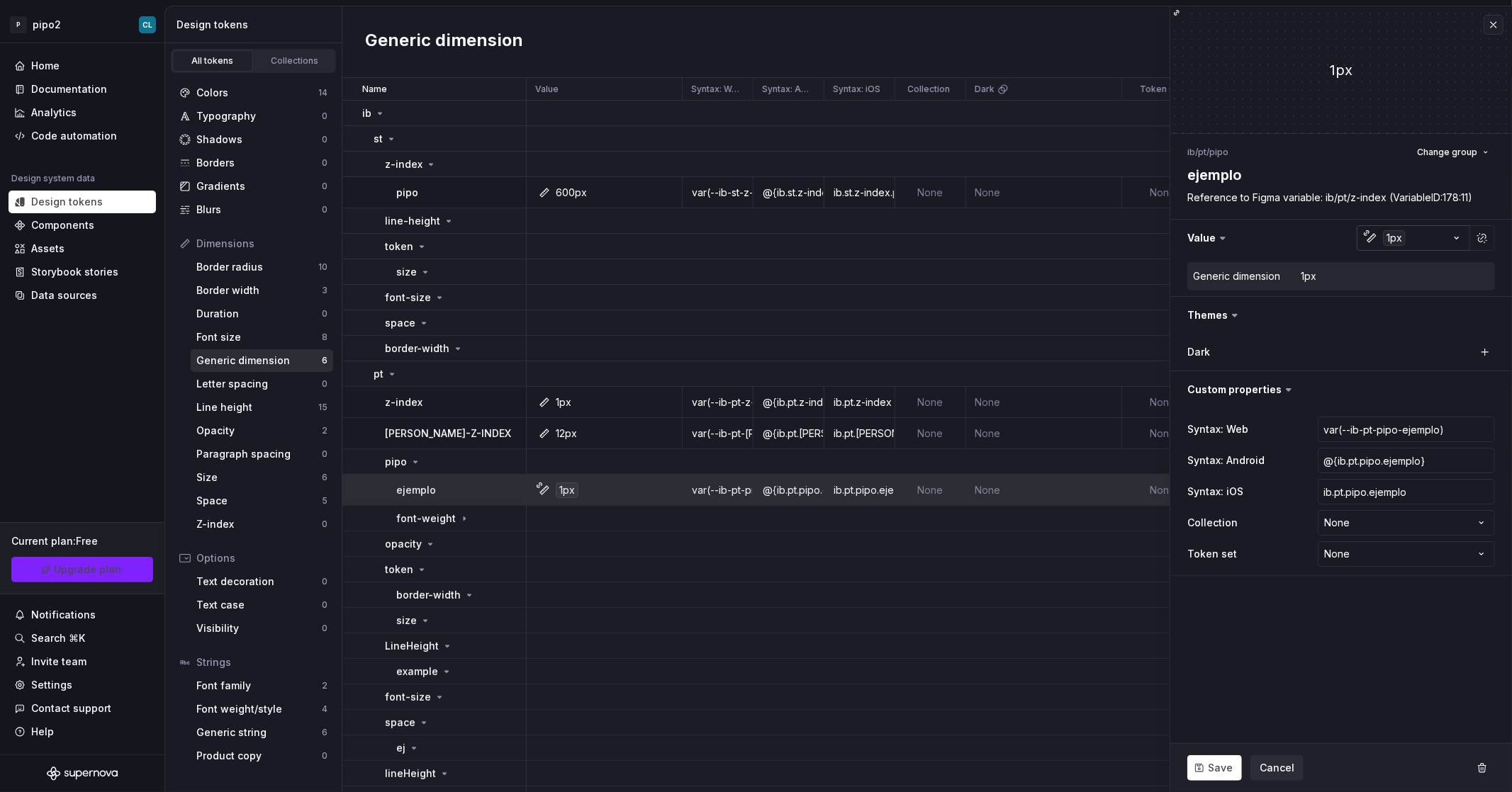
click at [1372, 237] on icon "button" at bounding box center [1372, 238] width 9 height 9
click at [1487, 240] on html "P pipo2 CL Home Documentation Analytics Code automation Design system data Desi…" at bounding box center [756, 396] width 1512 height 792
click at [427, 521] on p "font-weight" at bounding box center [426, 518] width 60 height 14
click at [580, 546] on div "12" at bounding box center [608, 547] width 145 height 14
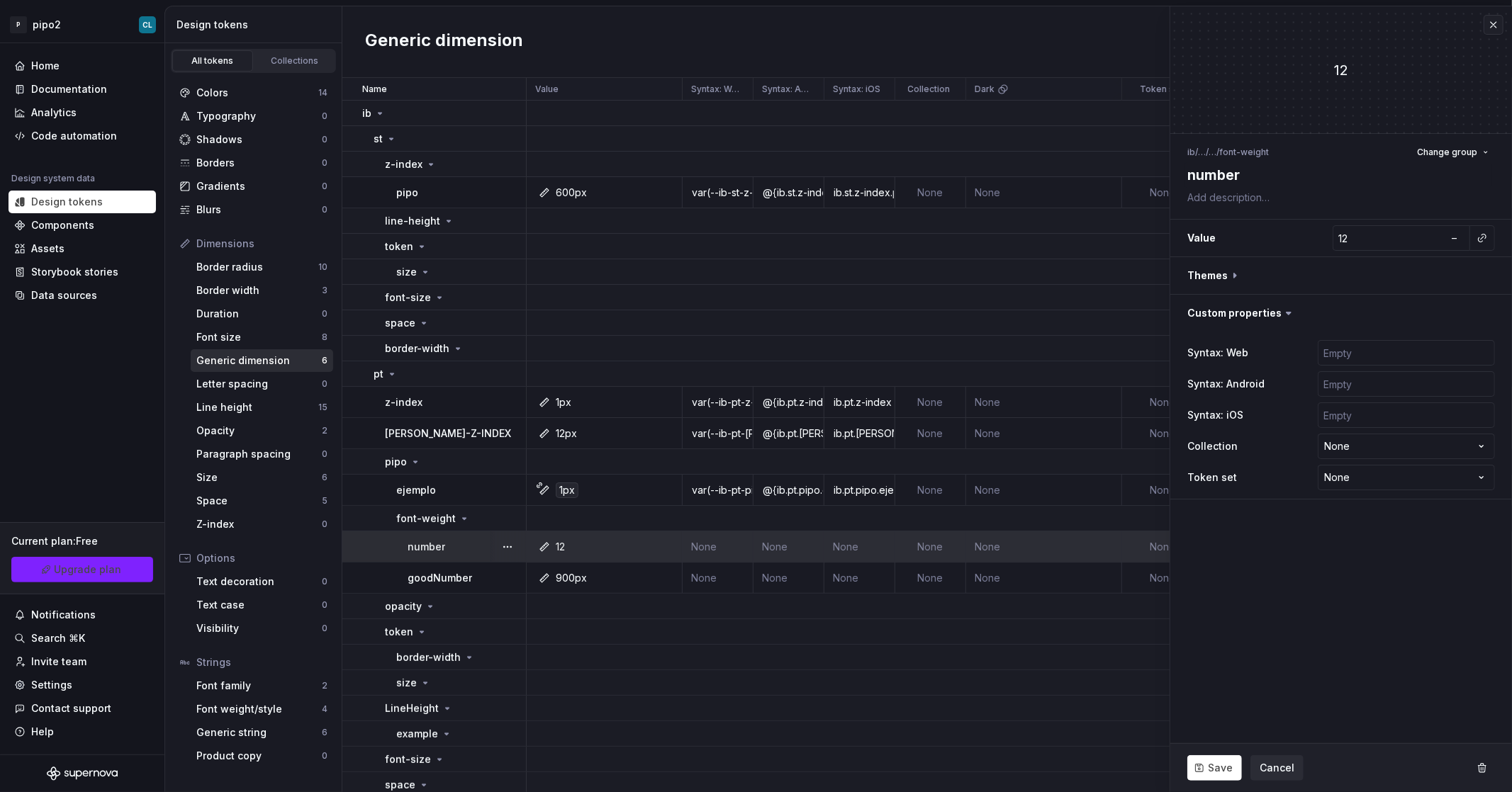
click at [418, 543] on p "number" at bounding box center [427, 547] width 38 height 14
click at [363, 546] on td "number" at bounding box center [434, 546] width 184 height 31
click at [1352, 245] on input "12" at bounding box center [1389, 239] width 112 height 26
click at [1457, 240] on button "–" at bounding box center [1455, 238] width 20 height 20
click at [1457, 240] on span "px" at bounding box center [1455, 238] width 12 height 12
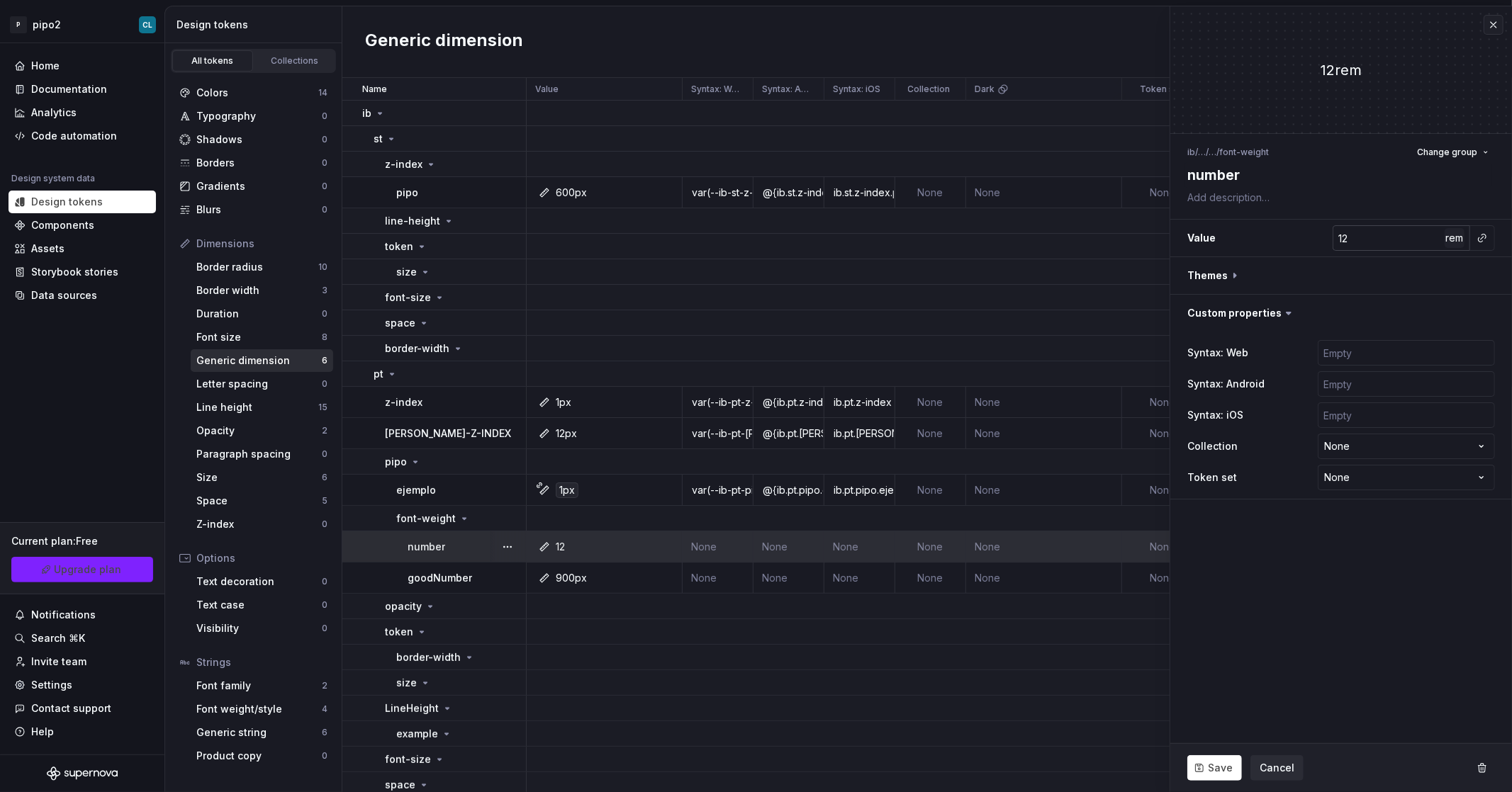
click at [1457, 240] on span "rem" at bounding box center [1455, 238] width 18 height 12
click at [1460, 240] on button "%" at bounding box center [1455, 238] width 20 height 20
click at [1484, 239] on button "button" at bounding box center [1482, 238] width 20 height 20
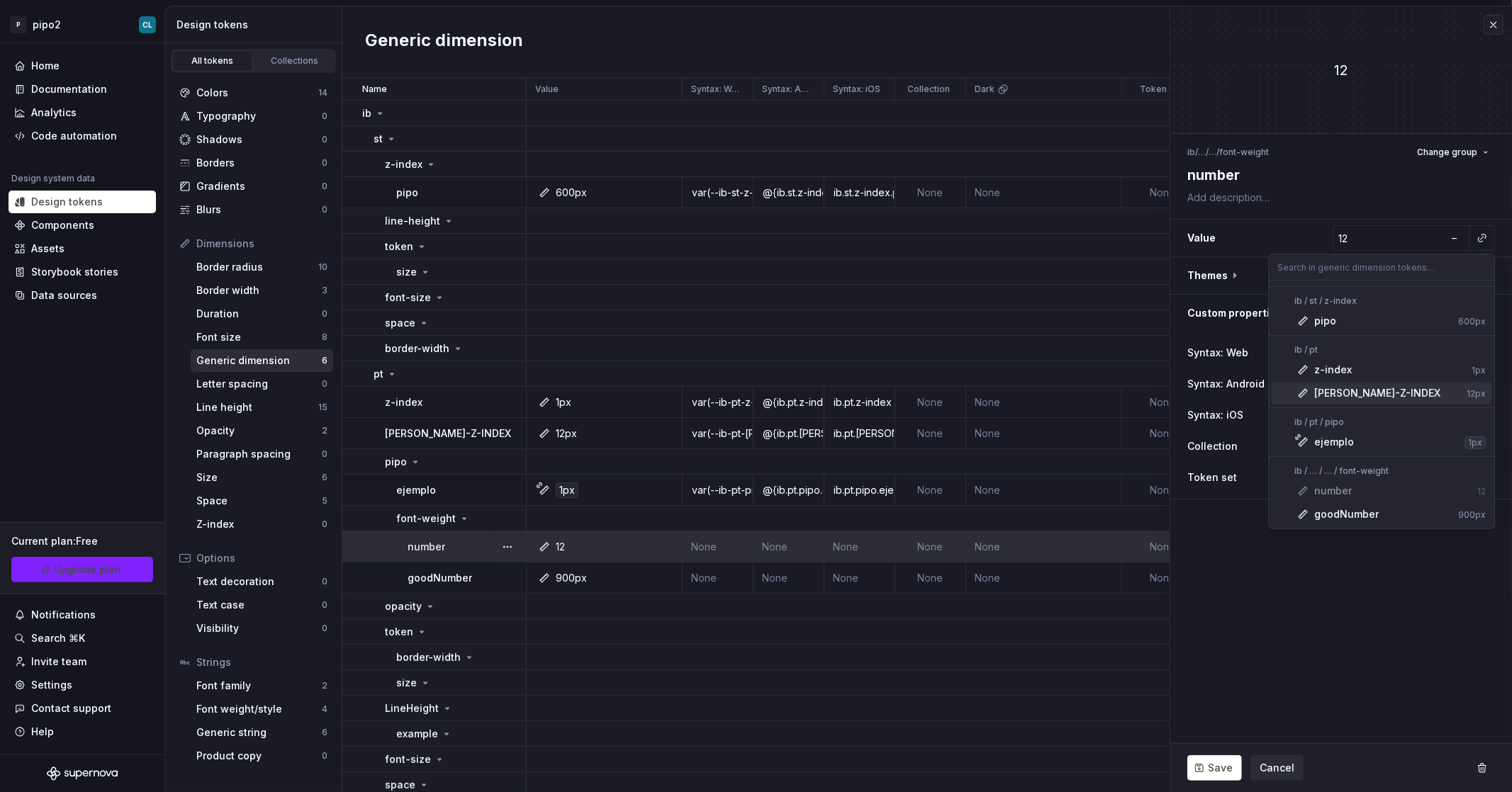
click at [1259, 607] on html "P pipo2 CL Home Documentation Analytics Code automation Design system data Desi…" at bounding box center [756, 396] width 1512 height 792
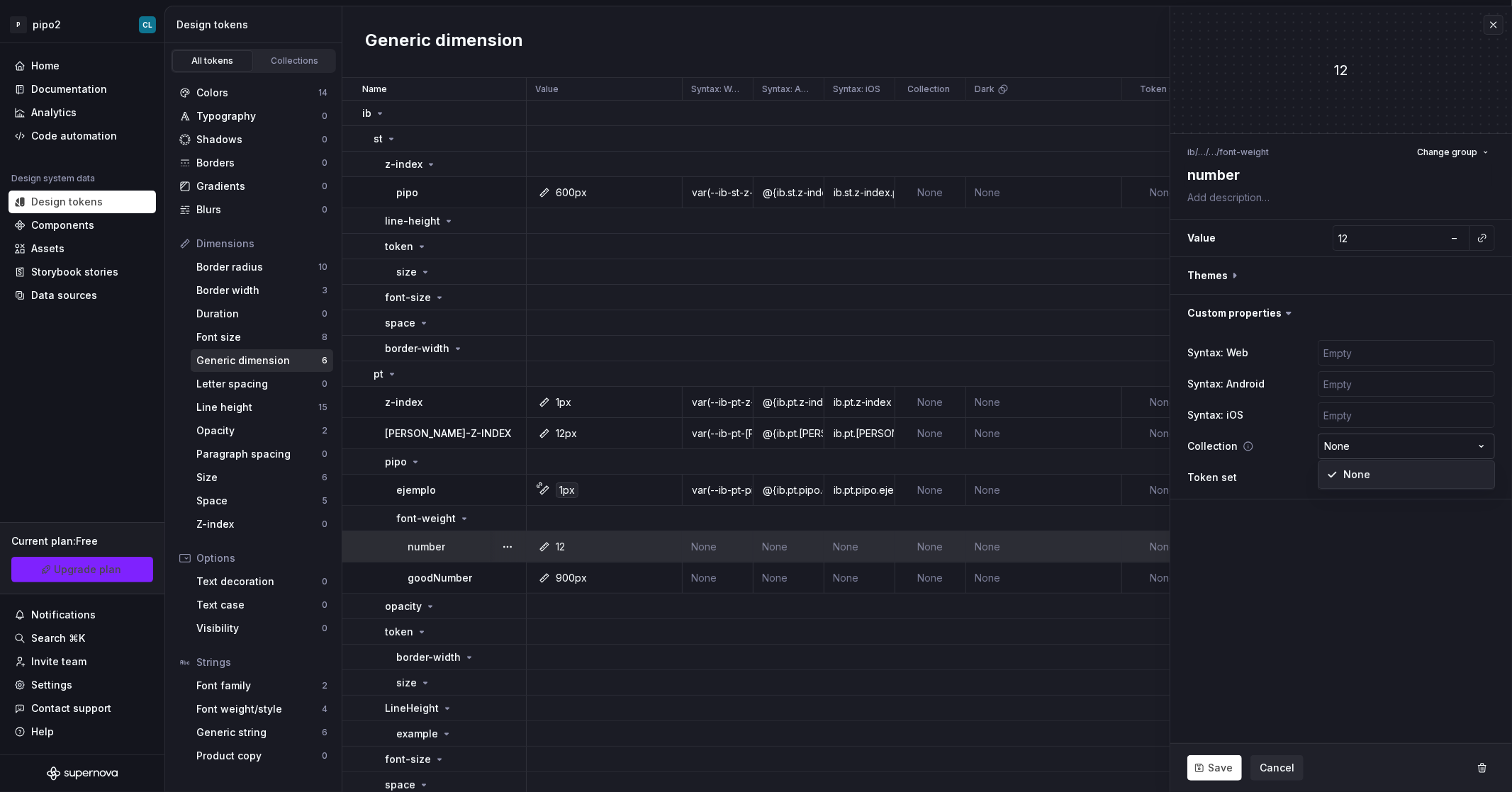
click at [1340, 452] on html "P pipo2 CL Home Documentation Analytics Code automation Design system data Desi…" at bounding box center [756, 396] width 1512 height 792
click at [1339, 452] on html "P pipo2 CL Home Documentation Analytics Code automation Design system data Desi…" at bounding box center [756, 396] width 1512 height 792
type textarea "*"
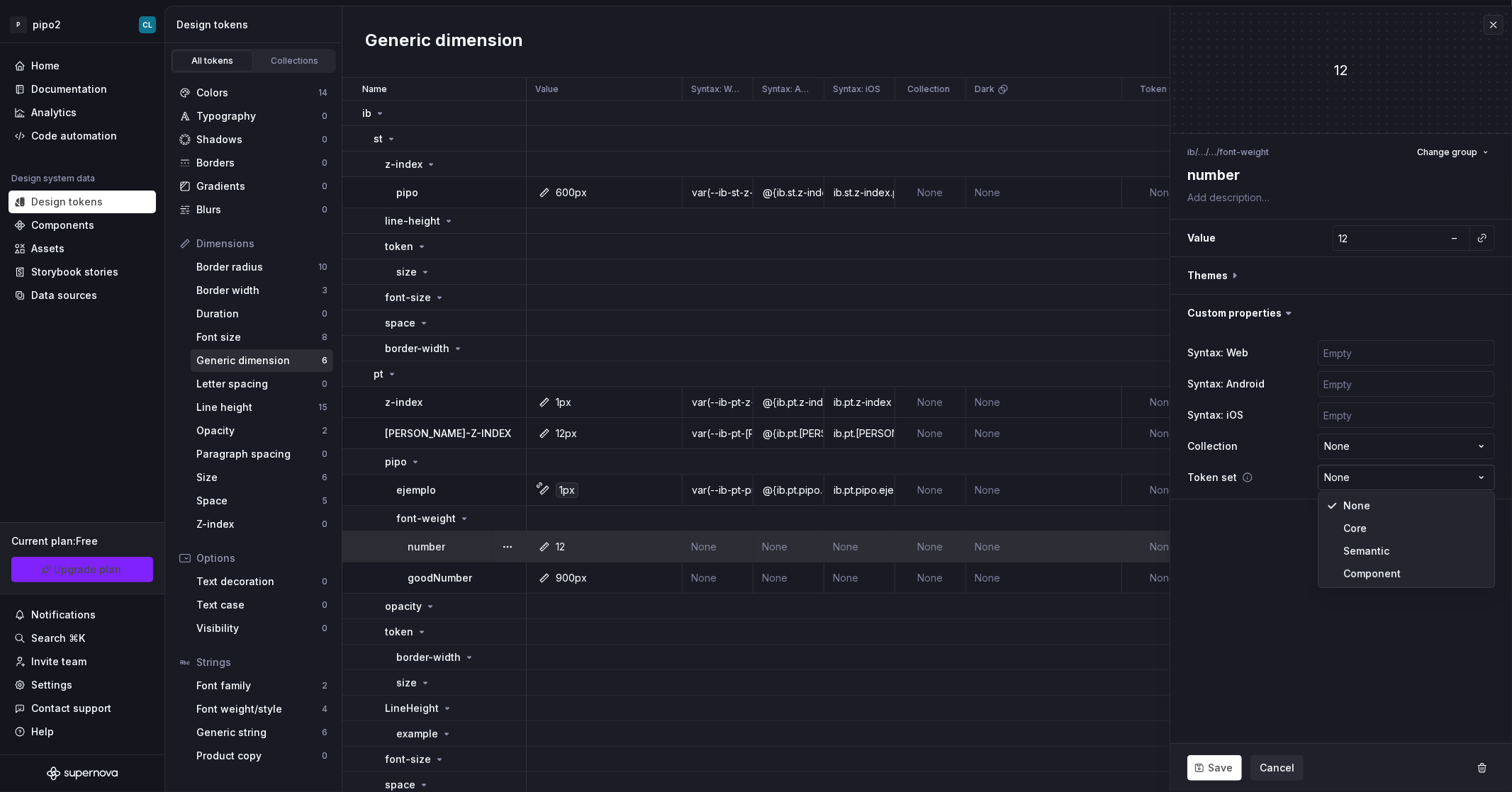
click at [1341, 475] on html "P pipo2 CL Home Documentation Analytics Code automation Design system data Desi…" at bounding box center [756, 396] width 1512 height 792
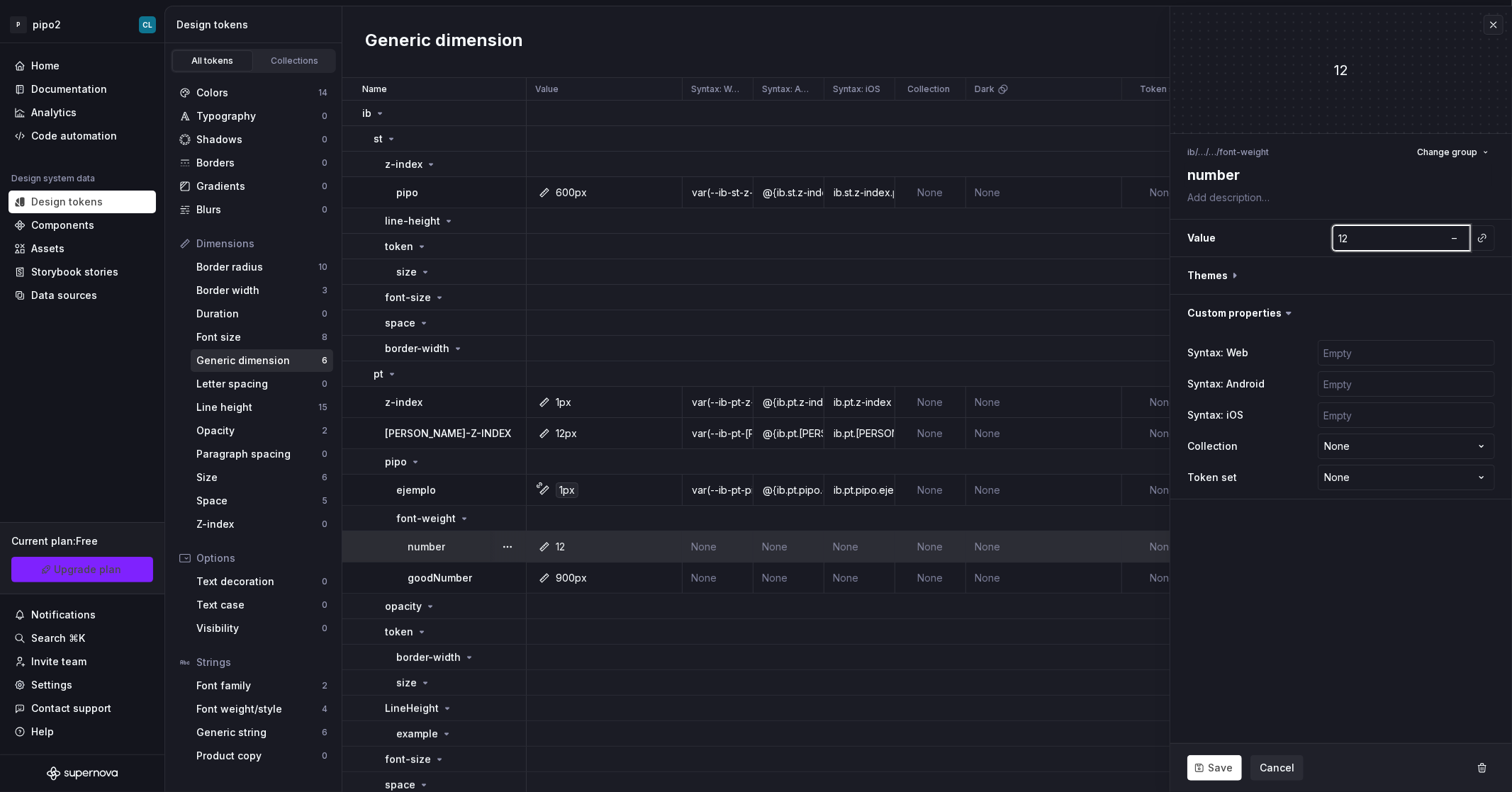
click at [1372, 233] on input "12" at bounding box center [1389, 239] width 112 height 26
click at [1280, 772] on span "Cancel" at bounding box center [1277, 768] width 35 height 14
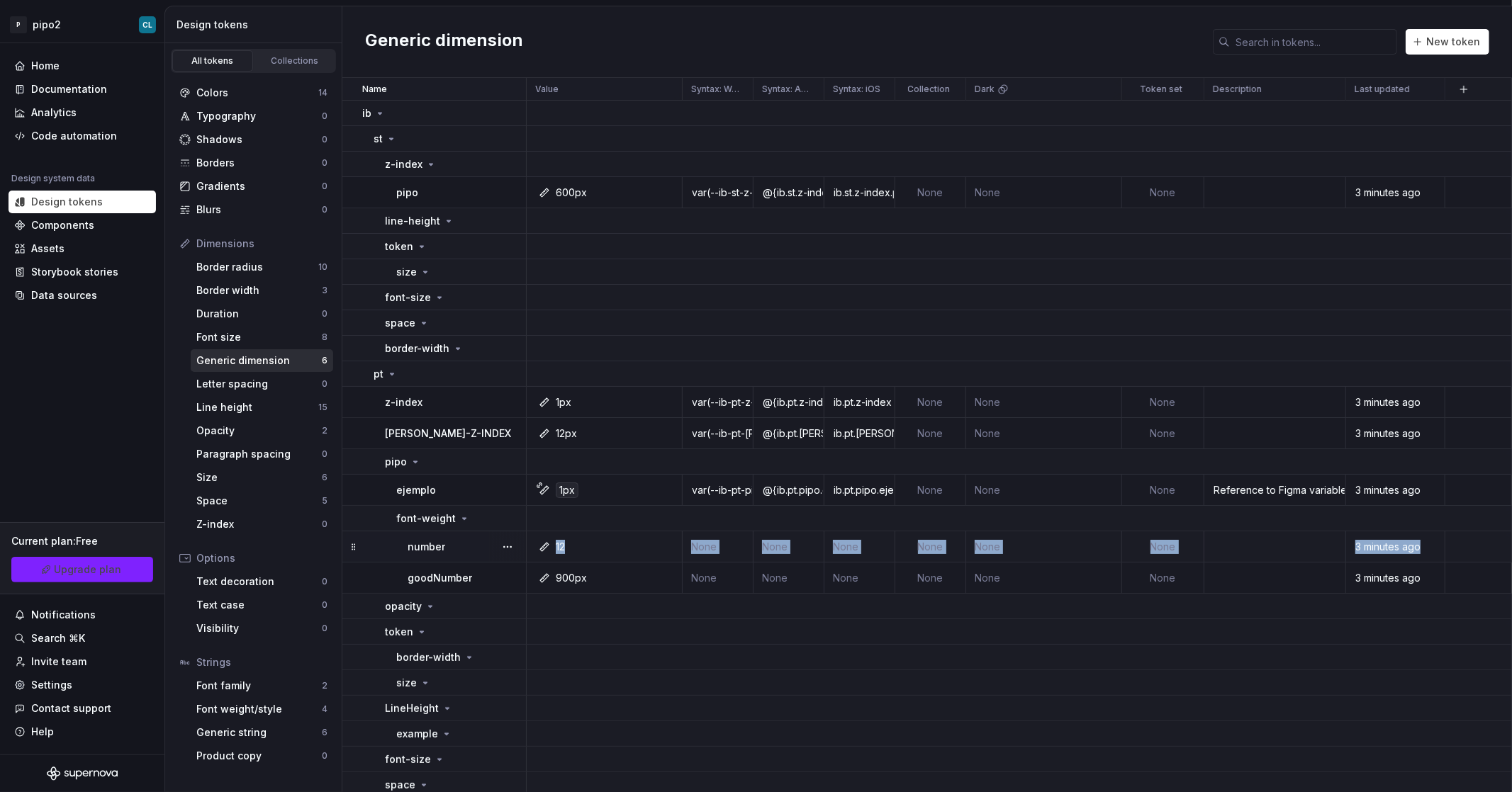
drag, startPoint x: 1432, startPoint y: 547, endPoint x: 487, endPoint y: 548, distance: 945.0
click at [487, 548] on tr "number 12 None None None None None None 3 minutes ago" at bounding box center [927, 546] width 1170 height 31
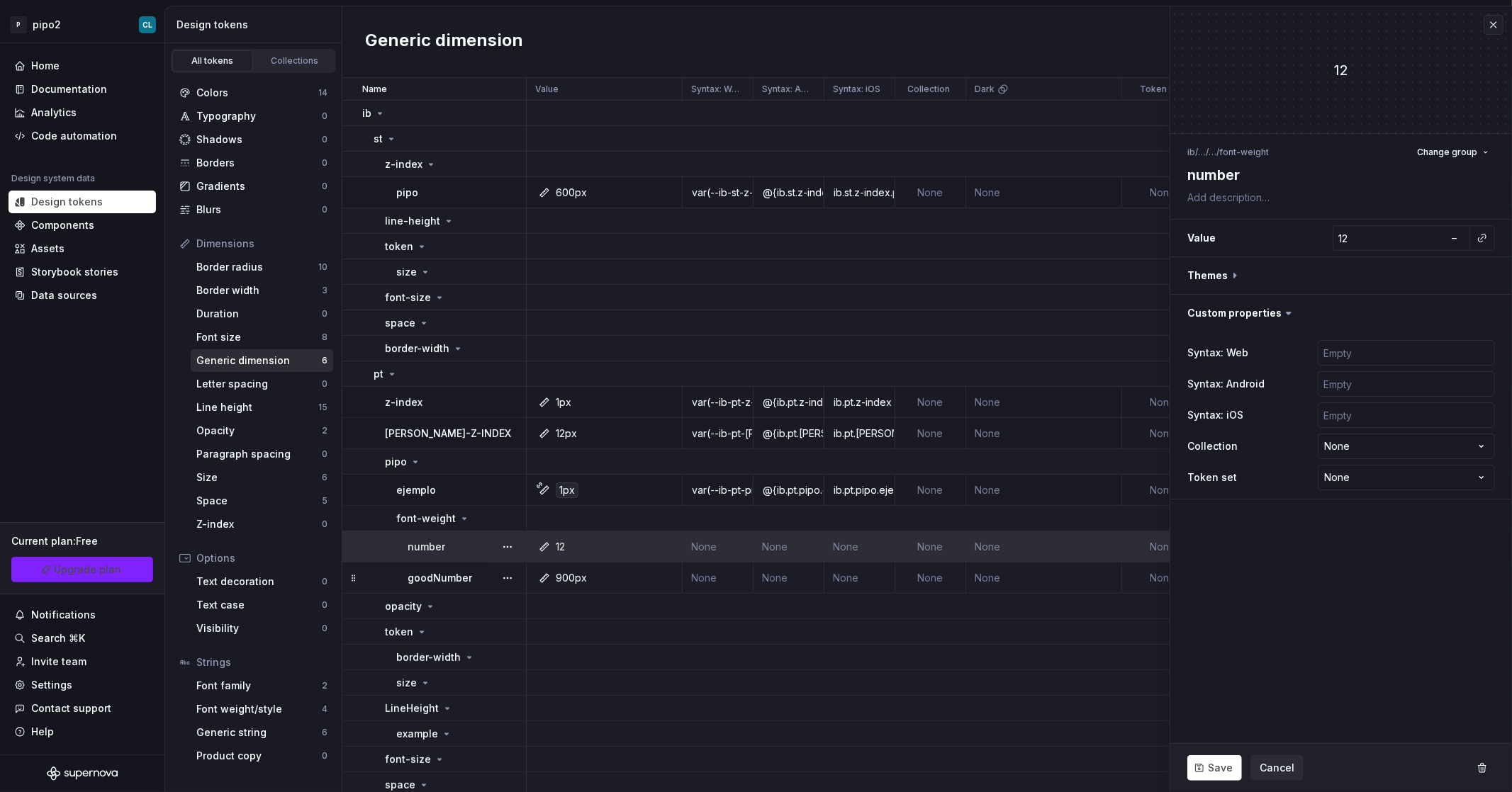
click at [585, 578] on div "900px" at bounding box center [608, 578] width 145 height 14
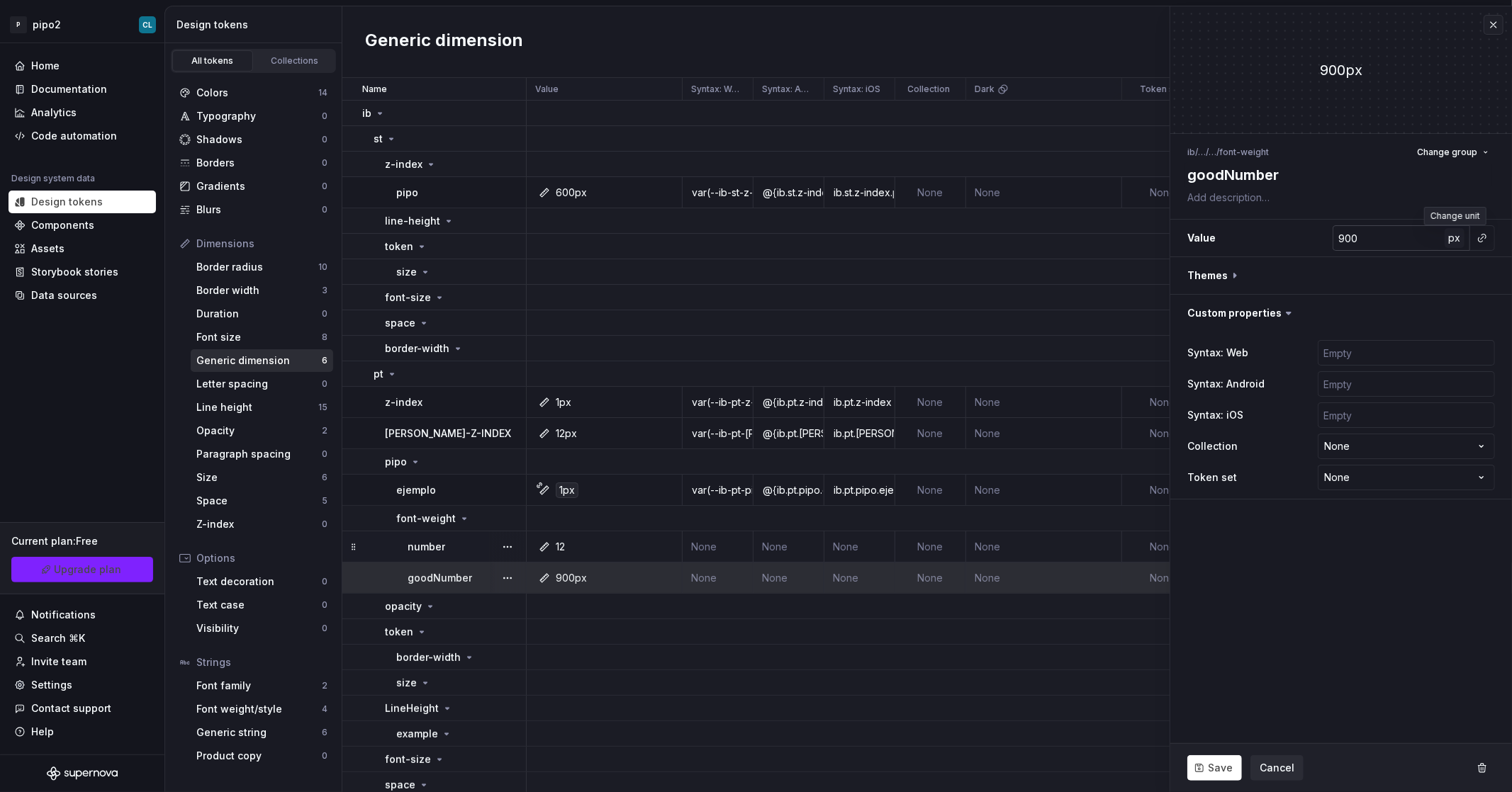
click at [1454, 241] on span "px" at bounding box center [1455, 238] width 12 height 12
click at [1454, 241] on span "rem" at bounding box center [1455, 238] width 18 height 12
click at [1454, 241] on span "%" at bounding box center [1455, 238] width 10 height 12
click at [397, 552] on td "number" at bounding box center [434, 546] width 184 height 31
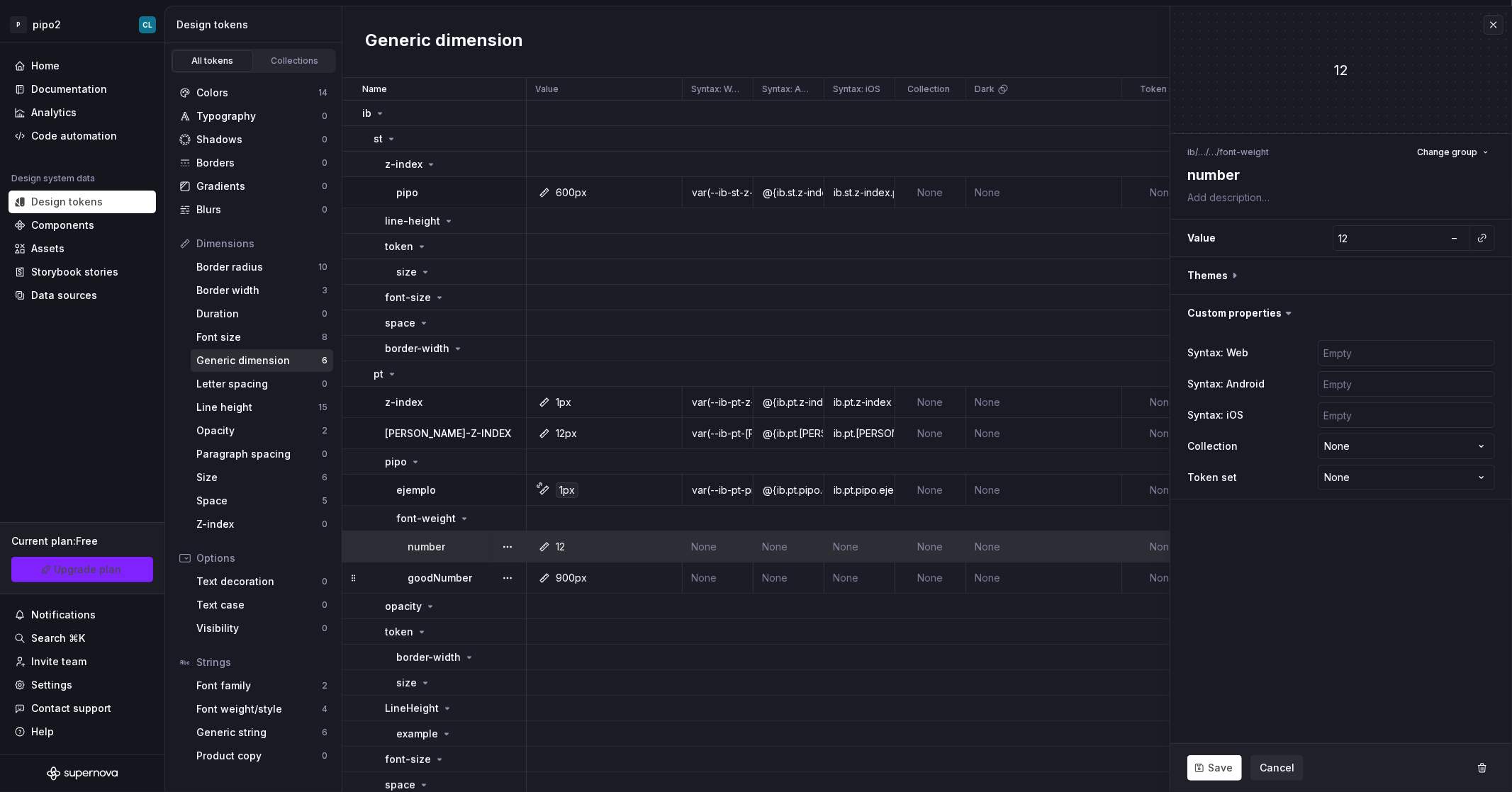
click at [357, 550] on td "number" at bounding box center [434, 546] width 184 height 31
click at [460, 520] on icon at bounding box center [464, 518] width 11 height 11
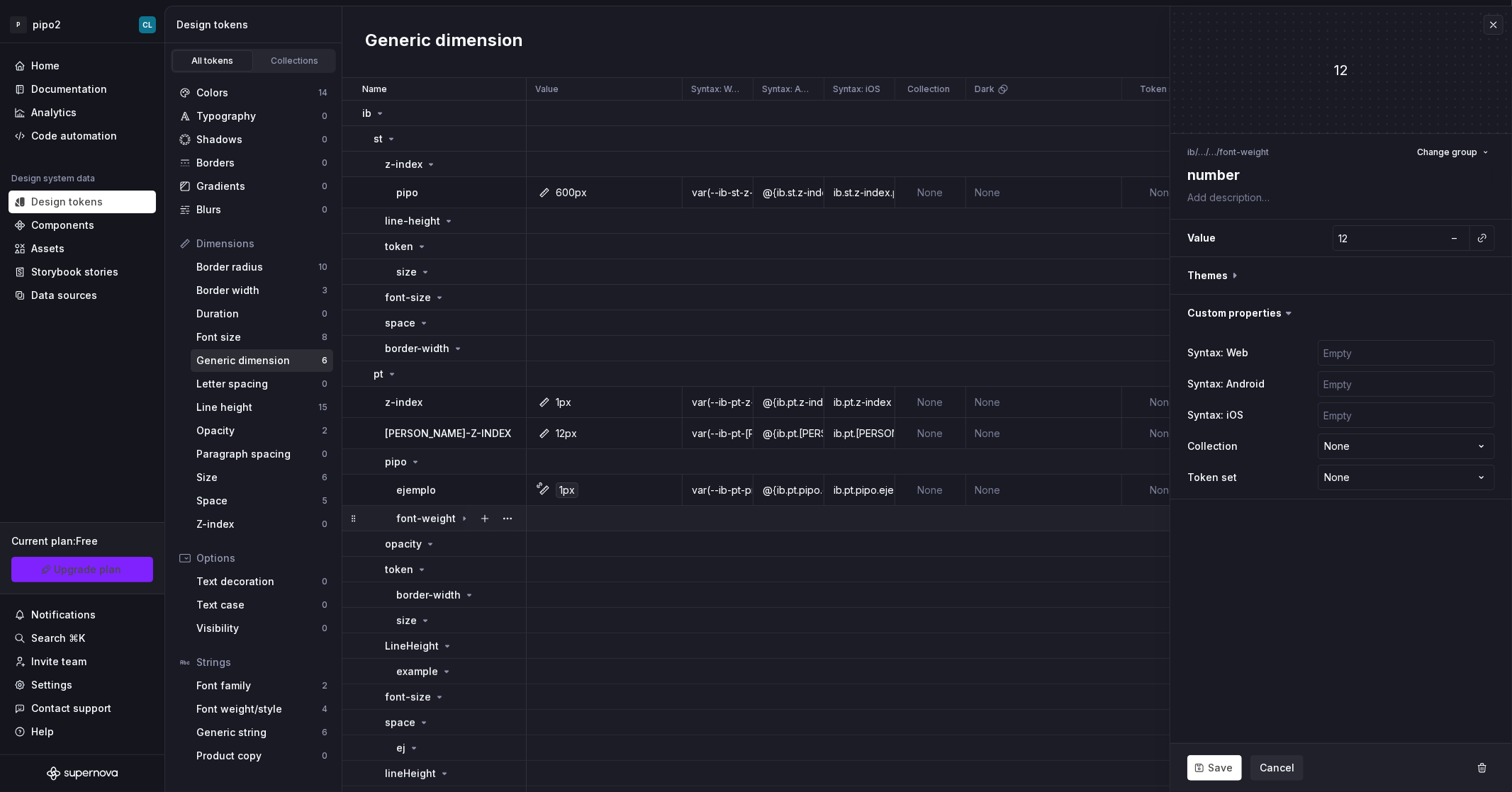
click at [460, 520] on icon at bounding box center [464, 518] width 11 height 11
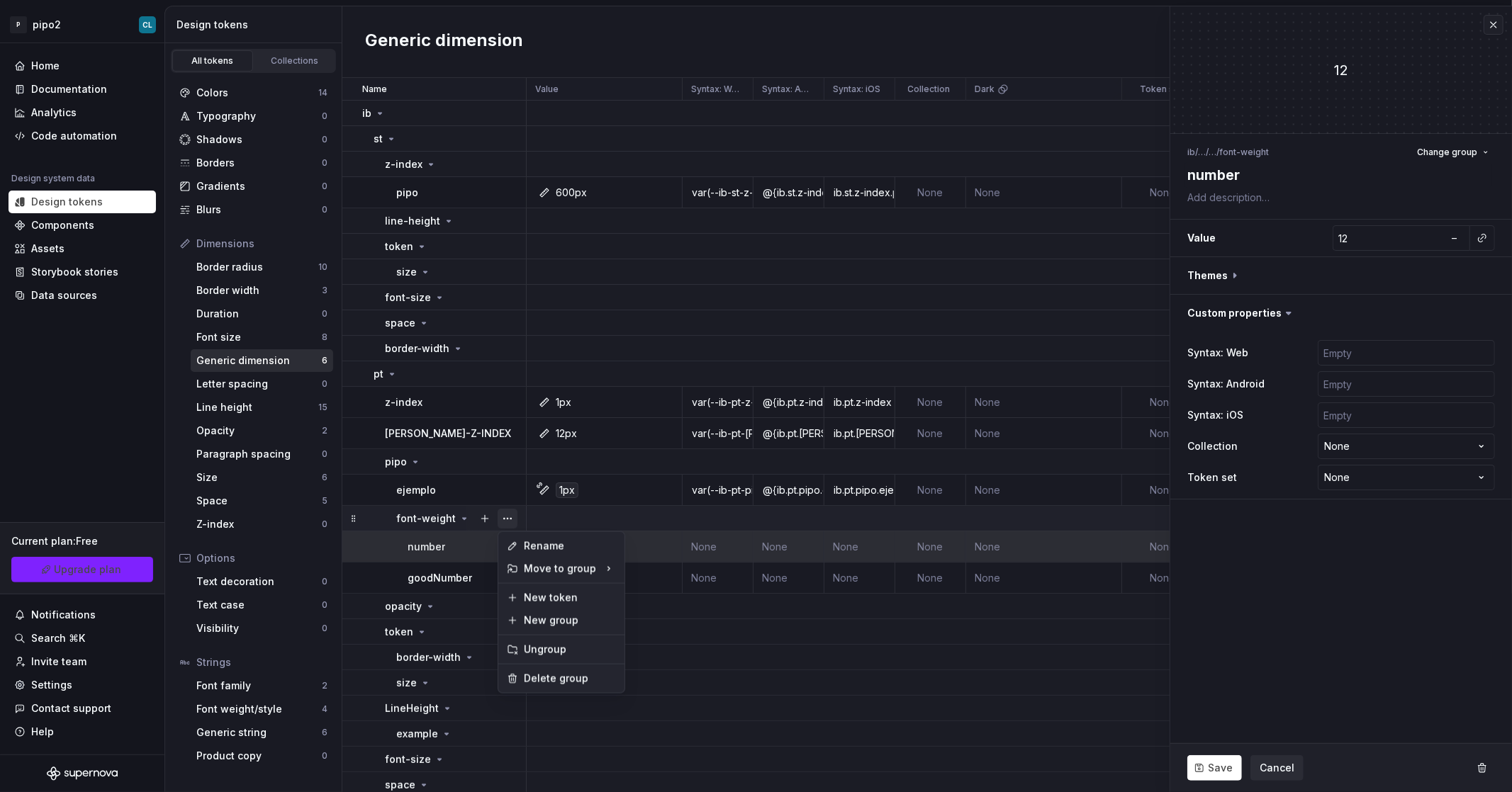
click at [500, 520] on button "button" at bounding box center [508, 518] width 20 height 20
click at [1379, 457] on html "P pipo2 CL Home Documentation Analytics Code automation Design system data Desi…" at bounding box center [756, 396] width 1512 height 792
click at [1363, 494] on div "Syntax: Web Syntax: Android Syntax: iOS Collection None **** Token set None ***…" at bounding box center [1341, 415] width 341 height 167
click at [1361, 484] on html "P pipo2 CL Home Documentation Analytics Code automation Design system data Desi…" at bounding box center [756, 396] width 1512 height 792
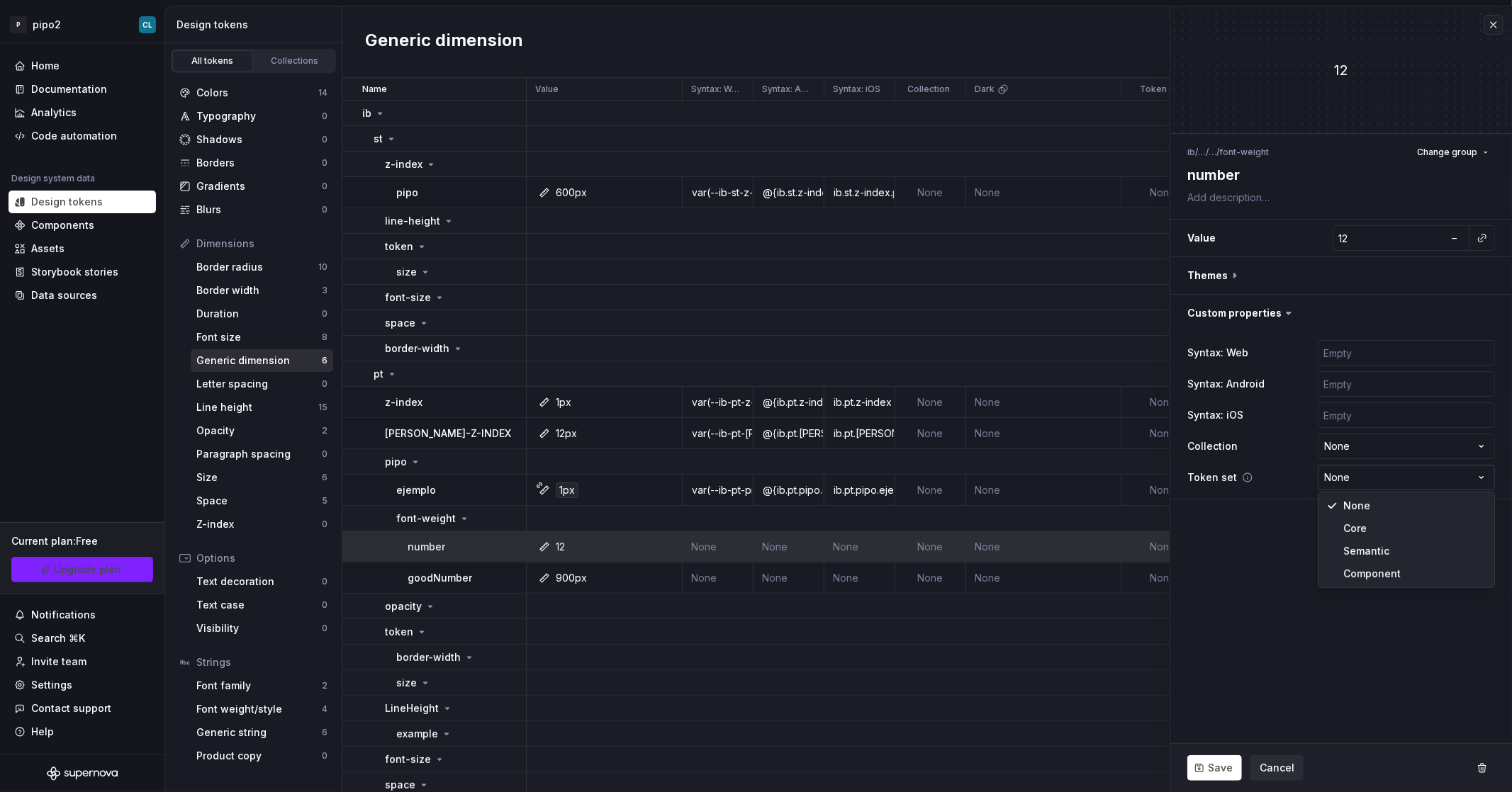
click at [1361, 484] on html "P pipo2 CL Home Documentation Analytics Code automation Design system data Desi…" at bounding box center [756, 396] width 1512 height 792
drag, startPoint x: 1328, startPoint y: 74, endPoint x: 1339, endPoint y: 73, distance: 11.0
click at [1339, 73] on div "12" at bounding box center [1341, 71] width 341 height 20
drag, startPoint x: 1341, startPoint y: 73, endPoint x: 1309, endPoint y: 102, distance: 43.2
click at [1341, 73] on div "12" at bounding box center [1341, 71] width 341 height 20
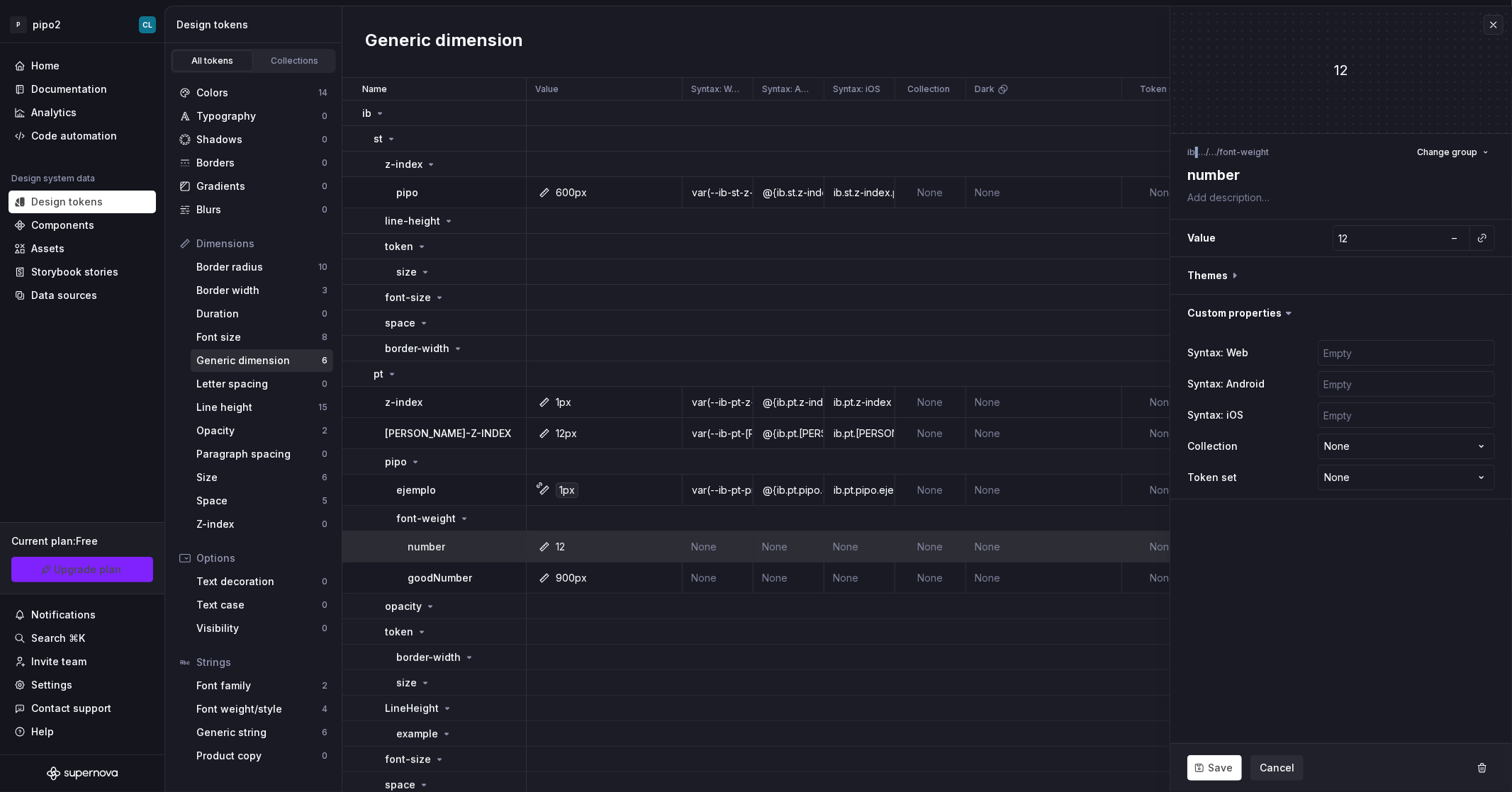
click at [1196, 152] on li "/" at bounding box center [1196, 151] width 3 height 11
click at [442, 85] on div "Name" at bounding box center [440, 89] width 155 height 11
click at [1498, 16] on button "button" at bounding box center [1494, 25] width 20 height 20
click at [1499, 20] on div "Generic dimension New token" at bounding box center [927, 42] width 1170 height 72
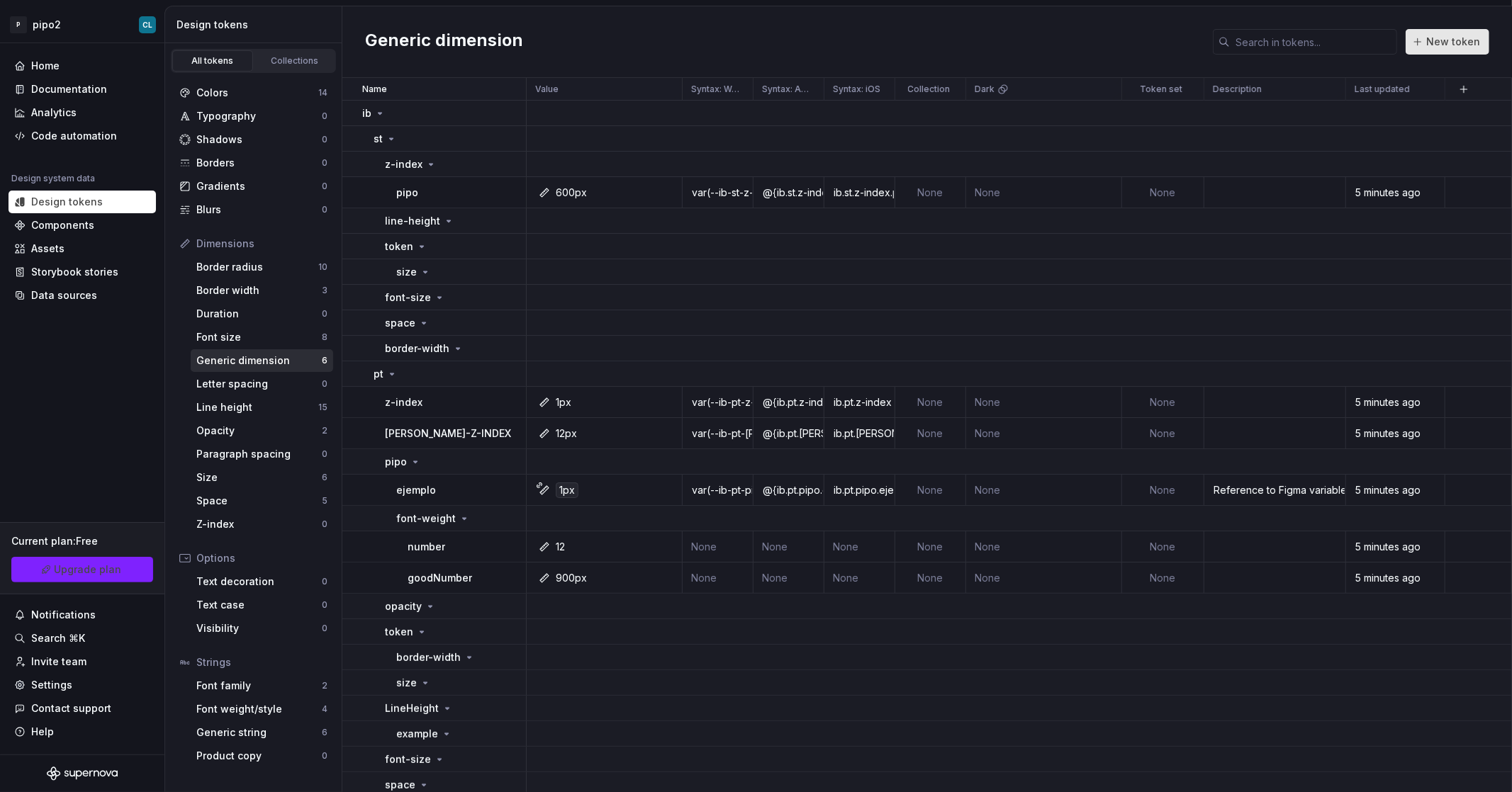
click at [1454, 46] on span "New token" at bounding box center [1453, 42] width 54 height 14
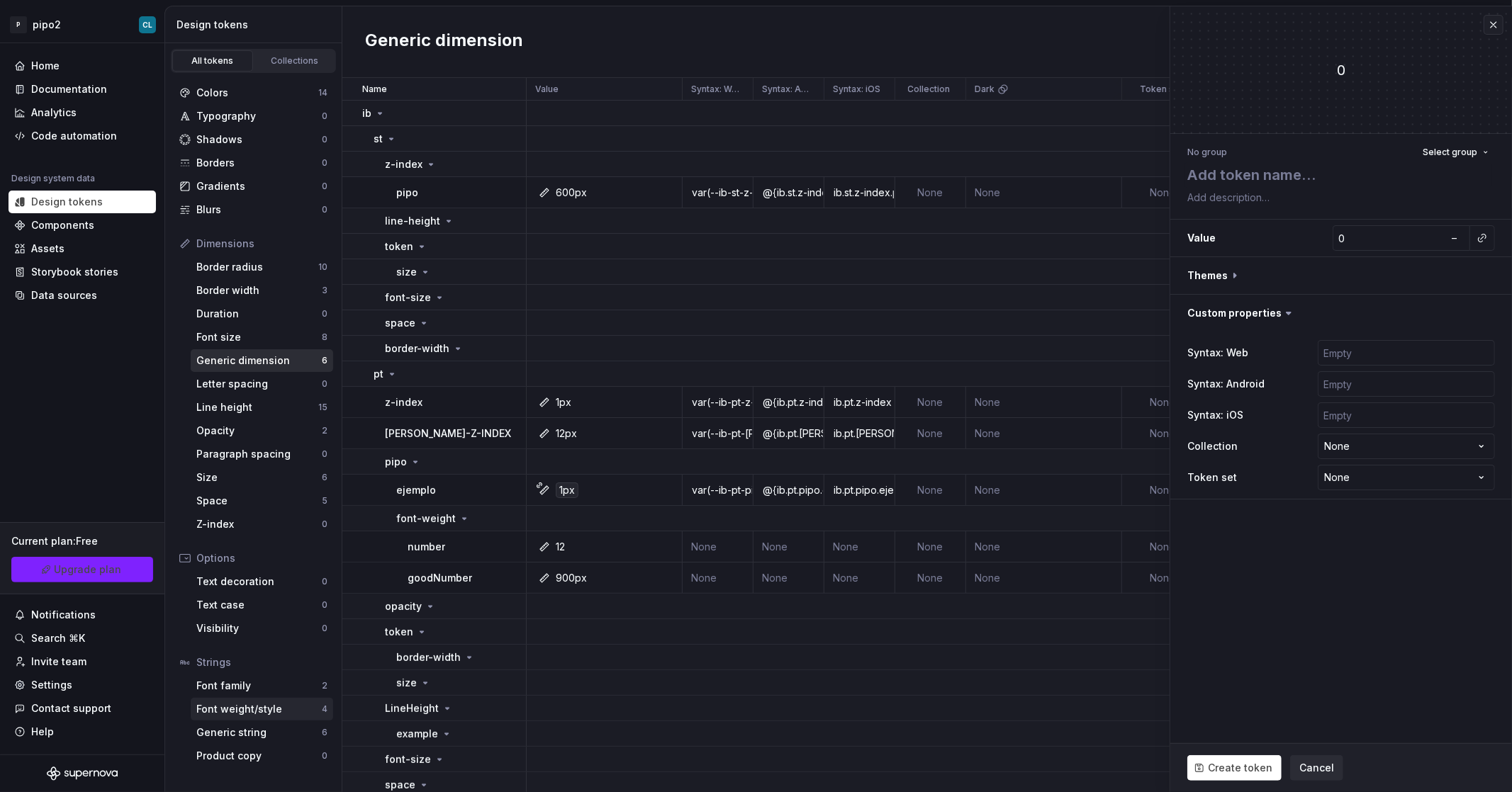
click at [250, 711] on div "Font weight/style" at bounding box center [259, 709] width 125 height 14
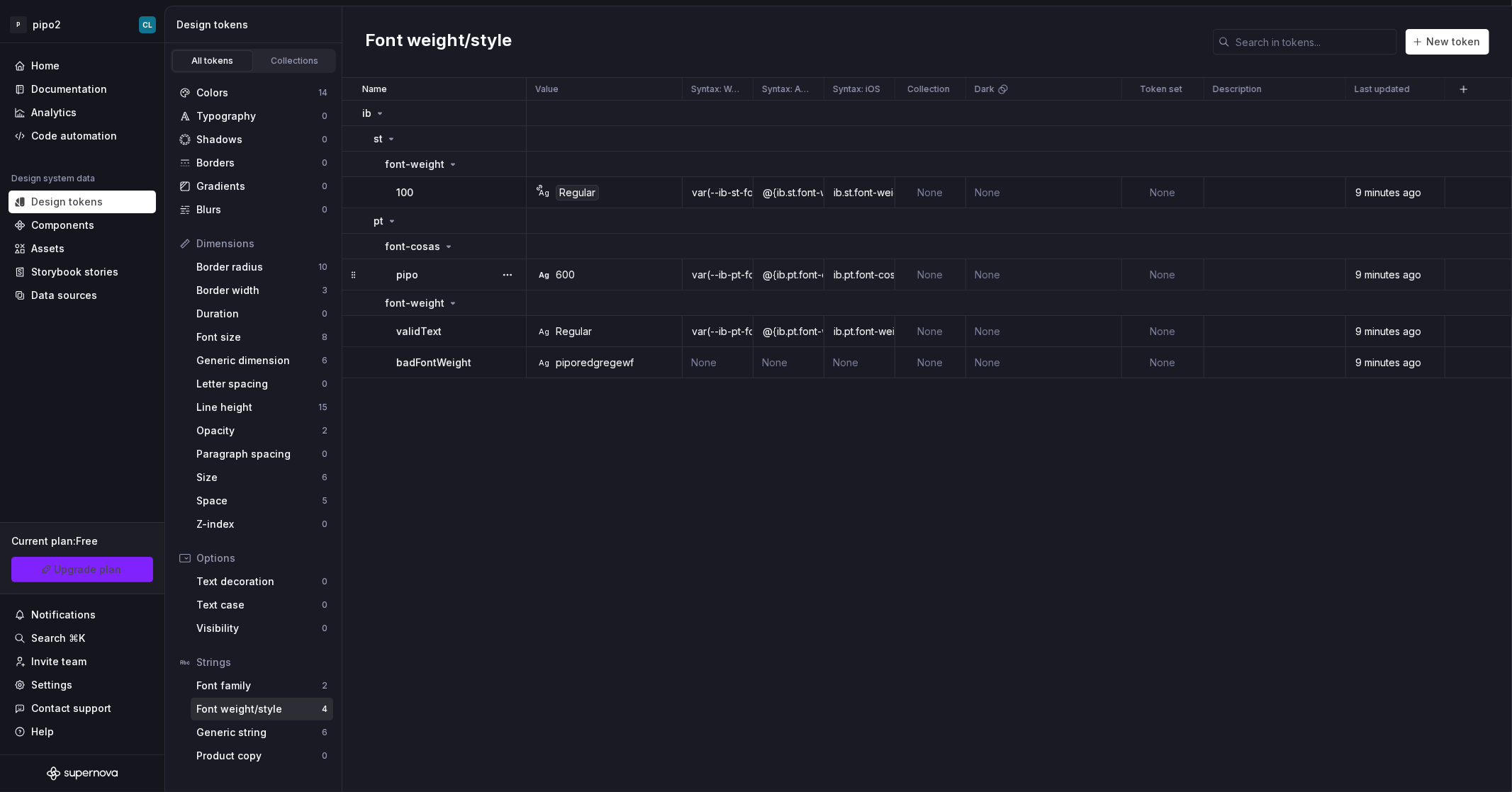
click at [578, 275] on div "Ag 600" at bounding box center [608, 275] width 145 height 14
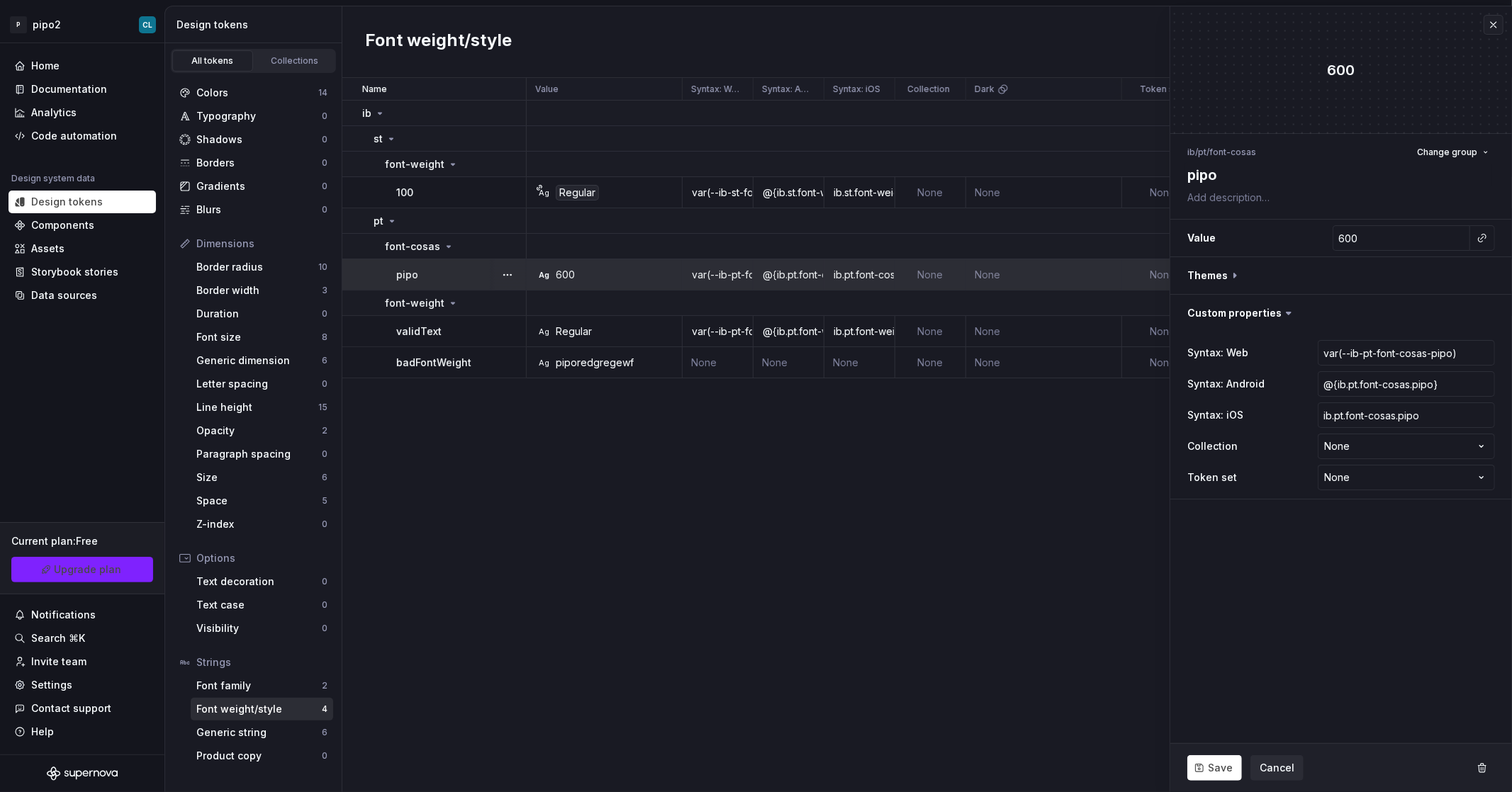
click at [526, 410] on div "Name Value Syntax: Web Syntax: Android Syntax: iOS Collection Dark Token set De…" at bounding box center [927, 435] width 1170 height 714
click at [1497, 20] on button "button" at bounding box center [1494, 25] width 20 height 20
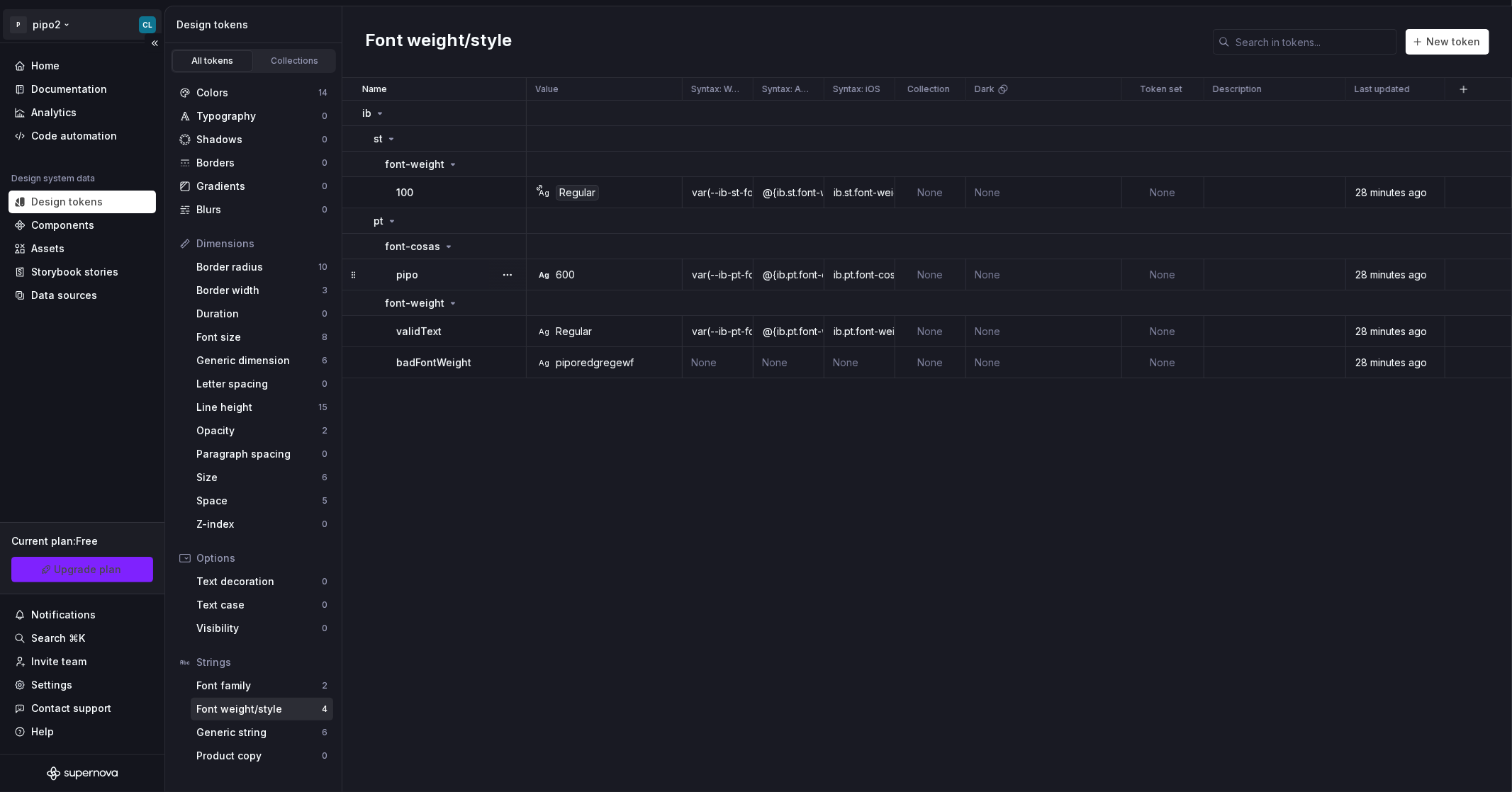
click at [67, 26] on html "P pipo2 CL Home Documentation Analytics Code automation Design system data Desi…" at bounding box center [756, 396] width 1512 height 792
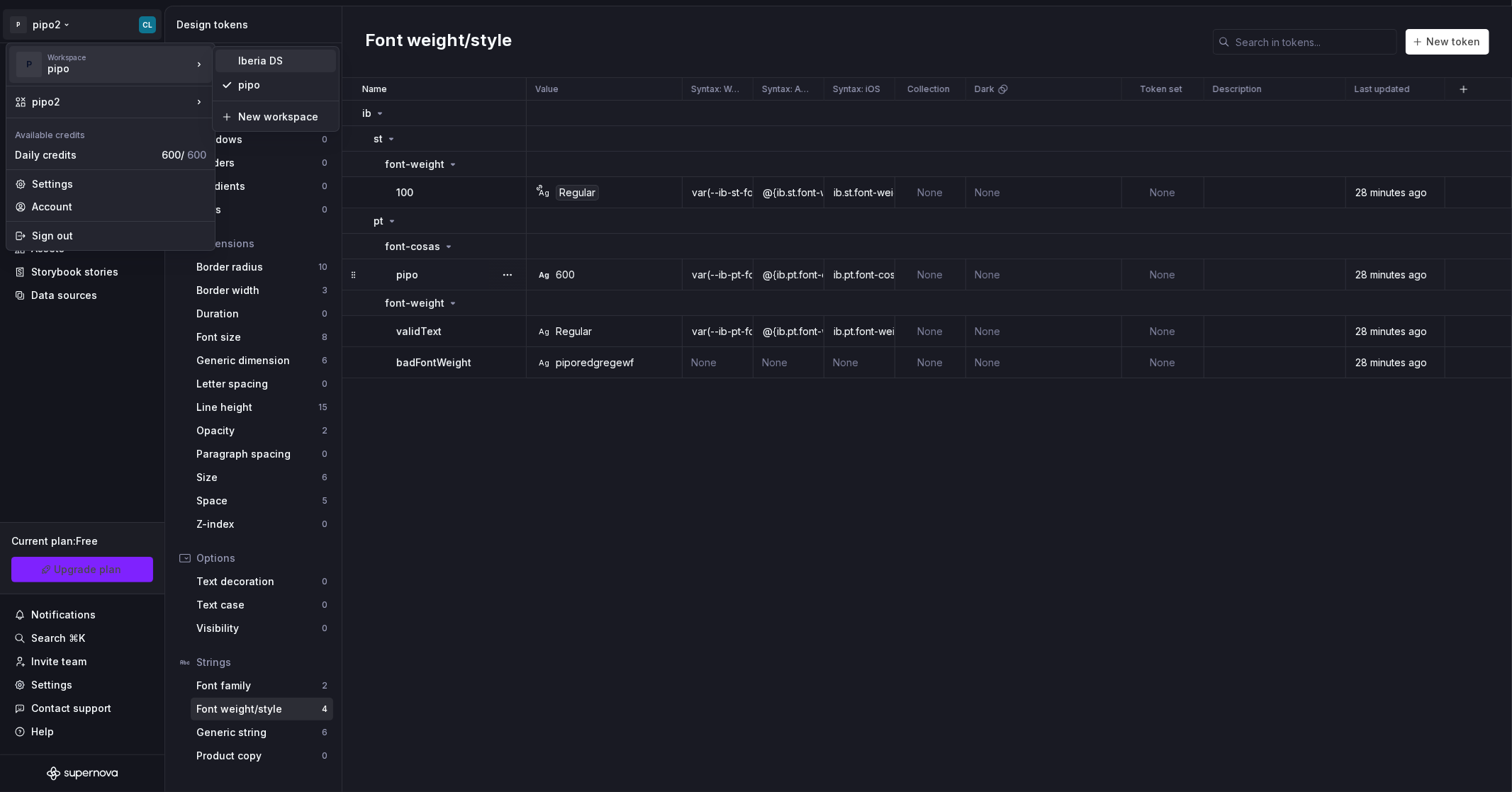
click at [260, 59] on div "Iberia DS" at bounding box center [284, 61] width 93 height 14
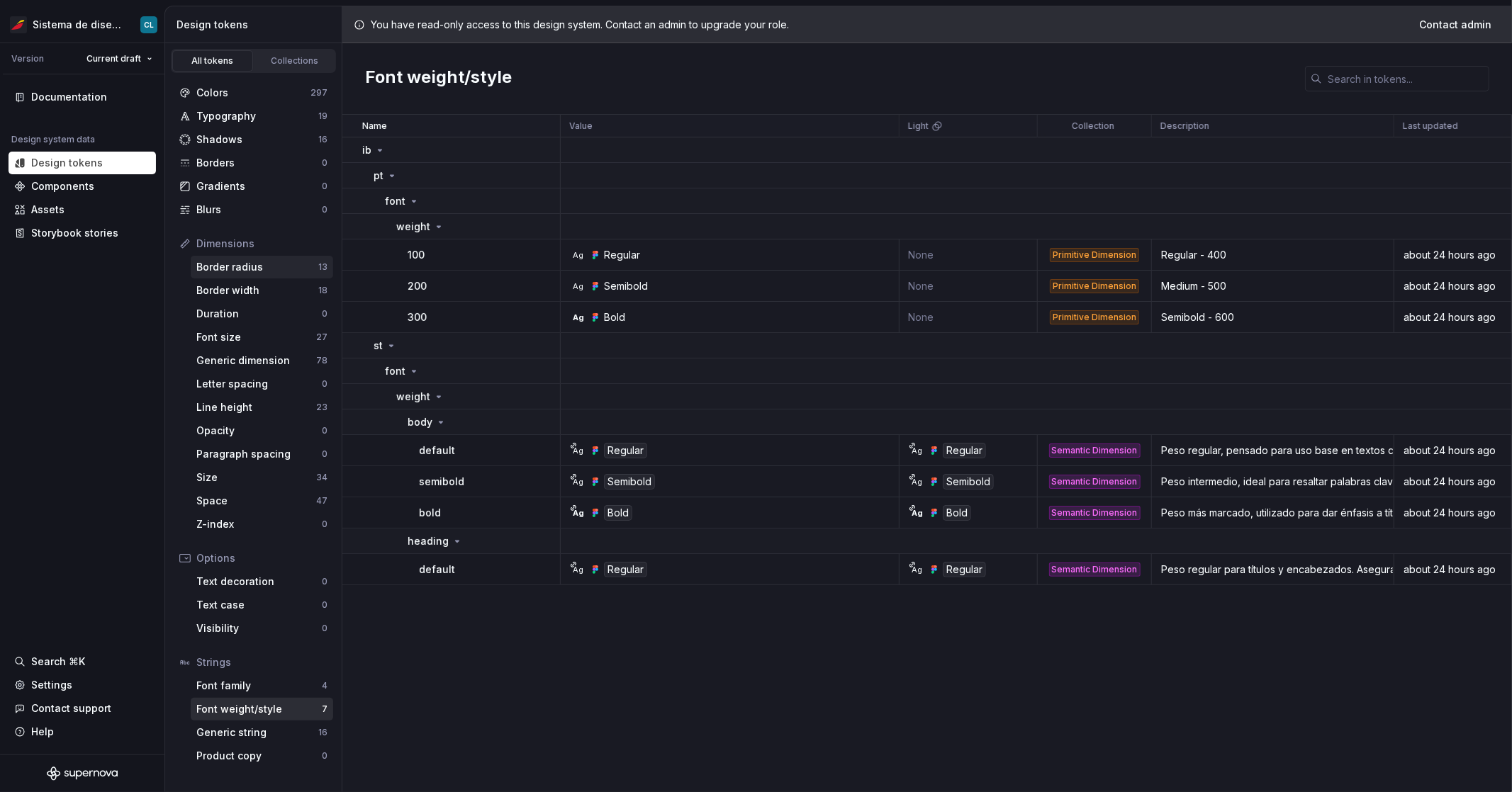
click at [250, 273] on div "Border radius" at bounding box center [257, 267] width 122 height 14
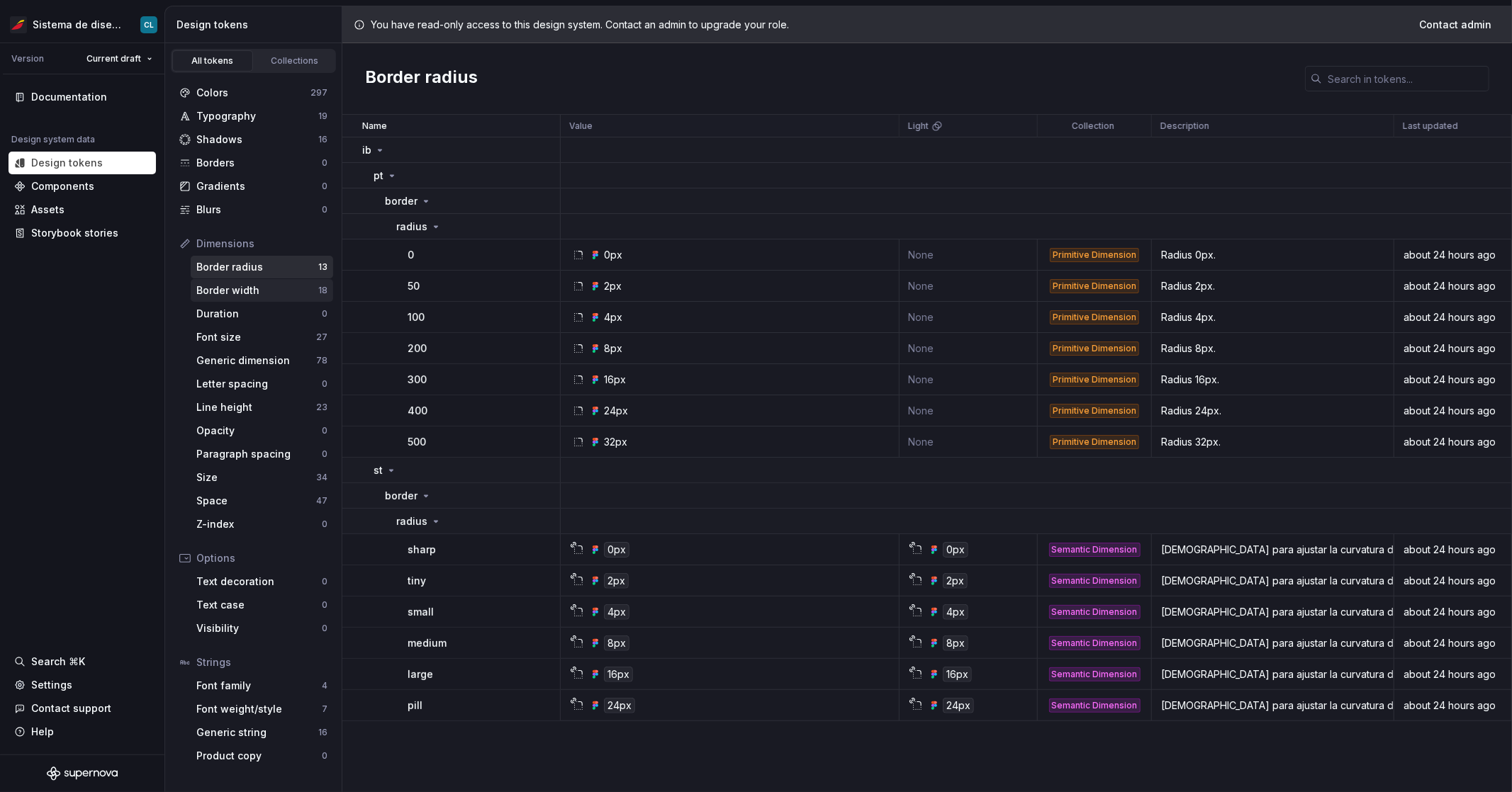
click at [264, 290] on div "Border width" at bounding box center [257, 291] width 122 height 14
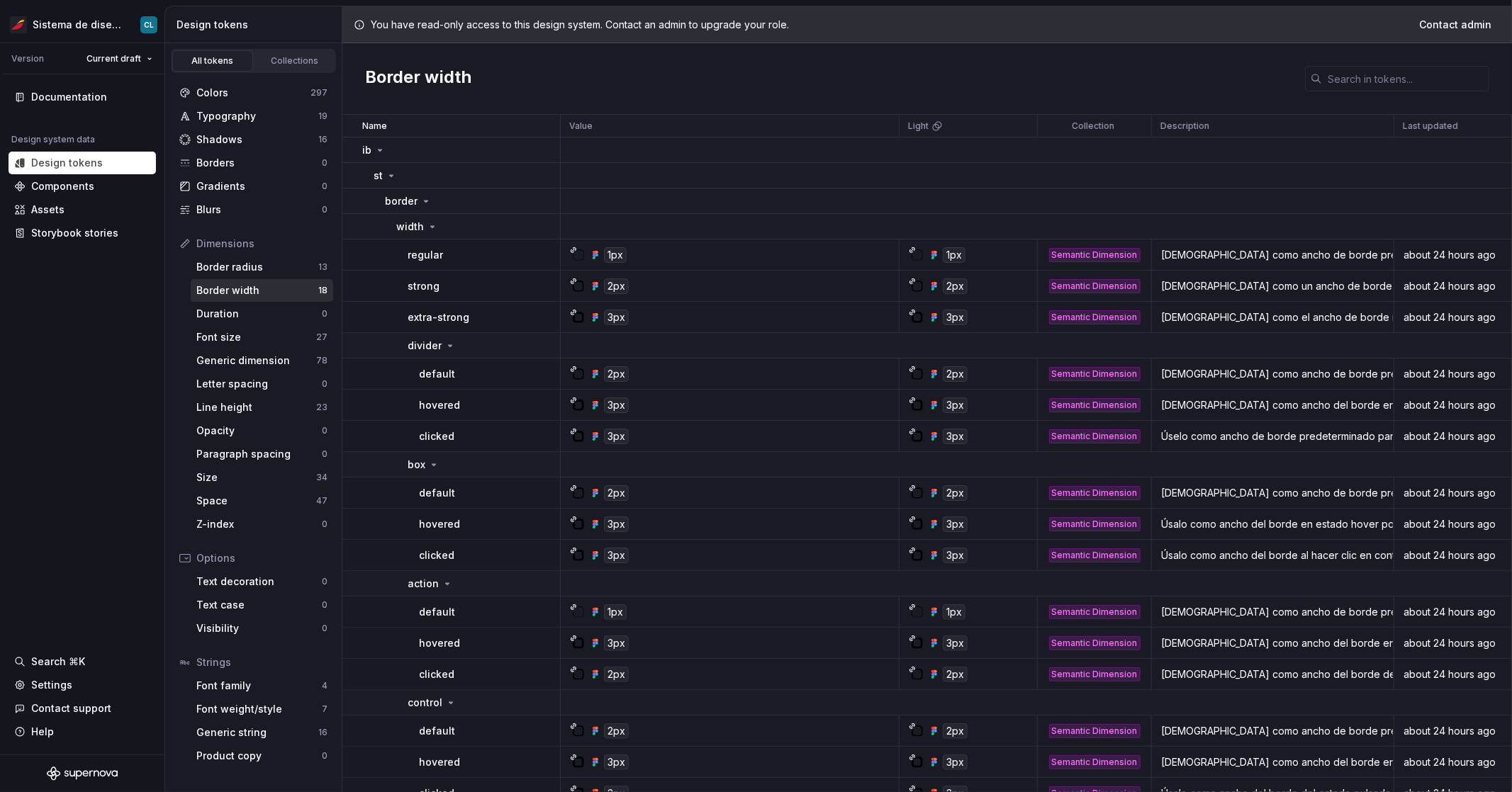
scroll to position [52, 0]
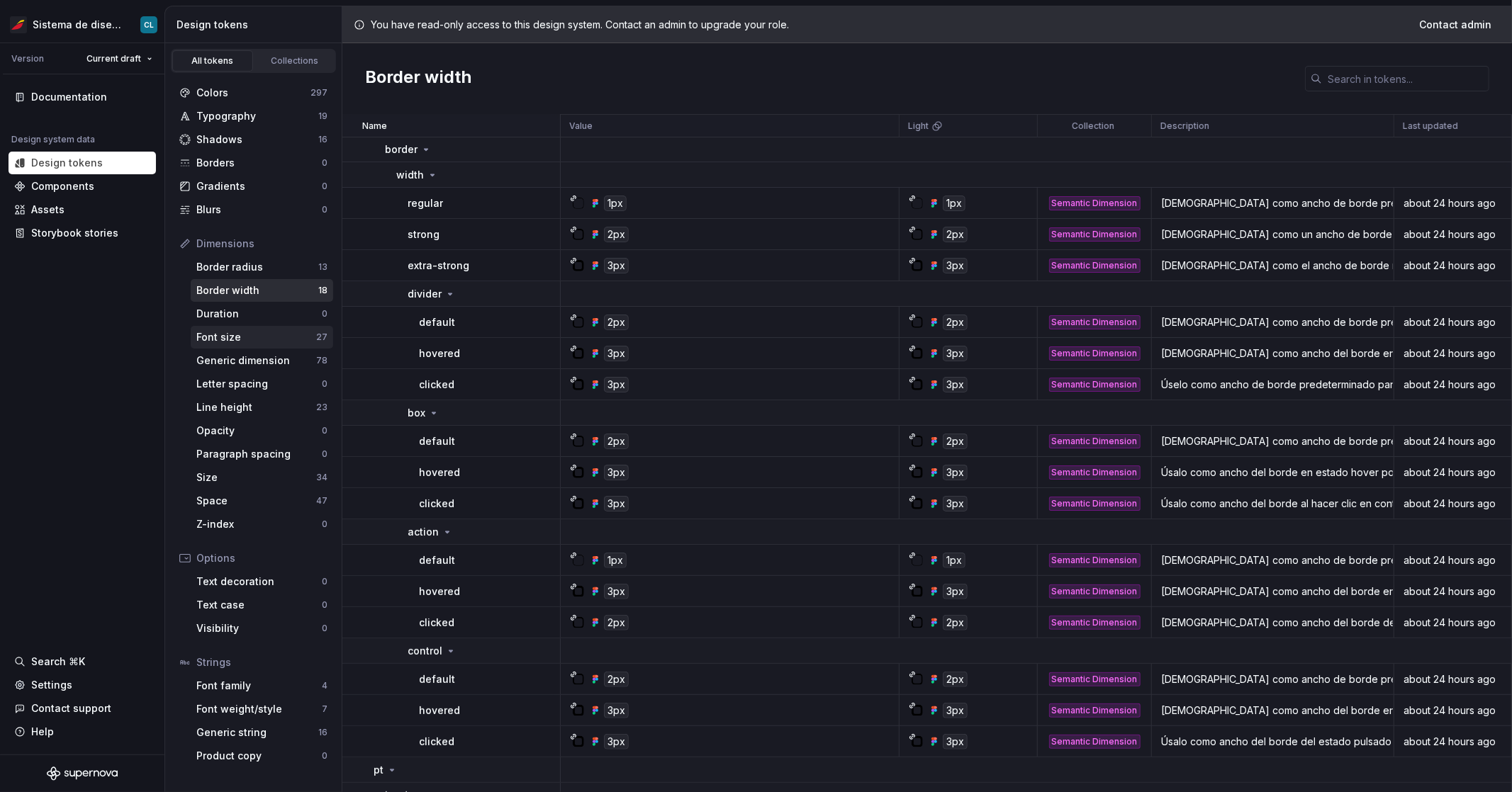
click at [269, 338] on div "Font size" at bounding box center [256, 337] width 119 height 14
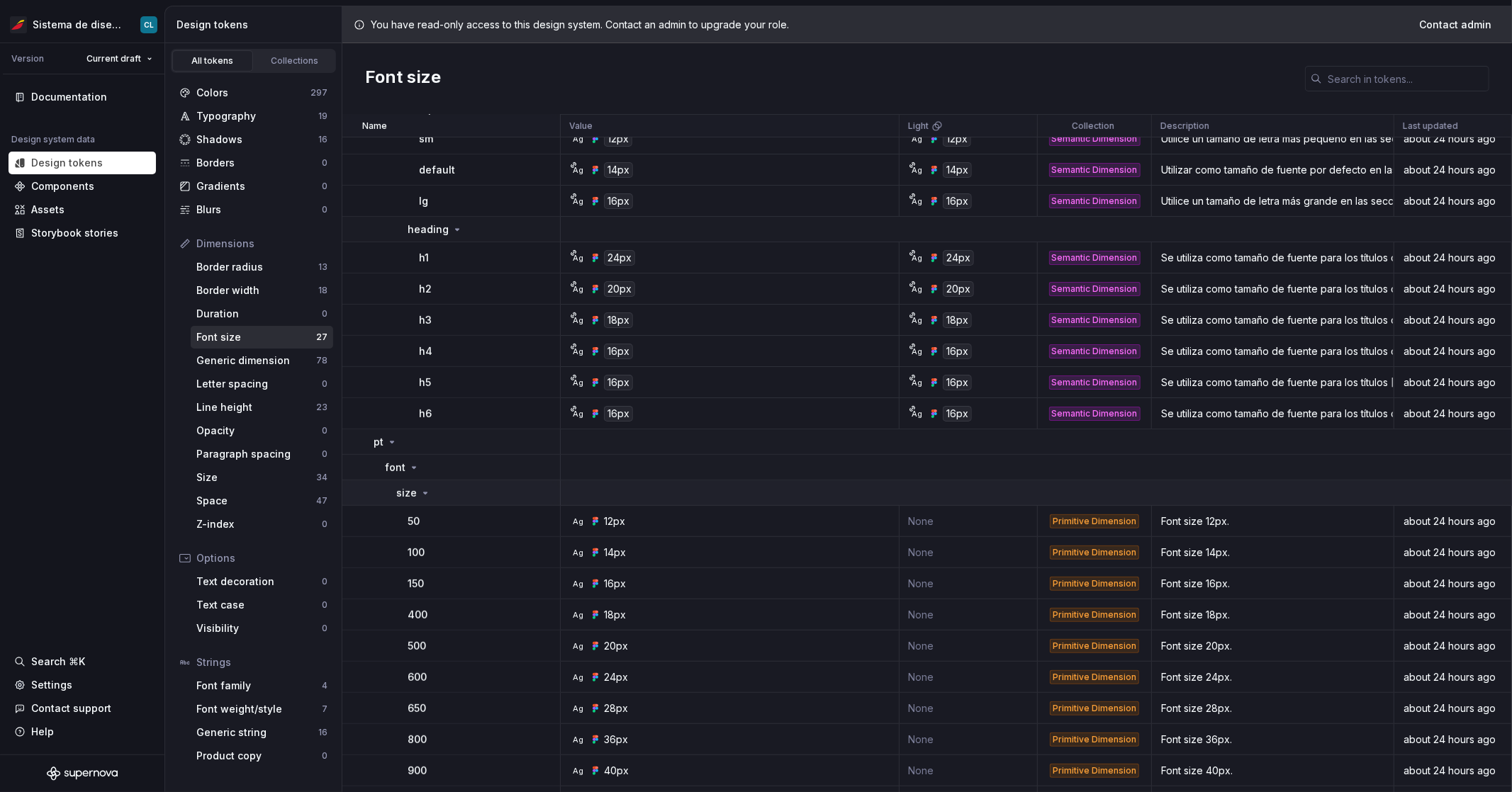
scroll to position [416, 0]
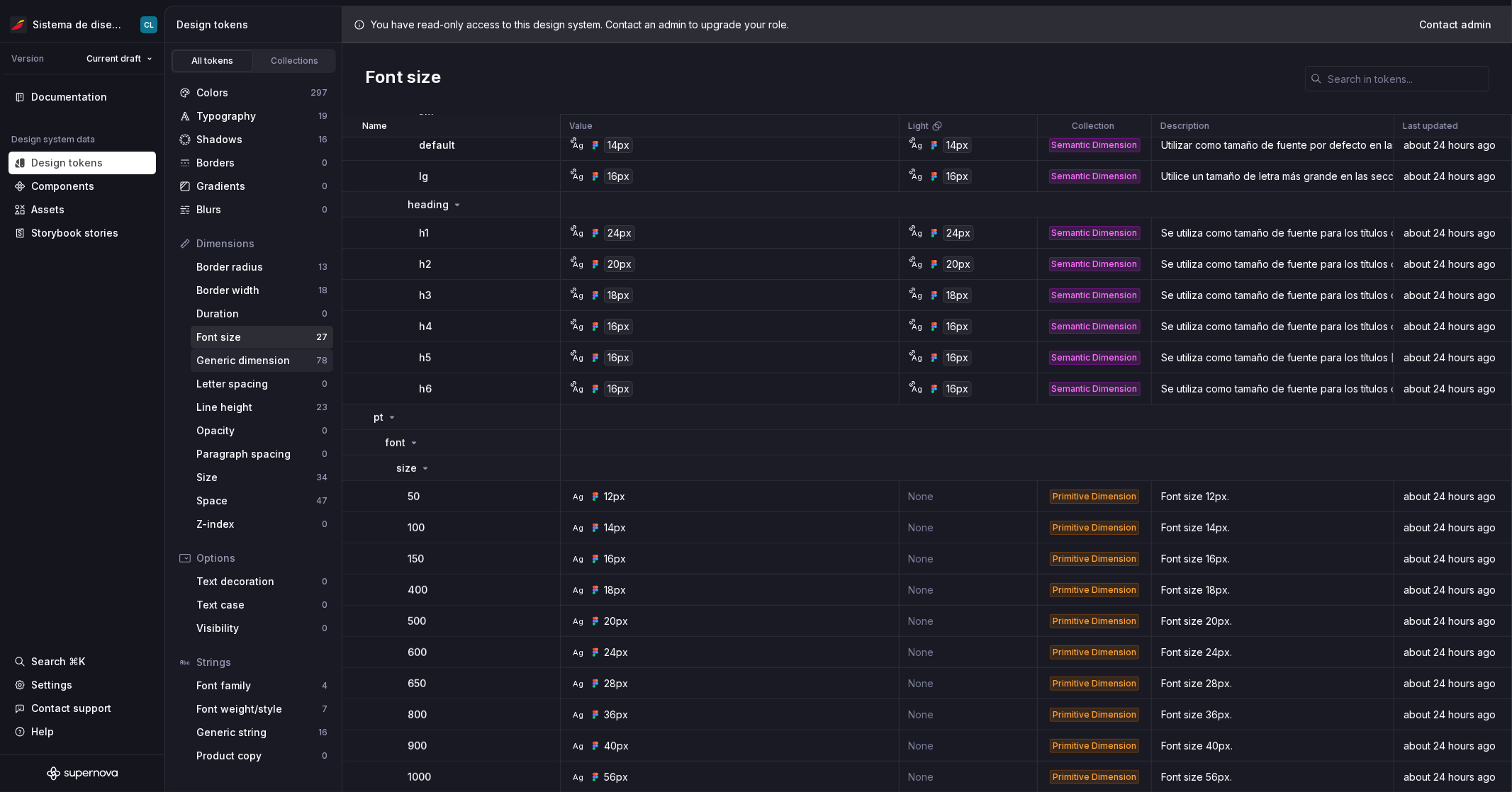
click at [262, 363] on div "Generic dimension" at bounding box center [256, 360] width 119 height 14
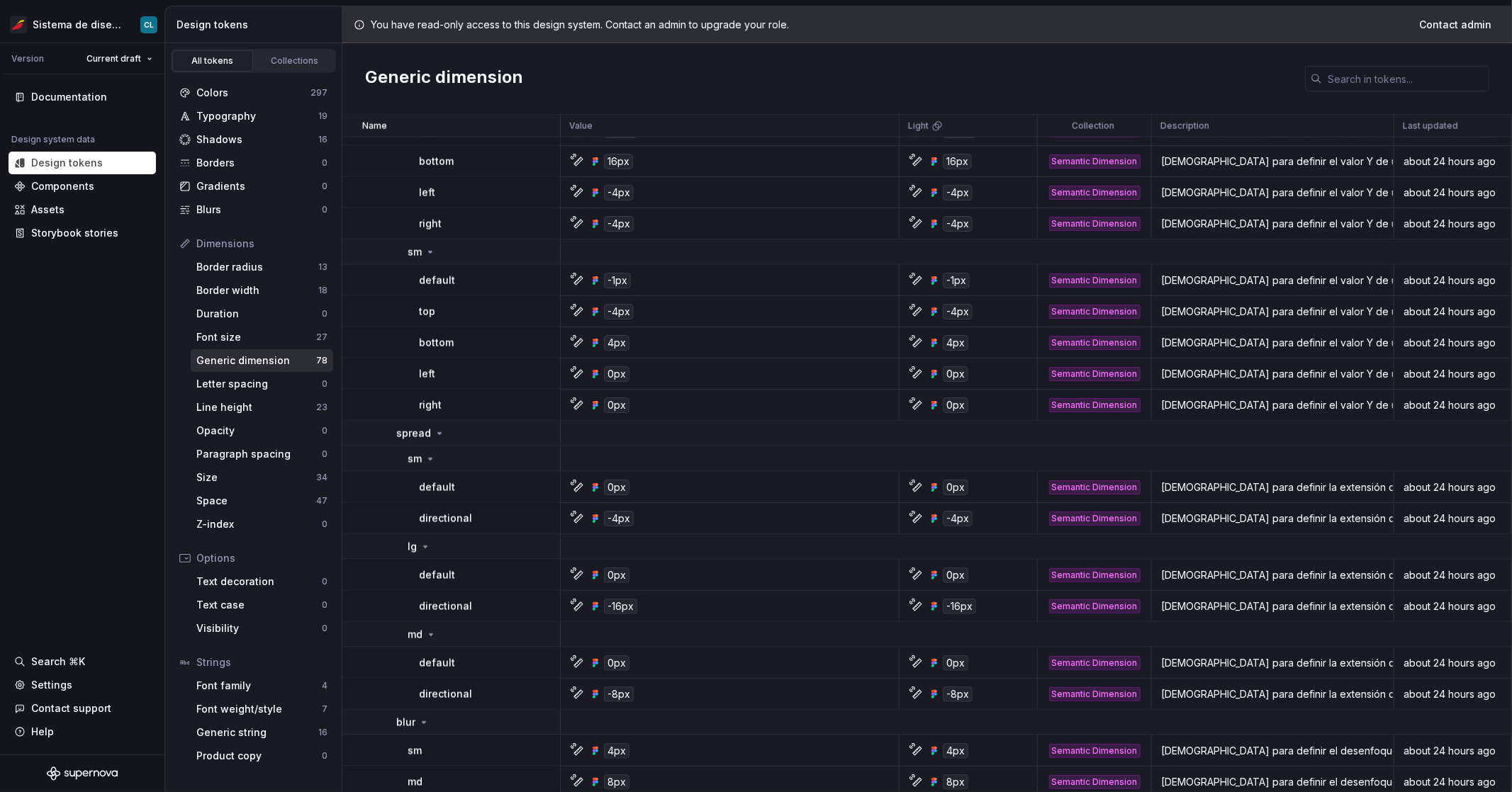
scroll to position [1780, 0]
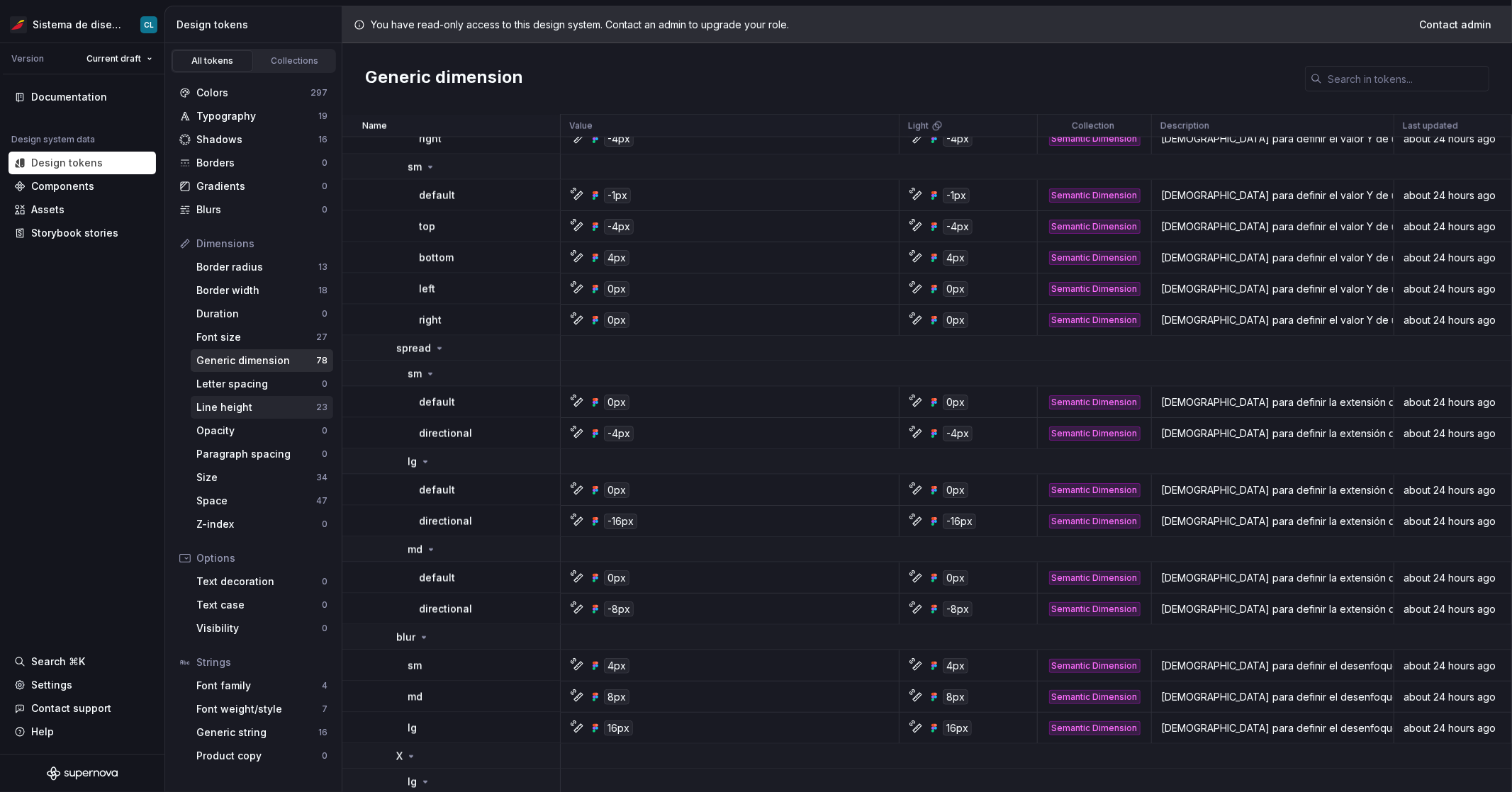
click at [240, 411] on div "Line height" at bounding box center [256, 407] width 119 height 14
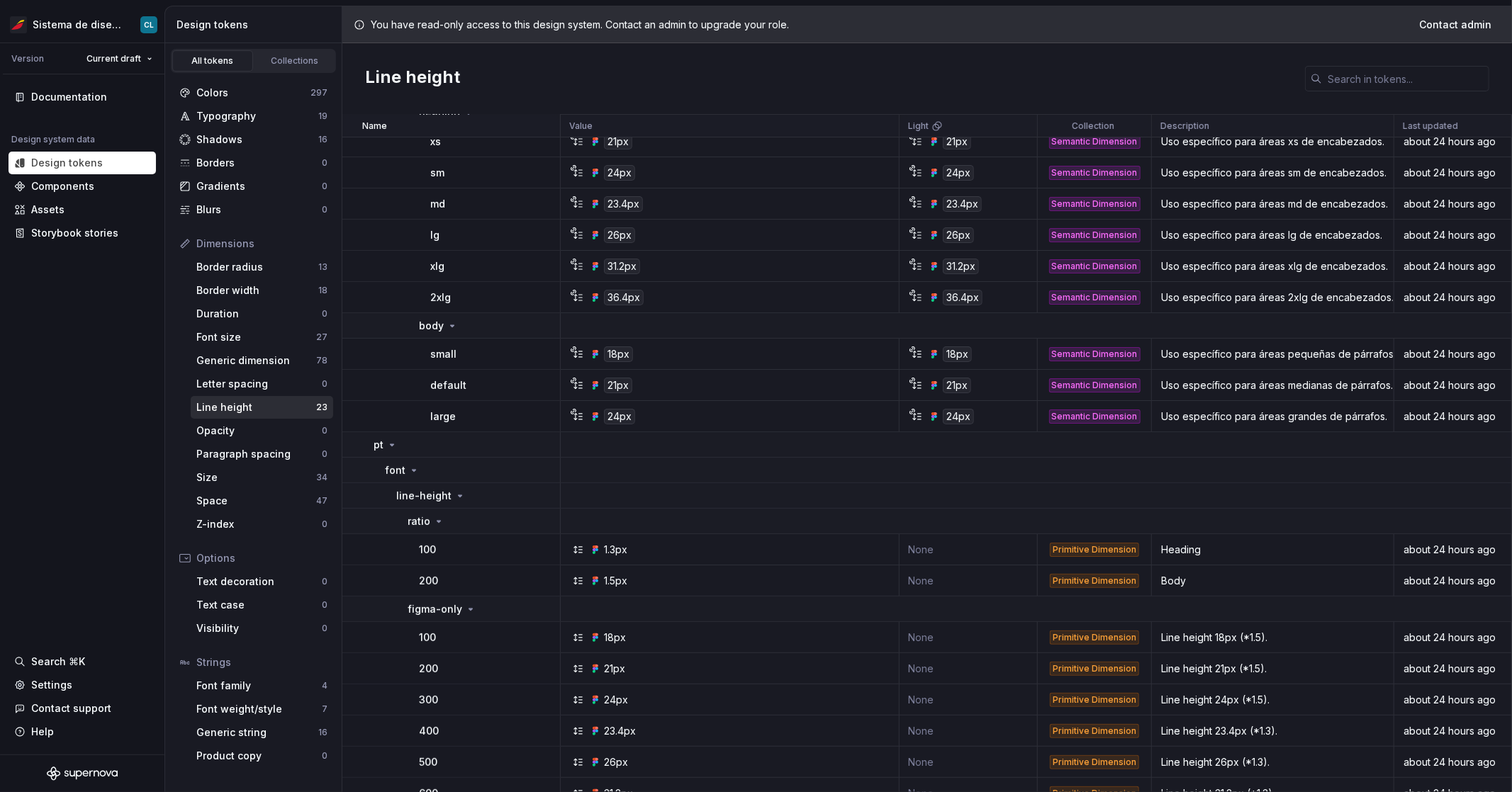
scroll to position [368, 0]
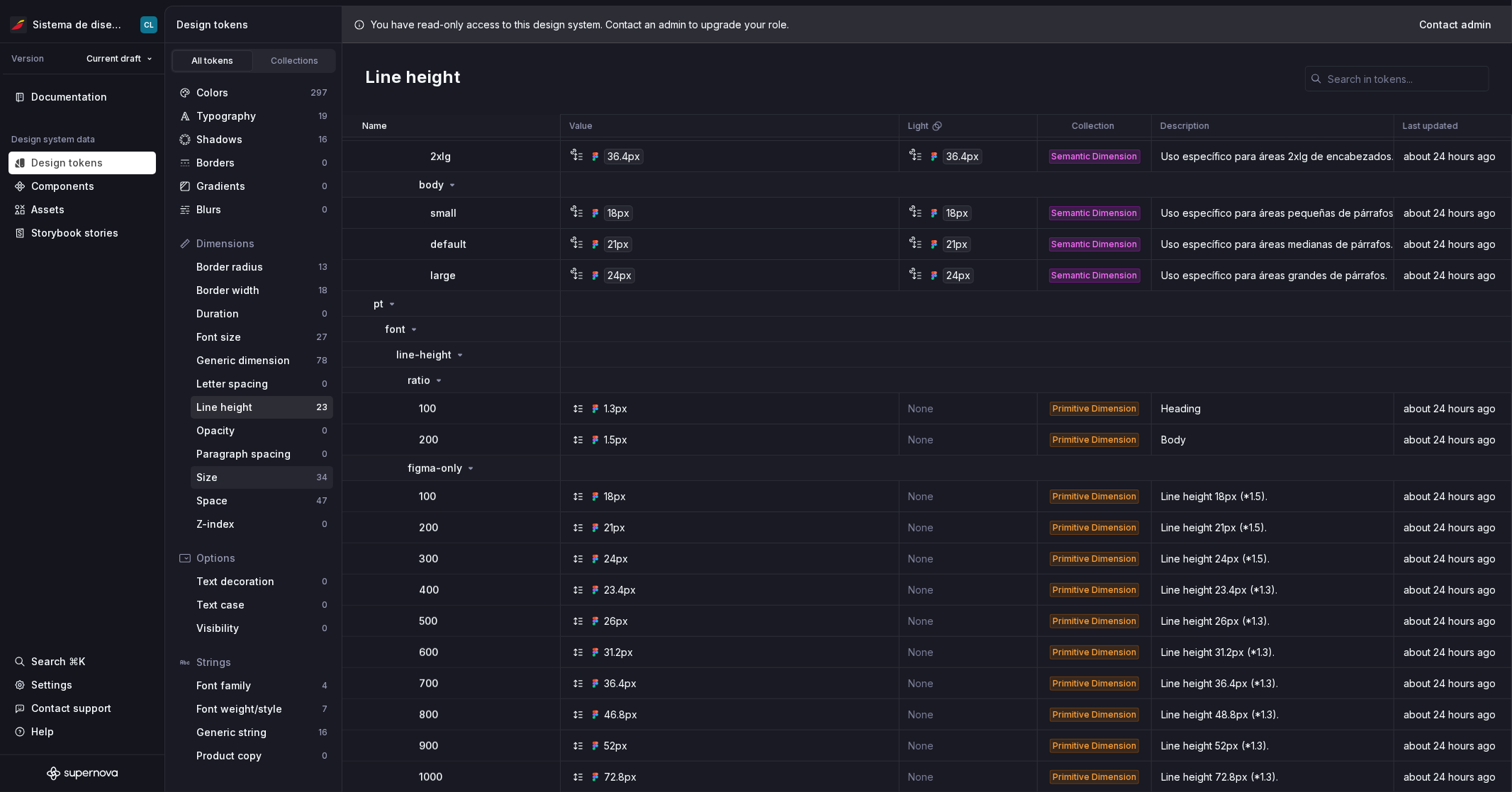
click at [248, 473] on div "Size" at bounding box center [256, 478] width 119 height 14
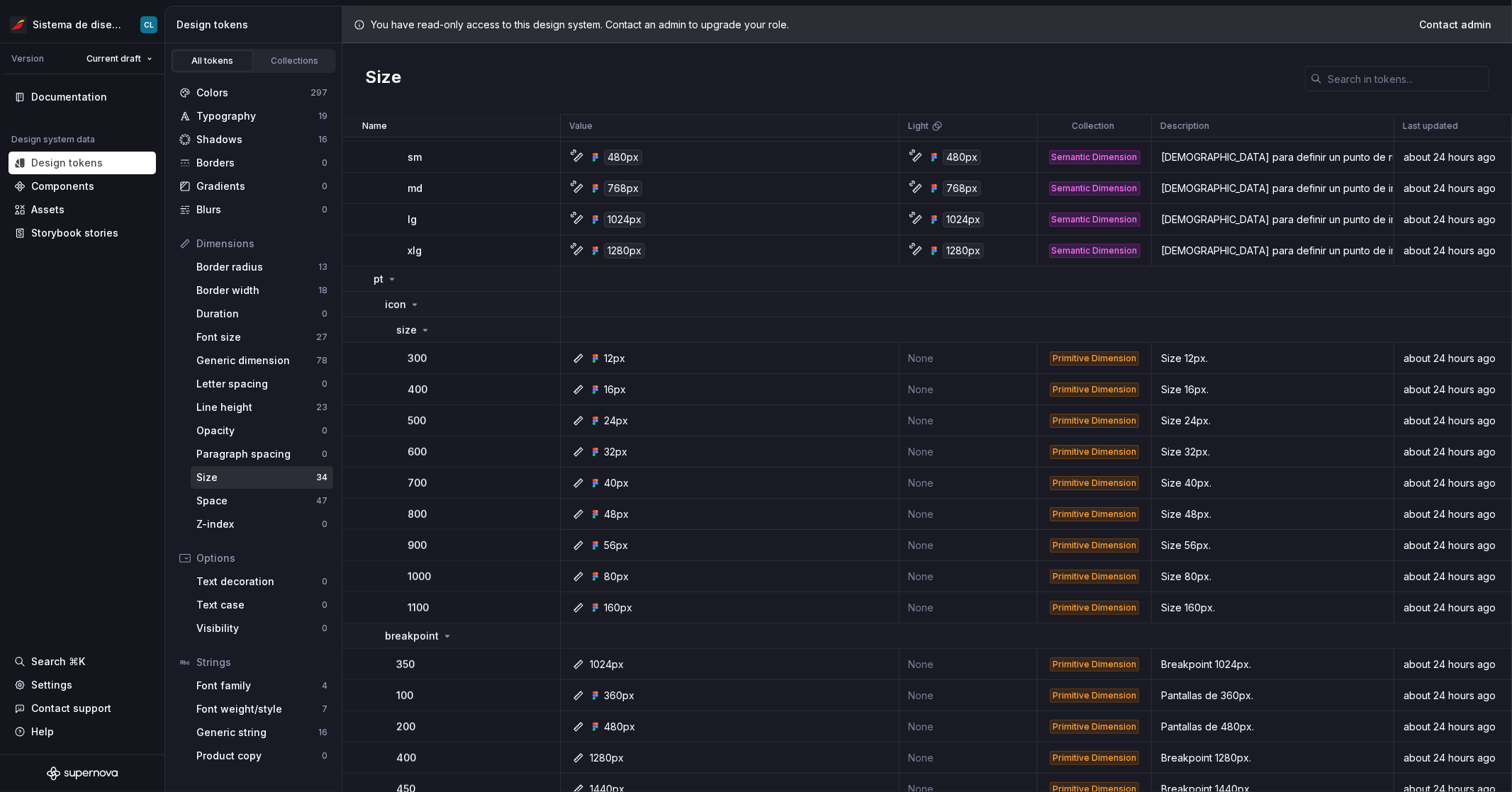
scroll to position [634, 0]
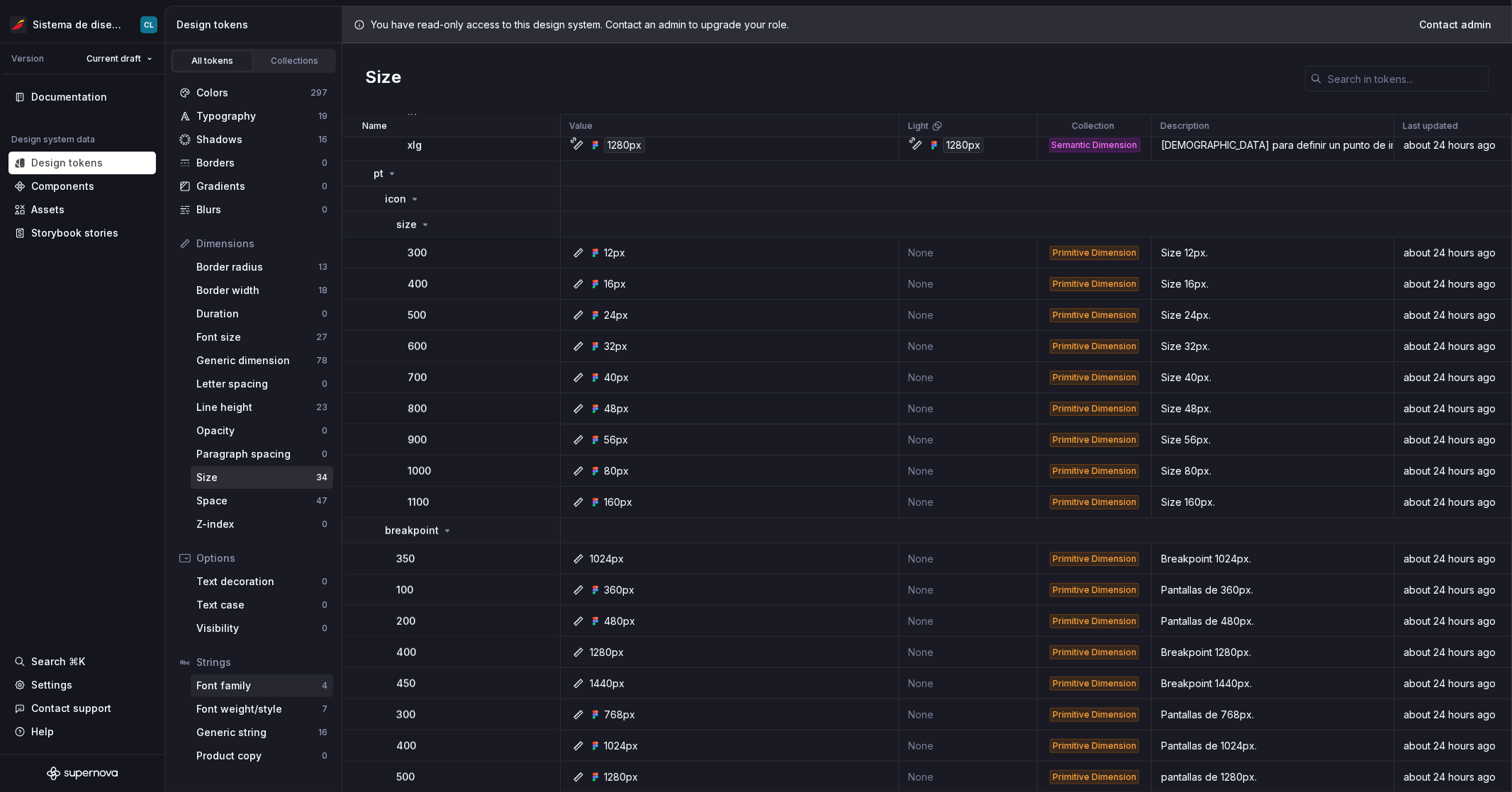
click at [267, 691] on div "Font family" at bounding box center [259, 686] width 125 height 14
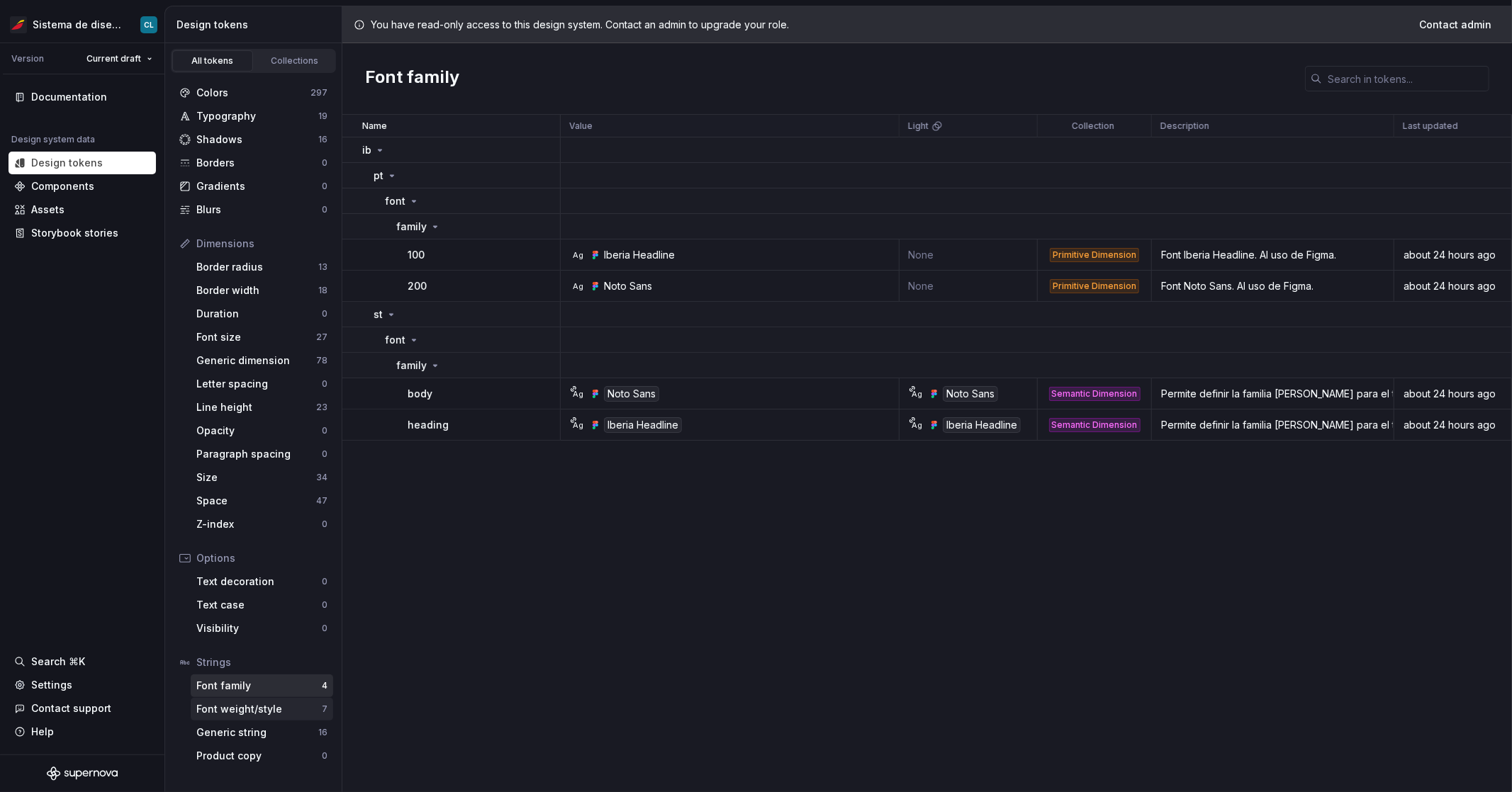
click at [246, 703] on div "Font weight/style" at bounding box center [259, 709] width 125 height 14
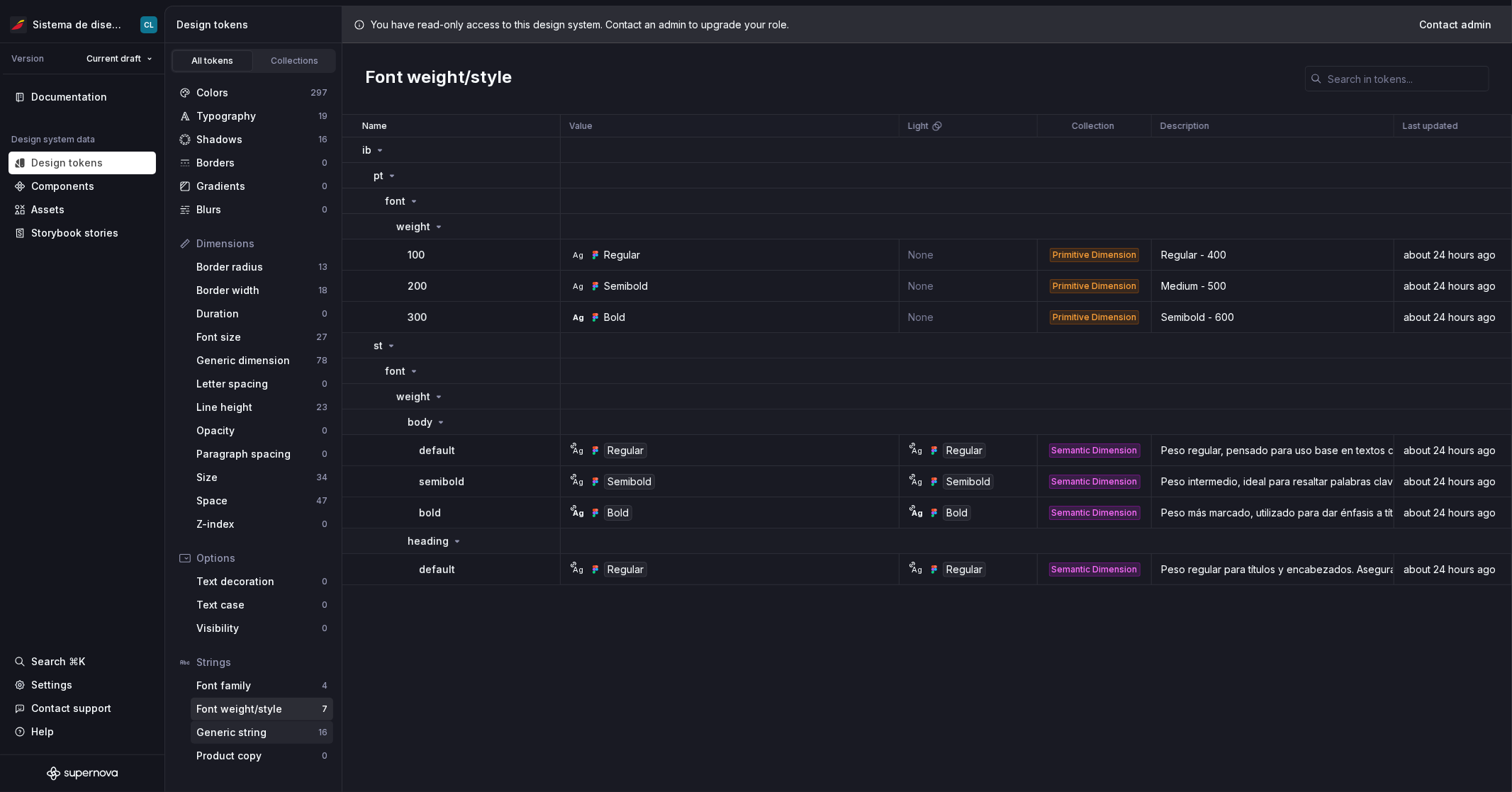
click at [245, 726] on div "Generic string" at bounding box center [257, 732] width 122 height 14
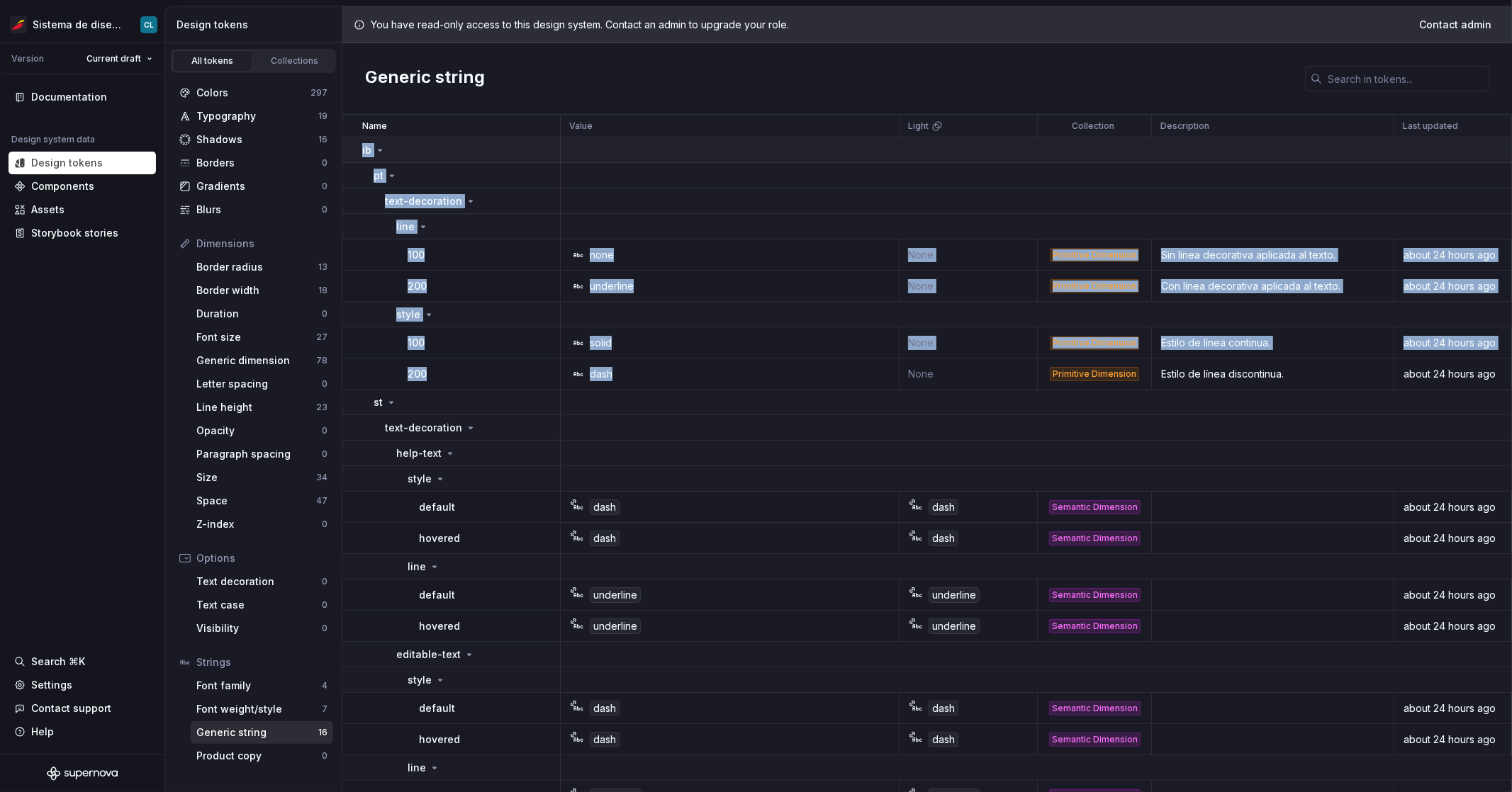
drag, startPoint x: 619, startPoint y: 375, endPoint x: 356, endPoint y: 154, distance: 343.5
click at [356, 154] on tbody "ib pt text-decoration line 100 none None Primitive Dimension Sin línea decorati…" at bounding box center [927, 591] width 1170 height 907
click at [136, 58] on html "Sistema de diseño Iberia CL Version Current draft Documentation Design system d…" at bounding box center [756, 396] width 1512 height 792
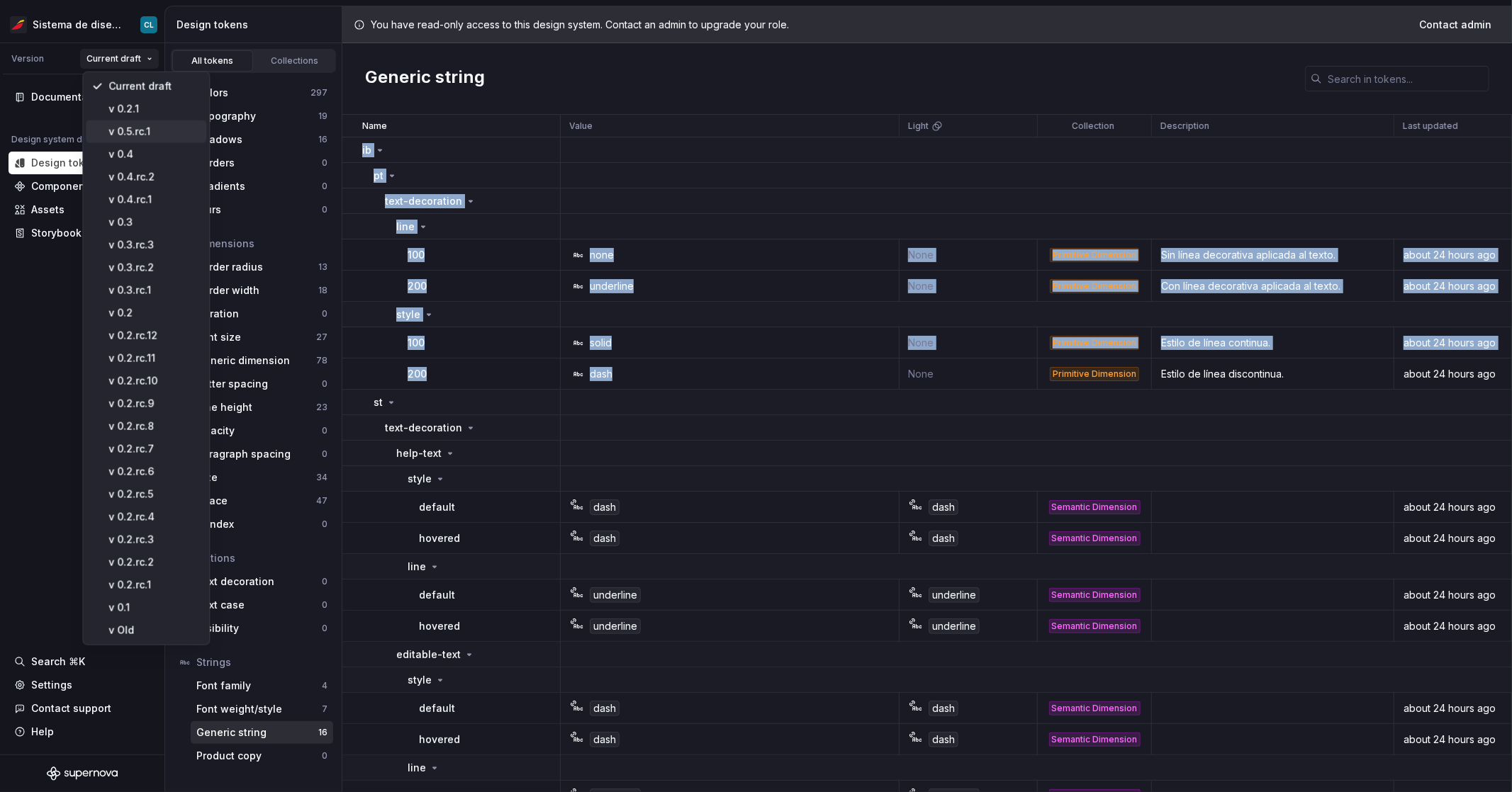
click at [146, 134] on div "v 0.5.rc.1" at bounding box center [154, 131] width 93 height 14
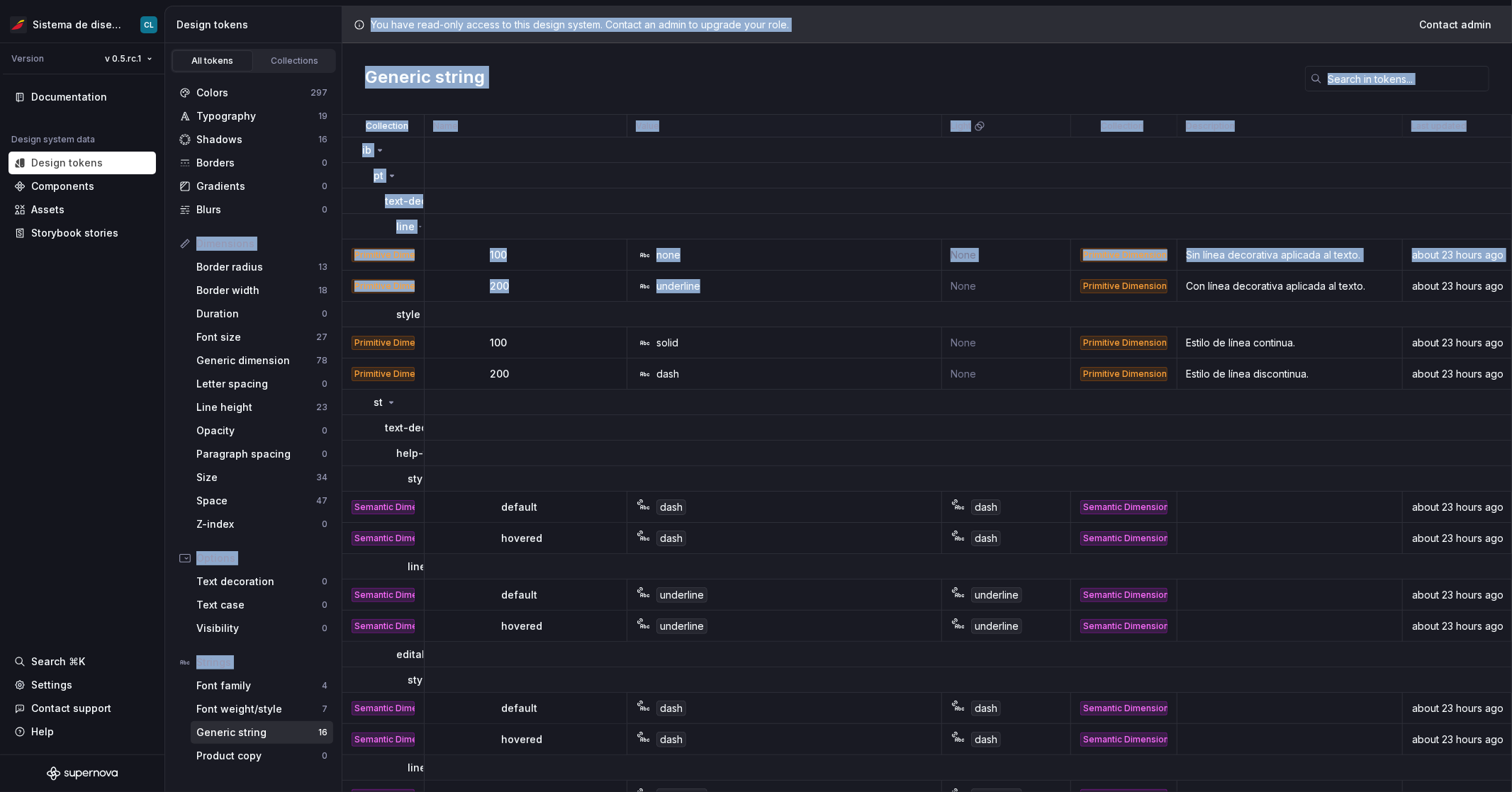
drag, startPoint x: 727, startPoint y: 292, endPoint x: 338, endPoint y: 149, distance: 414.5
click at [338, 149] on div "Design tokens All tokens Collections Colors 297 Typography 19 Shadows 16 Border…" at bounding box center [838, 399] width 1347 height 786
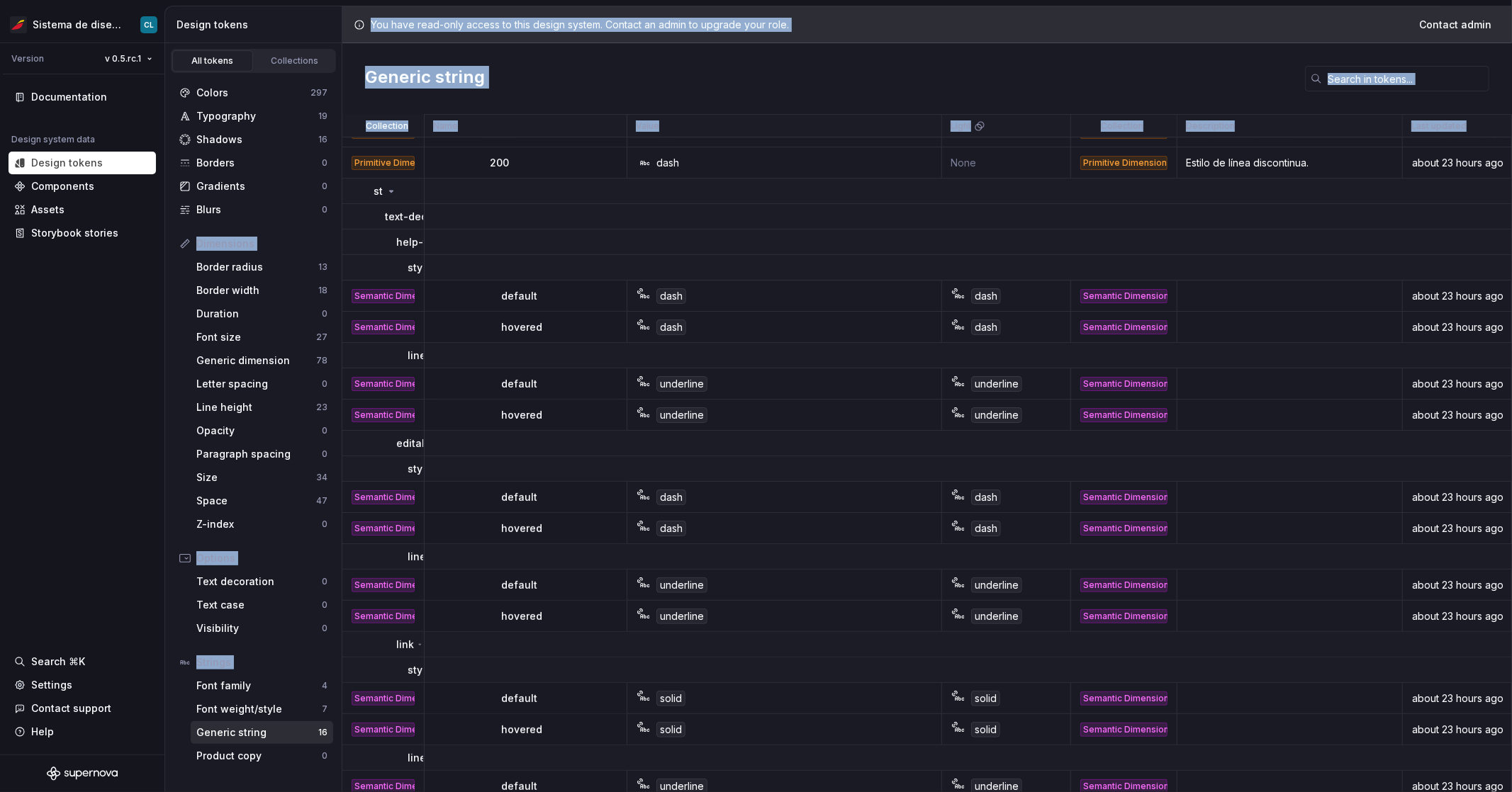
scroll to position [252, 0]
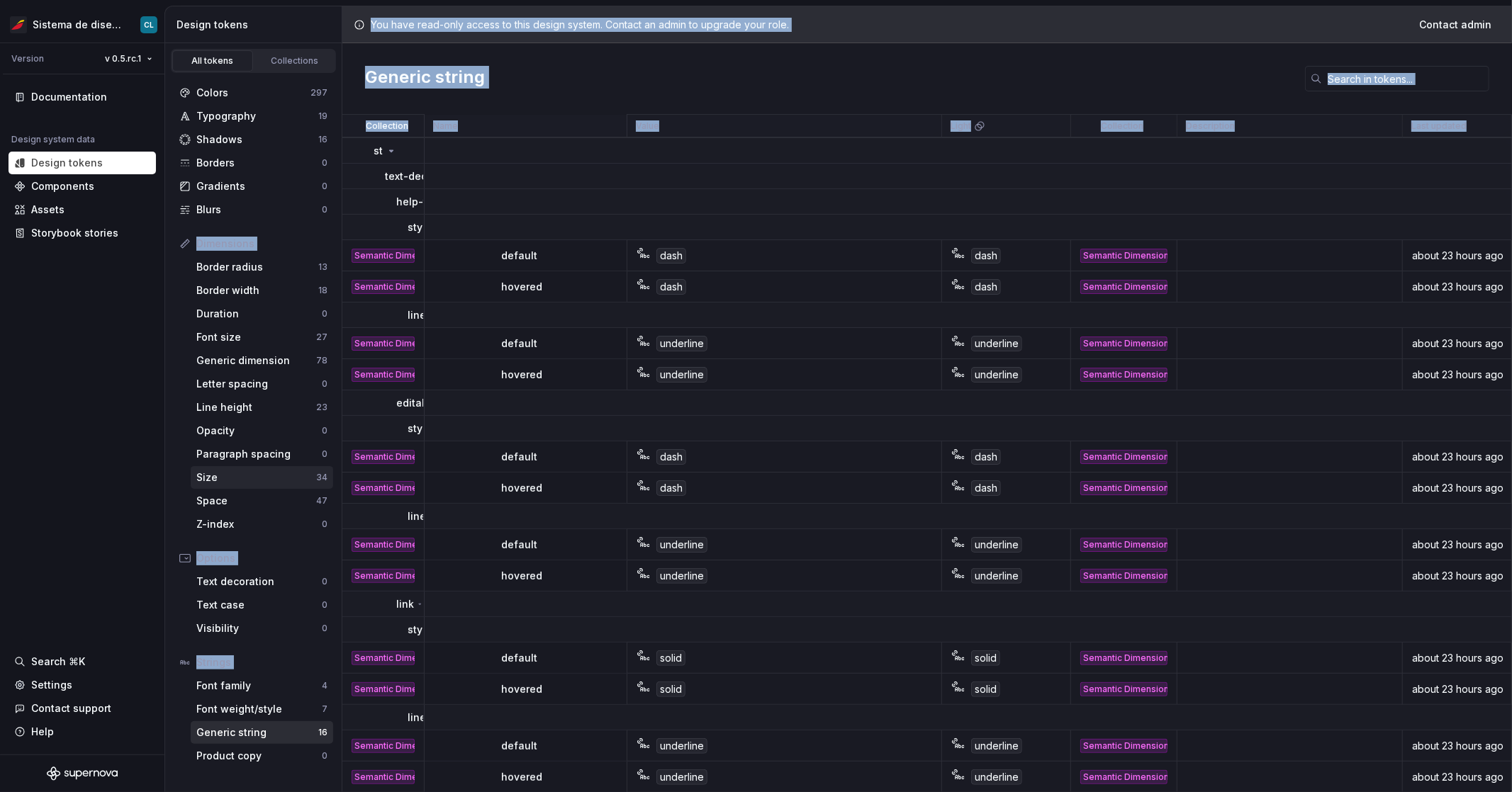
click at [243, 477] on div "Size" at bounding box center [256, 478] width 119 height 14
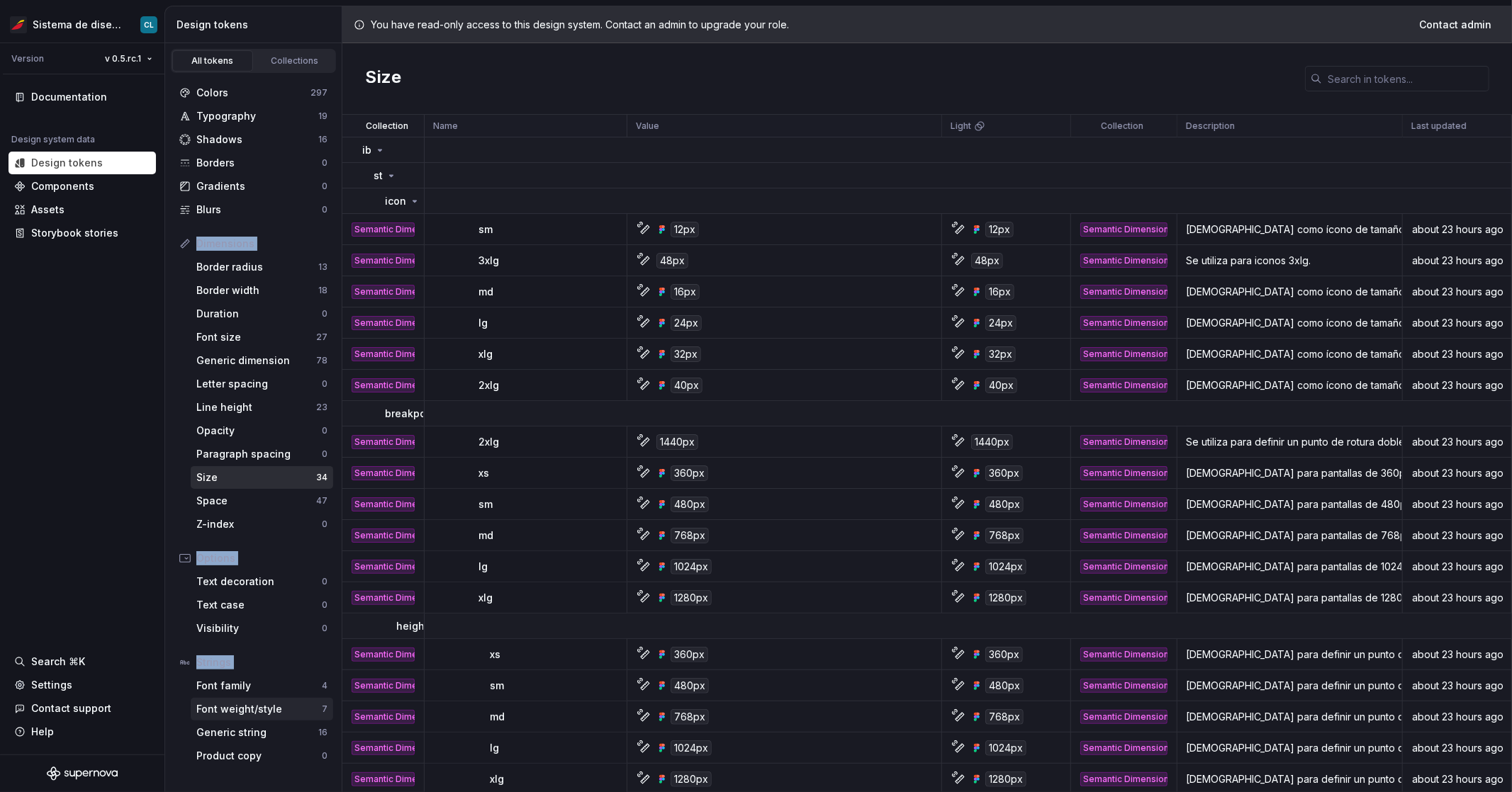
click at [224, 707] on div "Font weight/style" at bounding box center [259, 709] width 125 height 14
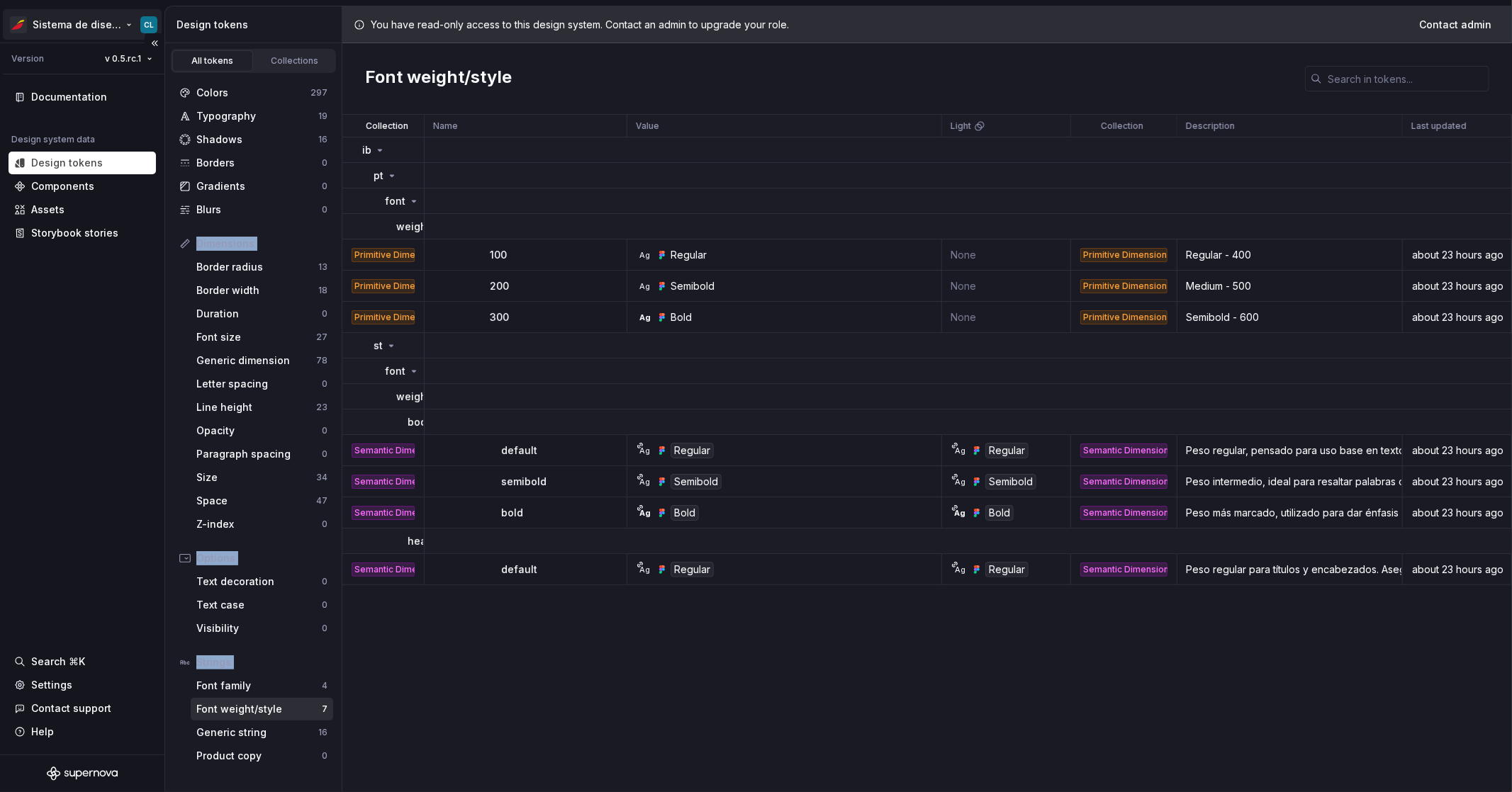
click at [121, 29] on html "Sistema de diseño Iberia CL Version v 0.5.rc.1 Documentation Design system data…" at bounding box center [756, 396] width 1512 height 792
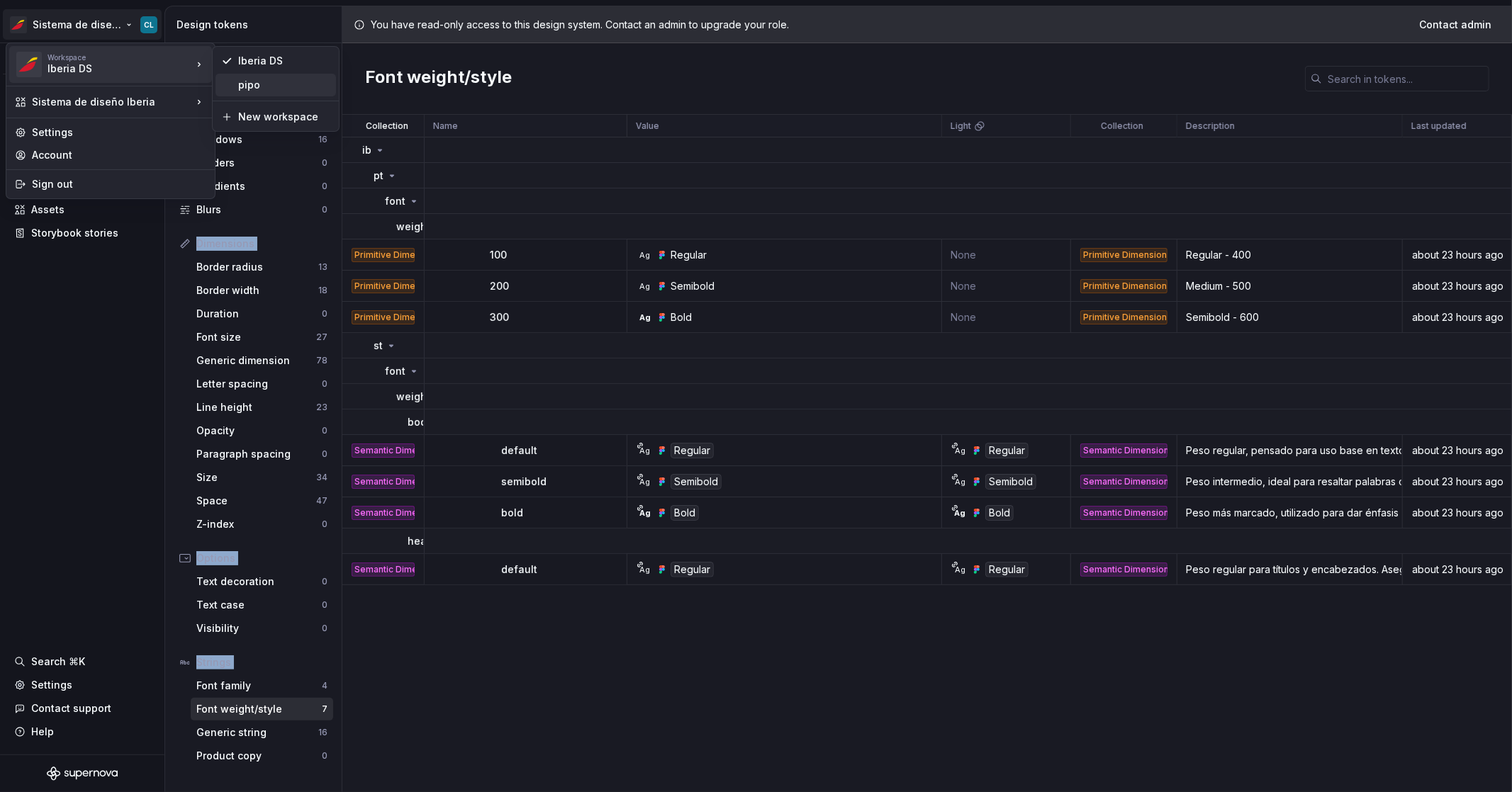
click at [244, 83] on div "pipo" at bounding box center [284, 85] width 93 height 14
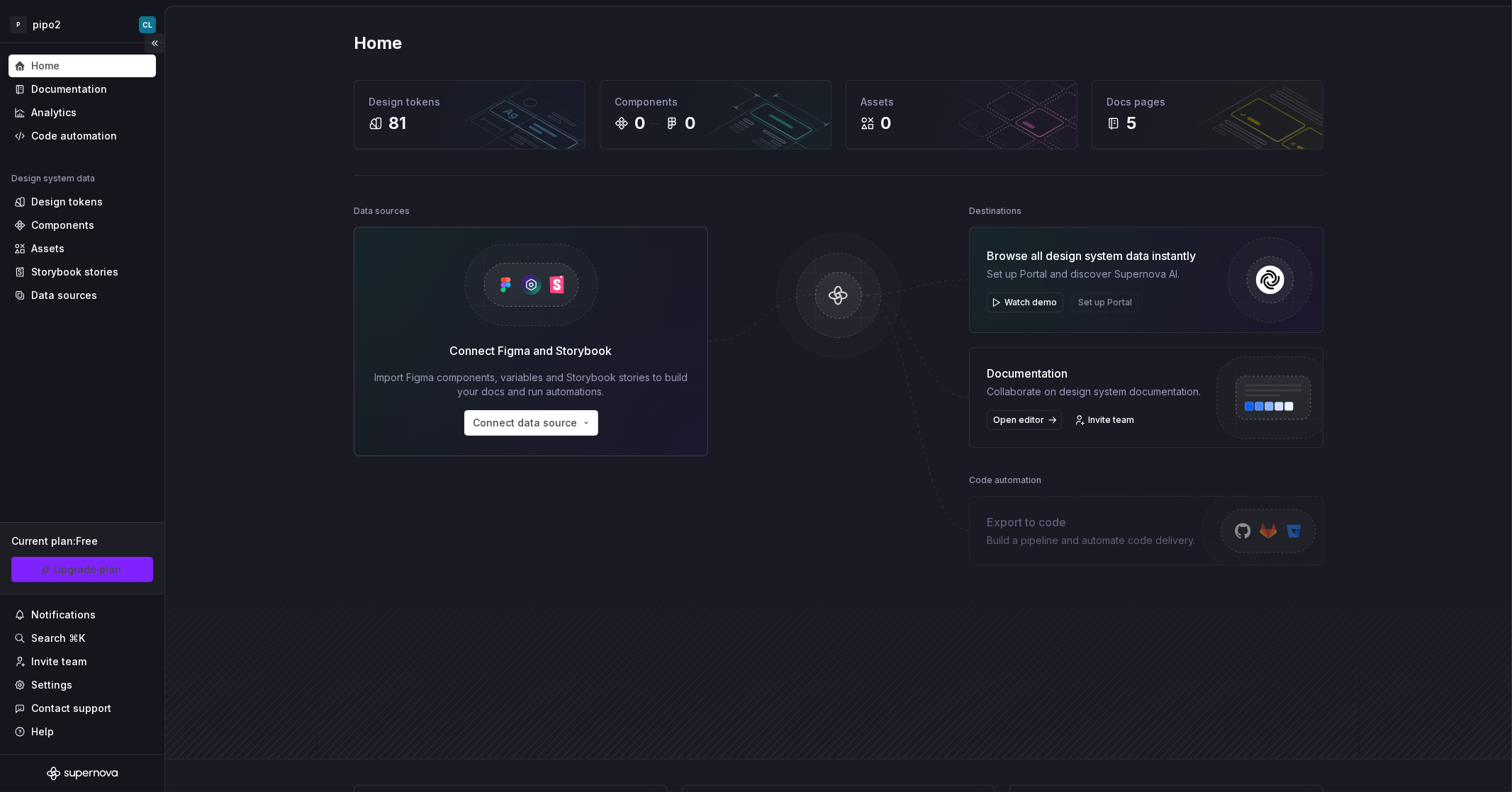
click at [151, 46] on button "Collapse sidebar" at bounding box center [154, 43] width 20 height 20
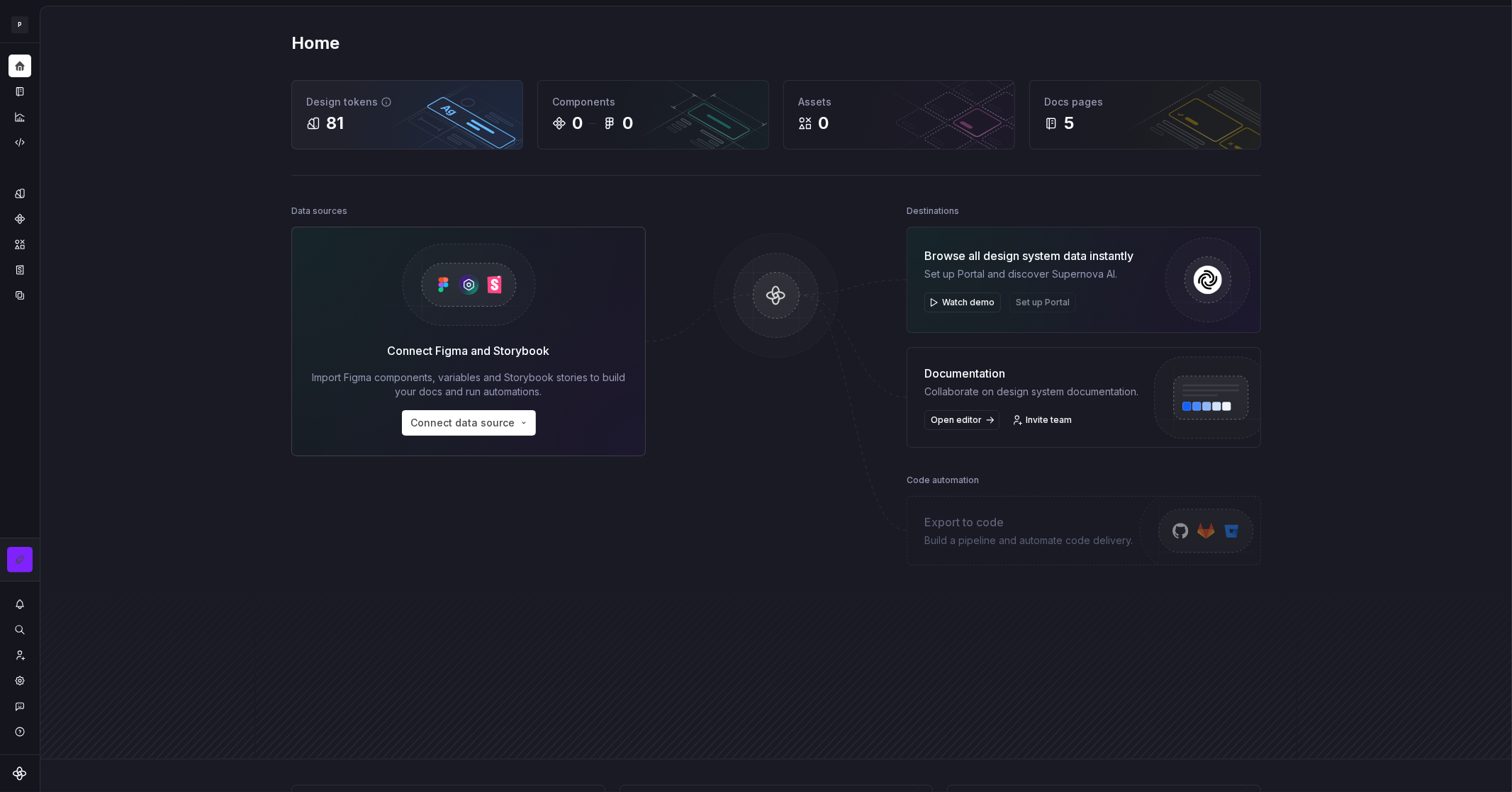
click at [330, 103] on div "Design tokens" at bounding box center [407, 101] width 202 height 14
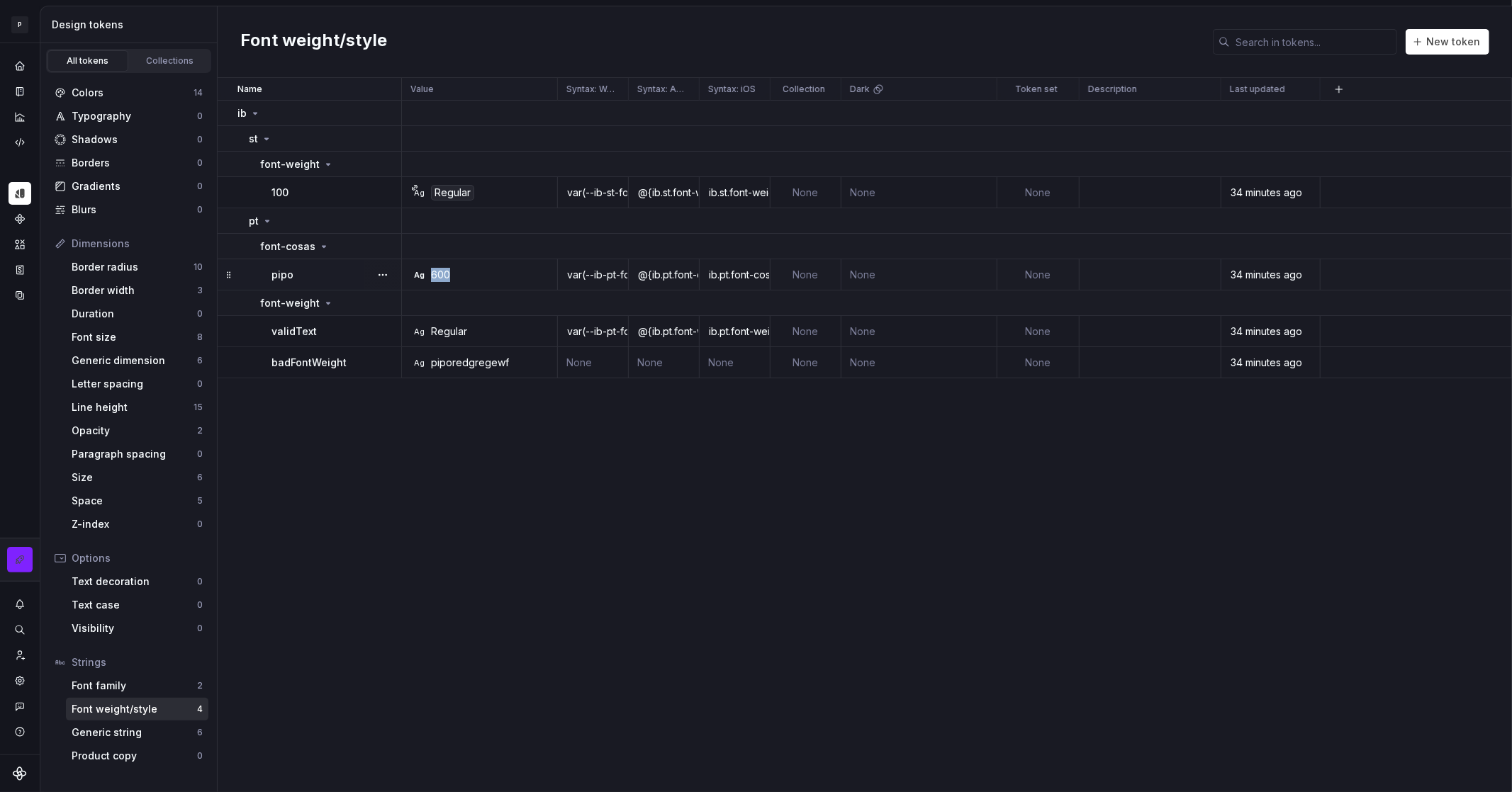
drag, startPoint x: 480, startPoint y: 285, endPoint x: 416, endPoint y: 275, distance: 64.8
click at [416, 275] on td "Ag 600" at bounding box center [480, 275] width 156 height 31
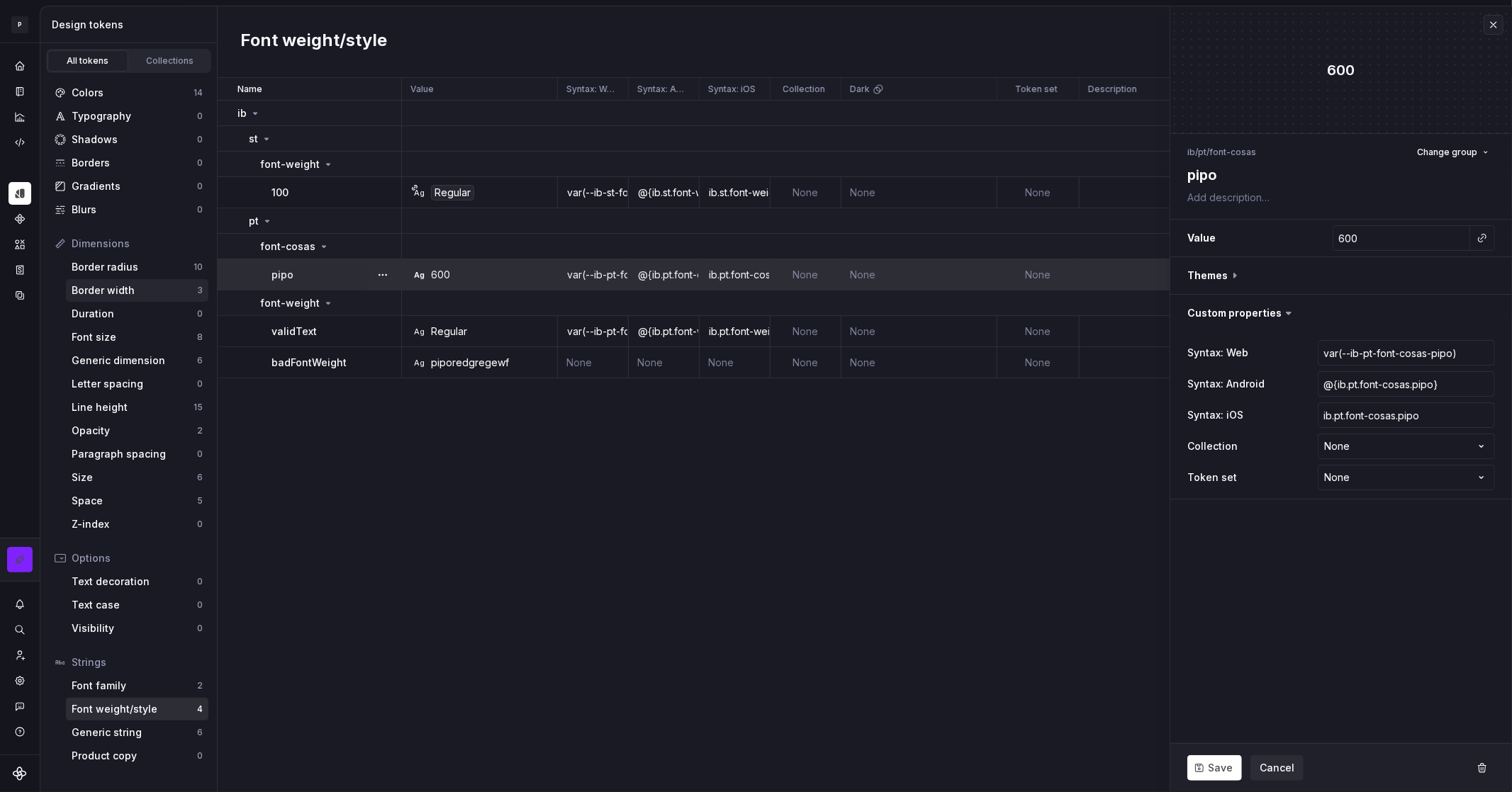
click at [108, 295] on div "Border width" at bounding box center [134, 291] width 125 height 14
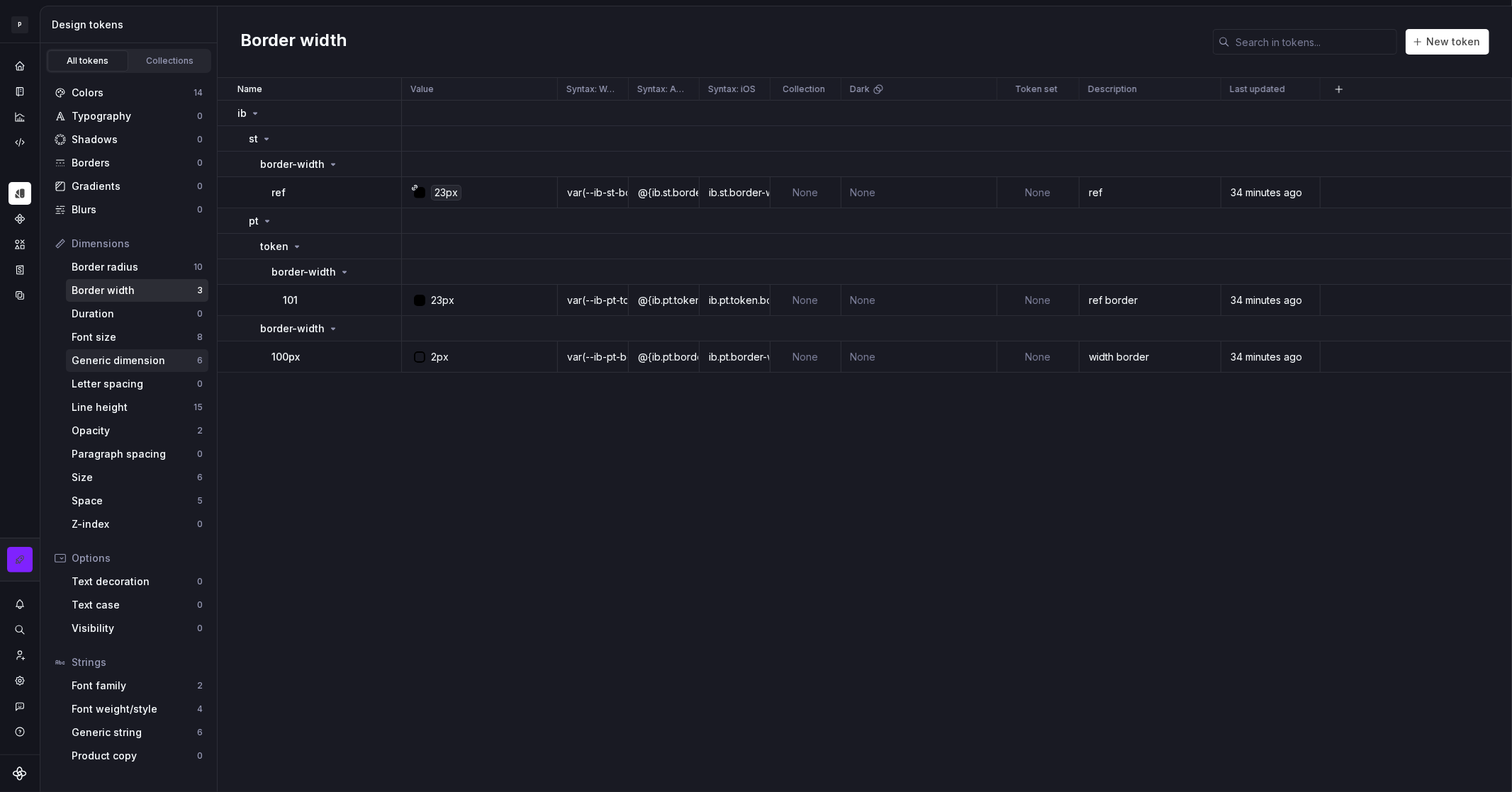
click at [101, 363] on div "Generic dimension" at bounding box center [134, 360] width 125 height 14
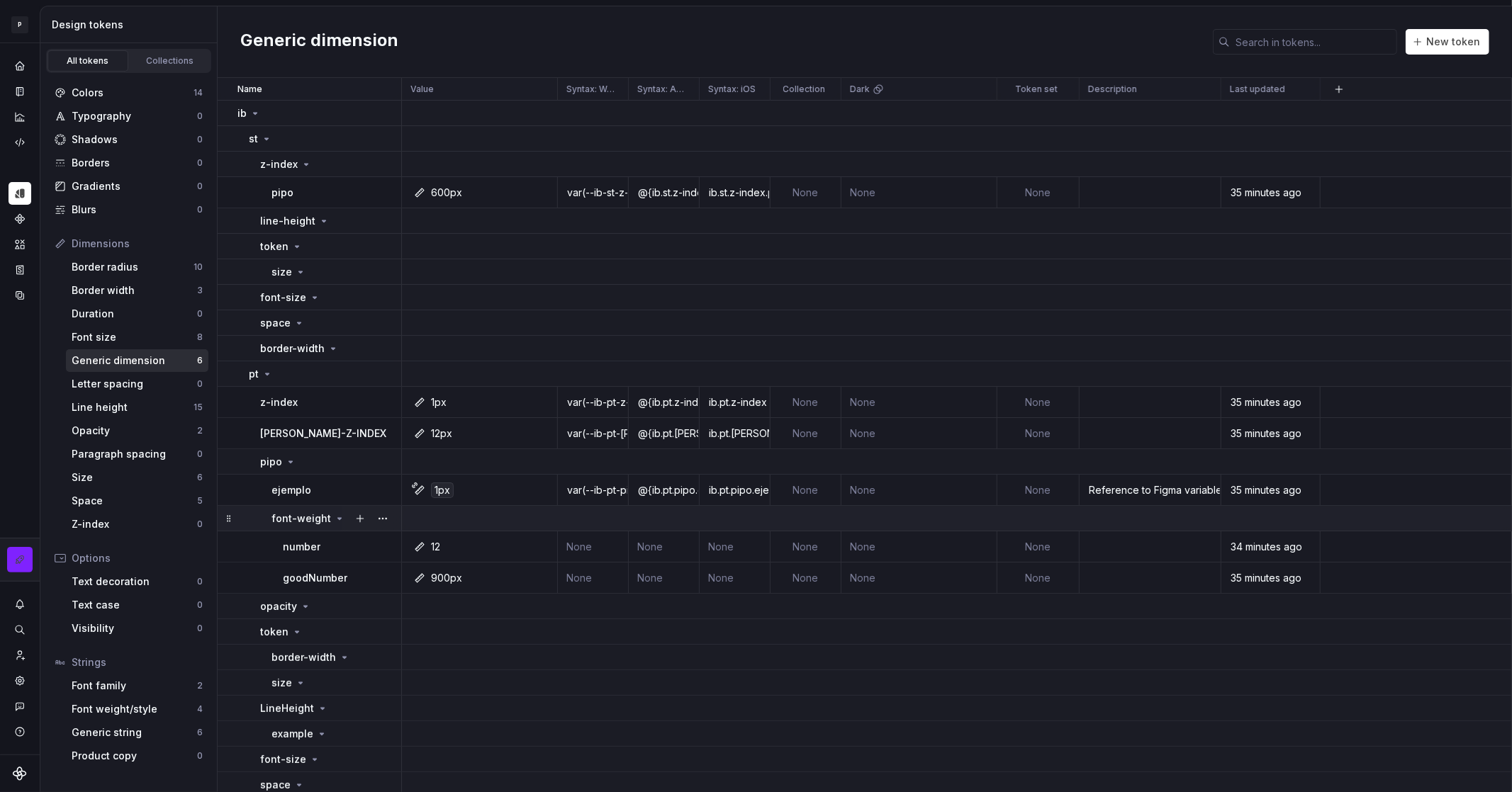
scroll to position [38, 0]
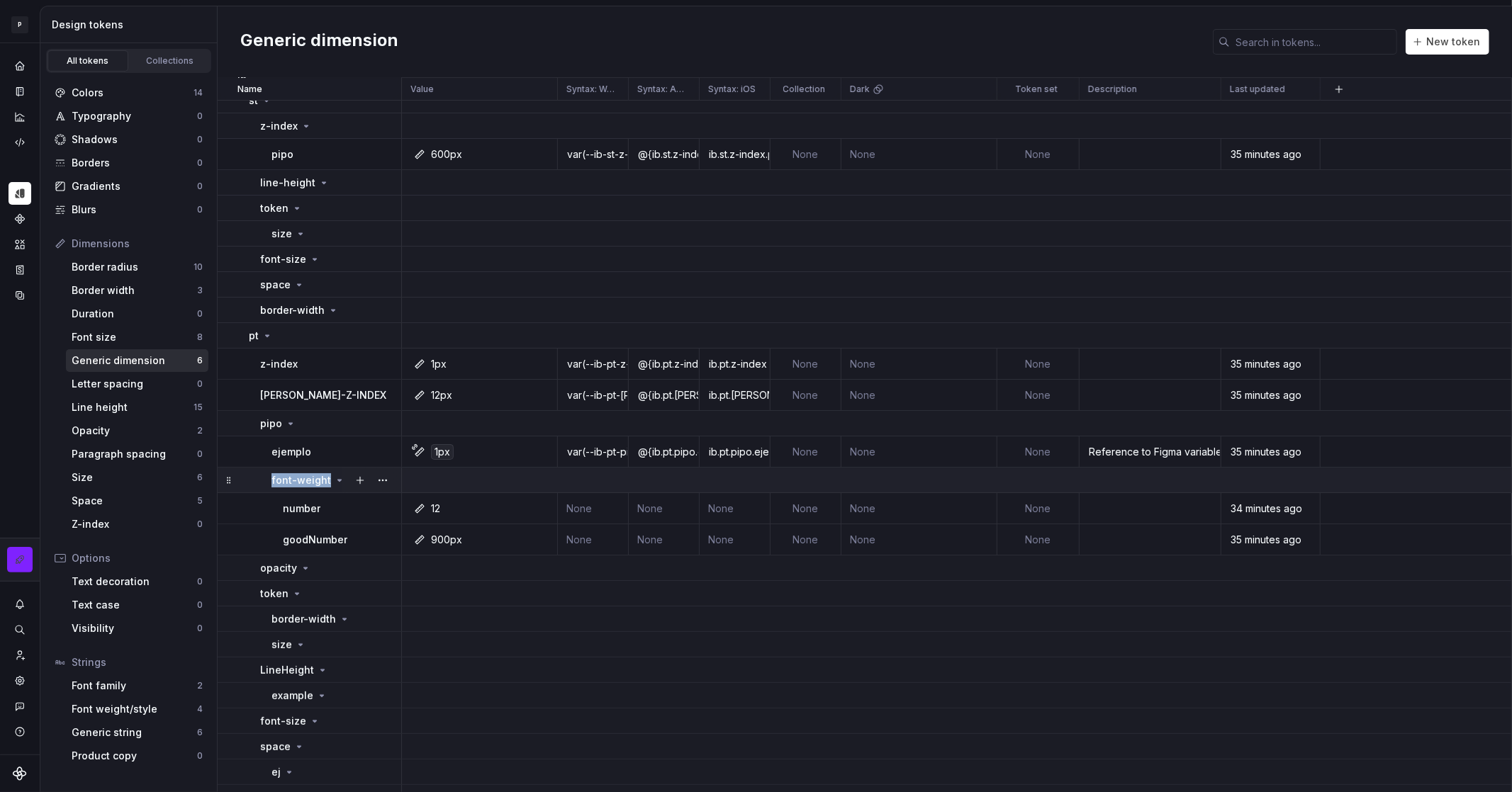
drag, startPoint x: 265, startPoint y: 478, endPoint x: 326, endPoint y: 484, distance: 61.3
click at [326, 484] on td "font-weight" at bounding box center [310, 481] width 184 height 26
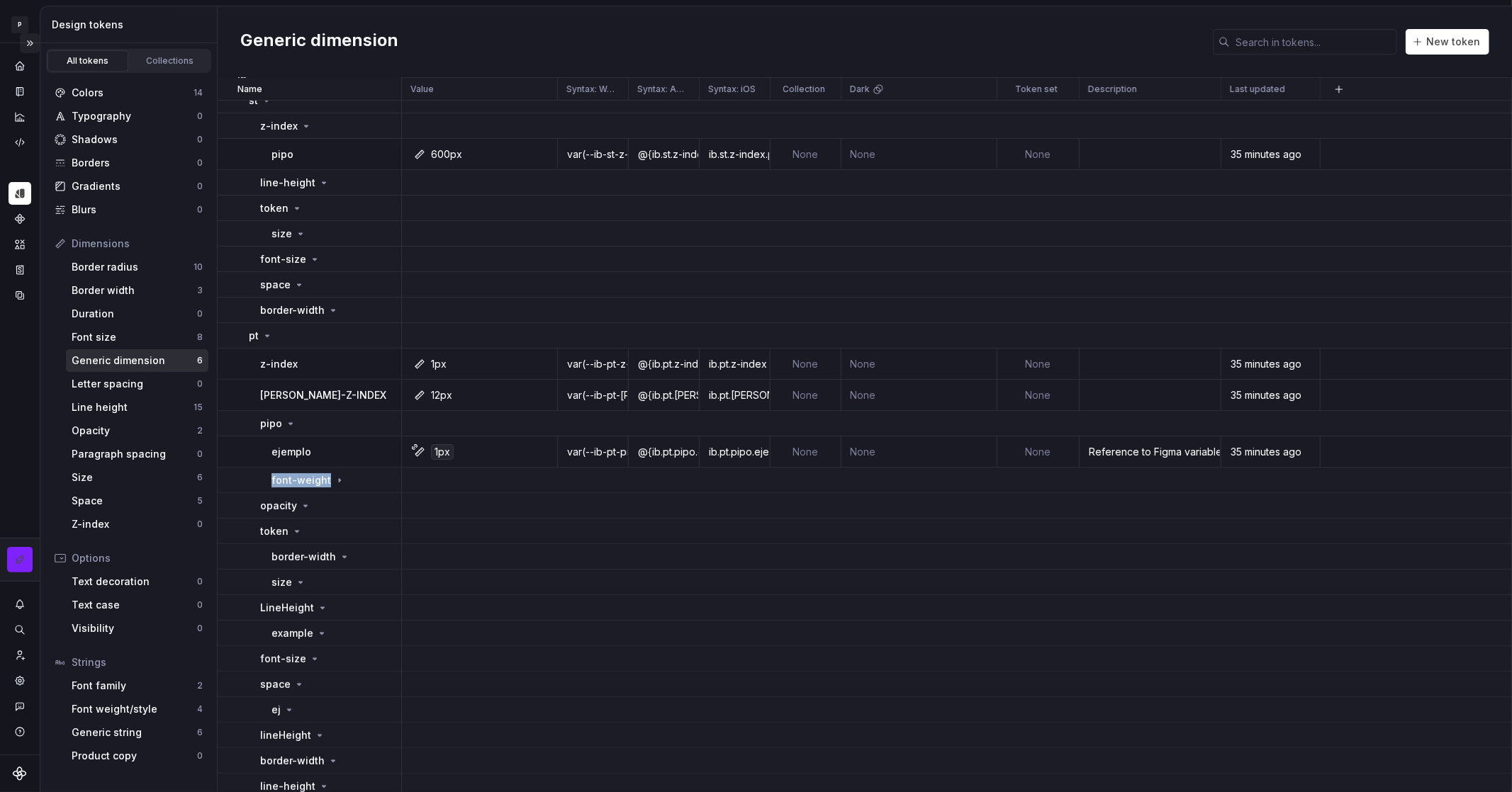
click at [27, 42] on button "Expand sidebar" at bounding box center [30, 43] width 20 height 20
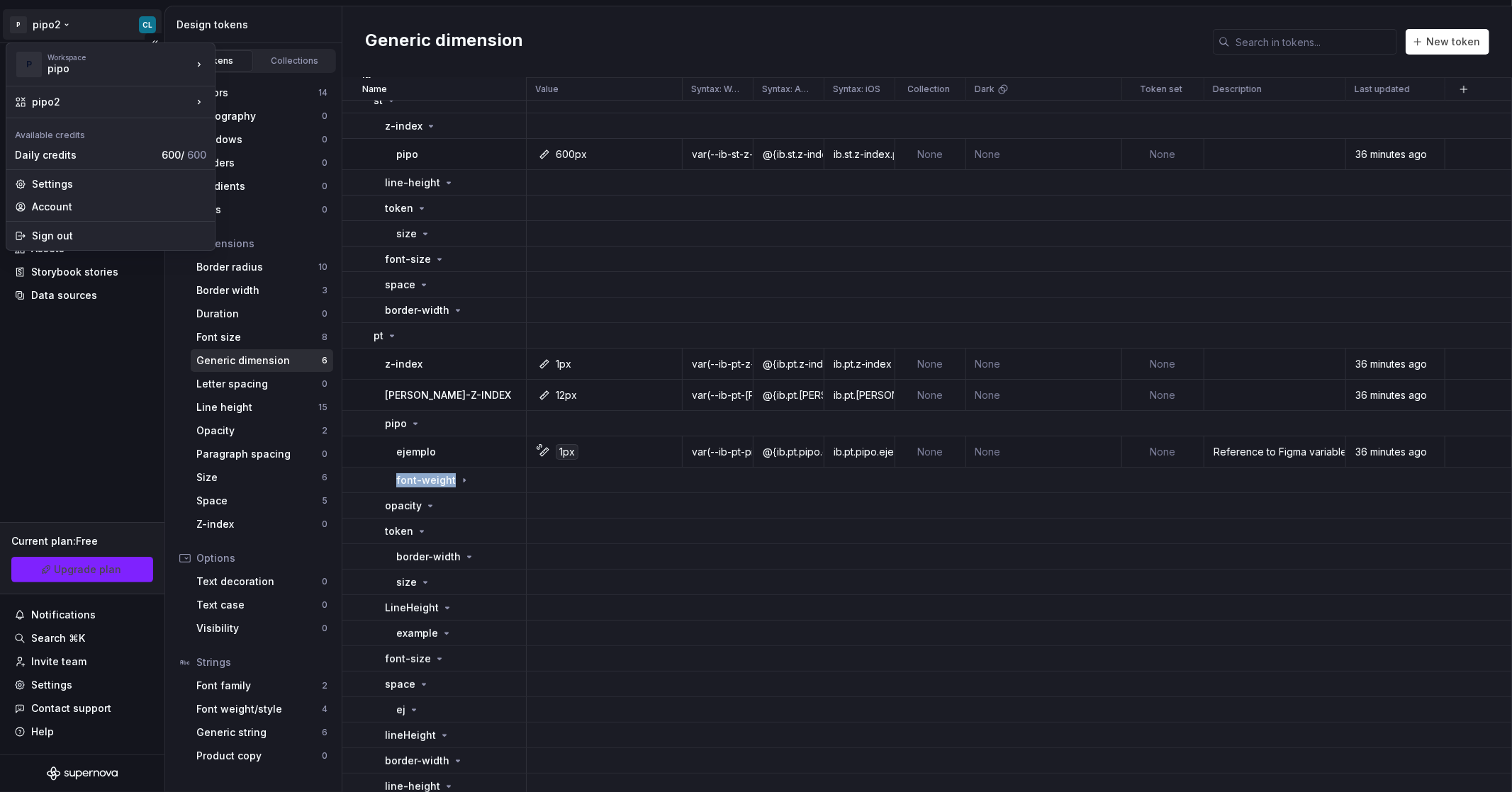
click at [60, 22] on html "P pipo2 CL Home Documentation Analytics Code automation Design system data Desi…" at bounding box center [756, 396] width 1512 height 792
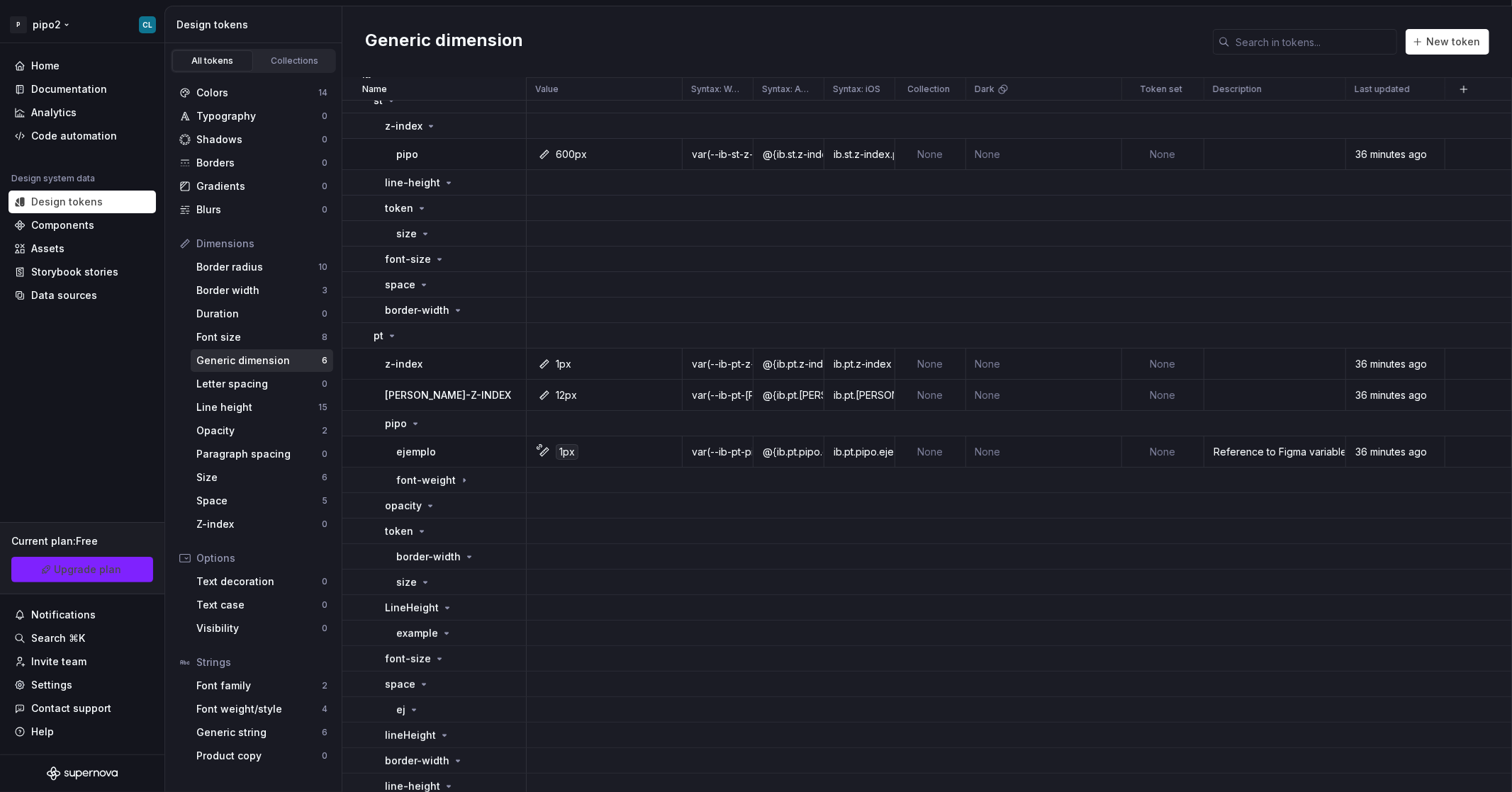
click at [21, 28] on html "P pipo2 CL Home Documentation Analytics Code automation Design system data Desi…" at bounding box center [756, 396] width 1512 height 792
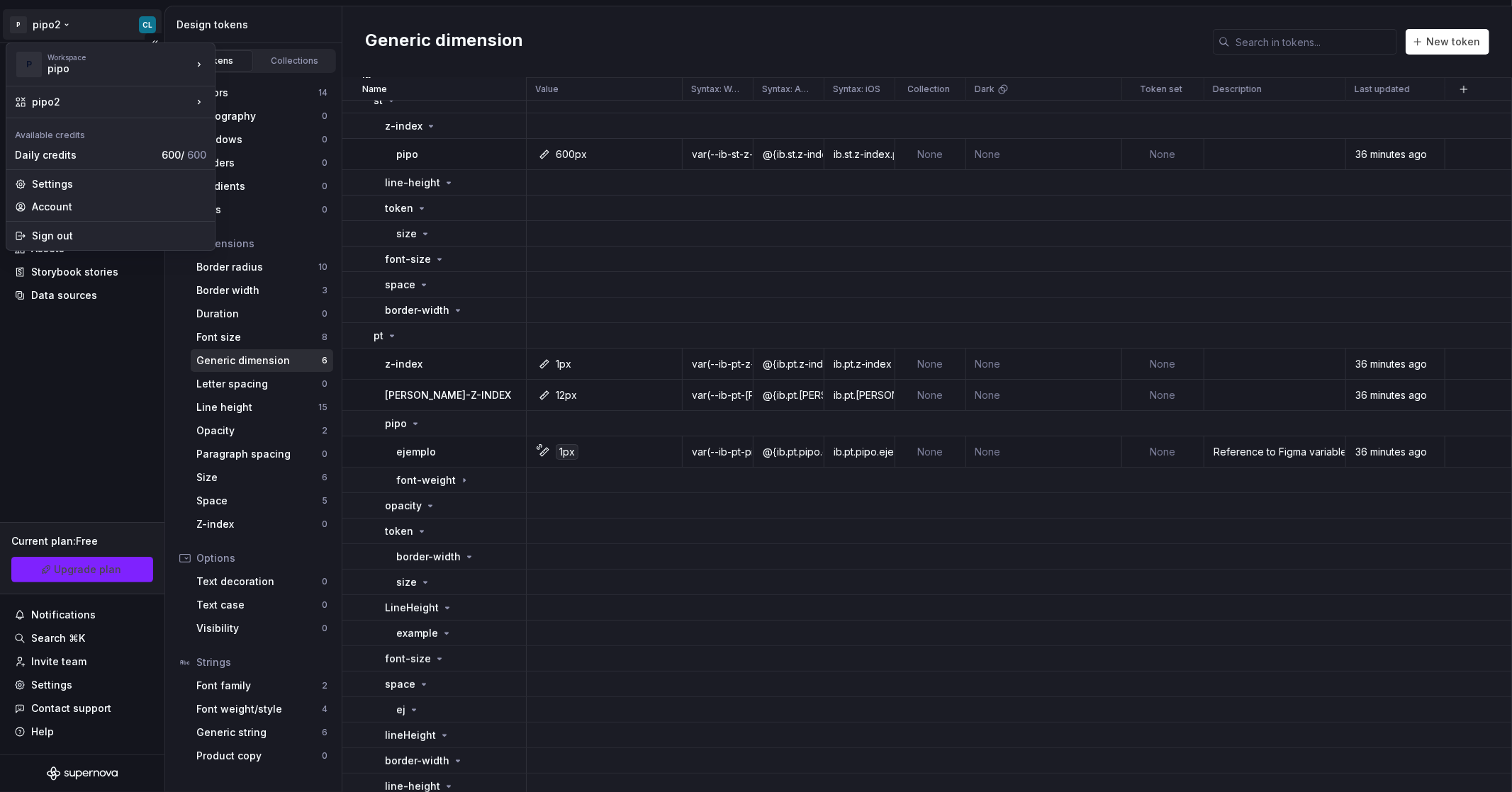
click at [20, 28] on html "P pipo2 CL Home Documentation Analytics Code automation Design system data Desi…" at bounding box center [756, 396] width 1512 height 792
click at [253, 63] on div "Iberia DS" at bounding box center [284, 61] width 93 height 14
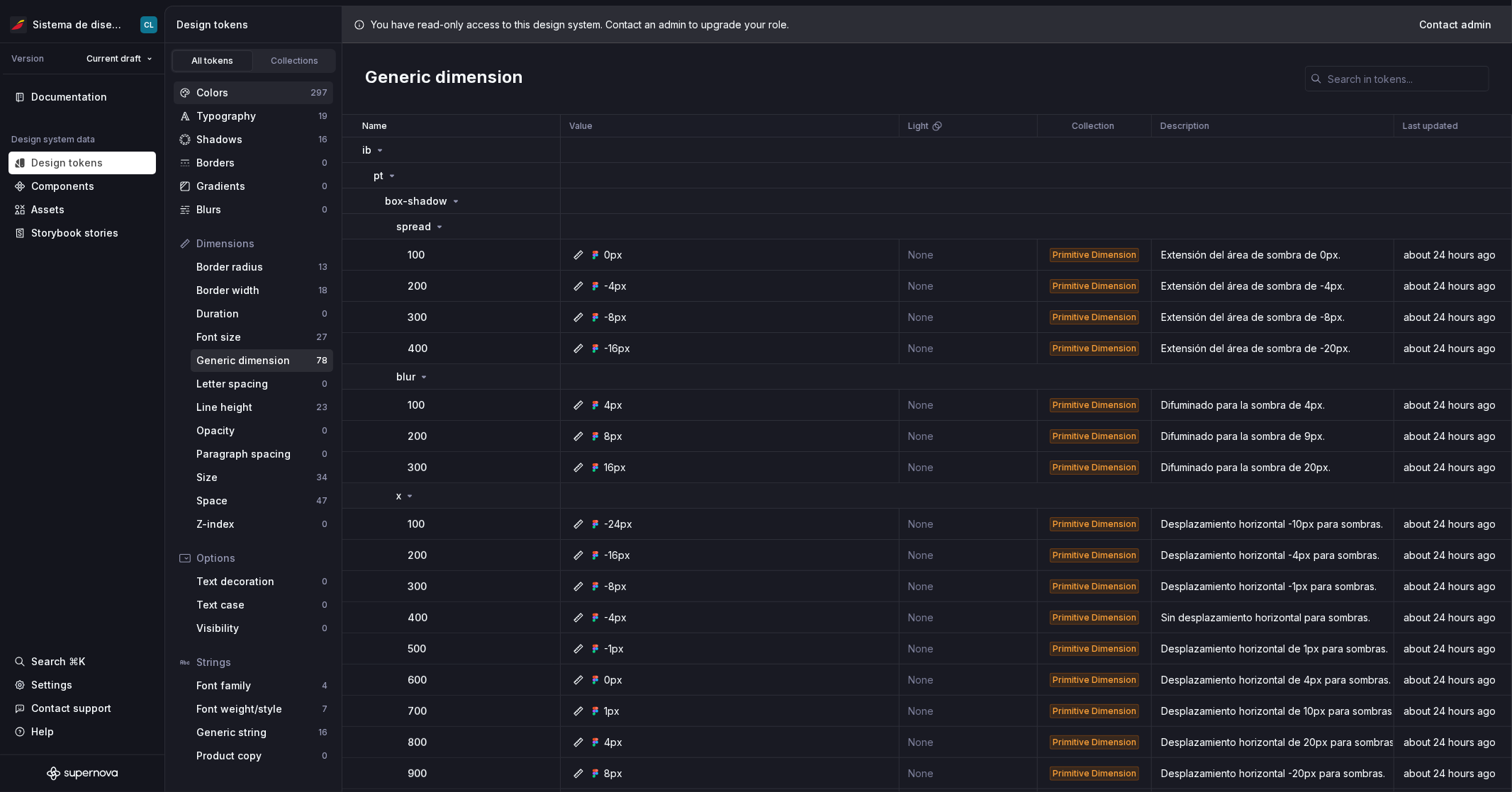
click at [210, 95] on div "Colors" at bounding box center [253, 93] width 114 height 14
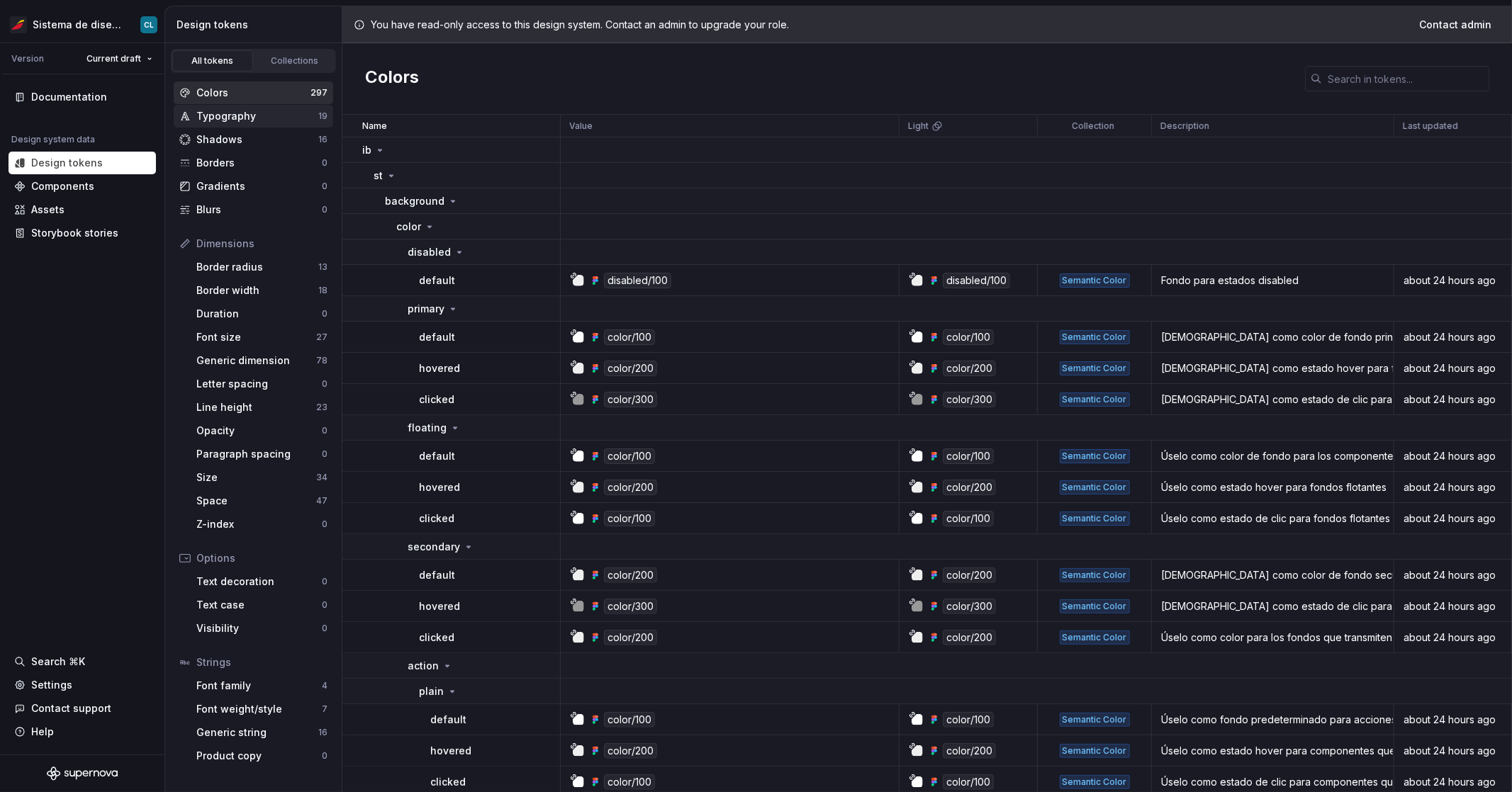
click at [219, 111] on div "Typography" at bounding box center [257, 116] width 122 height 14
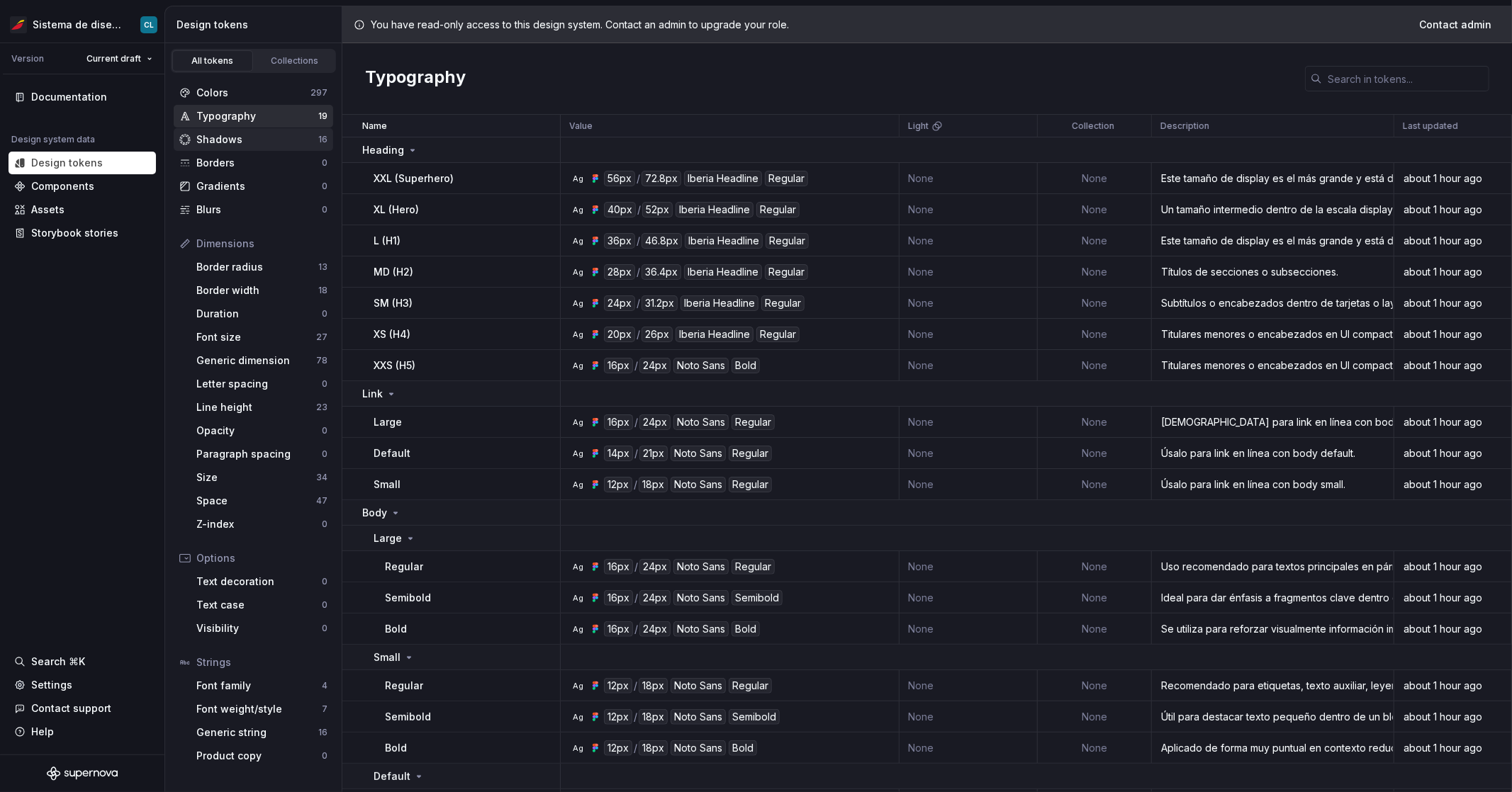
click at [225, 134] on div "Shadows" at bounding box center [257, 139] width 122 height 14
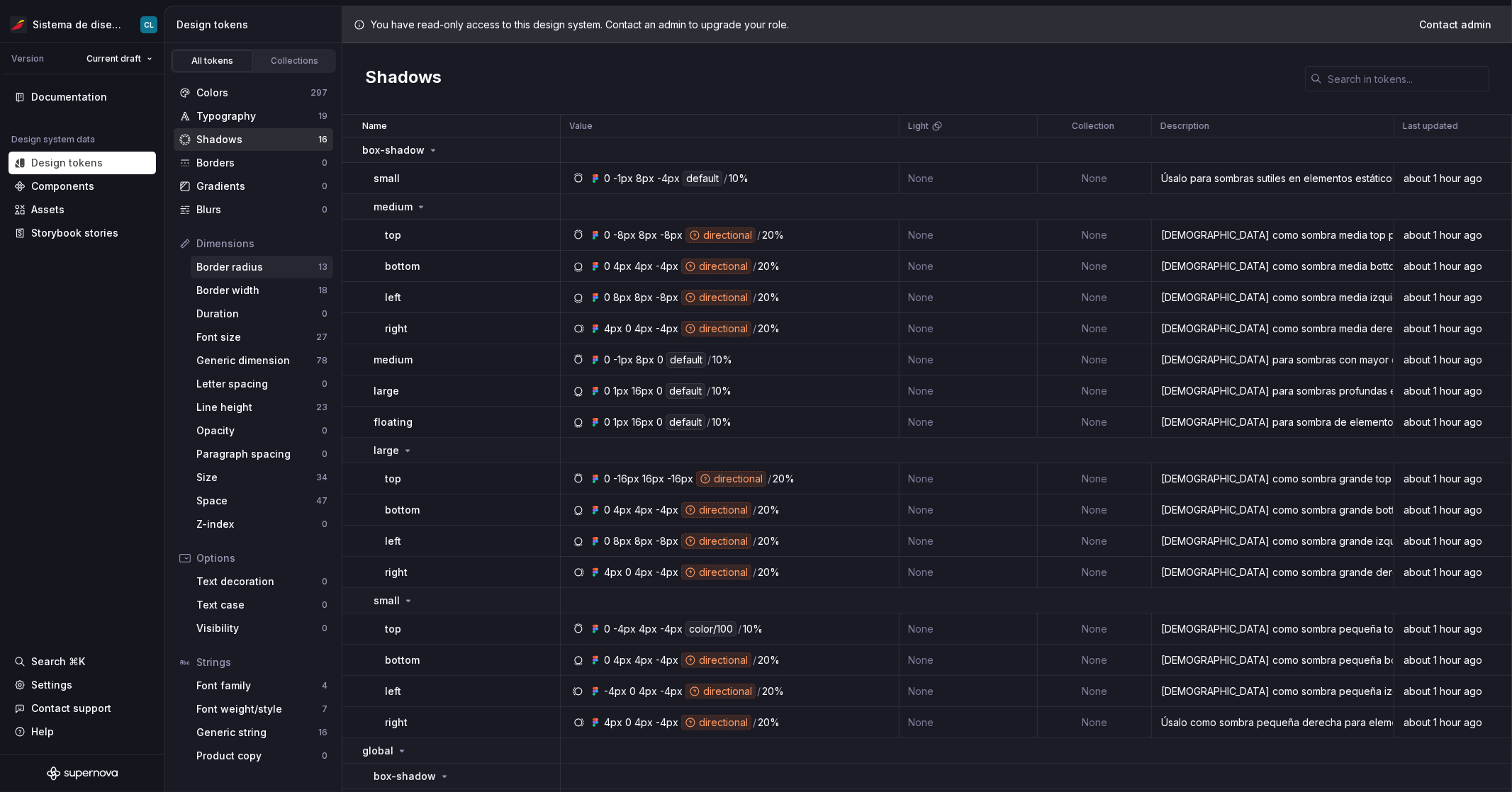
click at [244, 265] on div "Border radius" at bounding box center [257, 267] width 122 height 14
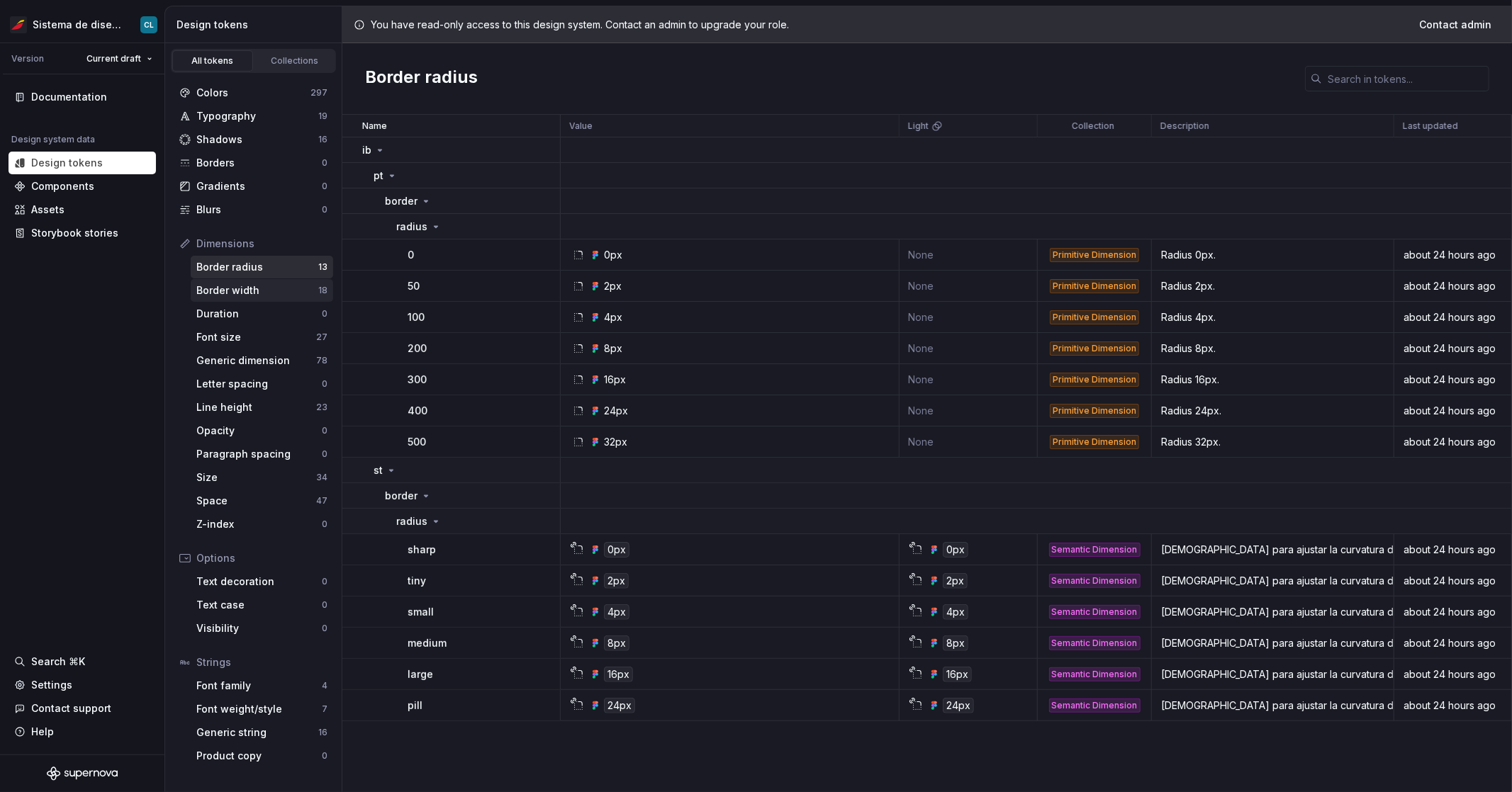
click at [274, 288] on div "Border width" at bounding box center [257, 291] width 122 height 14
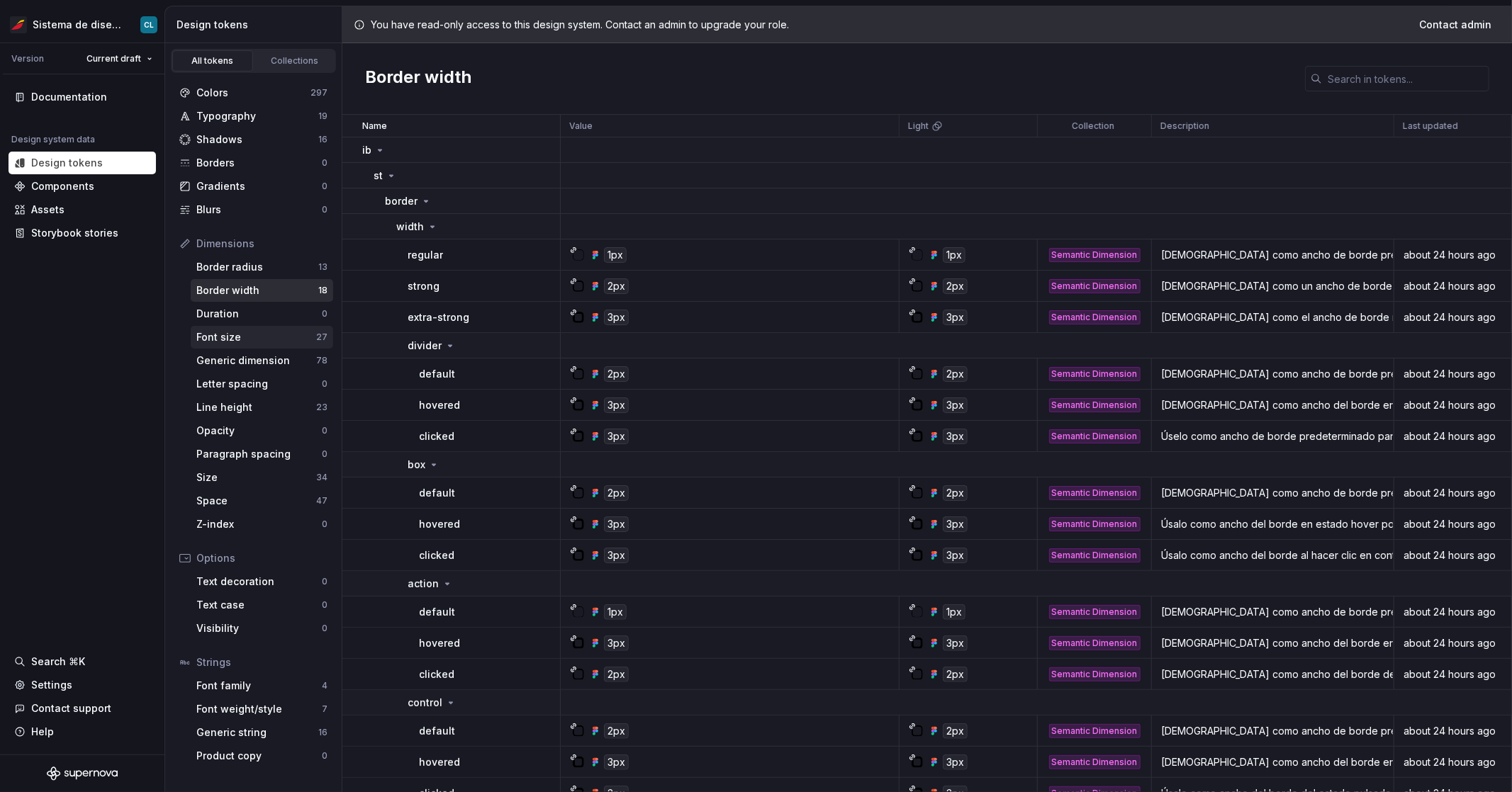
click at [215, 340] on div "Font size" at bounding box center [256, 337] width 119 height 14
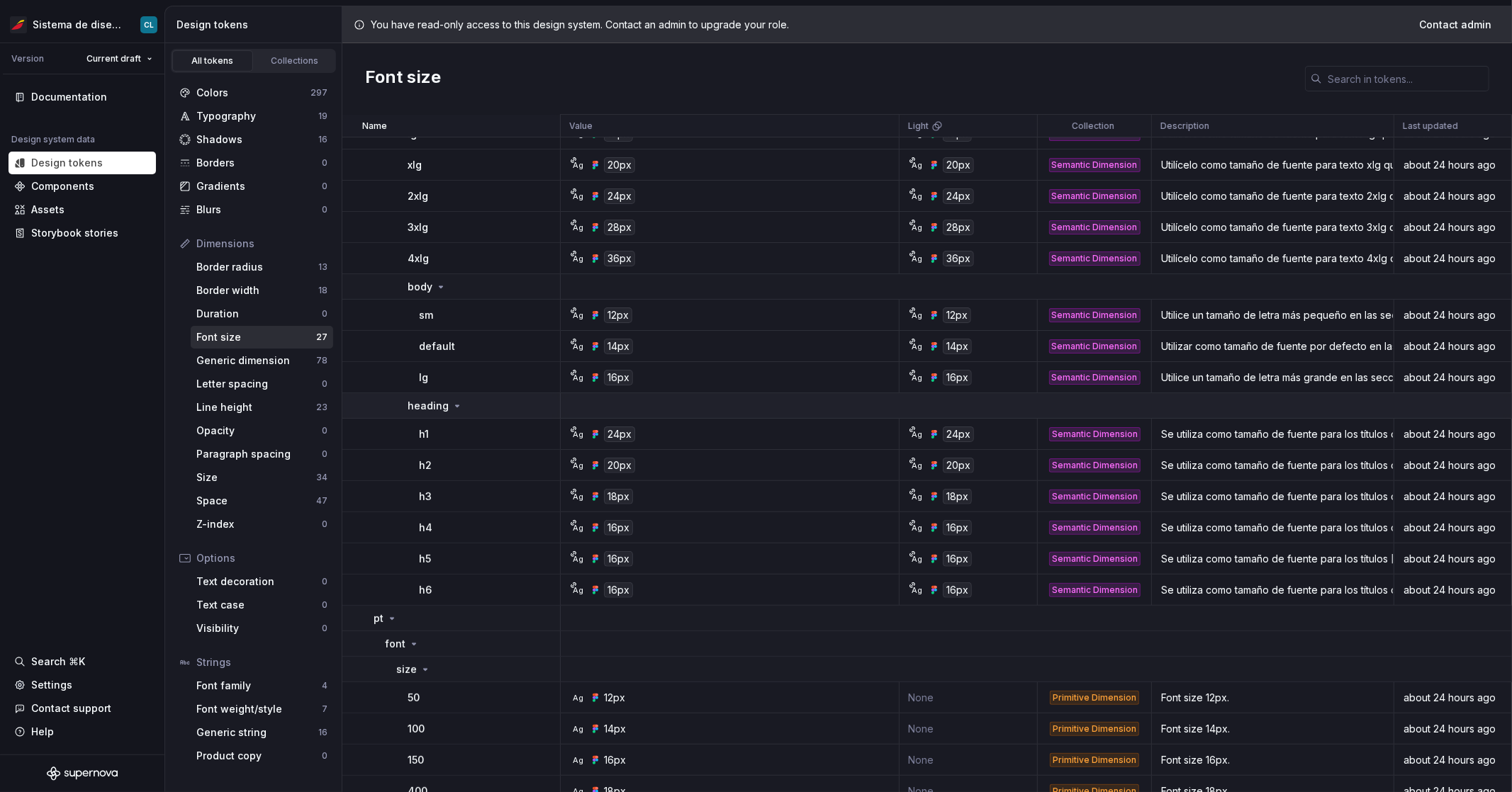
scroll to position [259, 0]
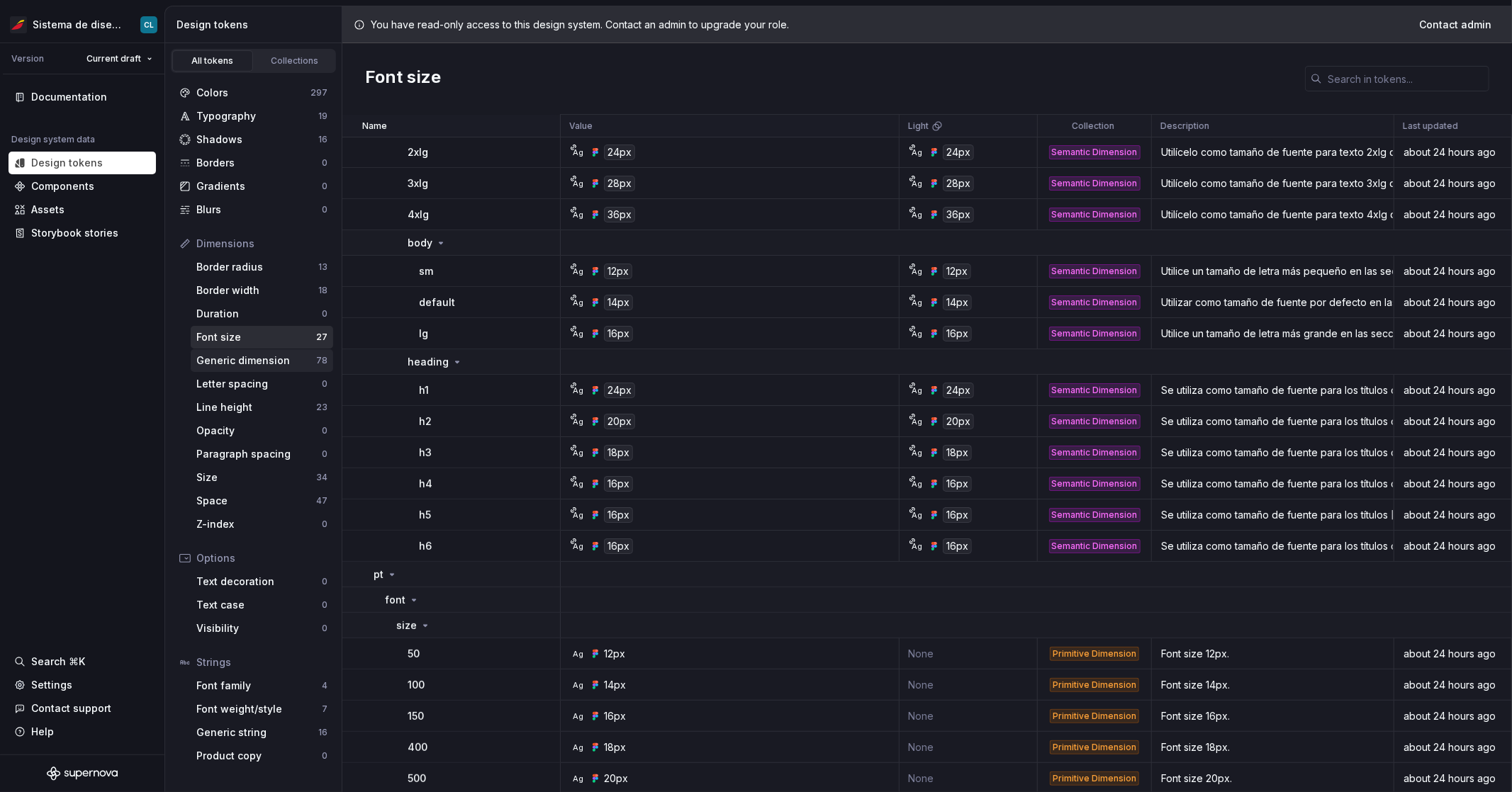
click at [248, 365] on div "Generic dimension" at bounding box center [256, 360] width 119 height 14
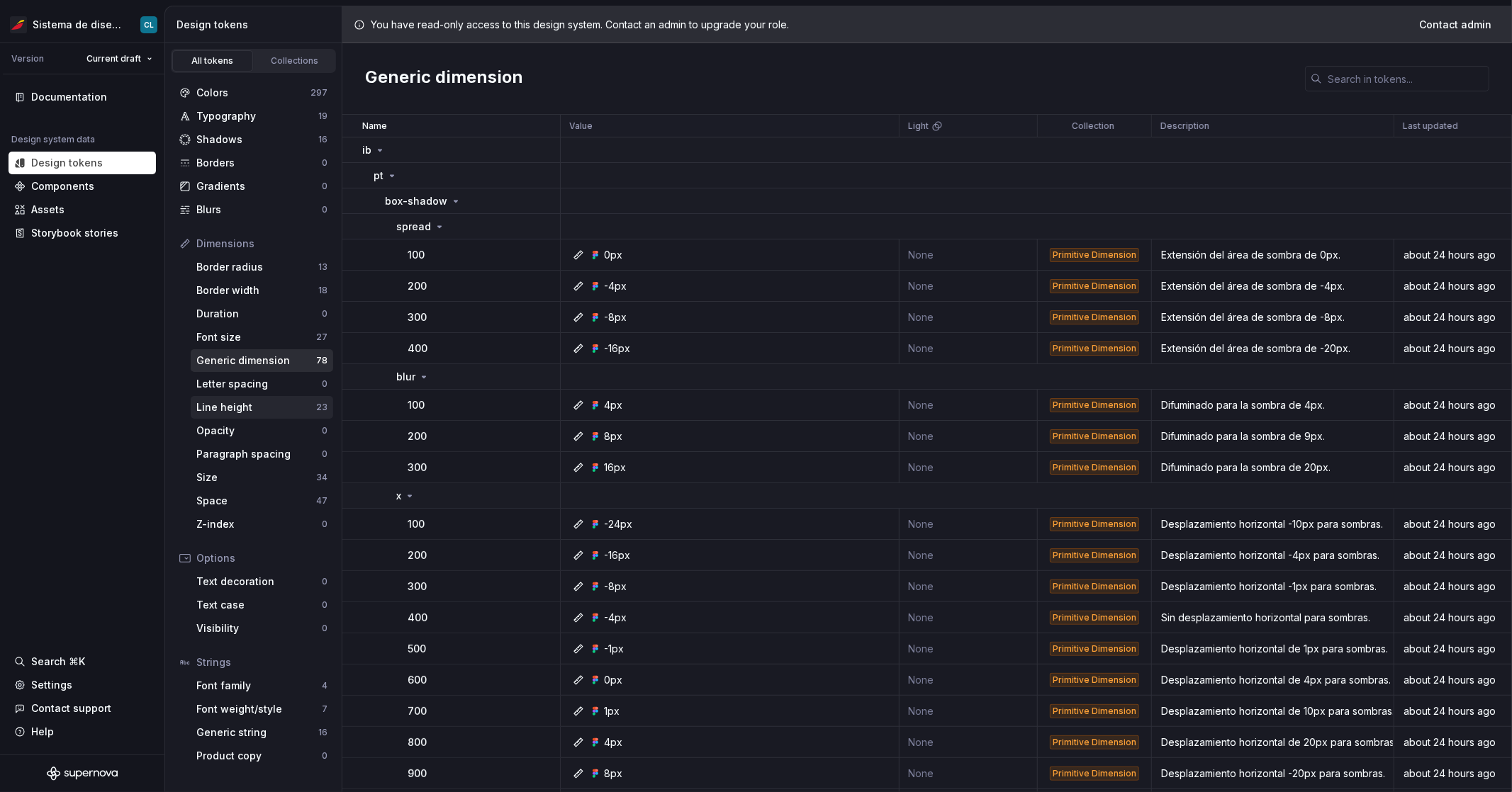
click at [252, 412] on div "Line height" at bounding box center [256, 407] width 119 height 14
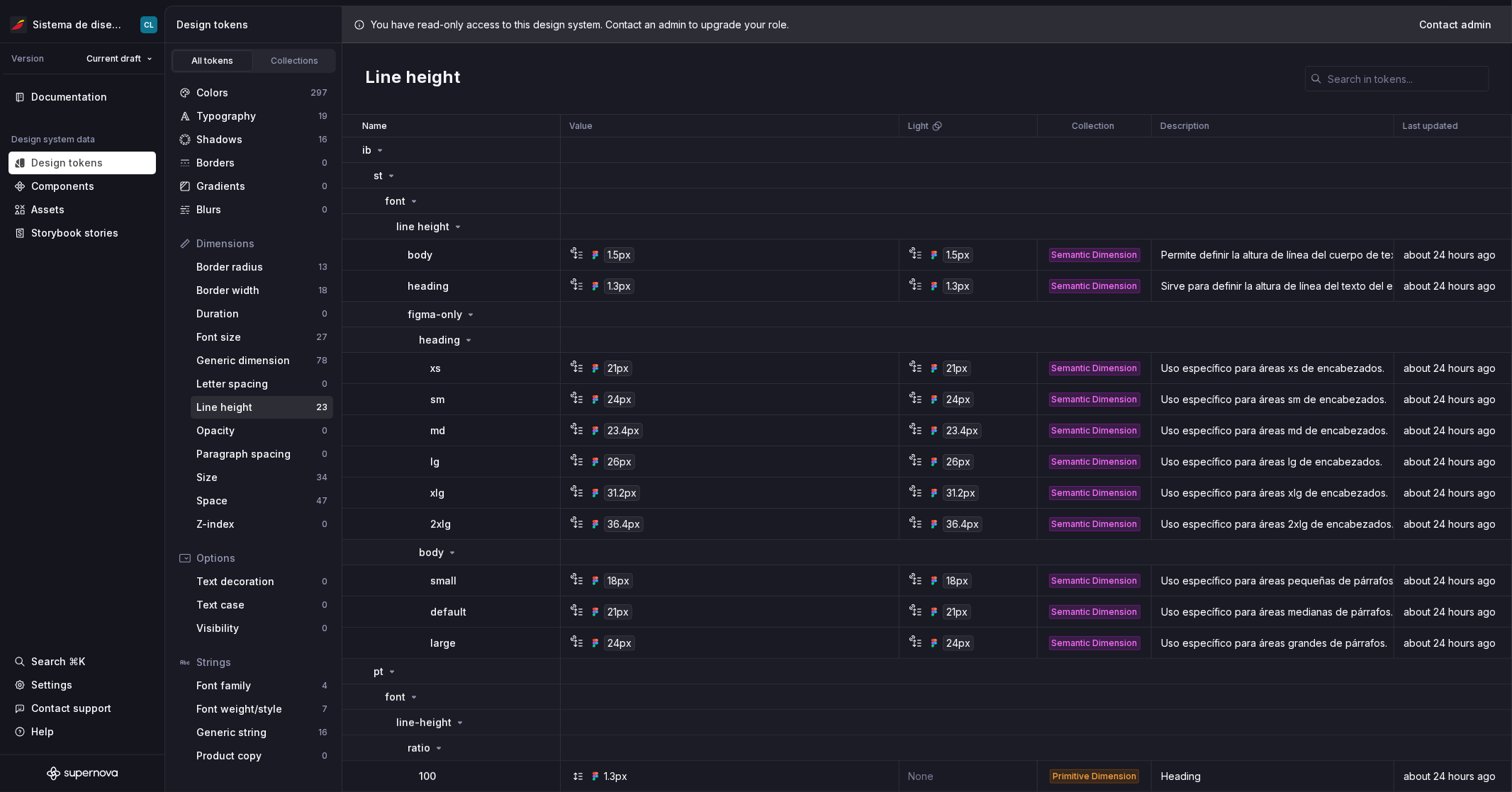
scroll to position [133, 0]
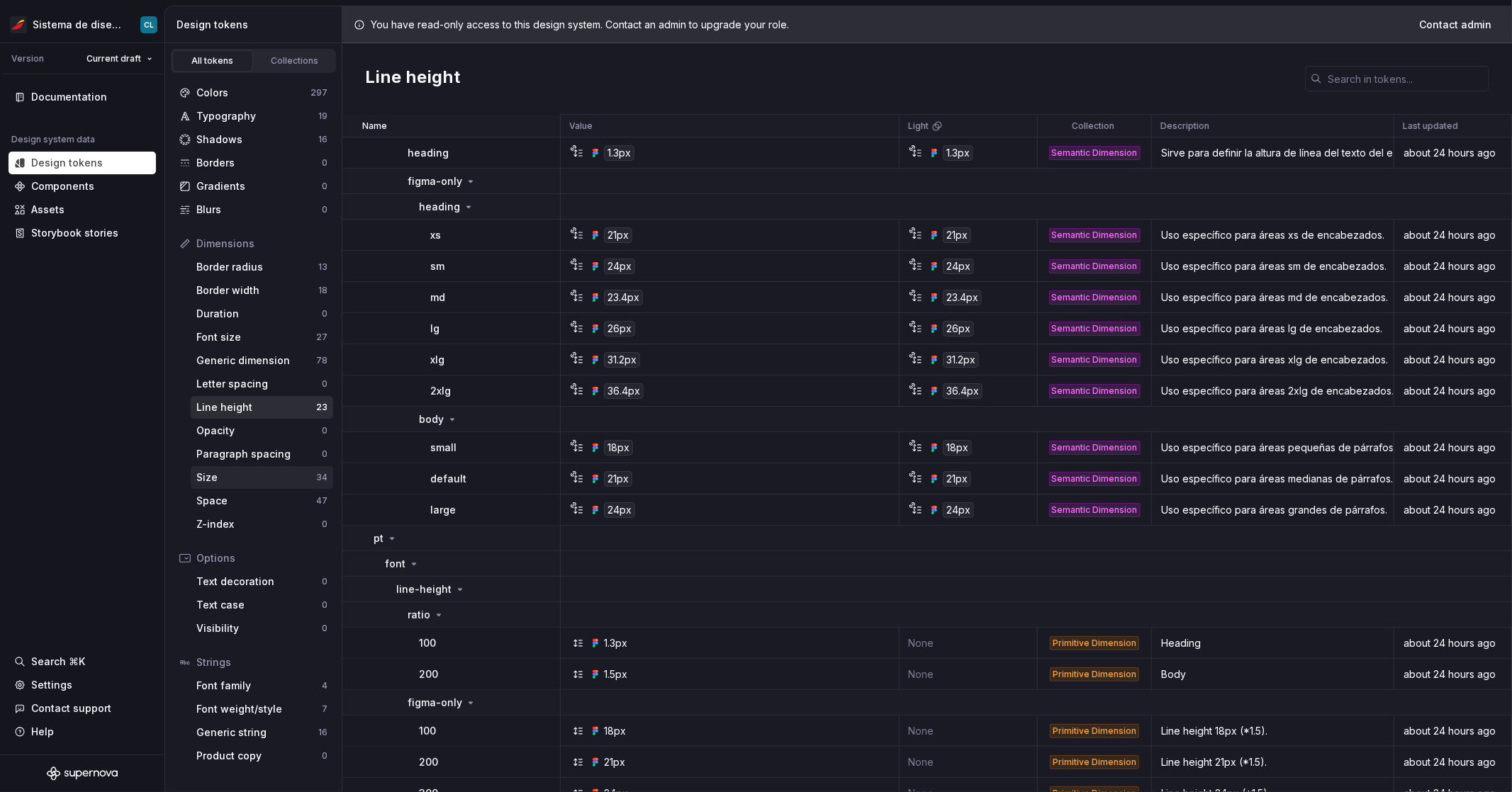
click at [256, 475] on div "Size" at bounding box center [256, 478] width 119 height 14
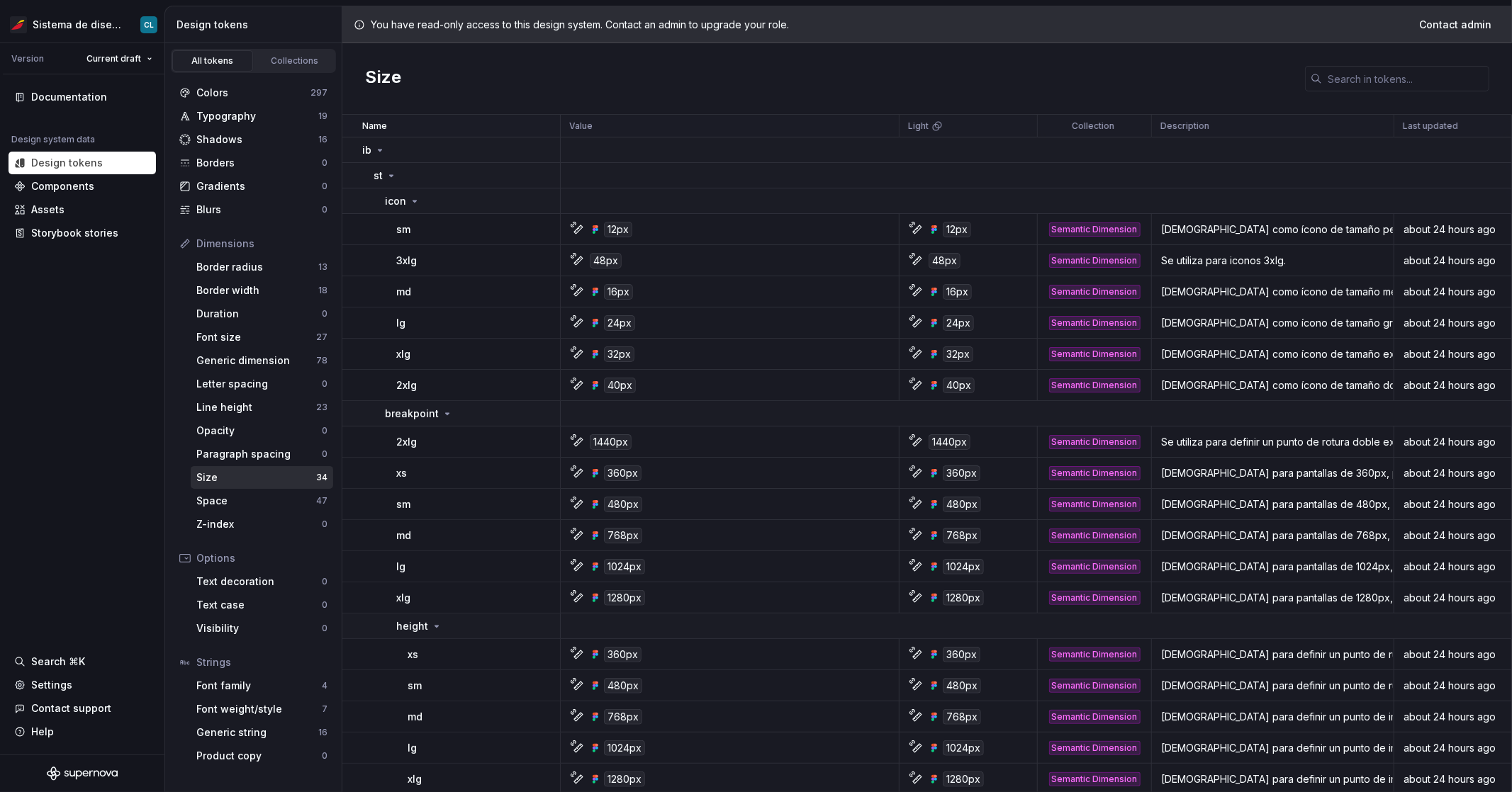
scroll to position [129, 0]
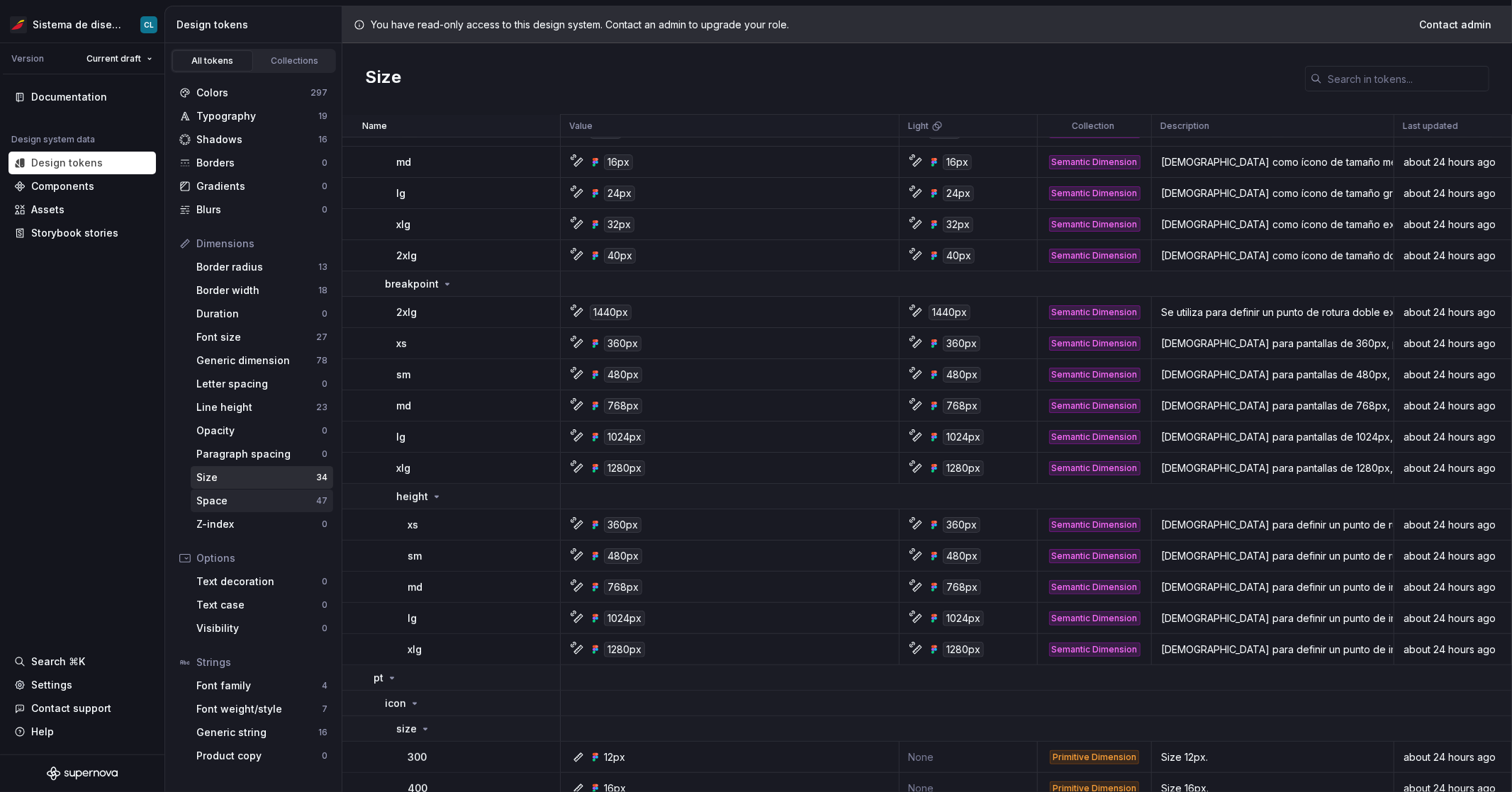
click at [223, 501] on div "Space" at bounding box center [256, 500] width 119 height 14
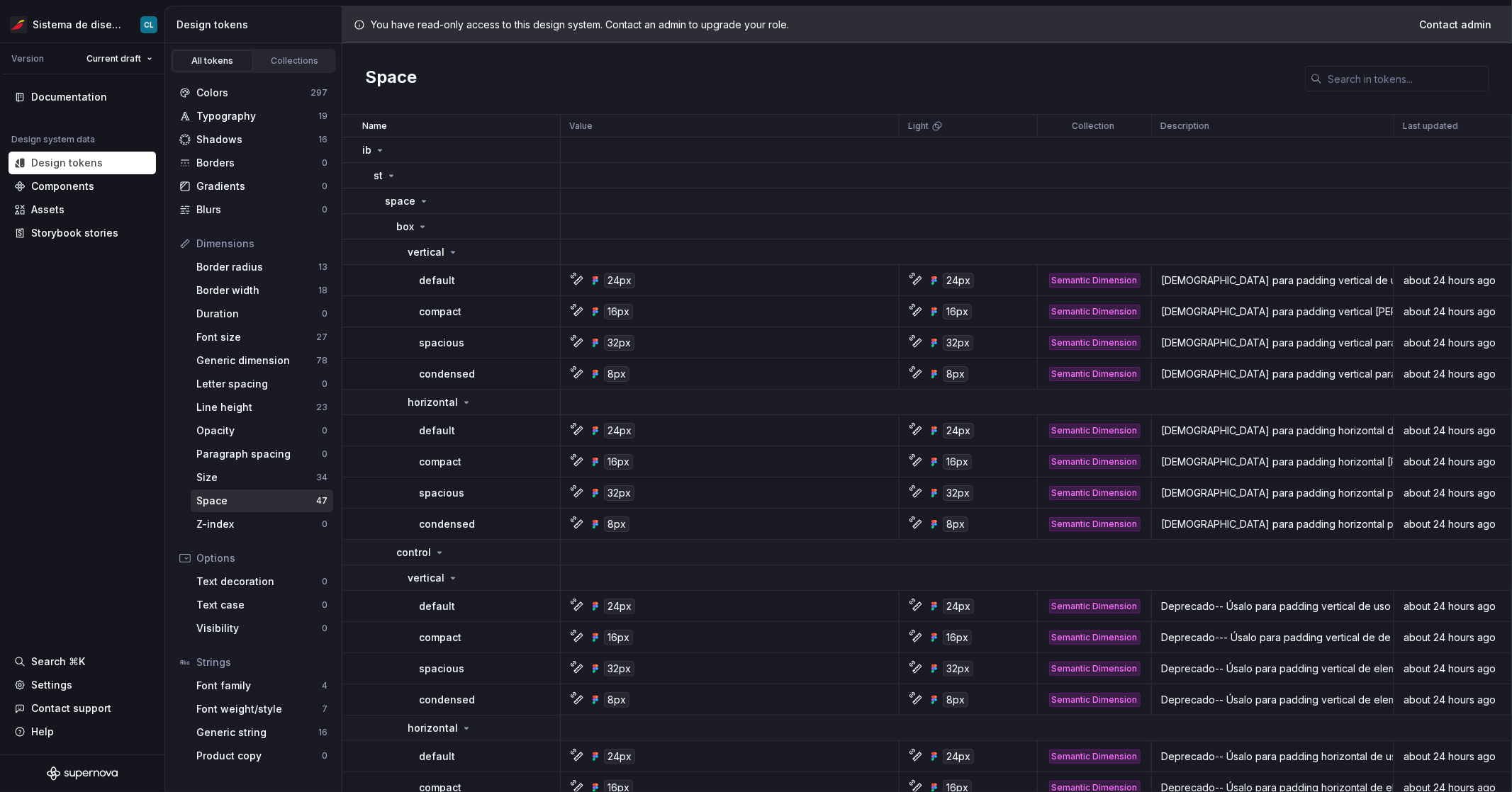
scroll to position [151, 0]
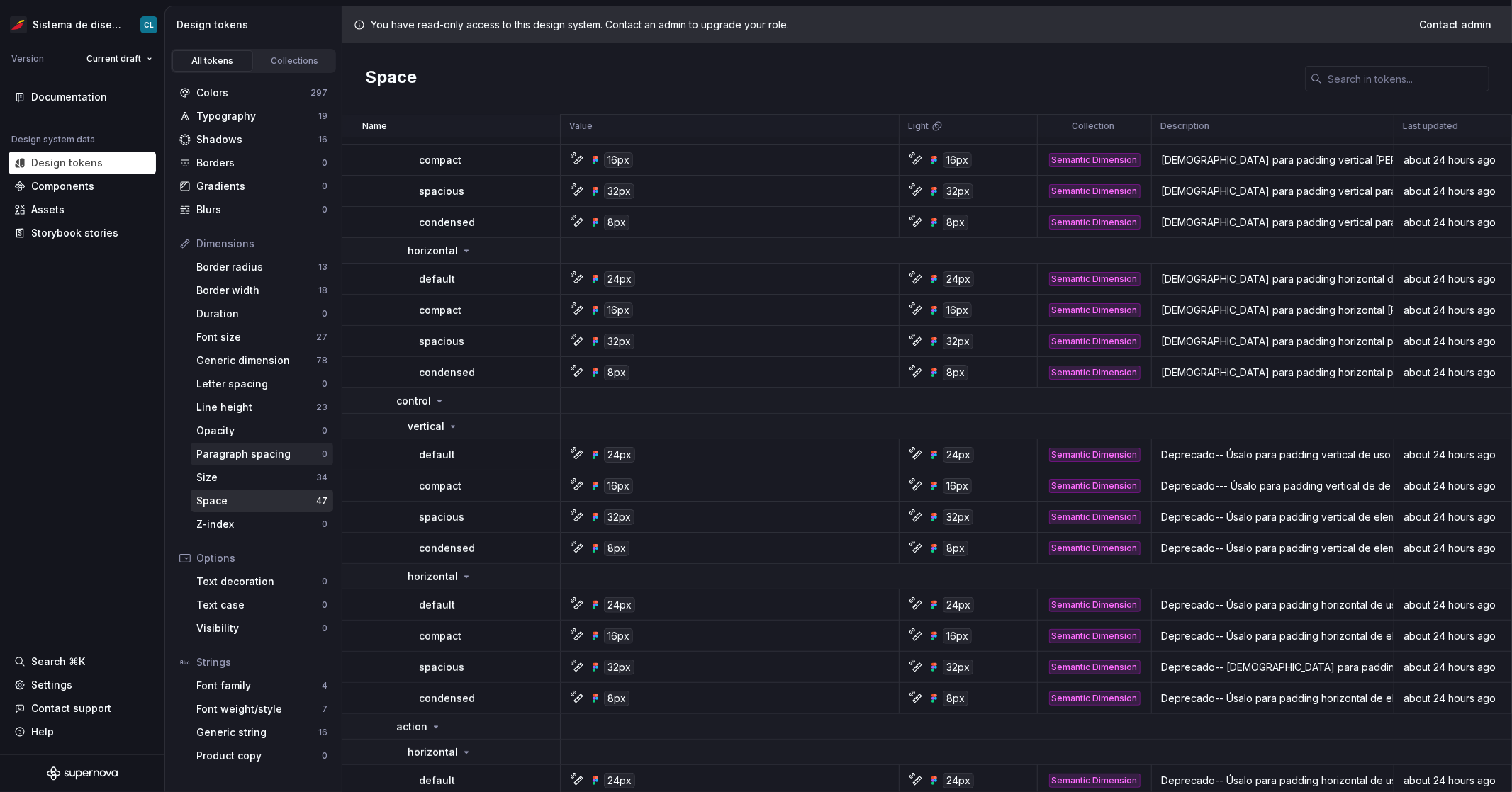
click at [250, 450] on div "Paragraph spacing" at bounding box center [259, 454] width 125 height 14
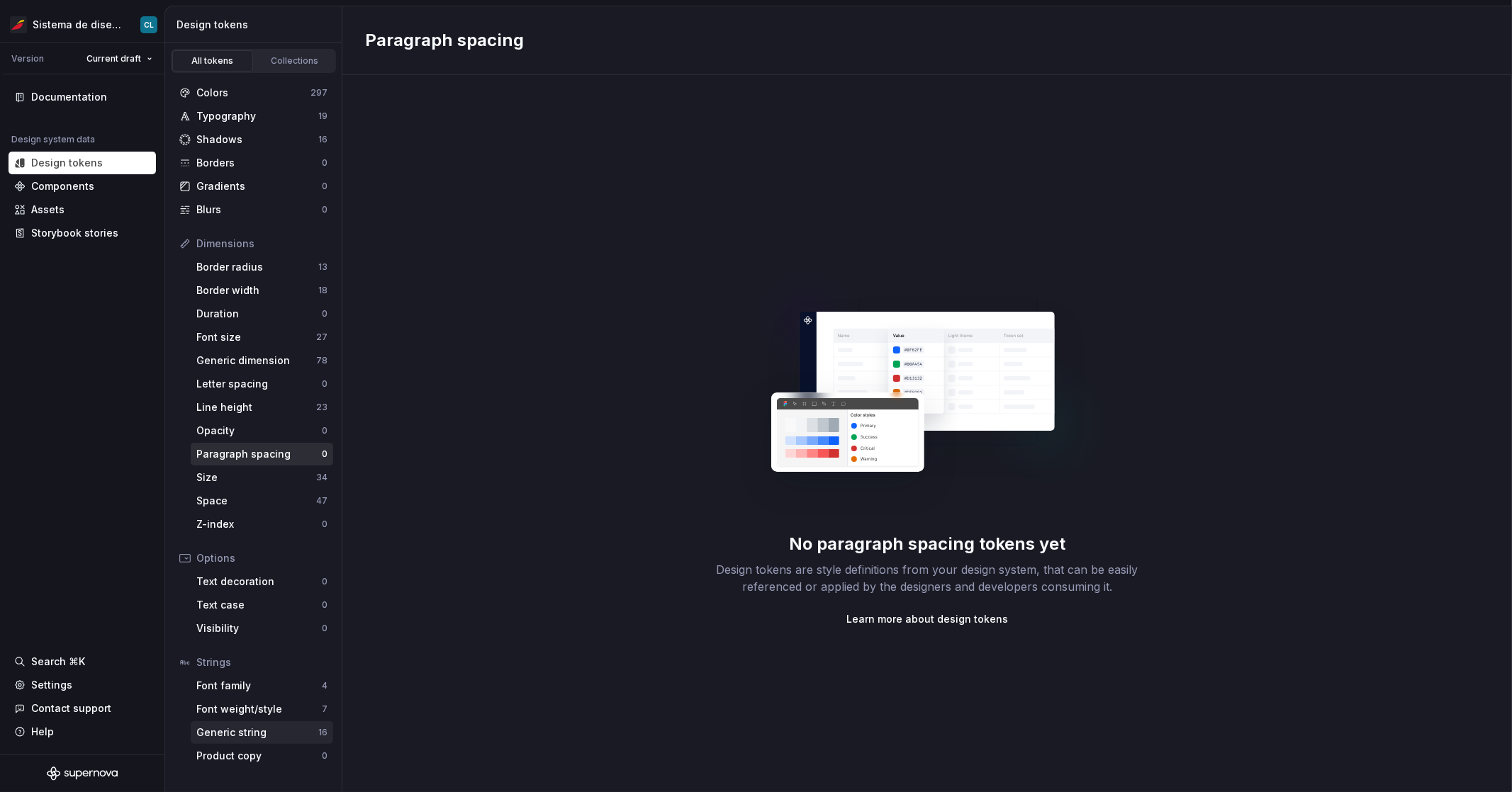
click at [255, 733] on div "Generic string" at bounding box center [257, 732] width 122 height 14
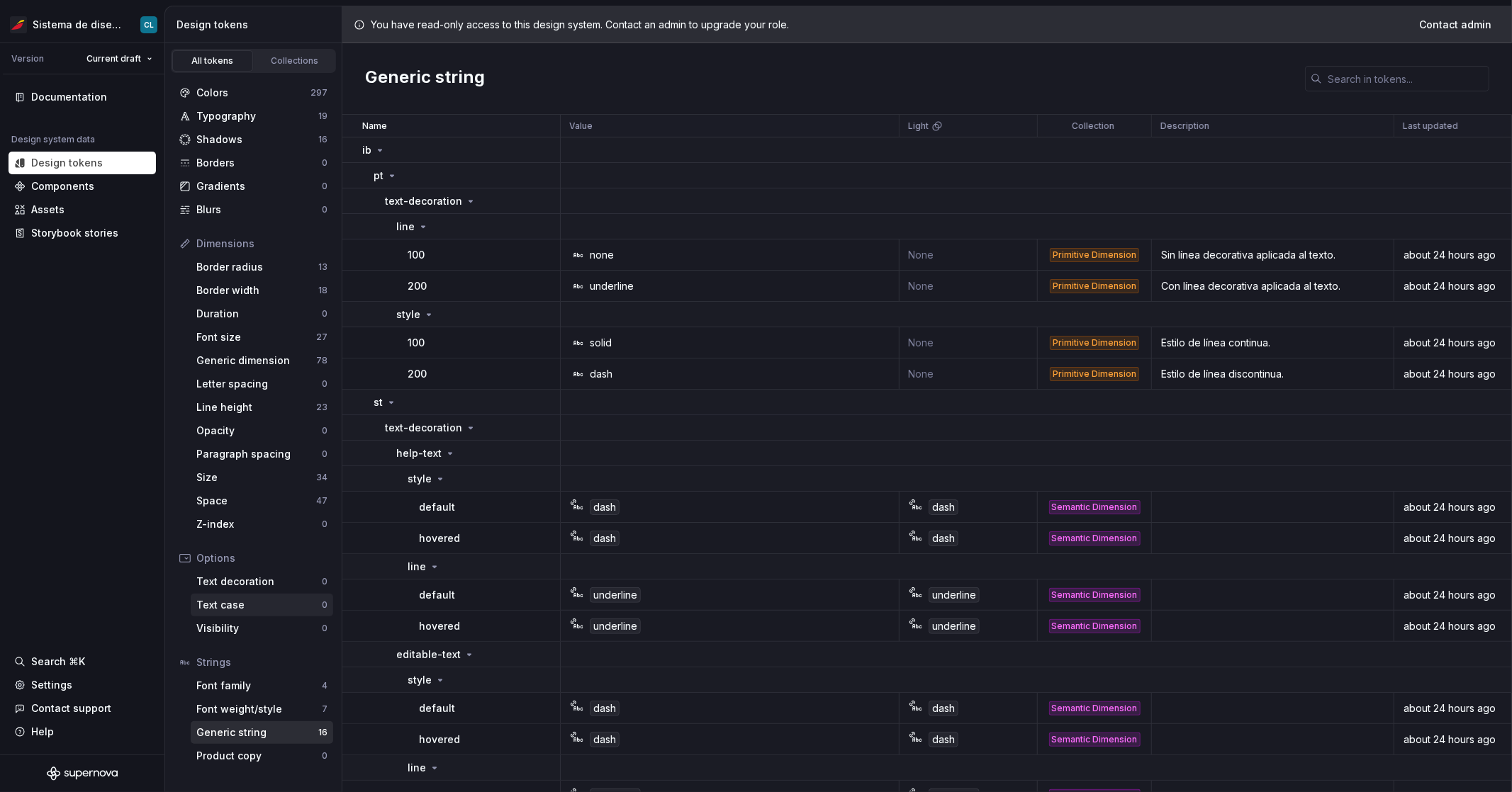
click at [263, 608] on div "Text case" at bounding box center [259, 605] width 125 height 14
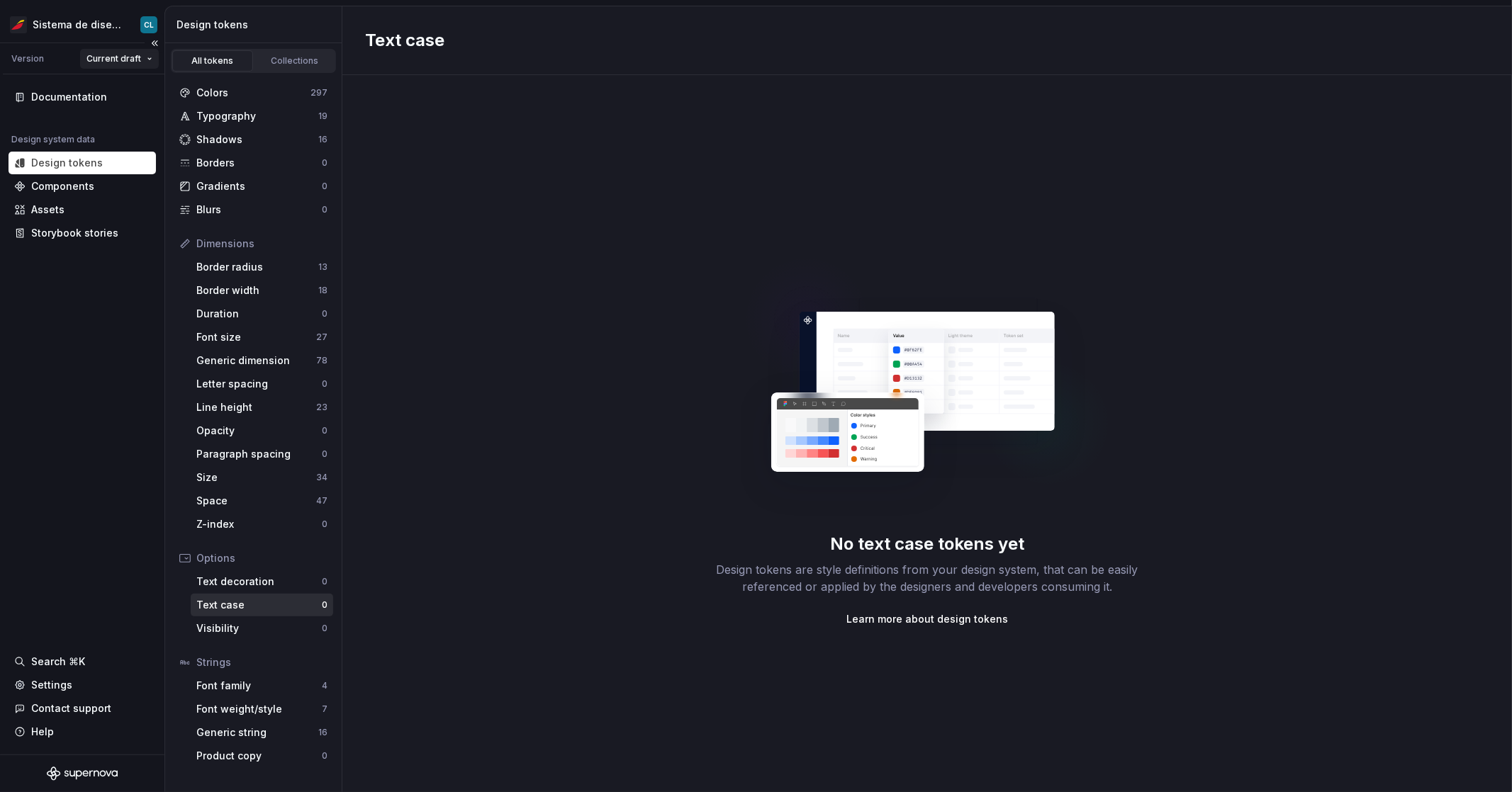
click at [131, 66] on html "Sistema de diseño Iberia CL Version Current draft Documentation Design system d…" at bounding box center [756, 396] width 1512 height 792
click at [83, 28] on html "Sistema de diseño Iberia CL Version Current draft Documentation Design system d…" at bounding box center [756, 396] width 1512 height 792
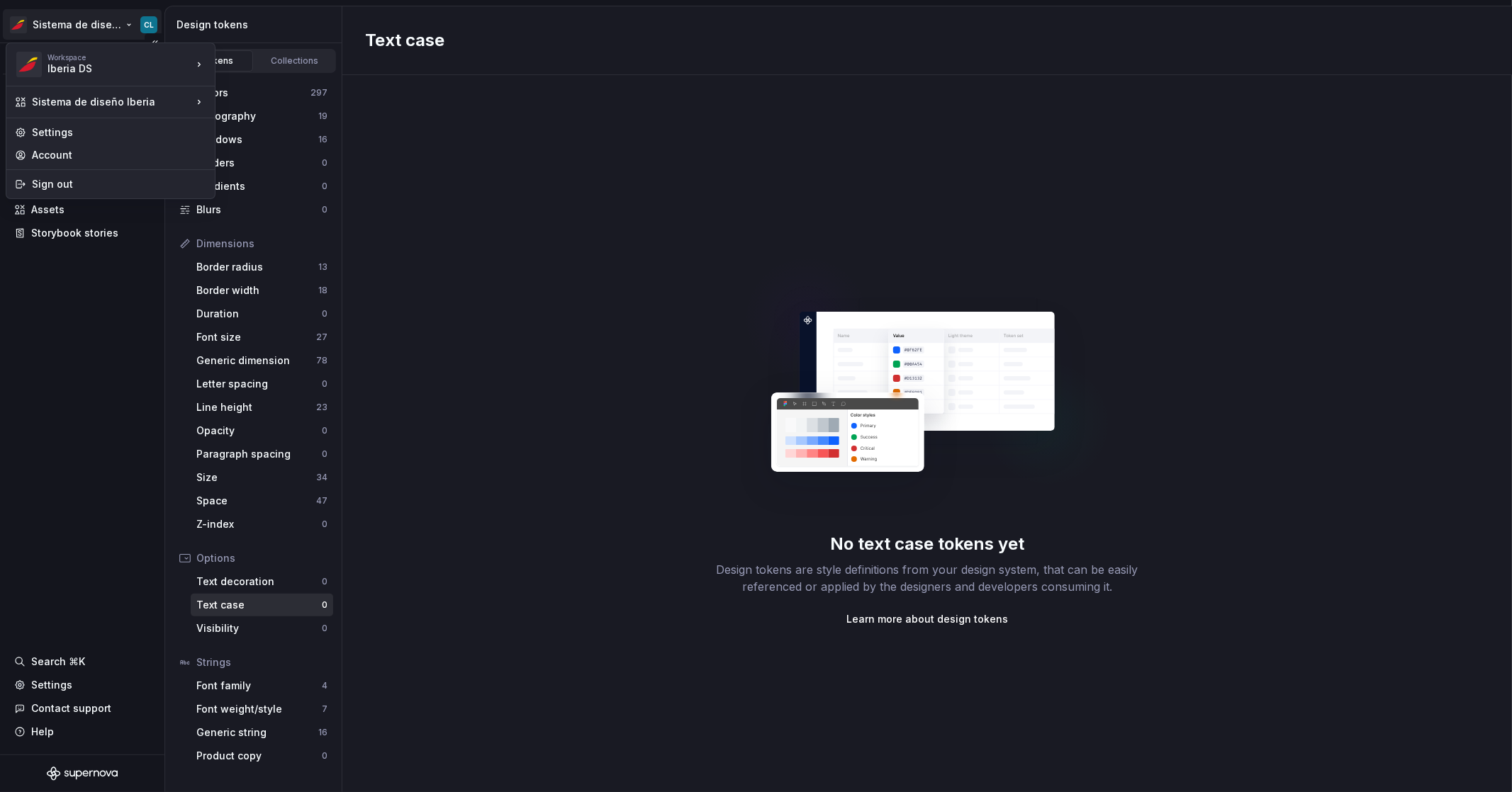
click at [85, 28] on html "Sistema de diseño Iberia CL Version Current draft Documentation Design system d…" at bounding box center [756, 396] width 1512 height 792
click at [248, 85] on div "pipo" at bounding box center [284, 85] width 93 height 14
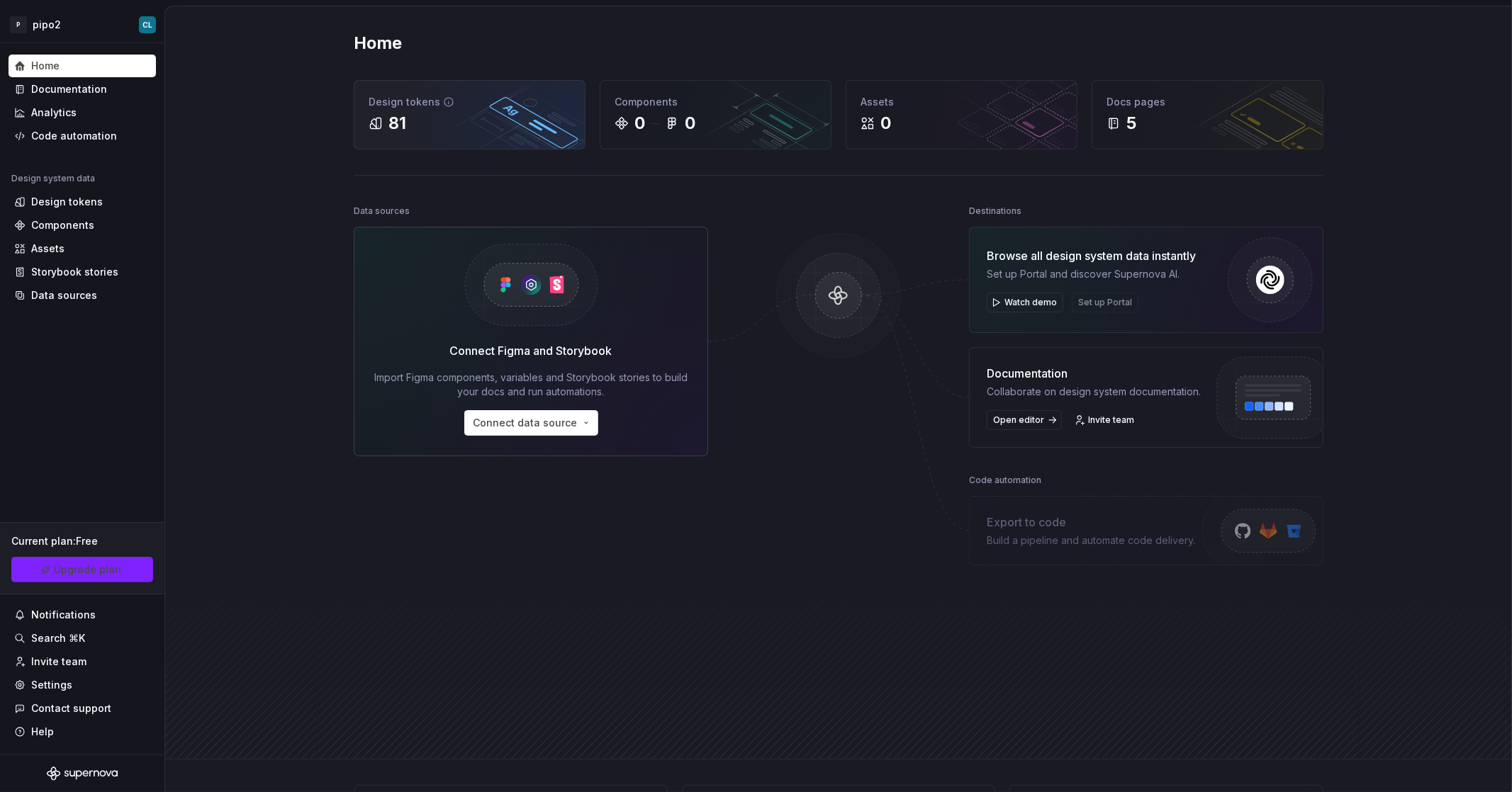
click at [368, 129] on icon at bounding box center [375, 123] width 14 height 14
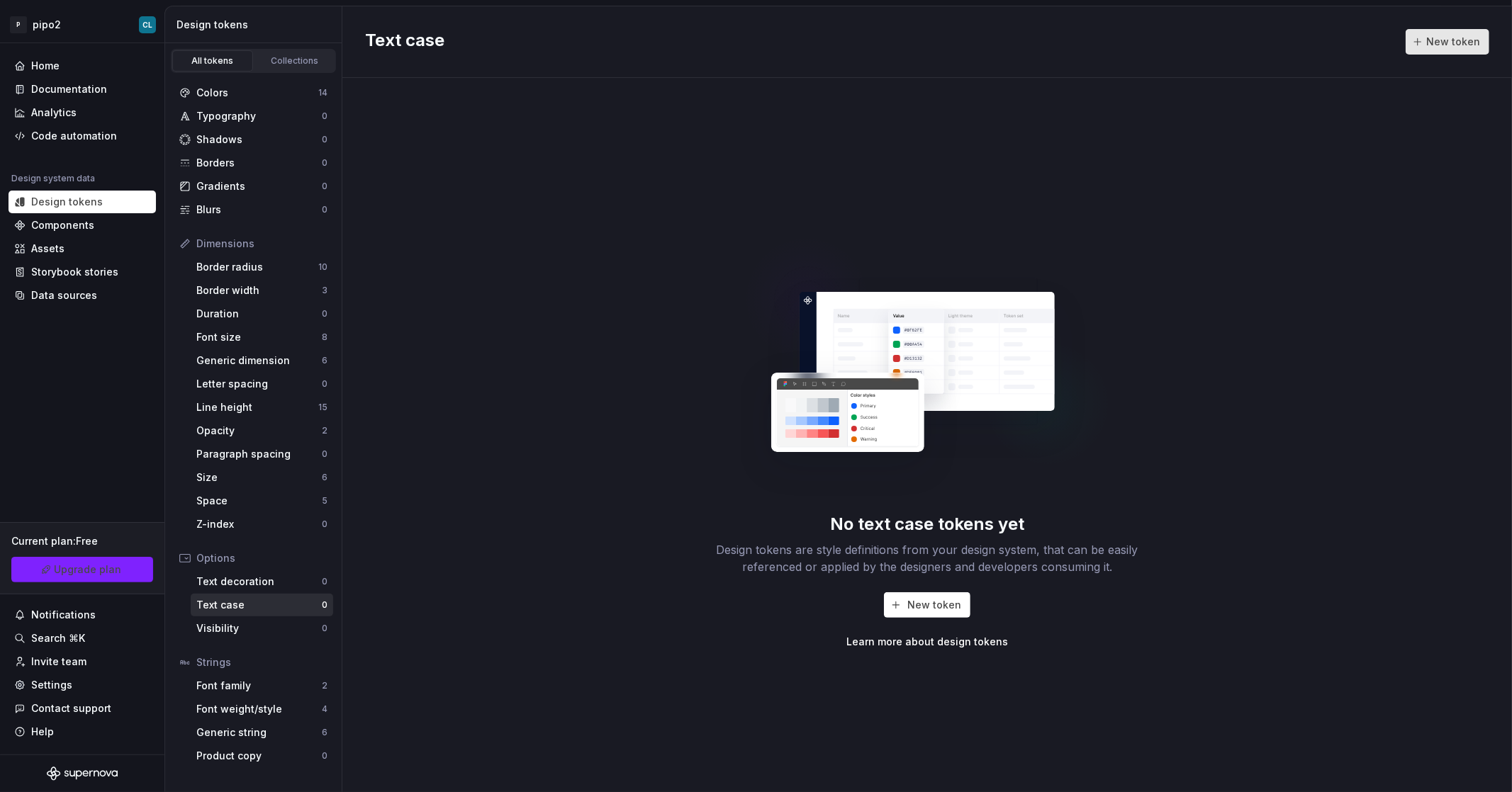
click at [1444, 40] on span "New token" at bounding box center [1453, 42] width 54 height 14
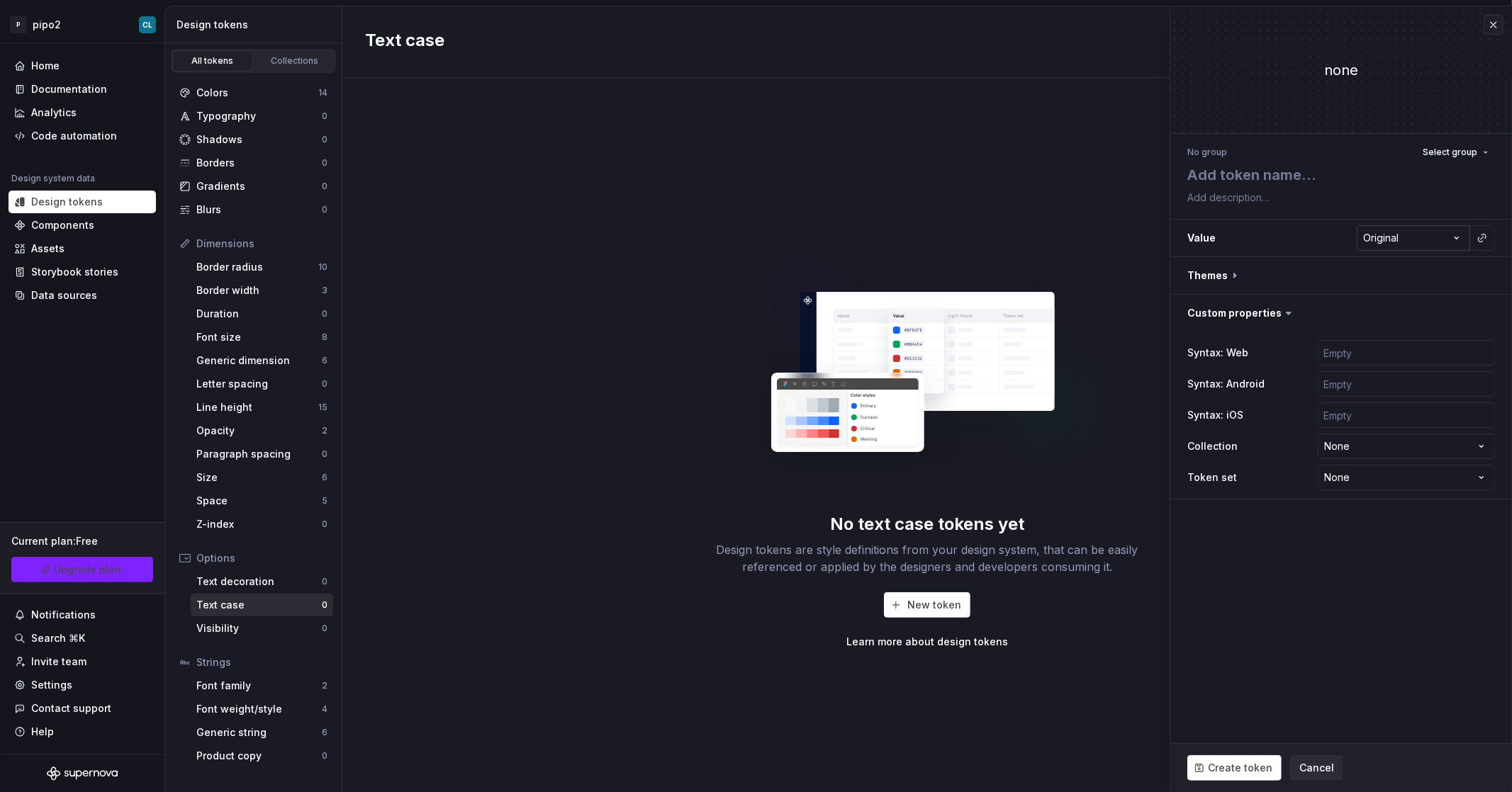
click at [1391, 238] on html "**********" at bounding box center [756, 396] width 1512 height 792
click at [876, 220] on html "**********" at bounding box center [756, 396] width 1512 height 792
click at [478, 354] on div "No text case tokens yet Design tokens are style definitions from your design sy…" at bounding box center [927, 435] width 1170 height 714
type textarea "*"
click at [263, 710] on div "Font weight/style" at bounding box center [259, 709] width 125 height 14
